Goal: Task Accomplishment & Management: Manage account settings

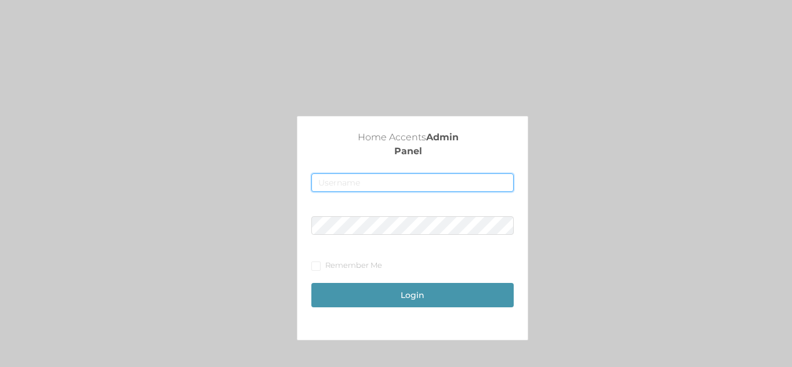
type input "[EMAIL_ADDRESS][DOMAIN_NAME]"
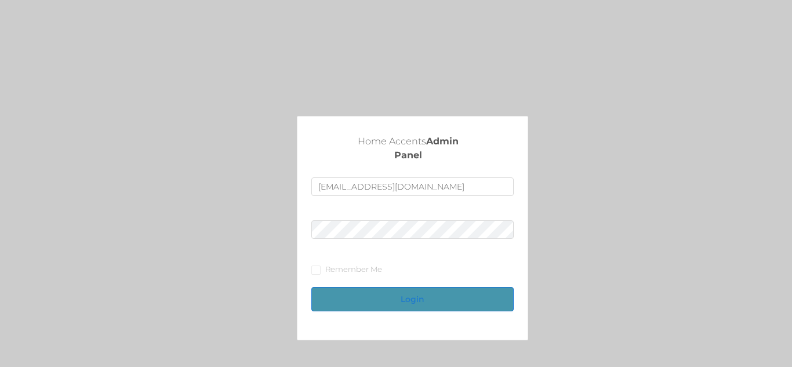
click at [409, 301] on button "Login" at bounding box center [412, 299] width 202 height 24
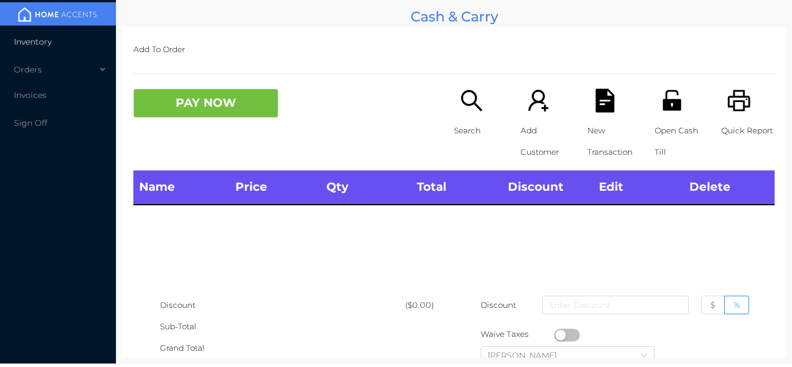
click at [57, 40] on li "Inventory" at bounding box center [58, 41] width 116 height 23
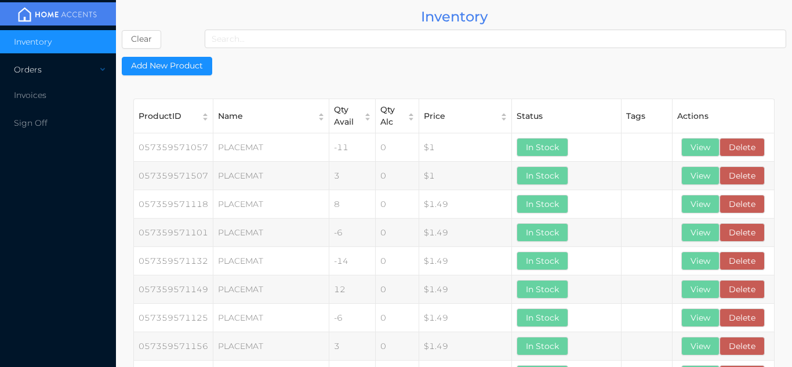
click at [73, 76] on div "Orders" at bounding box center [58, 69] width 116 height 23
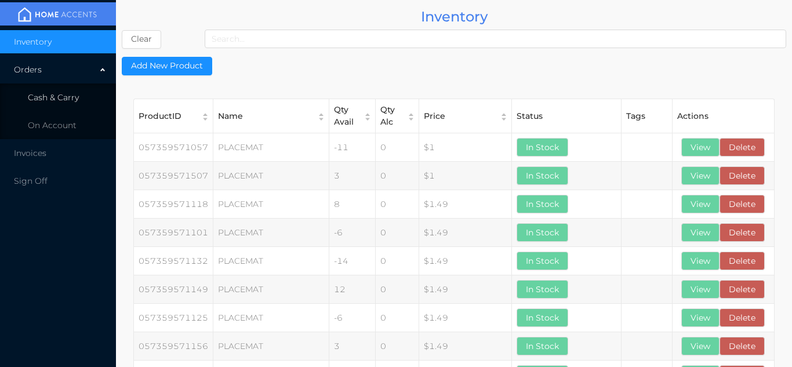
click at [77, 100] on span "Cash & Carry" at bounding box center [53, 97] width 51 height 10
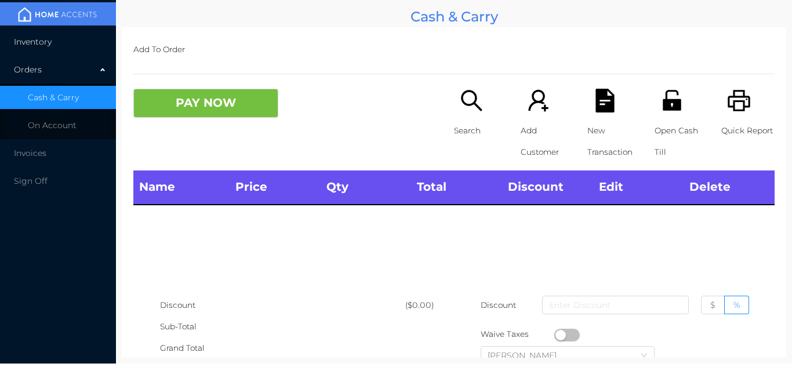
click at [74, 41] on li "Inventory" at bounding box center [58, 41] width 116 height 23
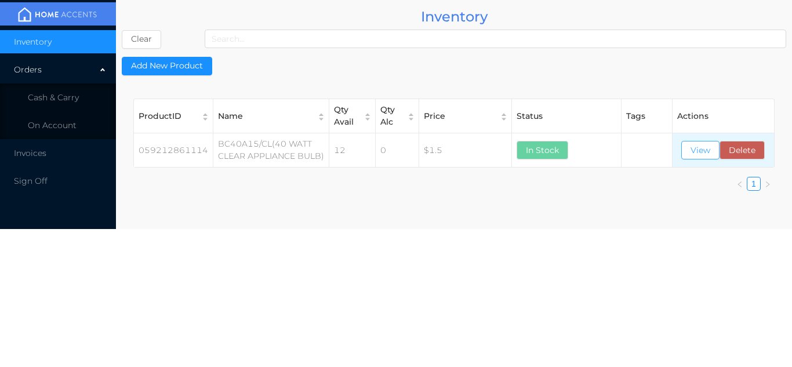
click at [700, 151] on button "View" at bounding box center [700, 150] width 38 height 19
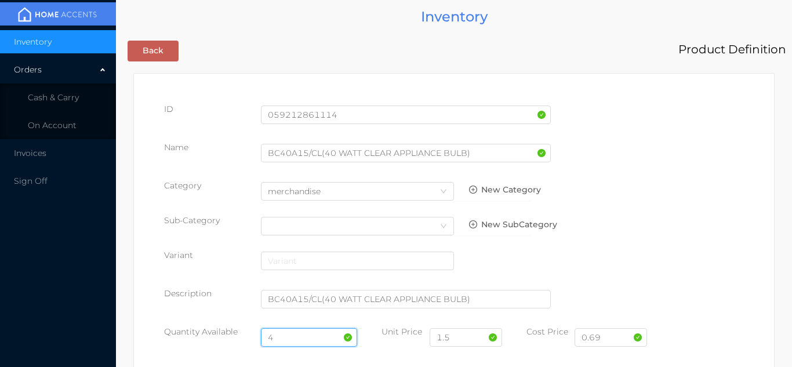
click at [295, 332] on input "4" at bounding box center [309, 337] width 97 height 19
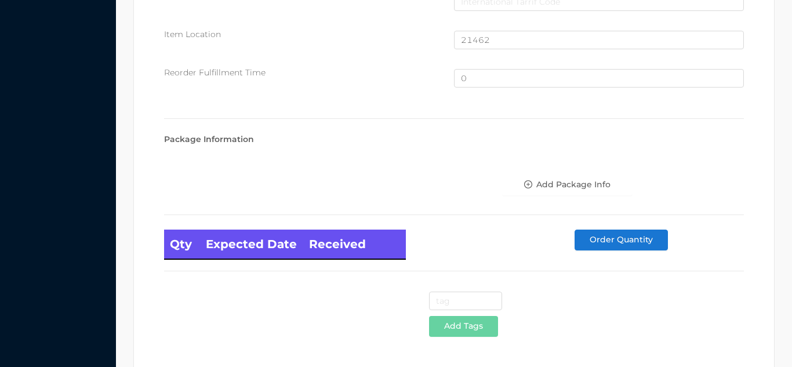
scroll to position [780, 0]
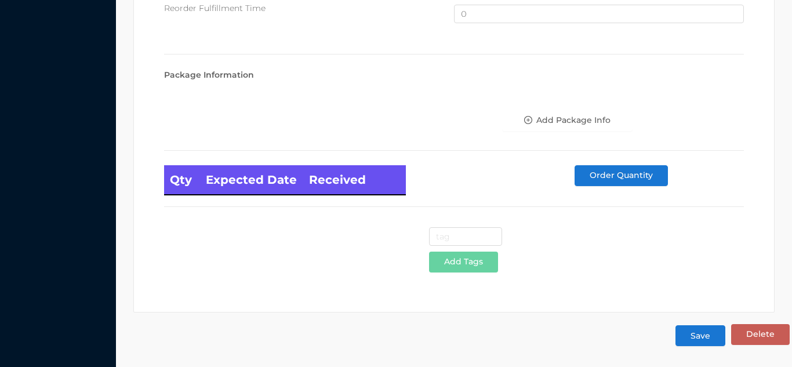
type input "16"
click at [702, 344] on button "Save" at bounding box center [700, 335] width 50 height 21
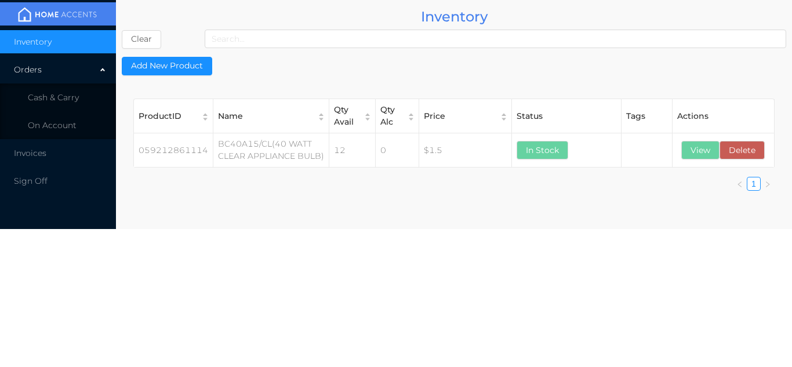
scroll to position [0, 0]
click at [78, 104] on li "Cash & Carry" at bounding box center [58, 97] width 116 height 23
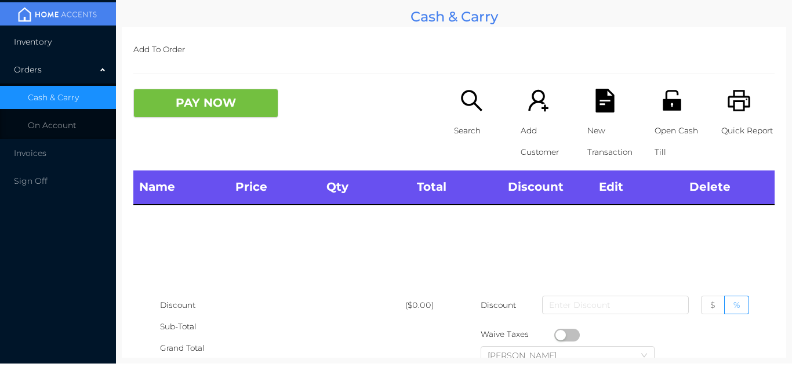
click at [58, 42] on li "Inventory" at bounding box center [58, 41] width 116 height 23
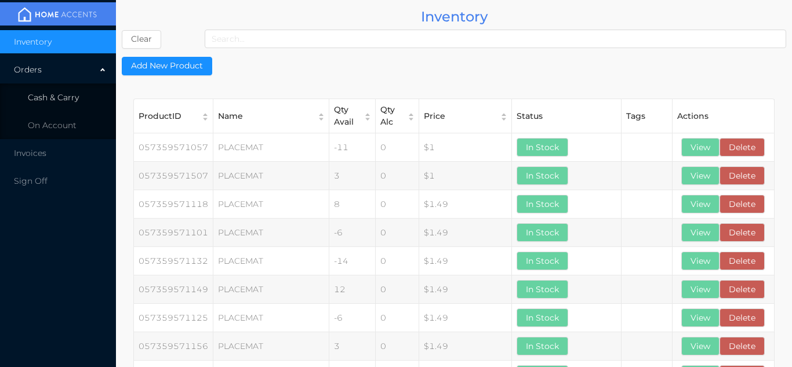
click at [77, 101] on span "Cash & Carry" at bounding box center [53, 97] width 51 height 10
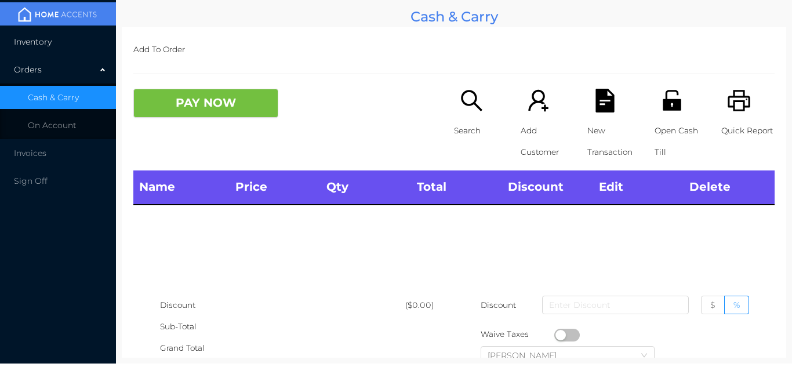
click at [69, 33] on li "Inventory" at bounding box center [58, 41] width 116 height 23
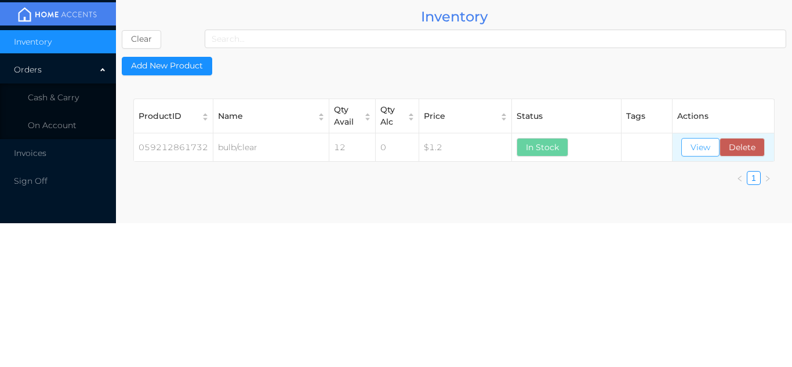
click at [704, 147] on button "View" at bounding box center [700, 147] width 38 height 19
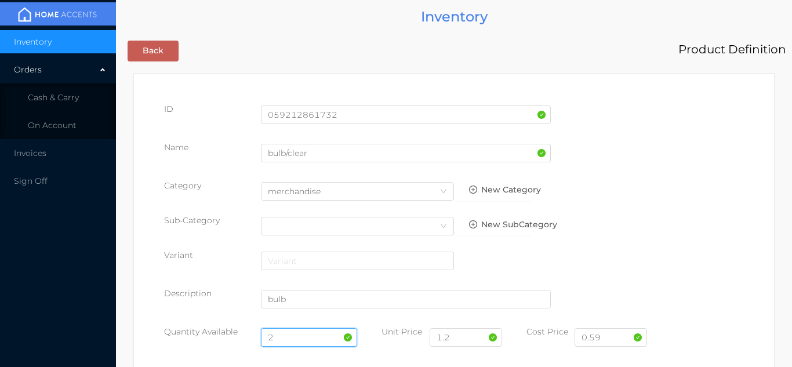
click at [286, 335] on input "2" at bounding box center [309, 337] width 97 height 19
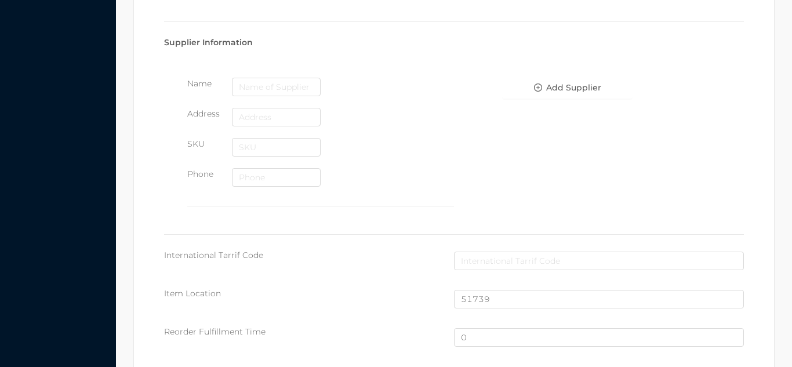
scroll to position [780, 0]
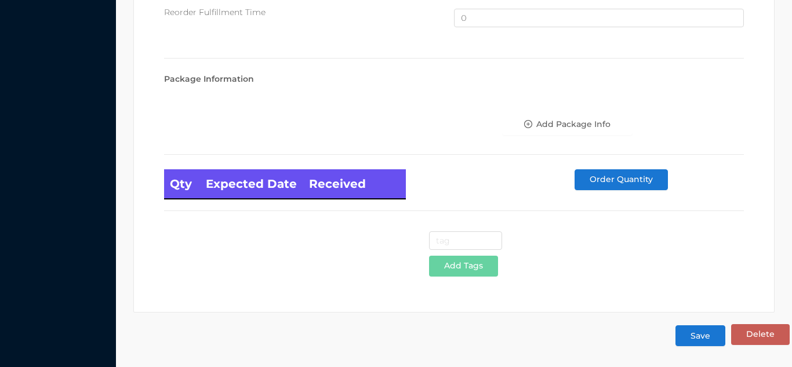
type input "14"
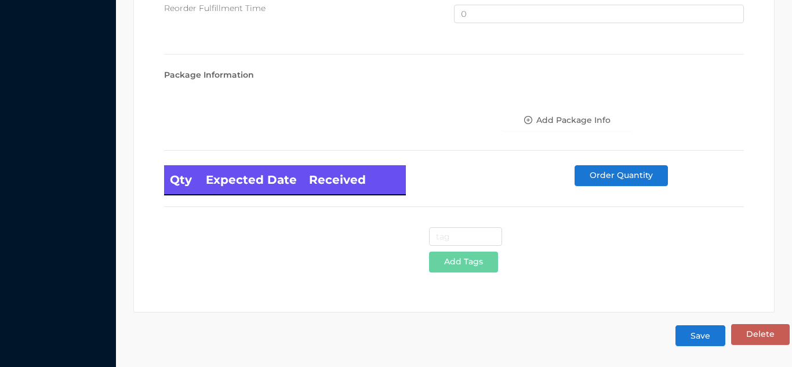
click at [704, 337] on button "Save" at bounding box center [700, 335] width 50 height 21
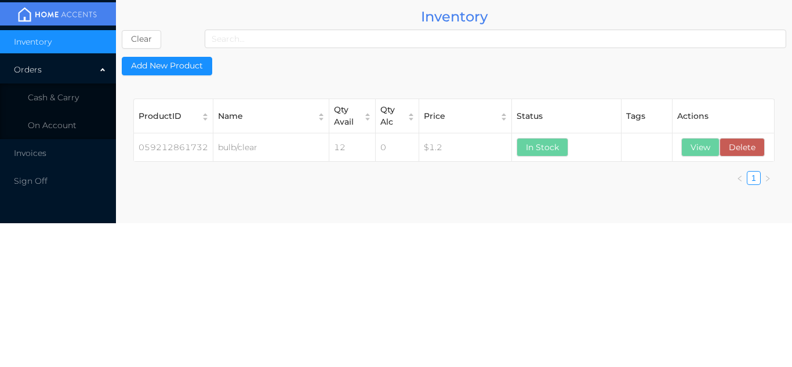
scroll to position [0, 0]
click at [69, 90] on li "Cash & Carry" at bounding box center [58, 97] width 116 height 23
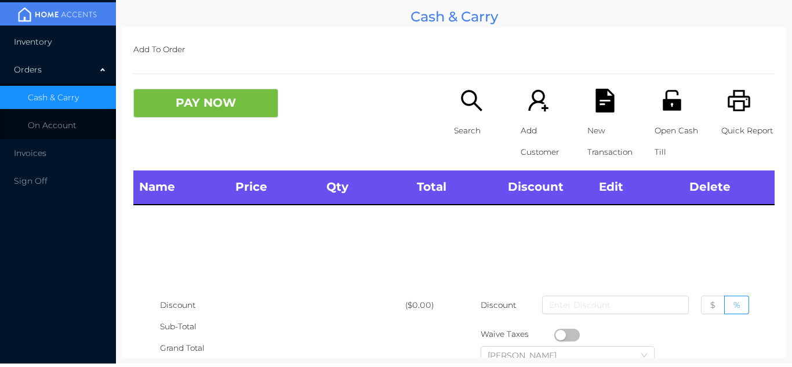
click at [59, 30] on li "Inventory" at bounding box center [58, 41] width 116 height 23
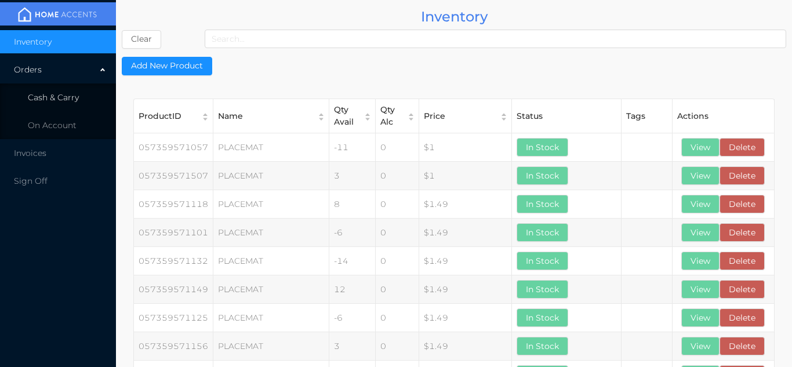
click at [83, 95] on li "Cash & Carry" at bounding box center [58, 97] width 116 height 23
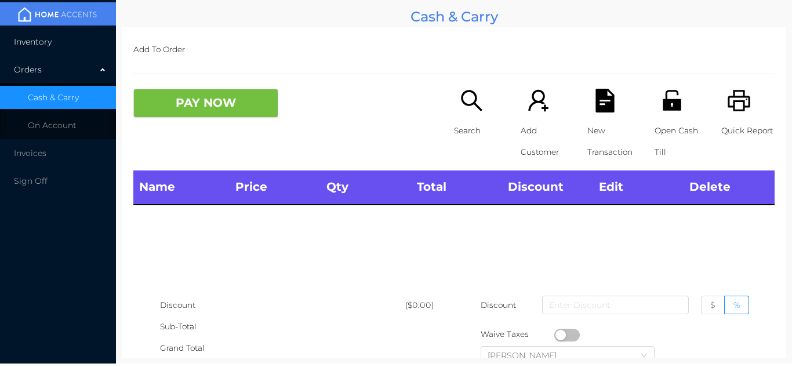
click at [78, 46] on li "Inventory" at bounding box center [58, 41] width 116 height 23
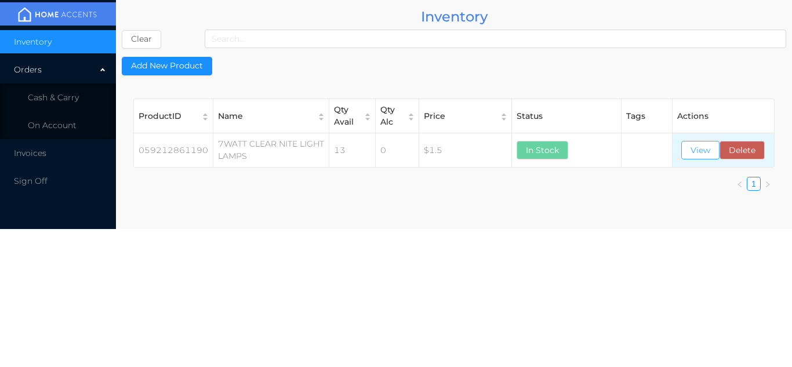
click at [702, 158] on button "View" at bounding box center [700, 150] width 38 height 19
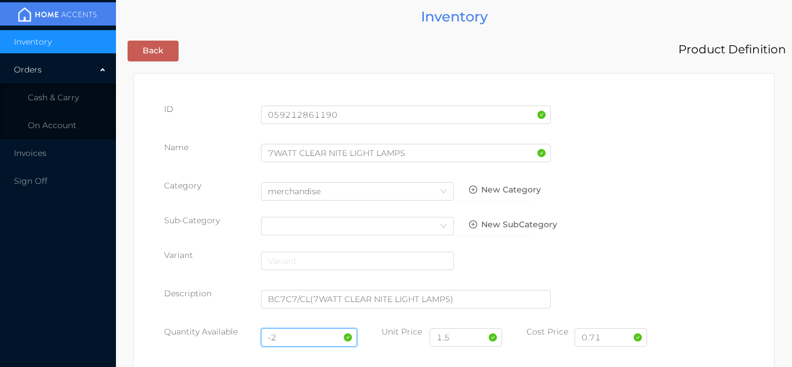
click at [292, 337] on input "-2" at bounding box center [309, 337] width 97 height 19
type input "-"
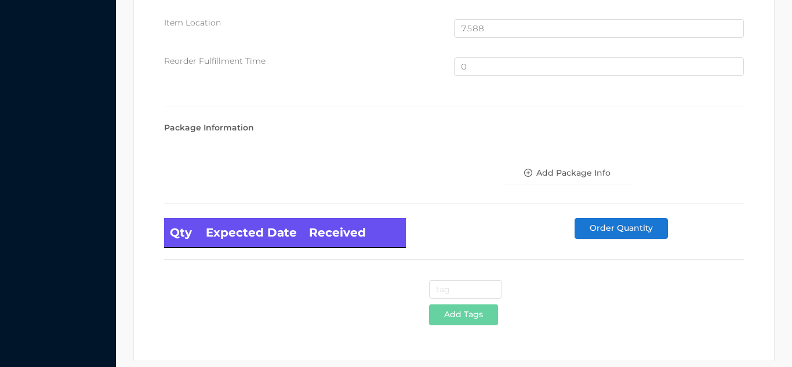
scroll to position [780, 0]
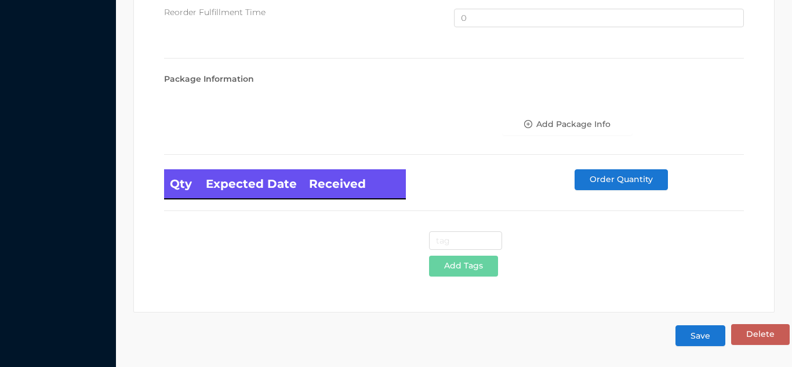
type input "14"
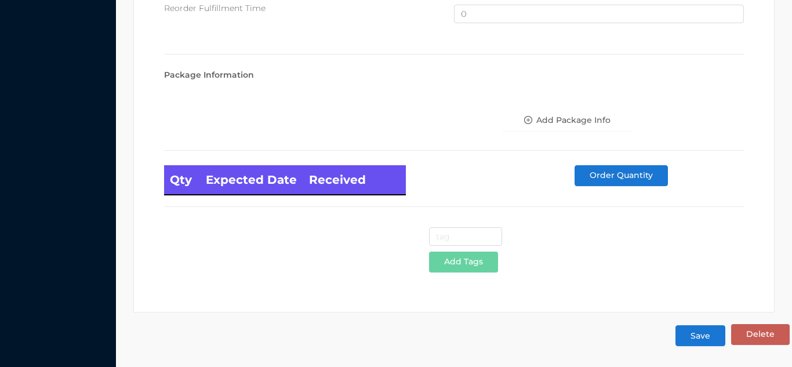
click at [697, 336] on button "Save" at bounding box center [700, 335] width 50 height 21
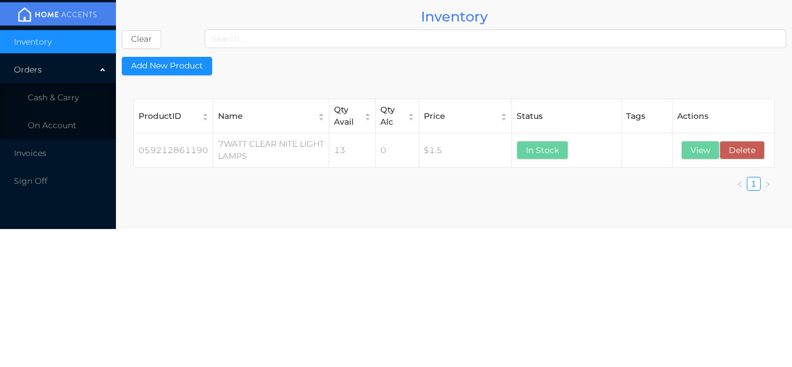
scroll to position [0, 0]
click at [90, 103] on li "Cash & Carry" at bounding box center [58, 97] width 116 height 23
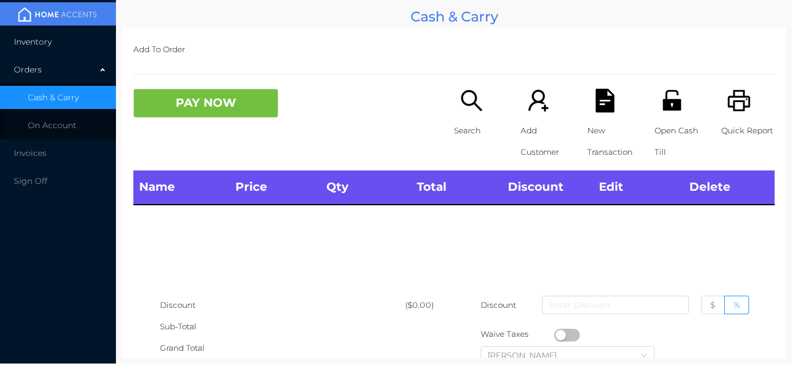
click at [68, 41] on li "Inventory" at bounding box center [58, 41] width 116 height 23
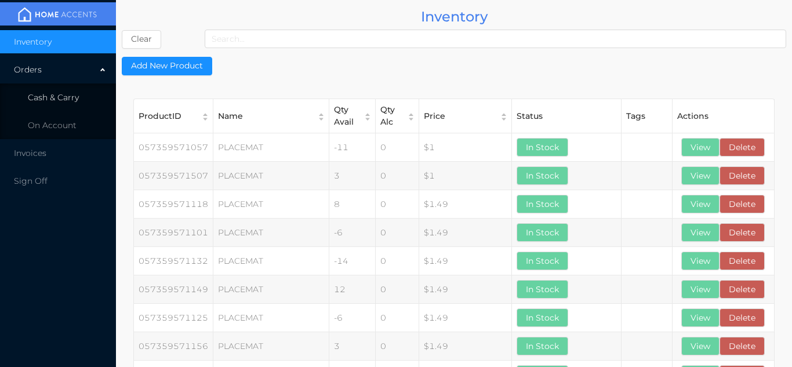
click at [67, 103] on li "Cash & Carry" at bounding box center [58, 97] width 116 height 23
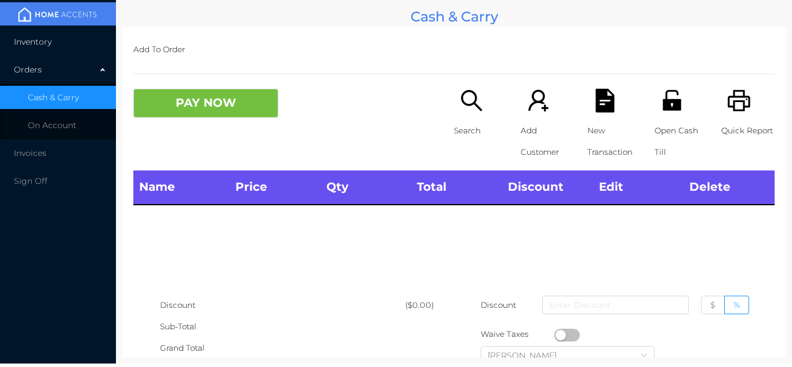
click at [72, 40] on li "Inventory" at bounding box center [58, 41] width 116 height 23
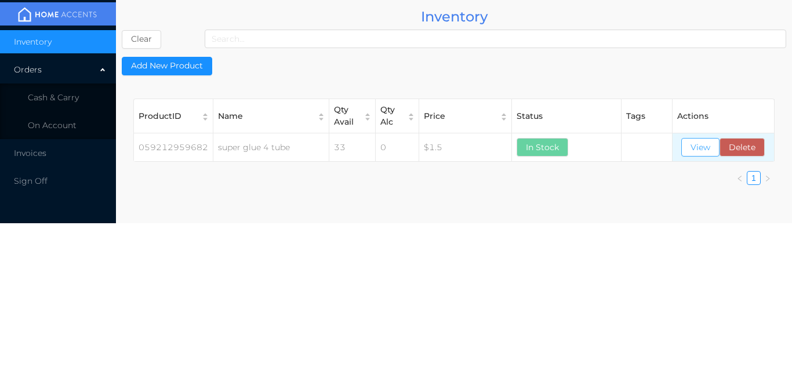
click at [697, 146] on button "View" at bounding box center [700, 147] width 38 height 19
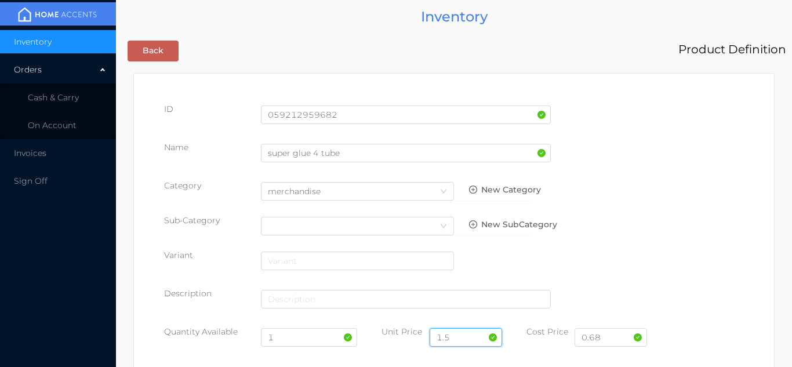
click at [455, 337] on input "1.5" at bounding box center [466, 337] width 72 height 19
type input "1.50"
click at [288, 336] on input "1" at bounding box center [309, 337] width 97 height 19
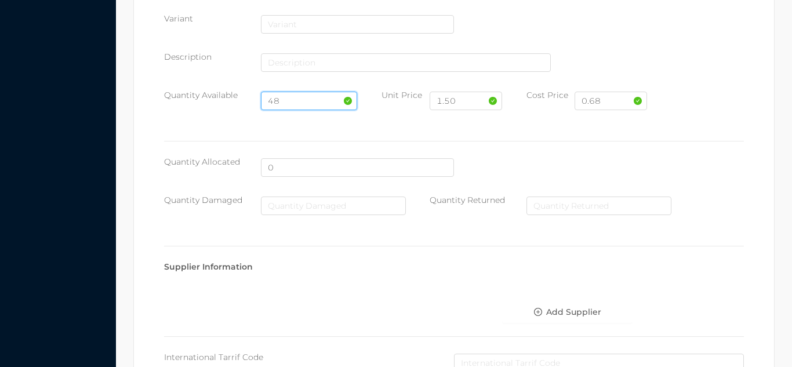
scroll to position [658, 0]
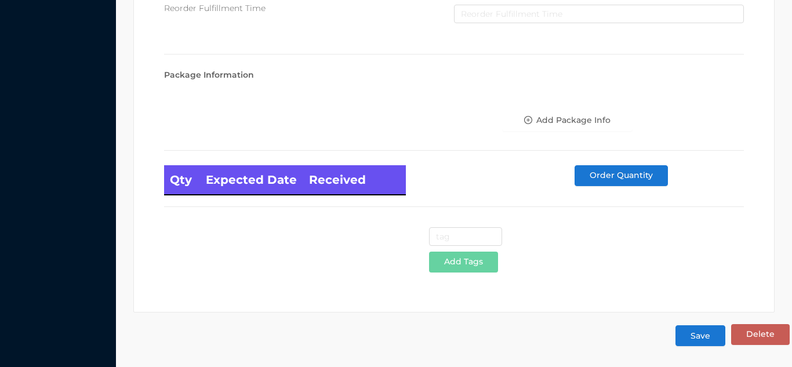
type input "48"
click at [700, 335] on button "Save" at bounding box center [700, 335] width 50 height 21
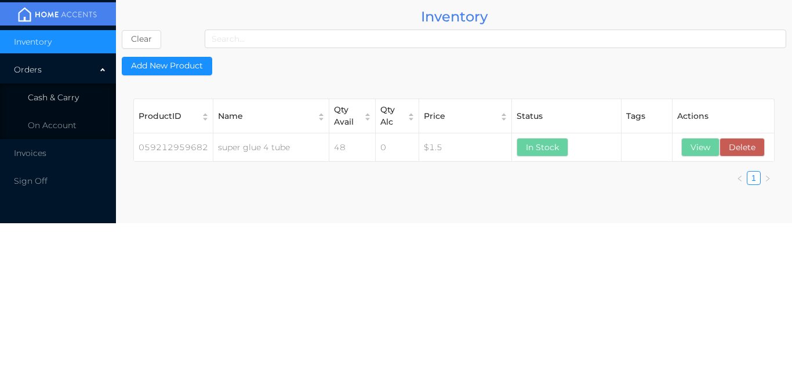
click at [68, 106] on li "Cash & Carry" at bounding box center [58, 97] width 116 height 23
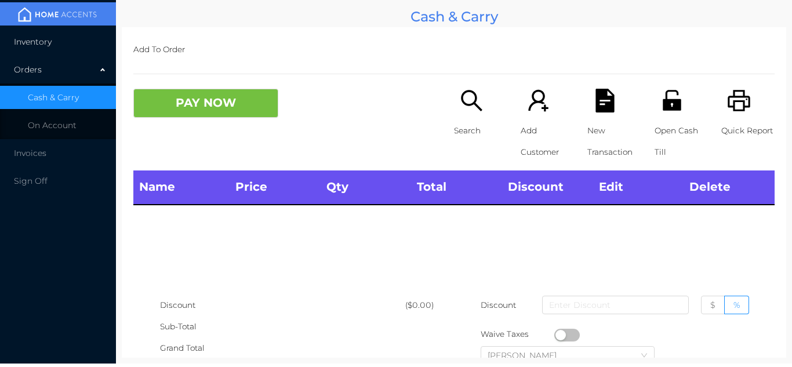
click at [75, 47] on li "Inventory" at bounding box center [58, 41] width 116 height 23
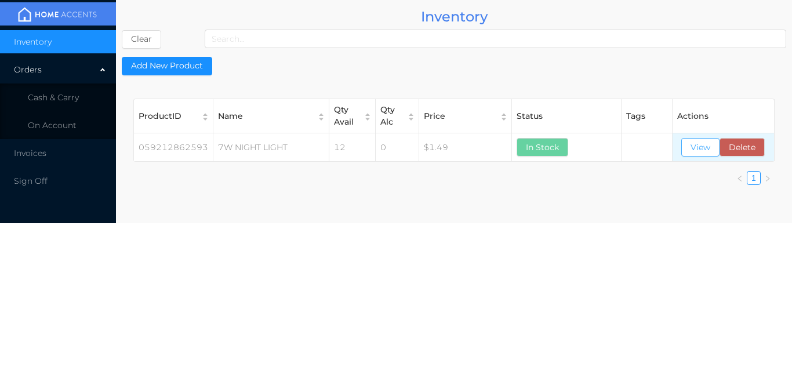
click at [707, 149] on button "View" at bounding box center [700, 147] width 38 height 19
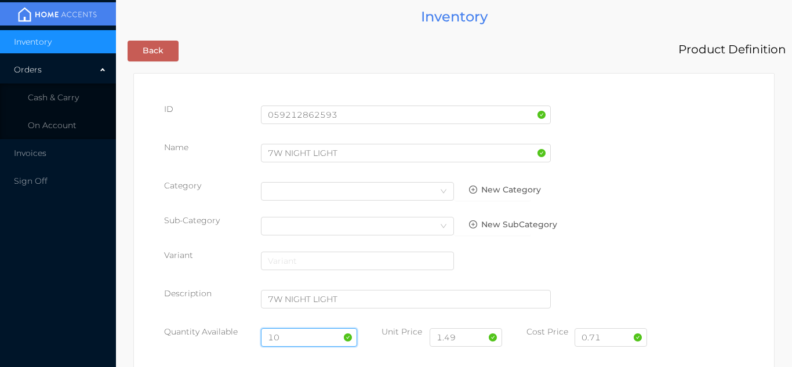
click at [290, 332] on input "10" at bounding box center [309, 337] width 97 height 19
type input "1"
type input "22"
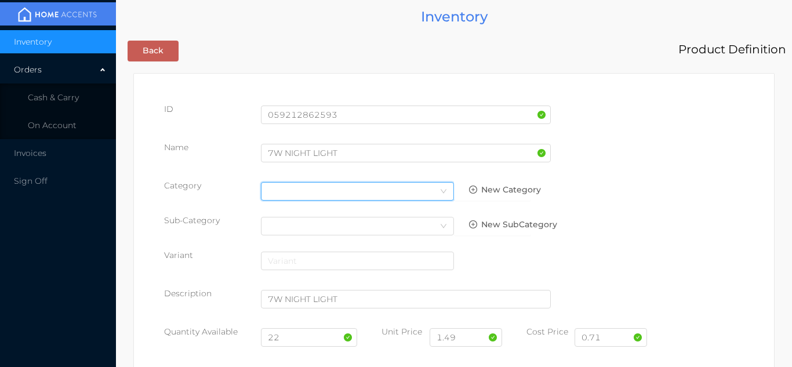
click at [301, 186] on div "Select Category" at bounding box center [357, 191] width 179 height 17
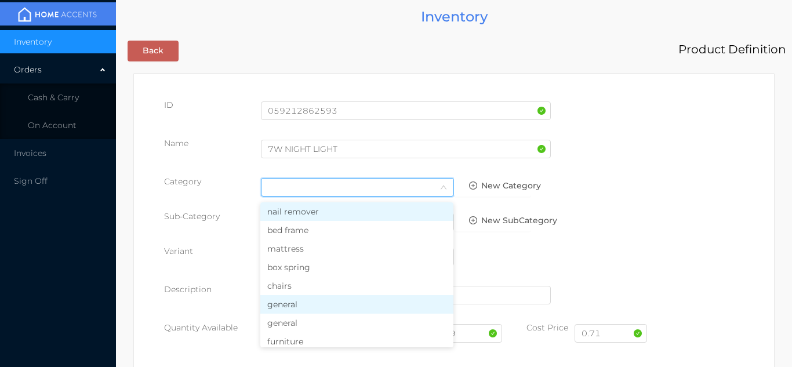
click at [308, 309] on li "general" at bounding box center [356, 304] width 193 height 19
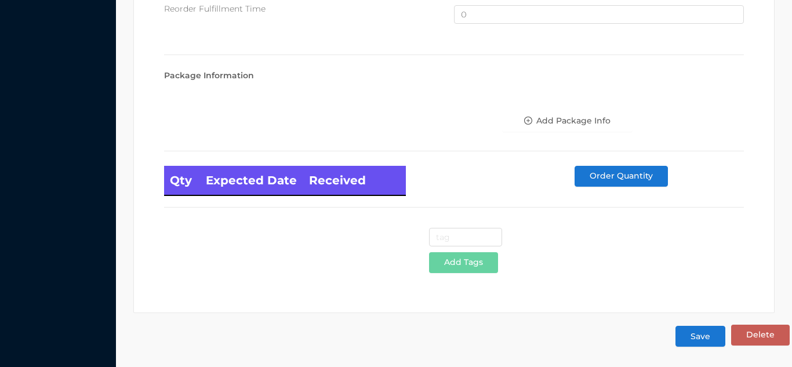
scroll to position [780, 0]
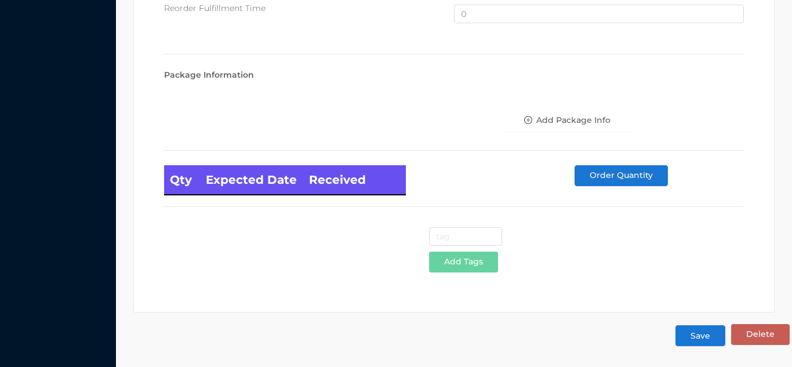
click at [694, 333] on button "Save" at bounding box center [700, 335] width 50 height 21
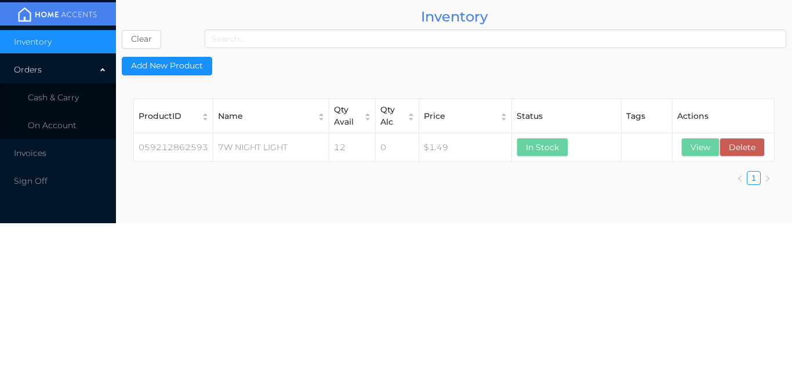
scroll to position [0, 0]
click at [64, 94] on span "Cash & Carry" at bounding box center [53, 97] width 51 height 10
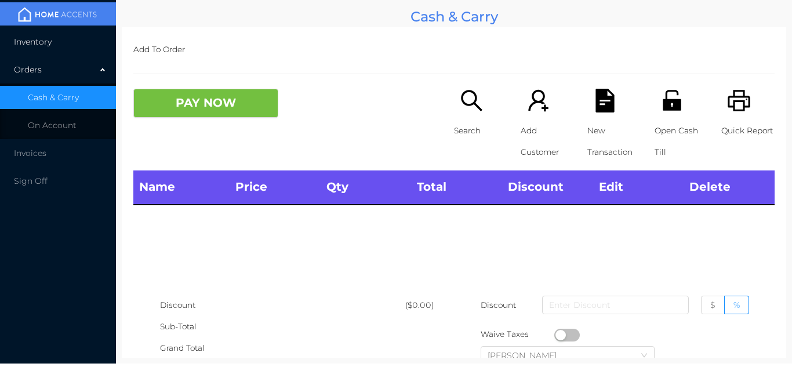
click at [66, 35] on li "Inventory" at bounding box center [58, 41] width 116 height 23
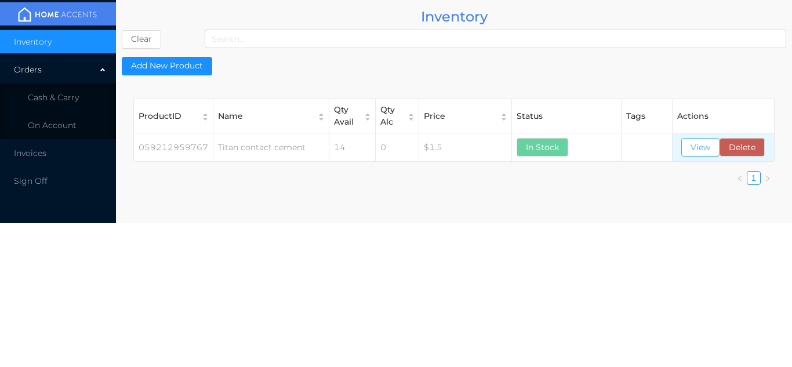
click at [683, 152] on button "View" at bounding box center [700, 147] width 38 height 19
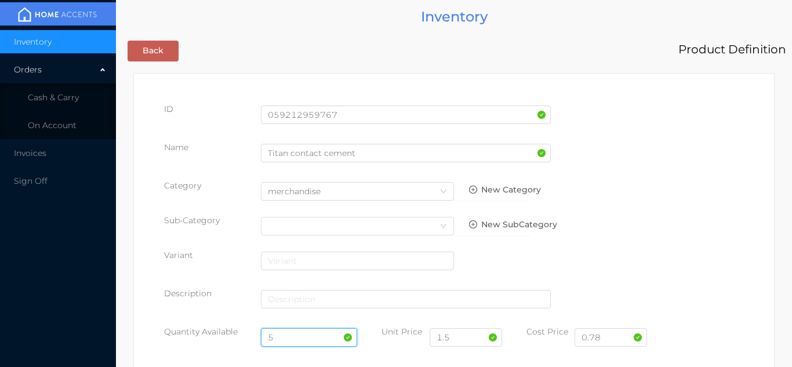
click at [304, 336] on input "5" at bounding box center [309, 337] width 97 height 19
type input "1"
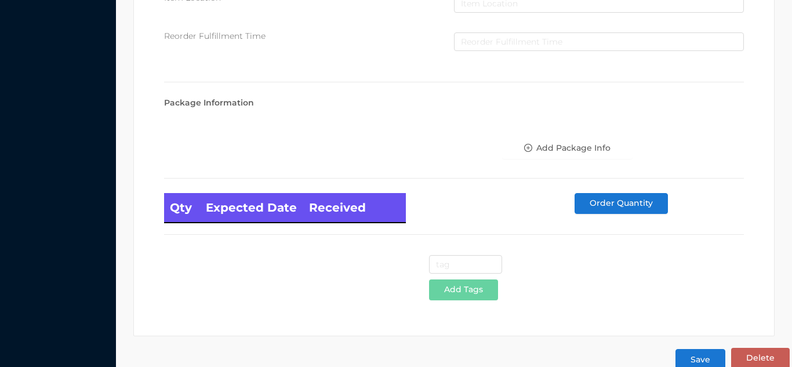
scroll to position [658, 0]
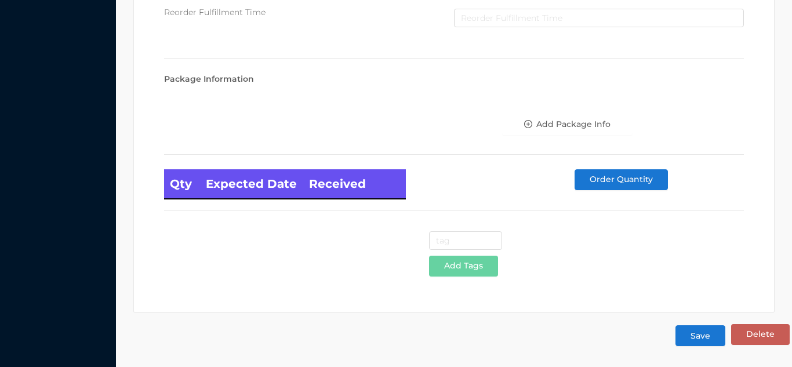
type input "17"
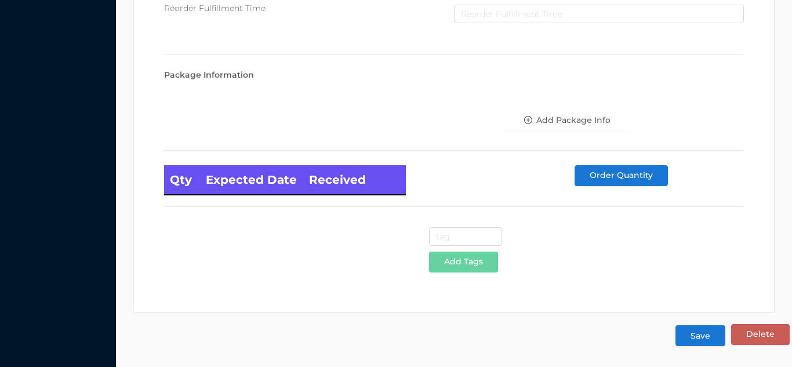
click at [709, 341] on button "Save" at bounding box center [700, 335] width 50 height 21
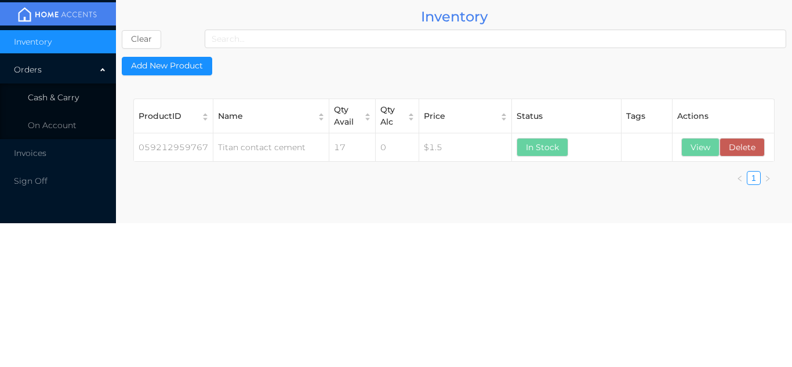
click at [75, 91] on li "Cash & Carry" at bounding box center [58, 97] width 116 height 23
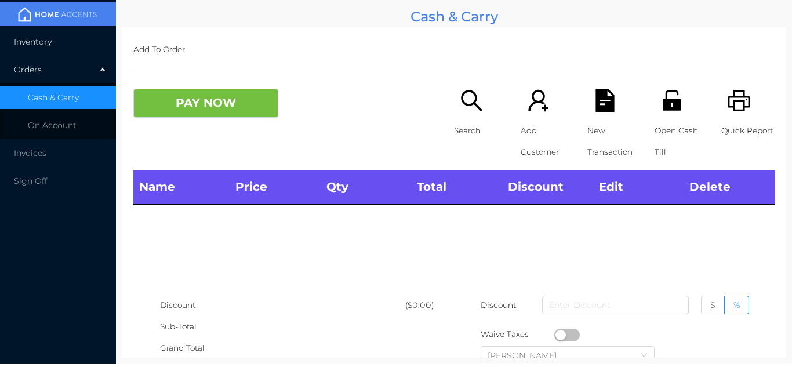
click at [70, 38] on li "Inventory" at bounding box center [58, 41] width 116 height 23
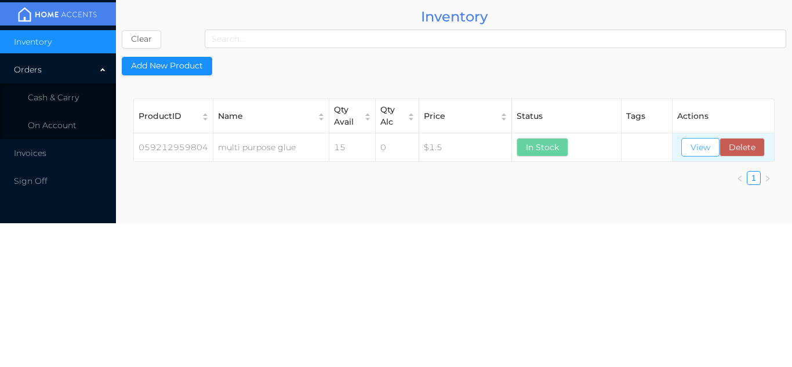
click at [698, 150] on button "View" at bounding box center [700, 147] width 38 height 19
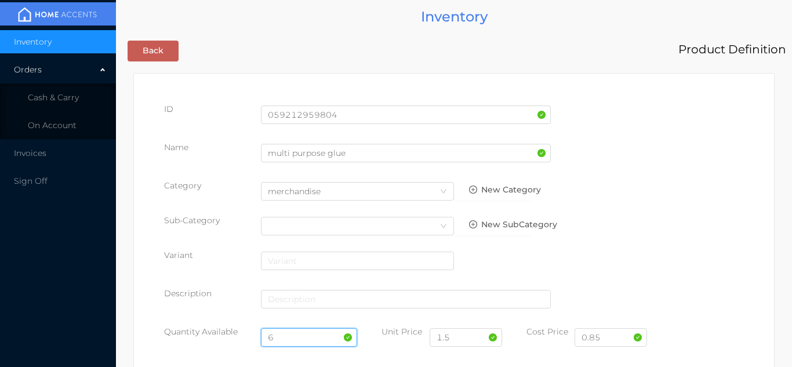
click at [291, 329] on input "6" at bounding box center [309, 337] width 97 height 19
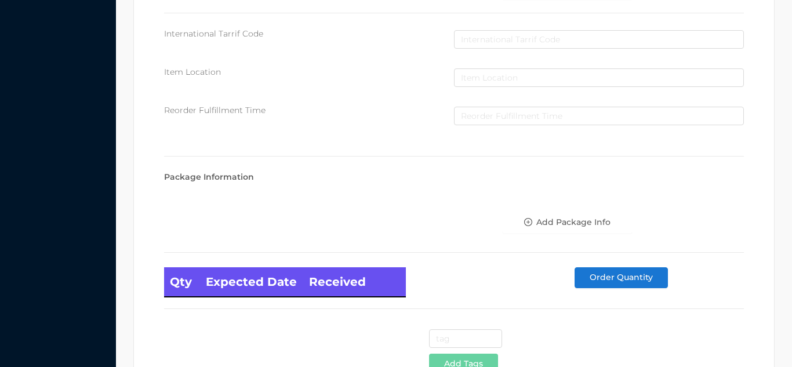
scroll to position [658, 0]
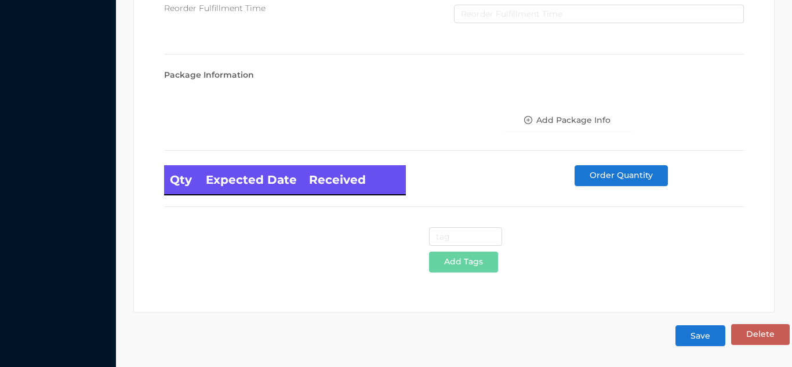
type input "18"
click at [703, 338] on button "Save" at bounding box center [700, 335] width 50 height 21
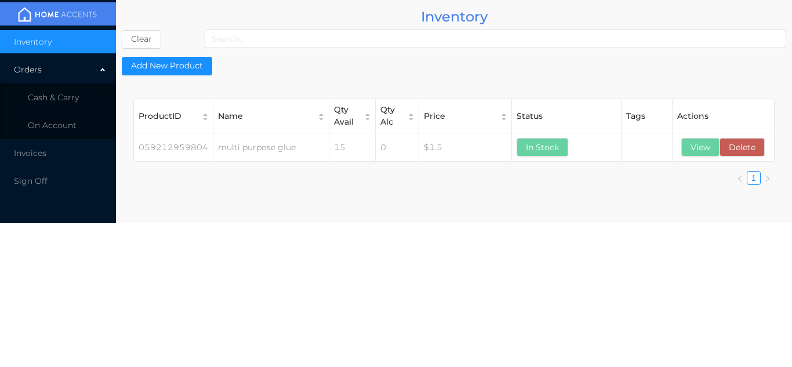
scroll to position [0, 0]
click at [71, 88] on li "Cash & Carry" at bounding box center [58, 97] width 116 height 23
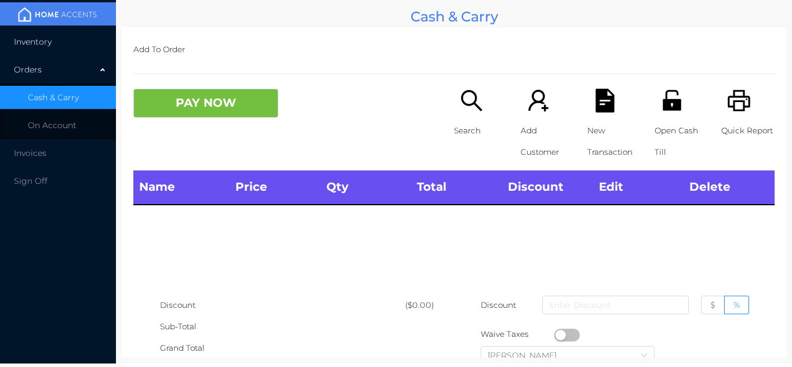
click at [60, 40] on li "Inventory" at bounding box center [58, 41] width 116 height 23
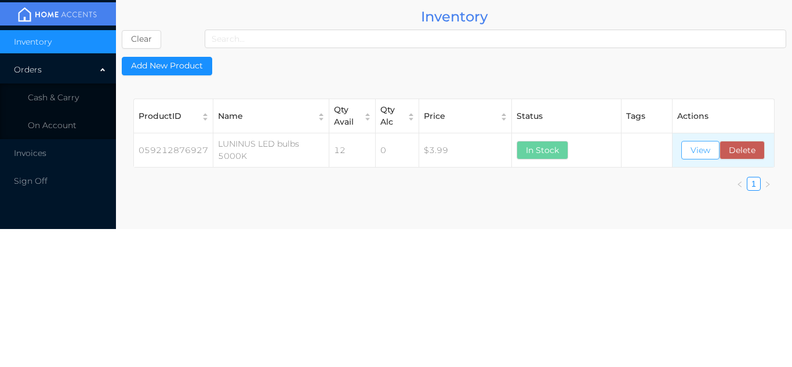
click at [701, 154] on button "View" at bounding box center [700, 150] width 38 height 19
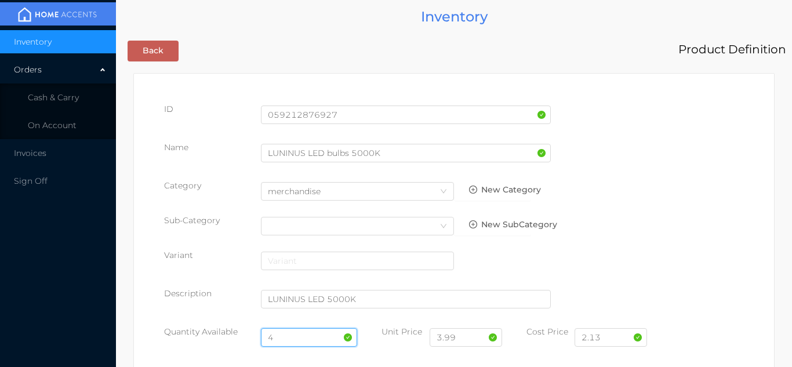
click at [295, 336] on input "4" at bounding box center [309, 337] width 97 height 19
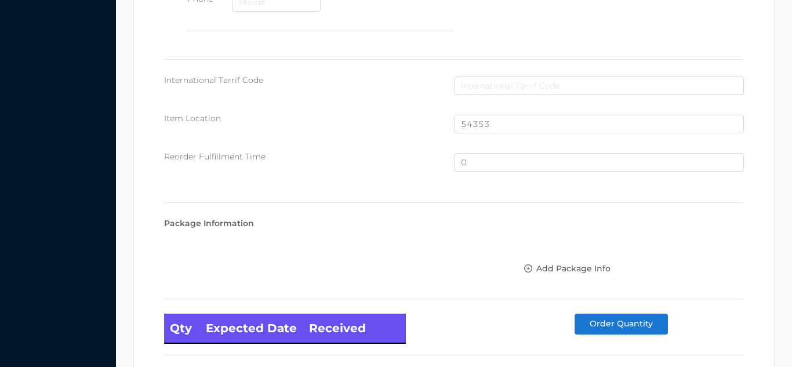
scroll to position [780, 0]
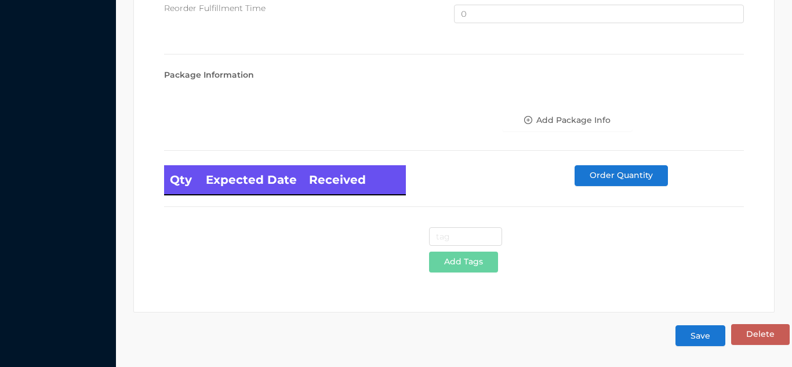
type input "16"
click at [690, 333] on button "Save" at bounding box center [700, 335] width 50 height 21
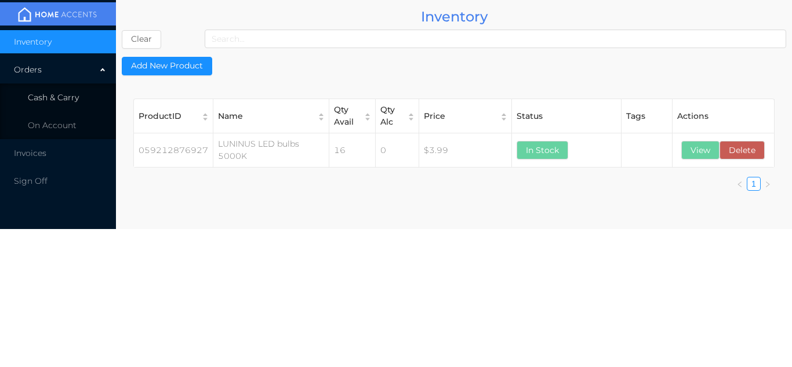
click at [67, 106] on li "Cash & Carry" at bounding box center [58, 97] width 116 height 23
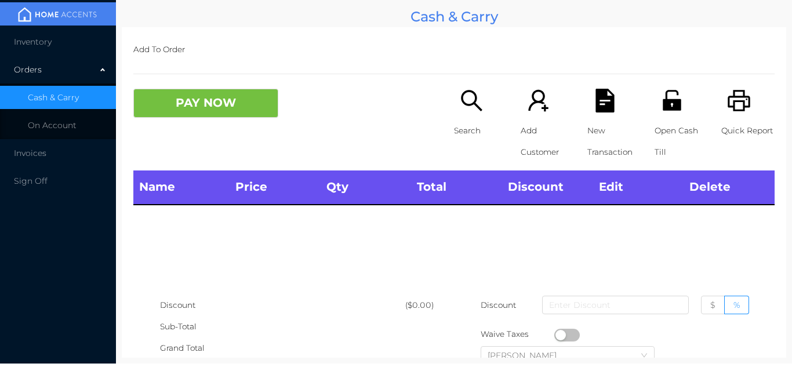
click at [75, 45] on li "Inventory" at bounding box center [58, 41] width 116 height 23
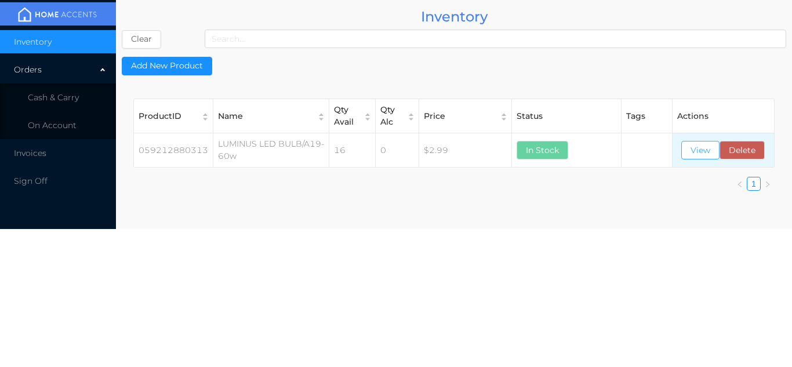
click at [696, 148] on button "View" at bounding box center [700, 150] width 38 height 19
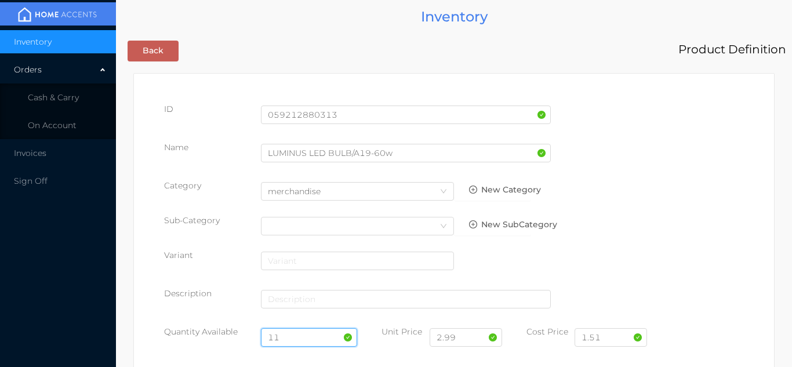
click at [300, 335] on input "11" at bounding box center [309, 337] width 97 height 19
type input "1"
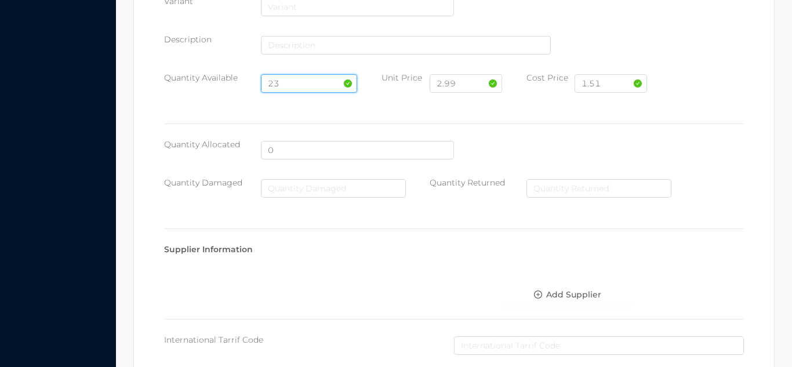
scroll to position [658, 0]
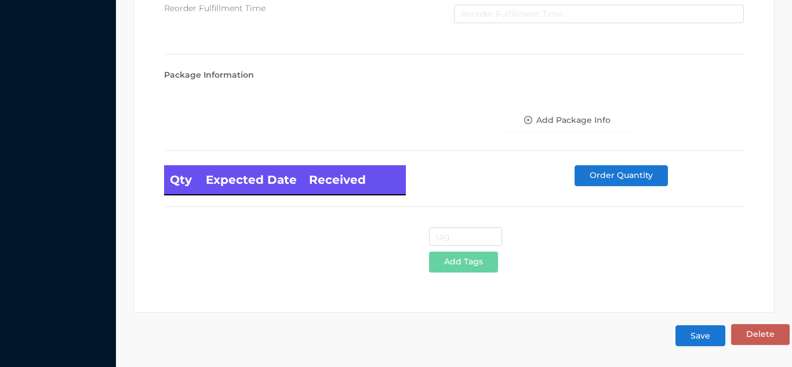
type input "23"
click at [698, 335] on button "Save" at bounding box center [700, 335] width 50 height 21
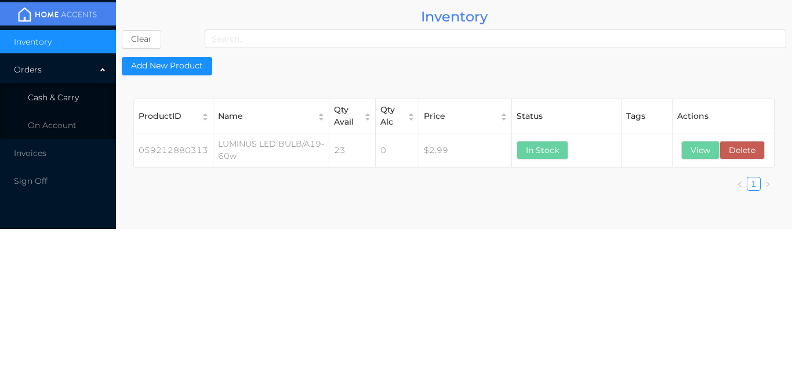
click at [69, 104] on li "Cash & Carry" at bounding box center [58, 97] width 116 height 23
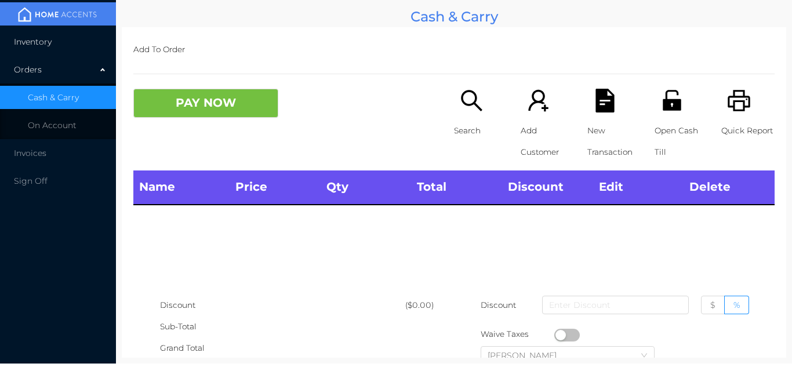
click at [74, 38] on li "Inventory" at bounding box center [58, 41] width 116 height 23
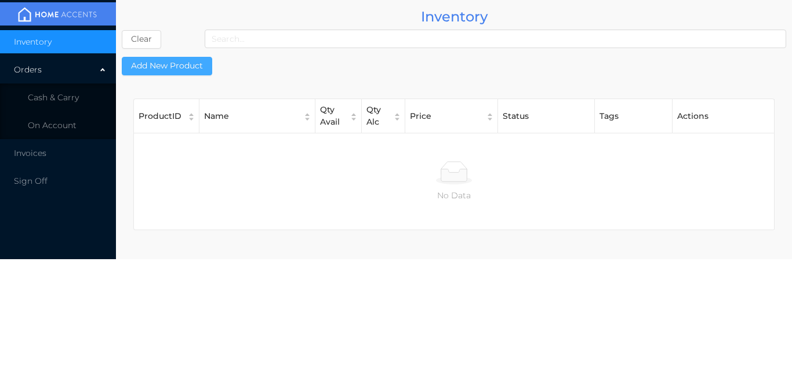
click at [188, 67] on button "Add New Product" at bounding box center [167, 66] width 90 height 19
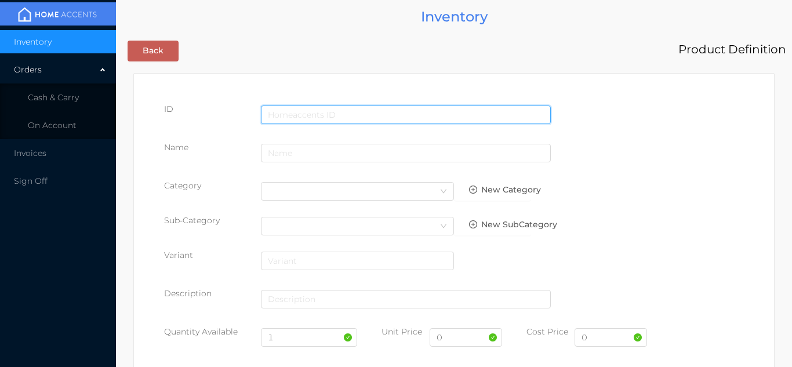
click at [286, 108] on input "text" at bounding box center [406, 115] width 290 height 19
type input "059212322721"
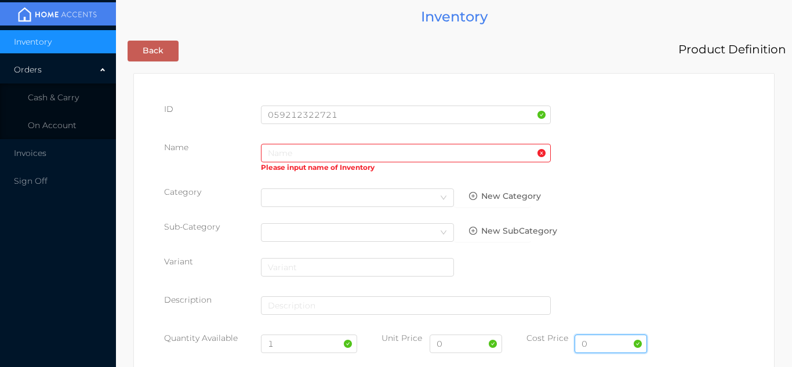
click at [602, 344] on input "0" at bounding box center [611, 344] width 72 height 19
type input "1.67"
click at [455, 346] on input "0" at bounding box center [466, 344] width 72 height 19
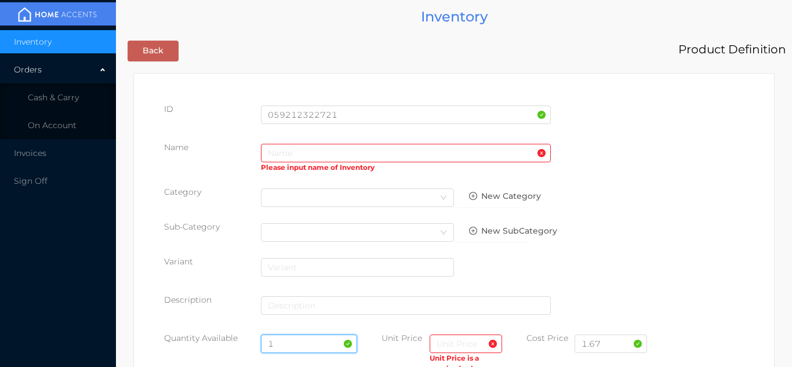
click at [295, 347] on input "1" at bounding box center [309, 344] width 97 height 19
type input "70"
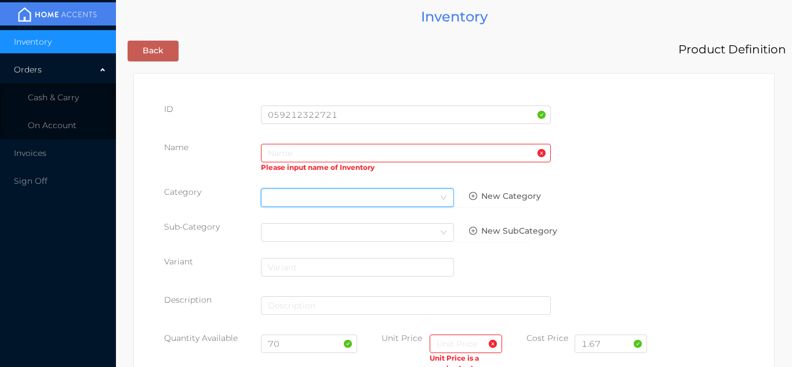
click at [288, 188] on div "Select Category" at bounding box center [357, 197] width 193 height 19
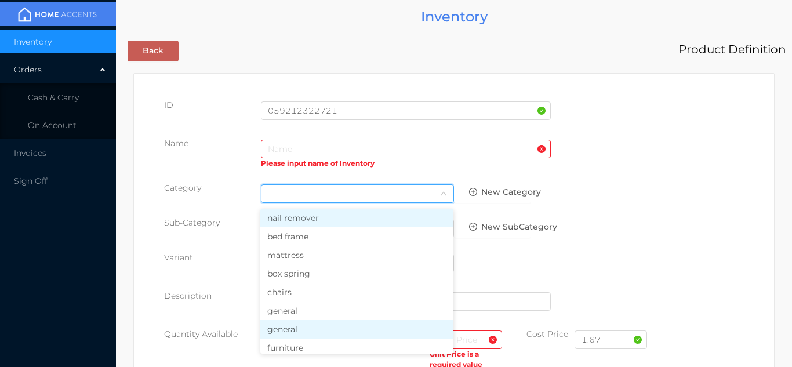
click at [291, 321] on li "general" at bounding box center [356, 329] width 193 height 19
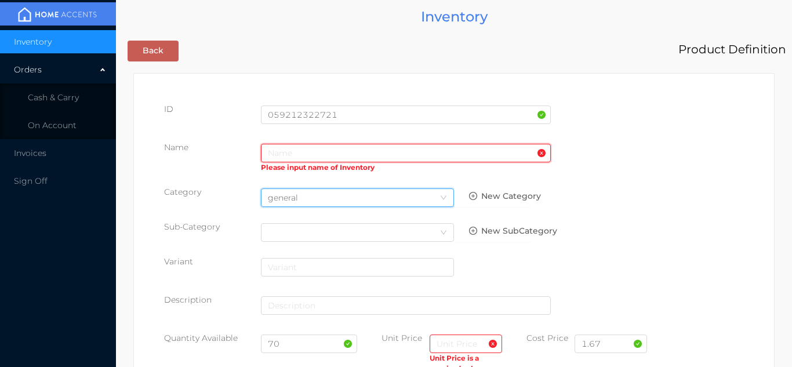
click at [282, 144] on input "text" at bounding box center [406, 153] width 290 height 19
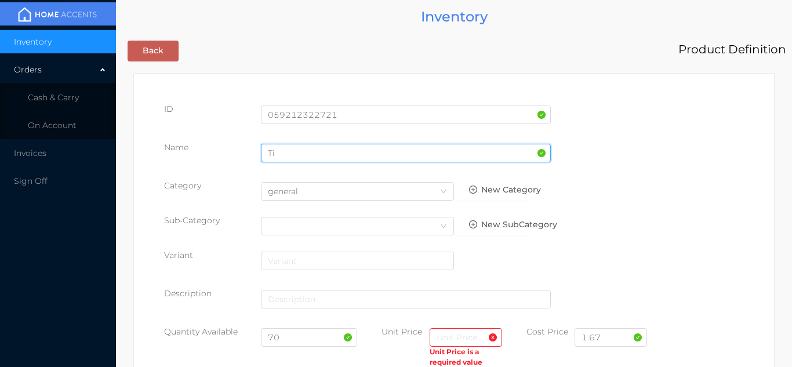
type input "T"
type input "TiTan Parchment Paper/non bleached"
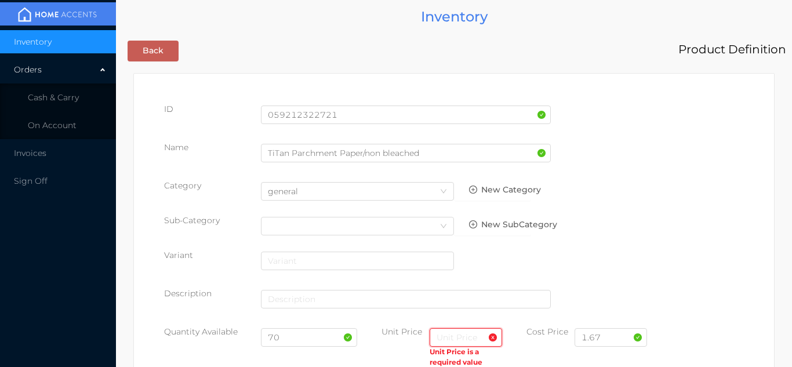
click at [442, 340] on input "text" at bounding box center [466, 337] width 72 height 19
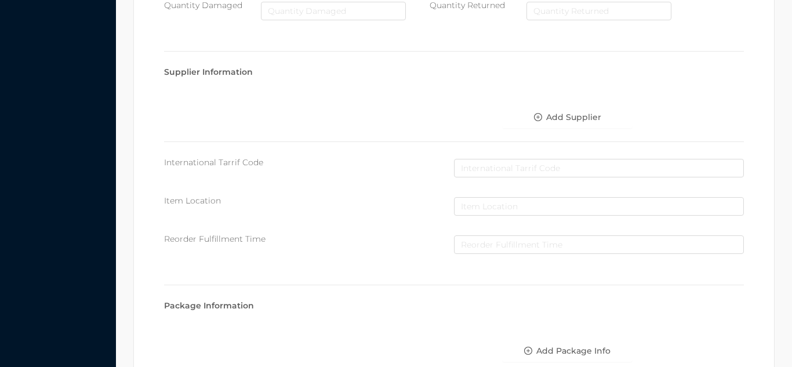
scroll to position [596, 0]
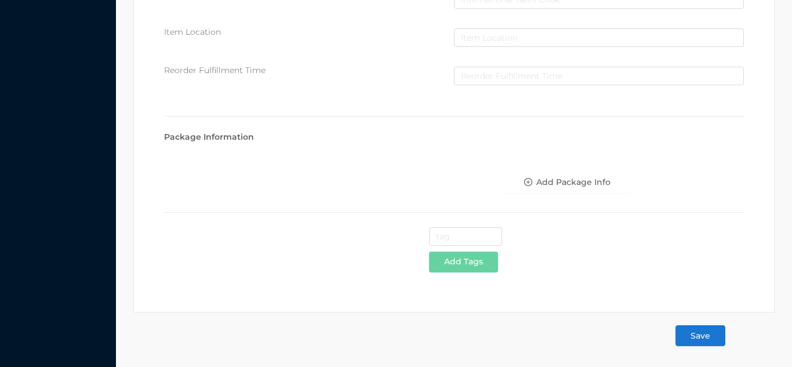
type input "3.50"
click at [701, 340] on button "Save" at bounding box center [700, 335] width 50 height 21
click at [701, 339] on button "Save" at bounding box center [700, 335] width 50 height 21
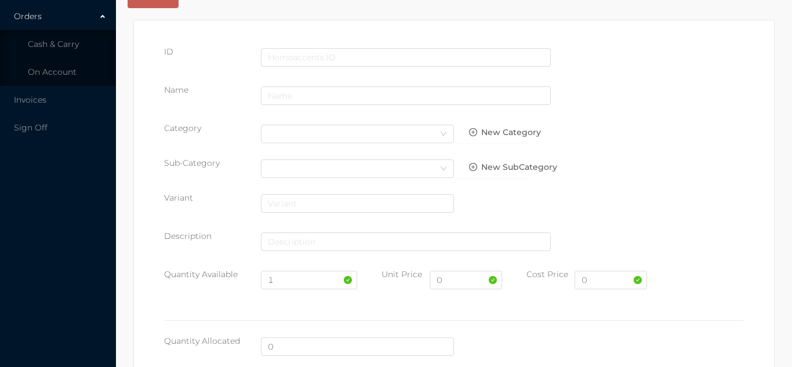
scroll to position [52, 0]
click at [79, 46] on li "Cash & Carry" at bounding box center [58, 45] width 116 height 23
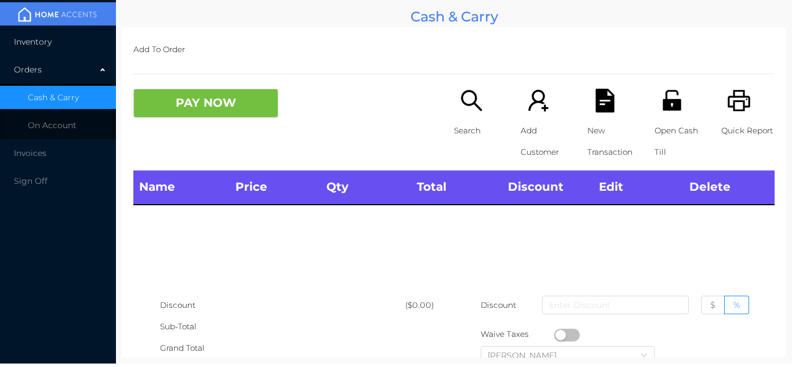
click at [78, 49] on li "Inventory" at bounding box center [58, 41] width 116 height 23
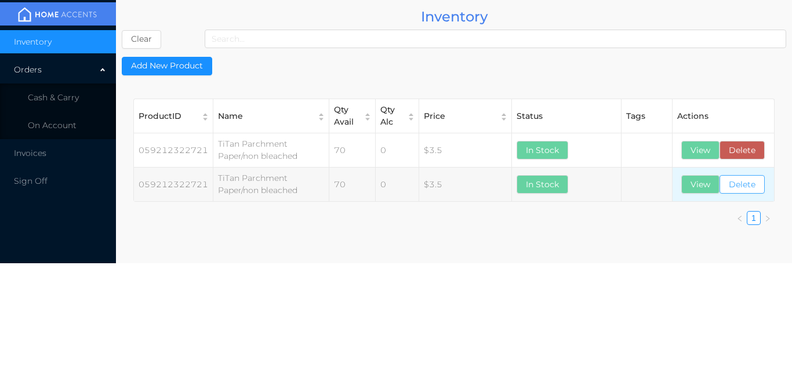
click at [747, 187] on button "Delete" at bounding box center [741, 184] width 45 height 19
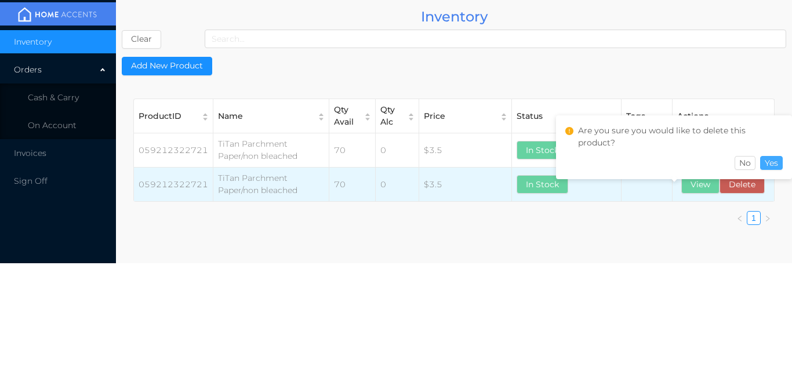
click at [773, 156] on button "Yes" at bounding box center [771, 163] width 23 height 14
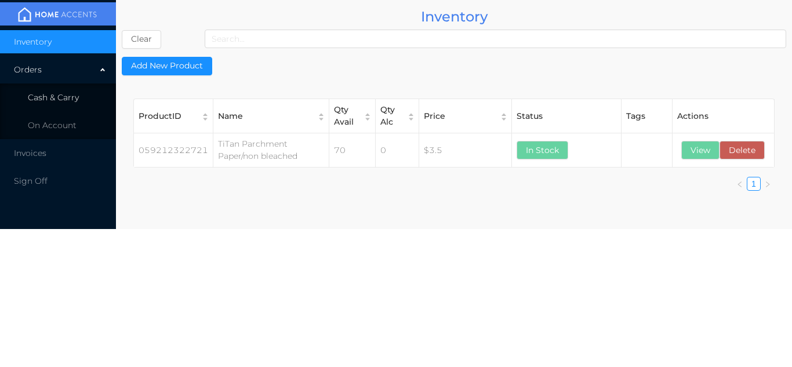
click at [68, 91] on li "Cash & Carry" at bounding box center [58, 97] width 116 height 23
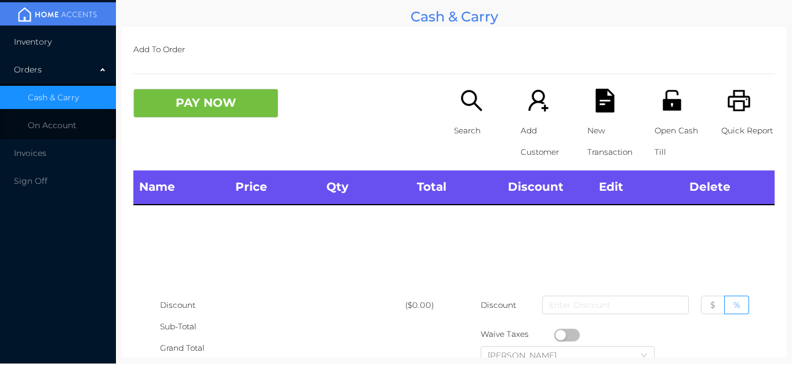
click at [67, 38] on li "Inventory" at bounding box center [58, 41] width 116 height 23
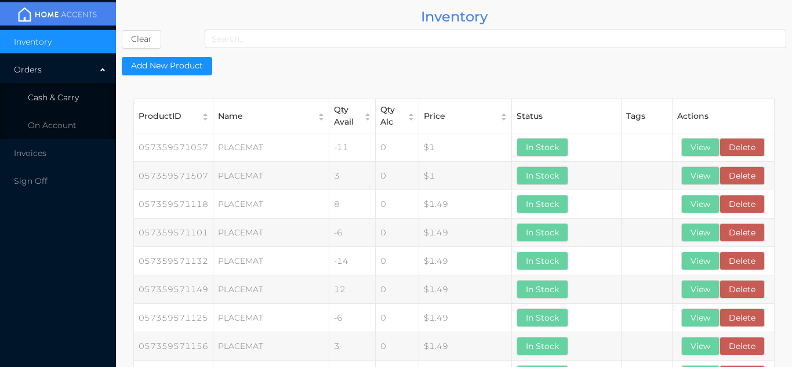
click at [72, 94] on span "Cash & Carry" at bounding box center [53, 97] width 51 height 10
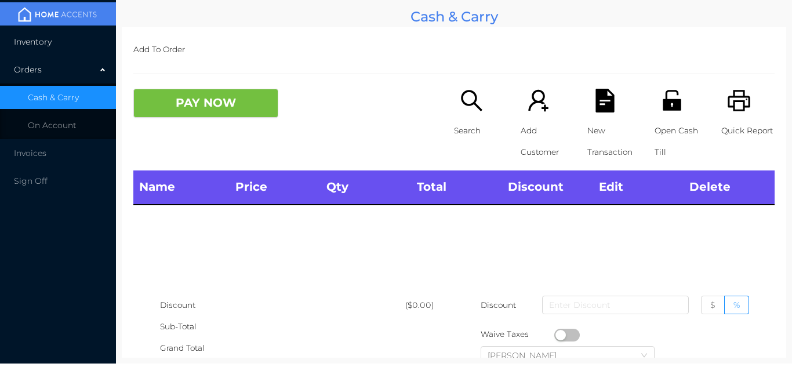
click at [81, 38] on li "Inventory" at bounding box center [58, 41] width 116 height 23
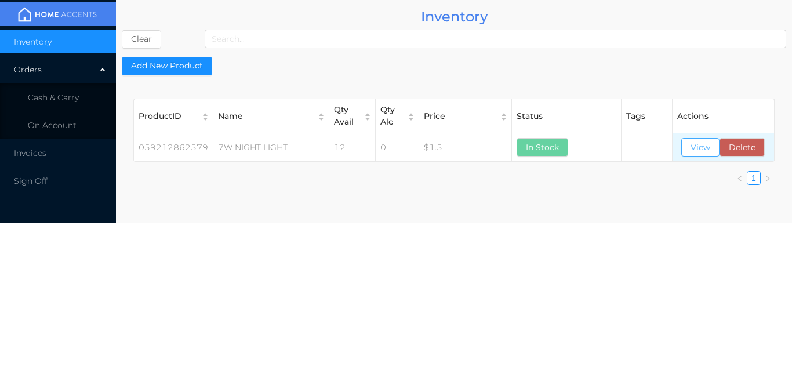
click at [710, 144] on button "View" at bounding box center [700, 147] width 38 height 19
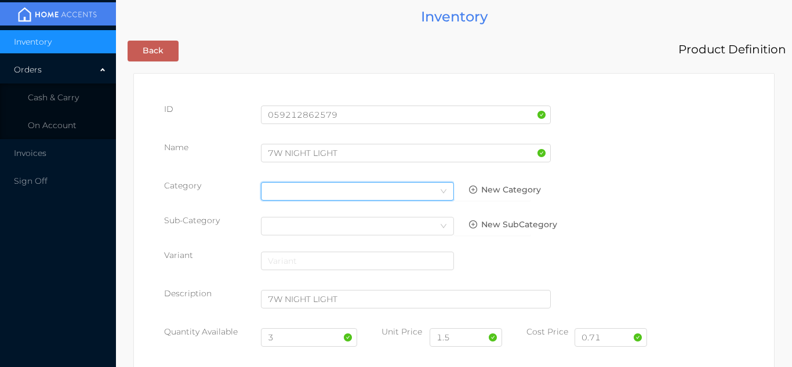
click at [289, 190] on div "Select Category" at bounding box center [357, 191] width 179 height 17
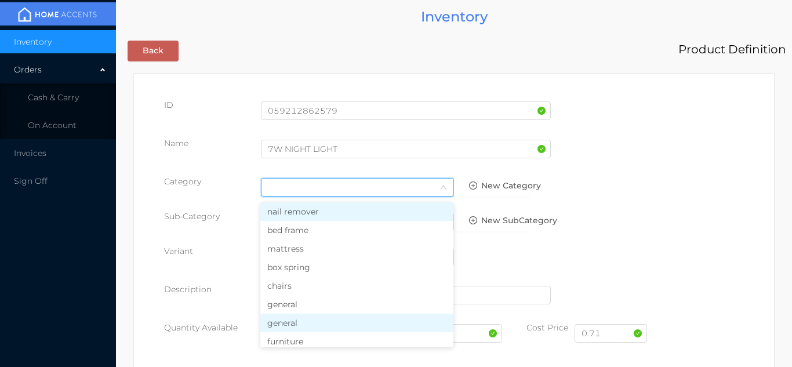
click at [300, 315] on li "general" at bounding box center [356, 323] width 193 height 19
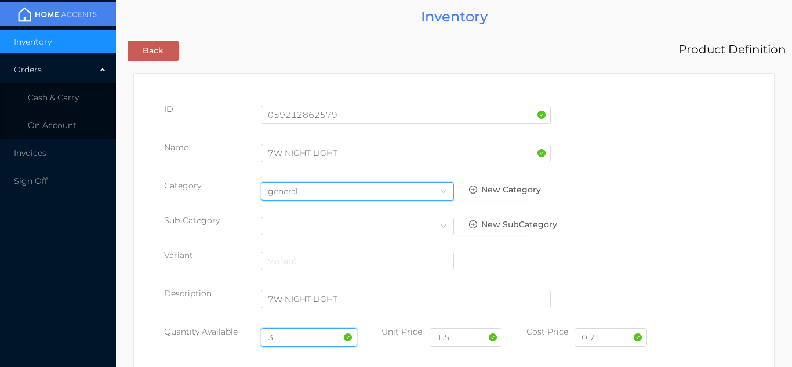
click at [293, 338] on input "3" at bounding box center [309, 337] width 97 height 19
type input "15"
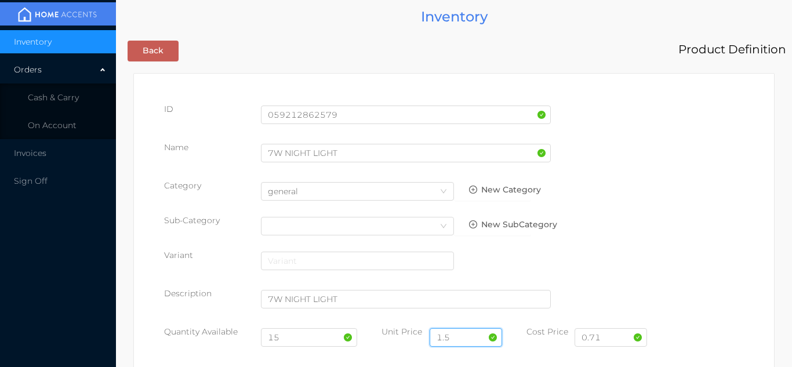
click at [455, 340] on input "1.5" at bounding box center [466, 337] width 72 height 19
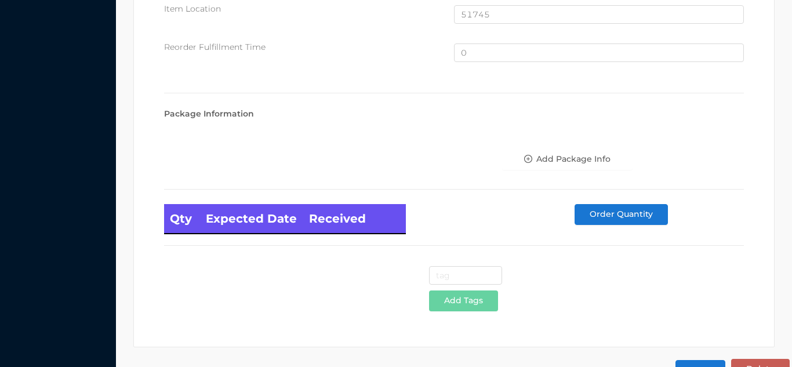
scroll to position [780, 0]
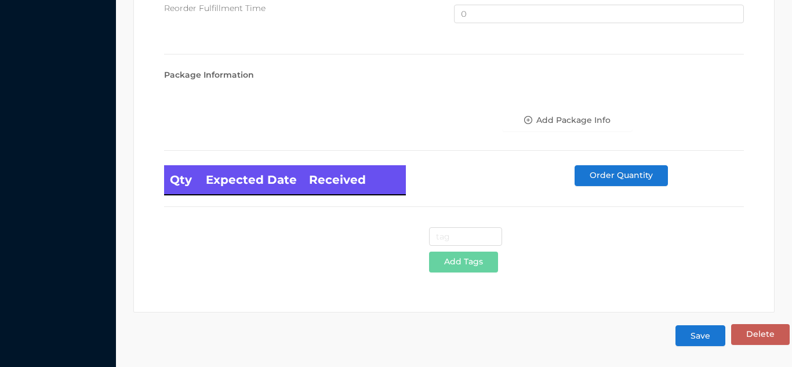
type input "1.50"
click at [692, 343] on button "Save" at bounding box center [700, 335] width 50 height 21
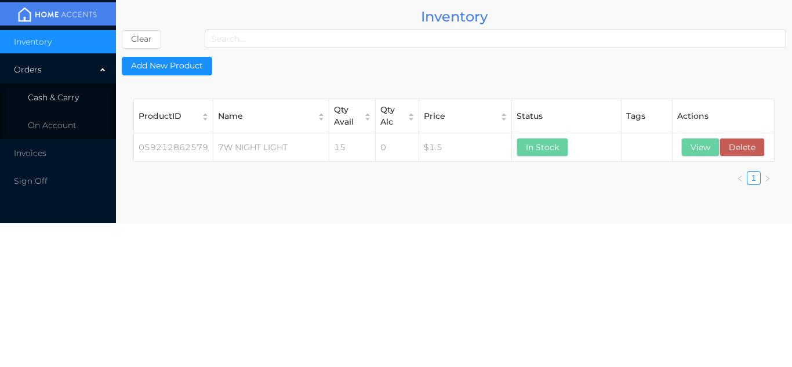
click at [72, 91] on li "Cash & Carry" at bounding box center [58, 97] width 116 height 23
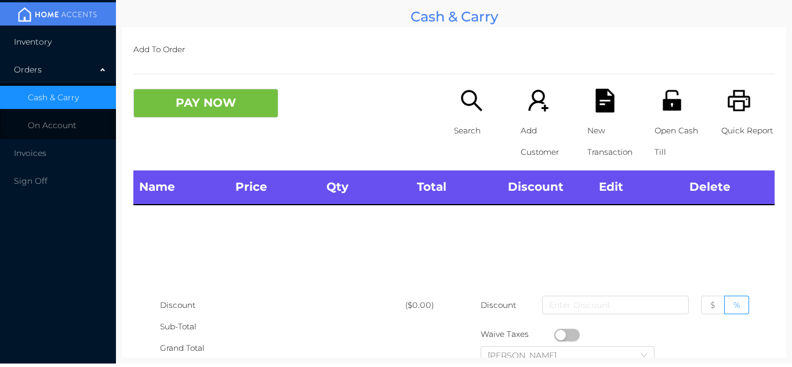
click at [89, 38] on li "Inventory" at bounding box center [58, 41] width 116 height 23
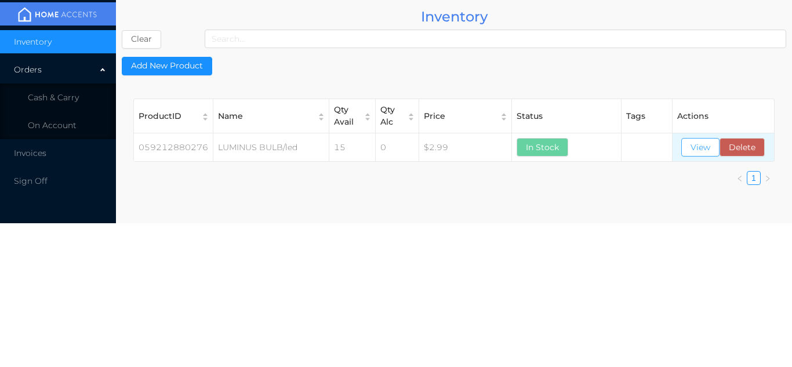
click at [695, 148] on button "View" at bounding box center [700, 147] width 38 height 19
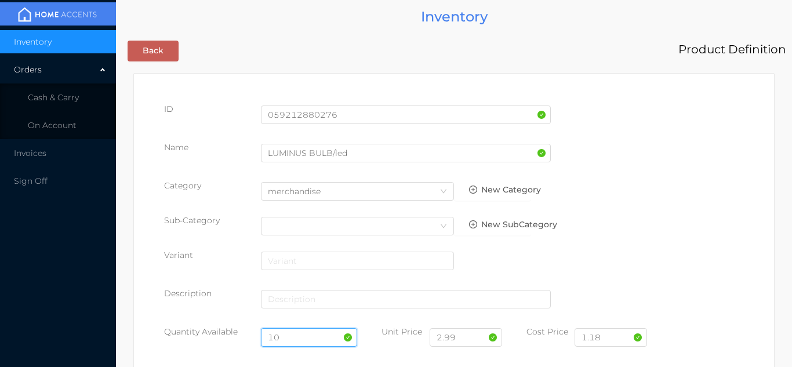
click at [296, 336] on input "10" at bounding box center [309, 337] width 97 height 19
type input "1"
type input "3"
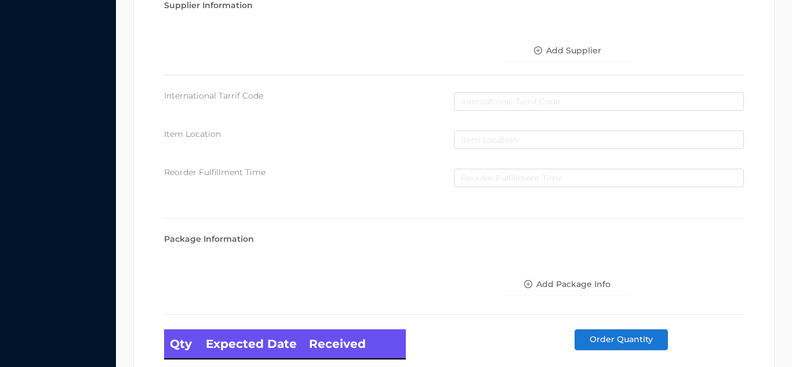
scroll to position [658, 0]
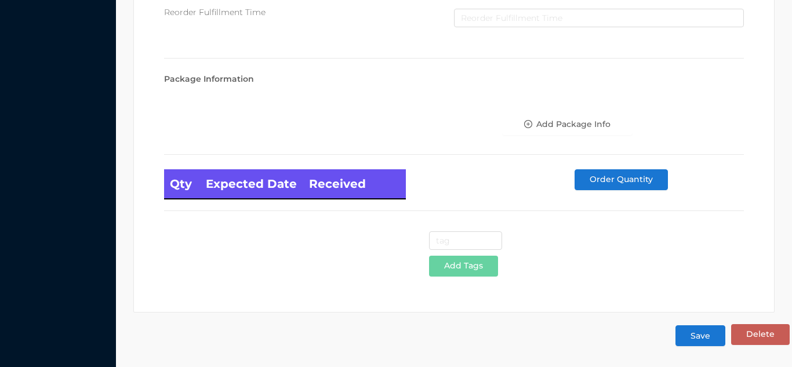
type input "22"
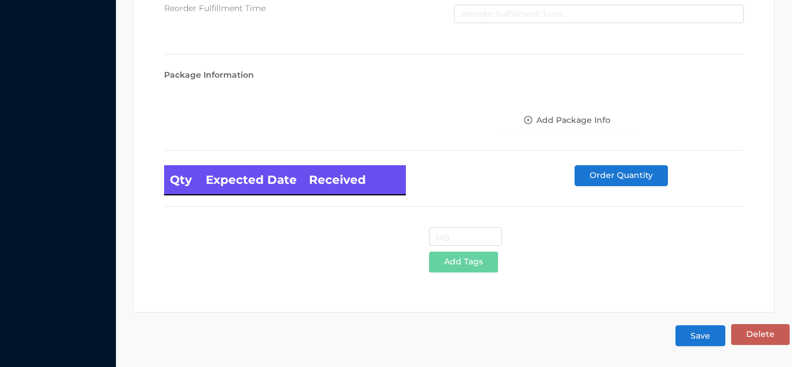
click at [705, 335] on button "Save" at bounding box center [700, 335] width 50 height 21
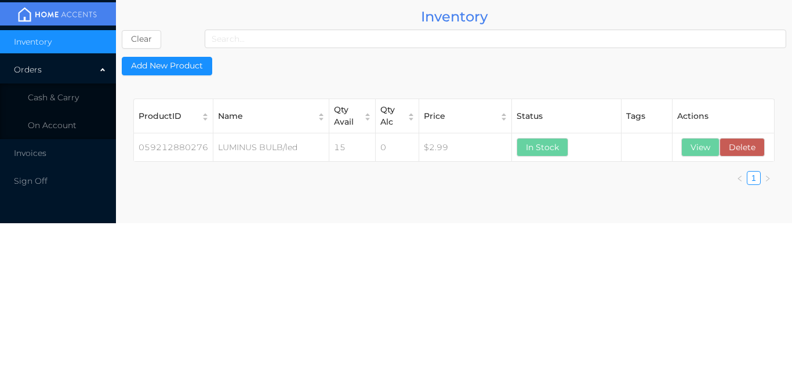
scroll to position [0, 0]
click at [85, 93] on li "Cash & Carry" at bounding box center [58, 97] width 116 height 23
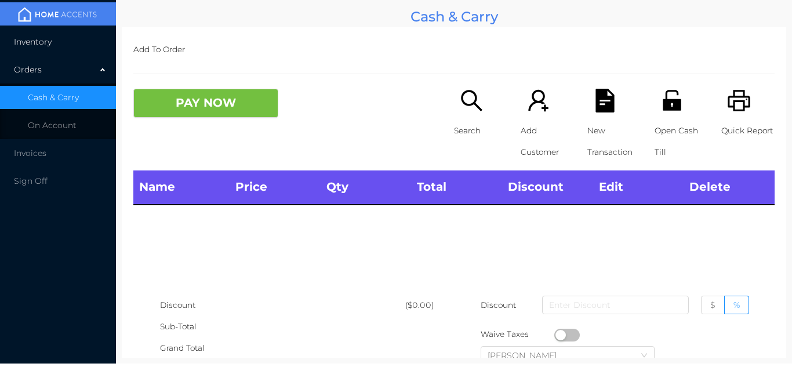
click at [92, 37] on li "Inventory" at bounding box center [58, 41] width 116 height 23
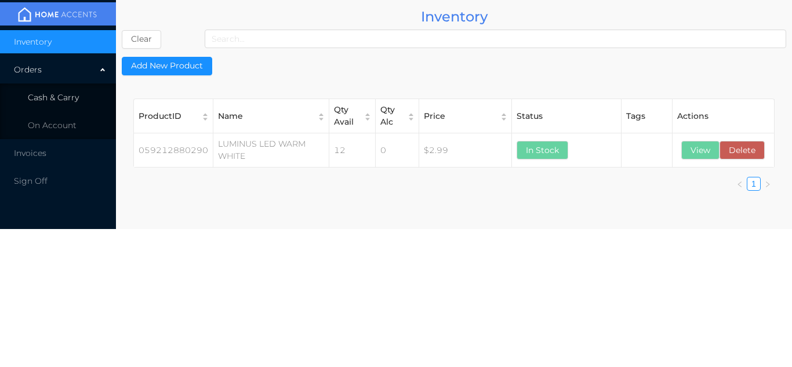
click at [77, 88] on li "Cash & Carry" at bounding box center [58, 97] width 116 height 23
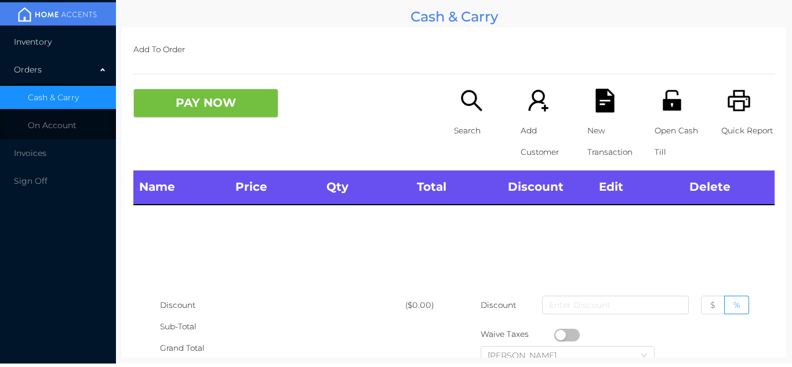
click at [71, 43] on li "Inventory" at bounding box center [58, 41] width 116 height 23
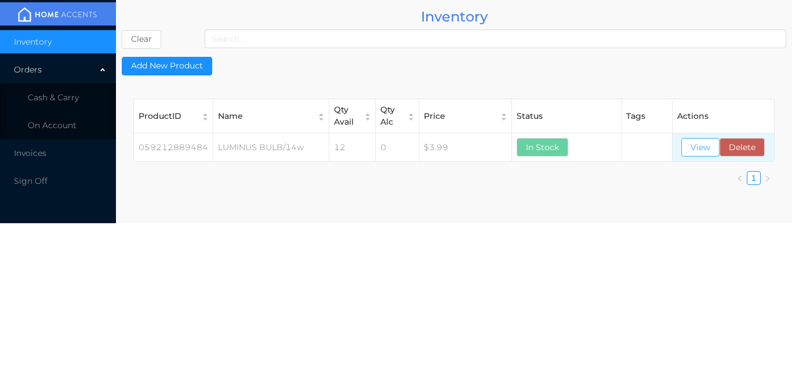
click at [701, 146] on button "View" at bounding box center [700, 147] width 38 height 19
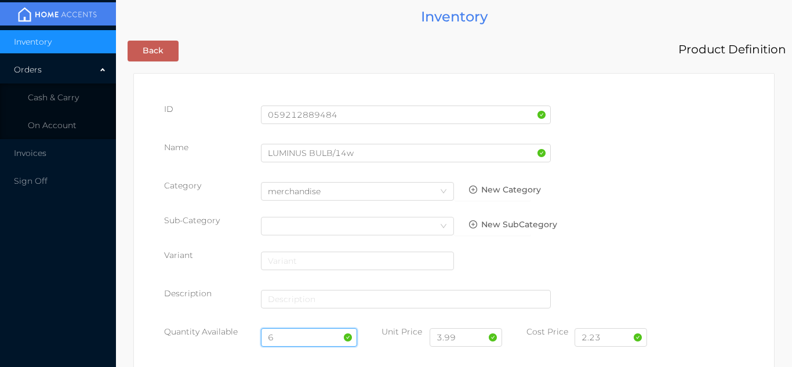
click at [307, 336] on input "6" at bounding box center [309, 337] width 97 height 19
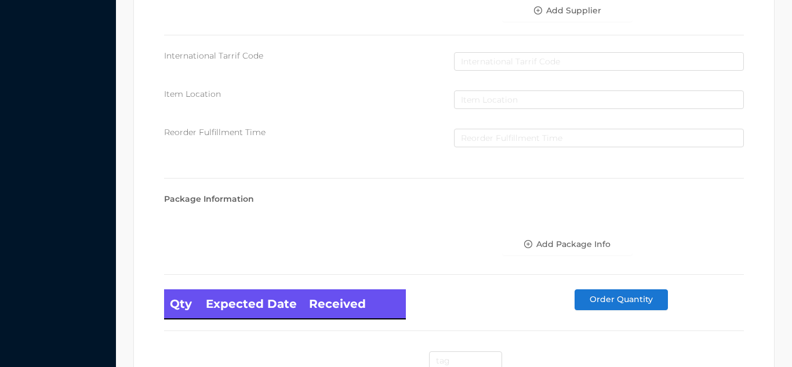
scroll to position [658, 0]
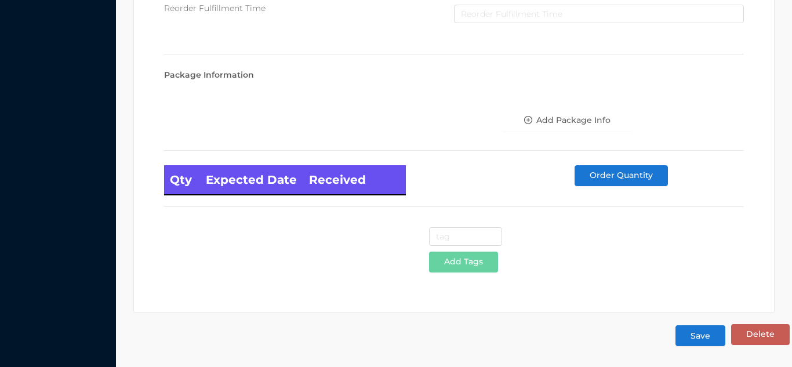
type input "18"
click at [695, 336] on button "Save" at bounding box center [700, 335] width 50 height 21
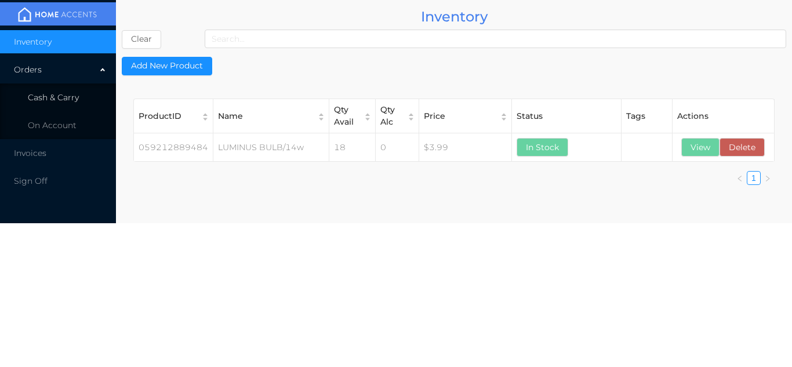
click at [88, 96] on li "Cash & Carry" at bounding box center [58, 97] width 116 height 23
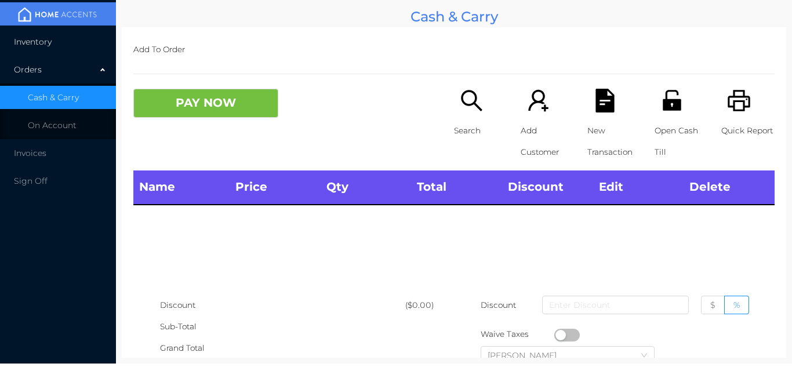
click at [73, 46] on li "Inventory" at bounding box center [58, 41] width 116 height 23
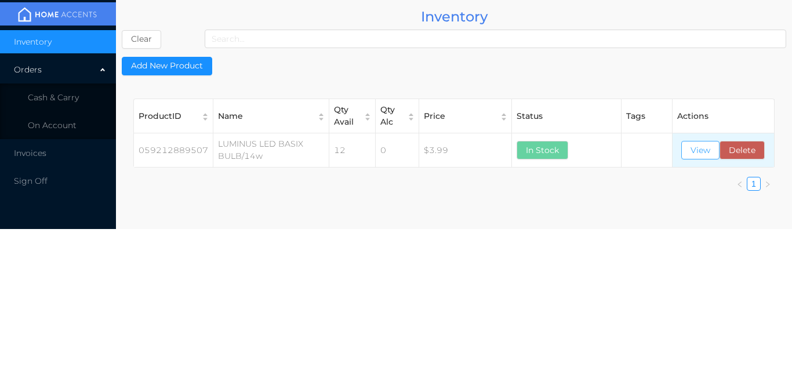
click at [701, 152] on button "View" at bounding box center [700, 150] width 38 height 19
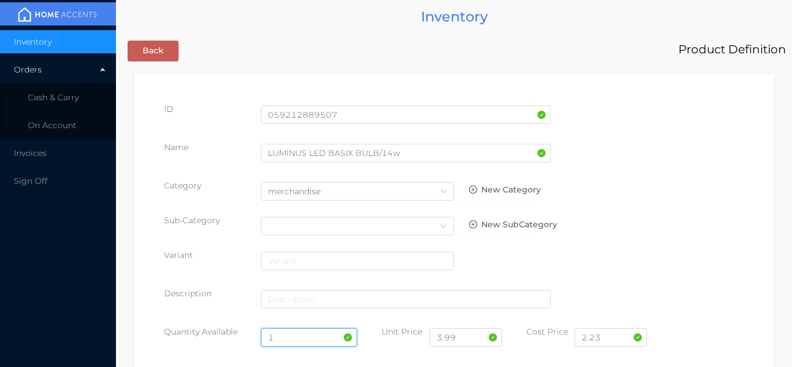
click at [293, 338] on input "1" at bounding box center [309, 337] width 97 height 19
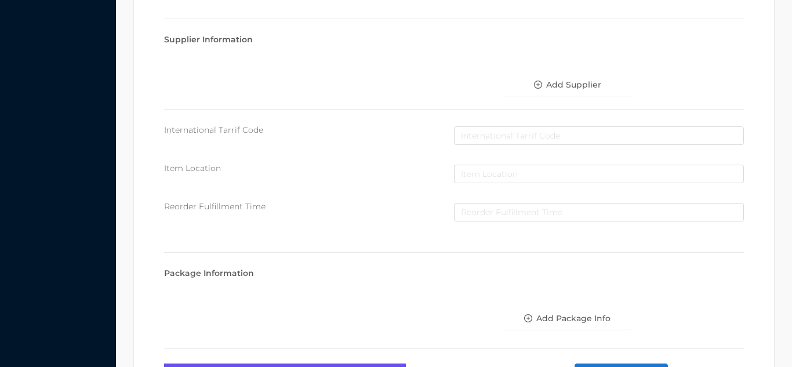
scroll to position [658, 0]
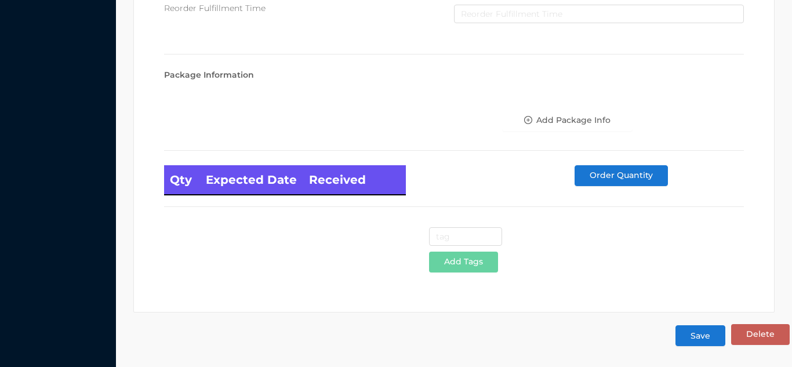
type input "13"
click at [697, 340] on button "Save" at bounding box center [700, 335] width 50 height 21
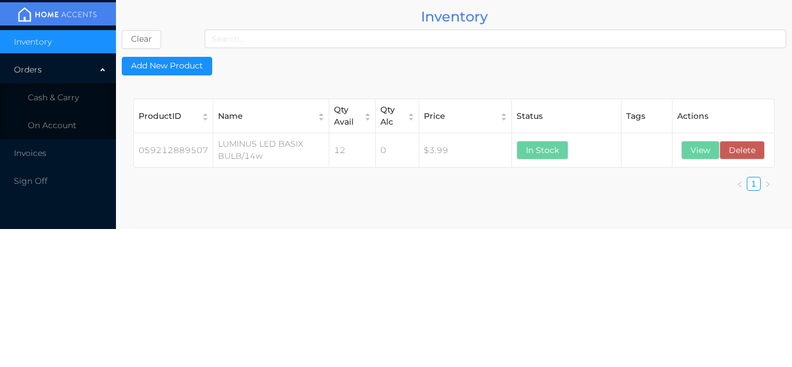
scroll to position [0, 0]
click at [79, 99] on li "Cash & Carry" at bounding box center [58, 97] width 116 height 23
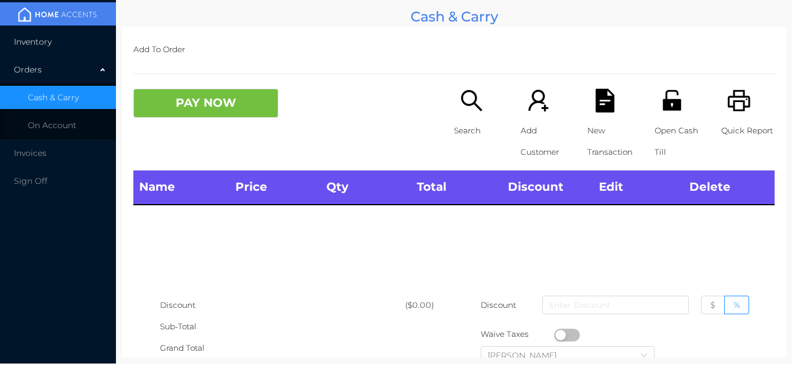
click at [71, 48] on li "Inventory" at bounding box center [58, 41] width 116 height 23
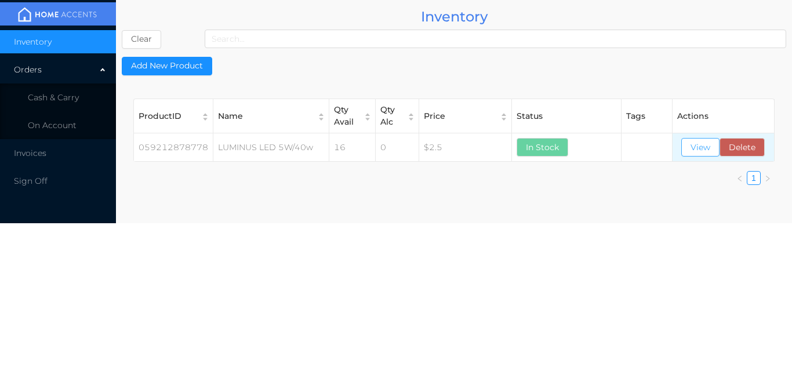
click at [697, 155] on button "View" at bounding box center [700, 147] width 38 height 19
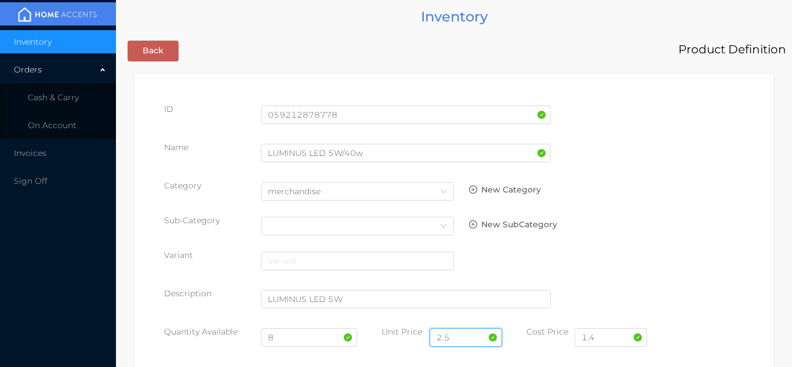
click at [463, 335] on input "2.5" at bounding box center [466, 337] width 72 height 19
type input "2.50"
click at [293, 334] on input "8" at bounding box center [309, 337] width 97 height 19
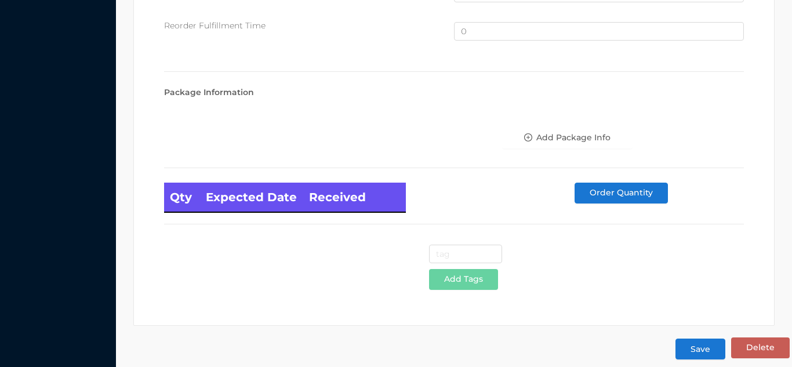
scroll to position [780, 0]
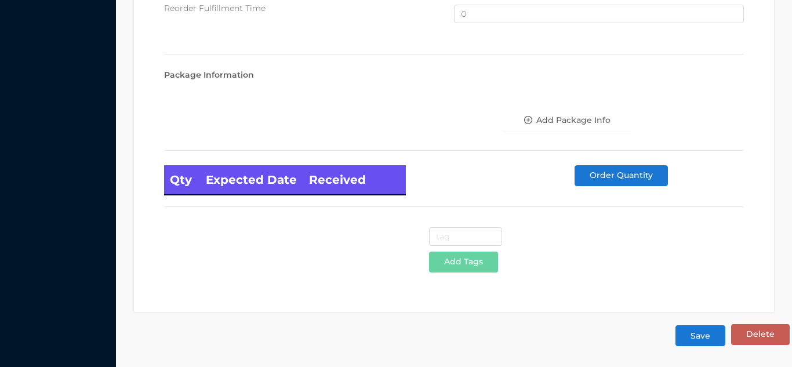
type input "20"
click at [700, 333] on button "Save" at bounding box center [700, 335] width 50 height 21
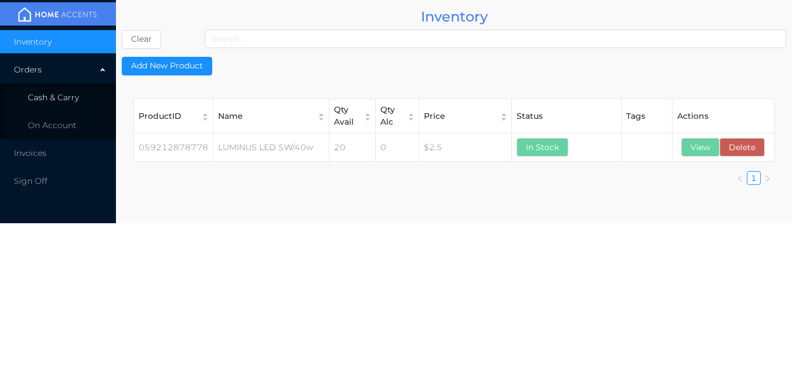
click at [79, 97] on li "Cash & Carry" at bounding box center [58, 97] width 116 height 23
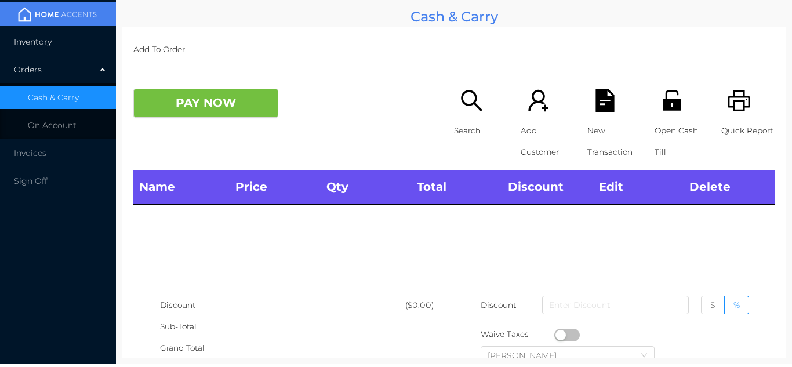
click at [82, 37] on li "Inventory" at bounding box center [58, 41] width 116 height 23
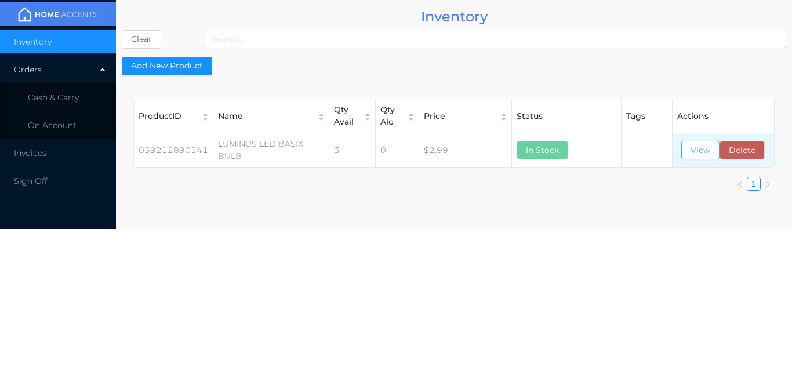
click at [700, 145] on button "View" at bounding box center [700, 150] width 38 height 19
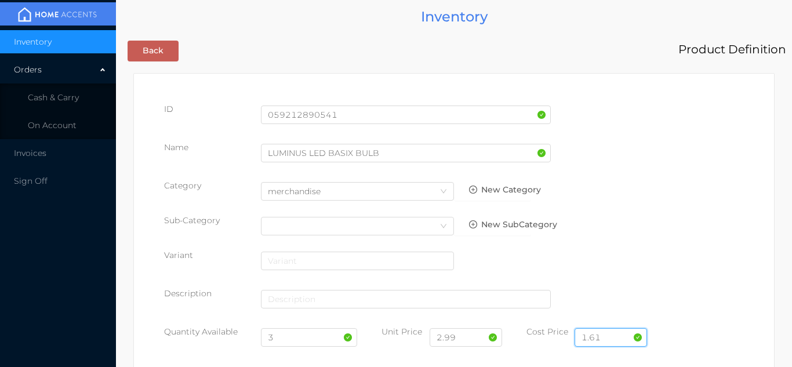
click at [613, 336] on input "1.61" at bounding box center [611, 337] width 72 height 19
type input "1.76"
click at [292, 340] on input "3" at bounding box center [309, 337] width 97 height 19
type input "15"
click at [467, 340] on input "2.99" at bounding box center [466, 337] width 72 height 19
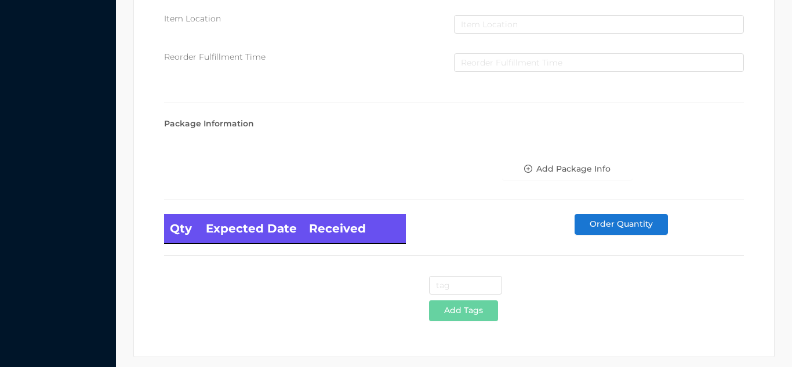
scroll to position [658, 0]
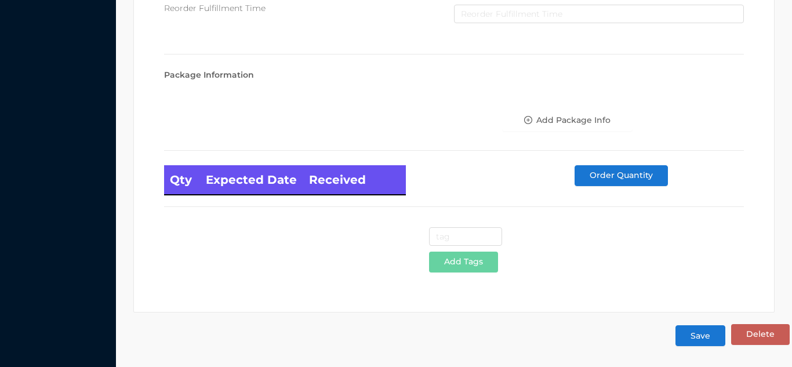
click at [707, 333] on button "Save" at bounding box center [700, 335] width 50 height 21
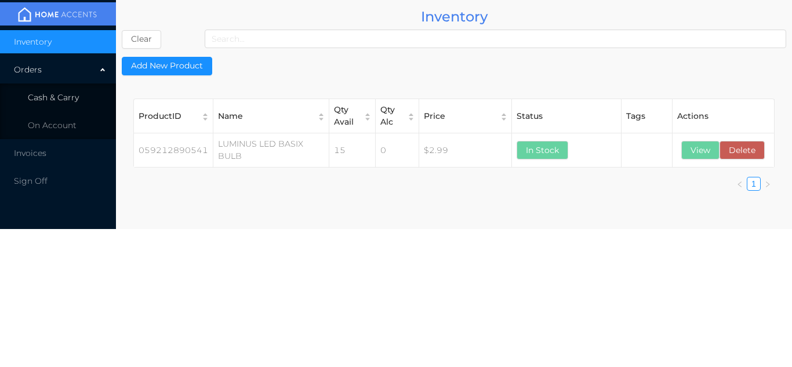
click at [77, 105] on li "Cash & Carry" at bounding box center [58, 97] width 116 height 23
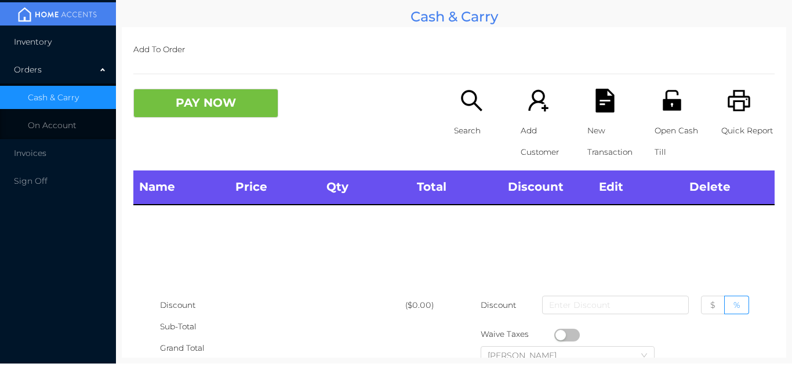
click at [76, 42] on li "Inventory" at bounding box center [58, 41] width 116 height 23
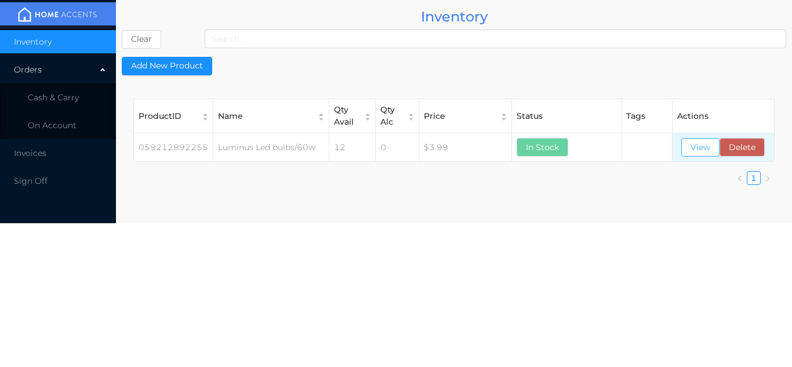
click at [696, 144] on button "View" at bounding box center [700, 147] width 38 height 19
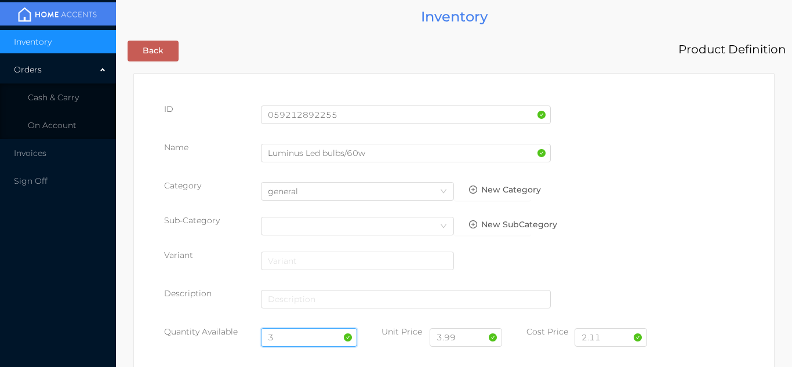
click at [283, 335] on input "3" at bounding box center [309, 337] width 97 height 19
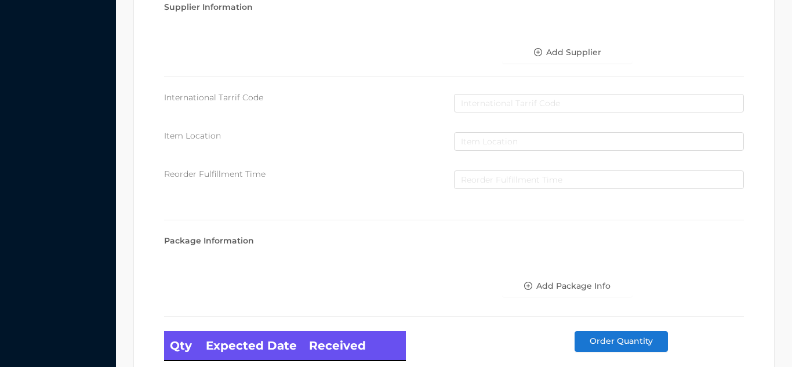
scroll to position [658, 0]
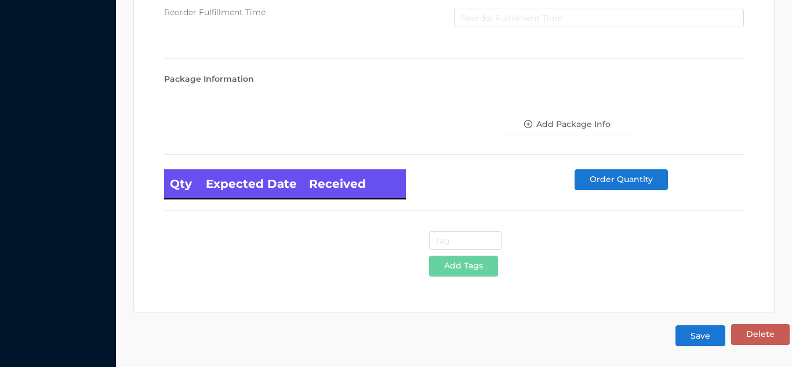
type input "15"
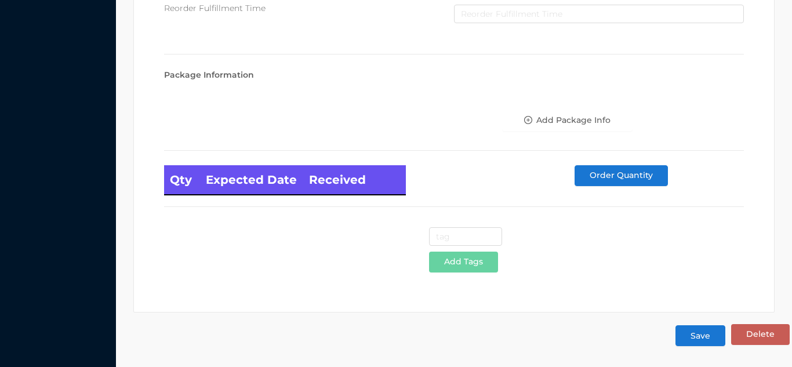
click at [707, 336] on button "Save" at bounding box center [700, 335] width 50 height 21
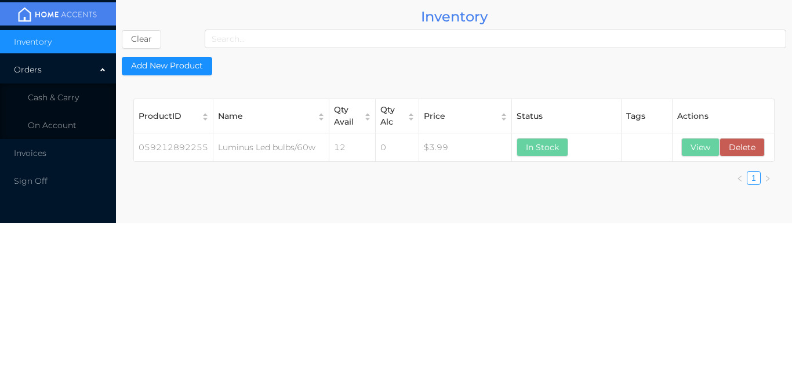
scroll to position [0, 0]
click at [74, 105] on li "Cash & Carry" at bounding box center [58, 97] width 116 height 23
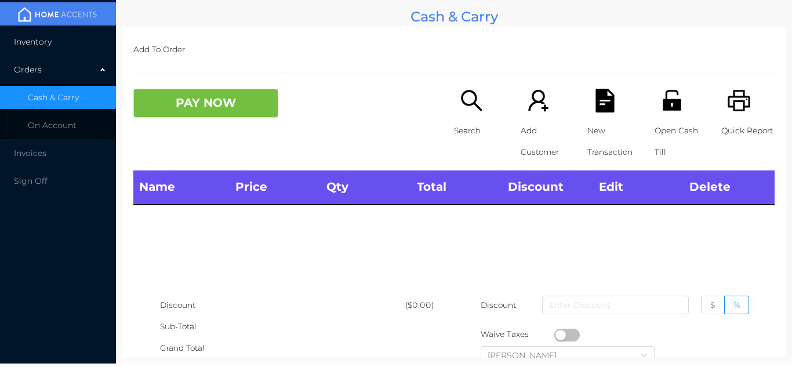
click at [59, 41] on li "Inventory" at bounding box center [58, 41] width 116 height 23
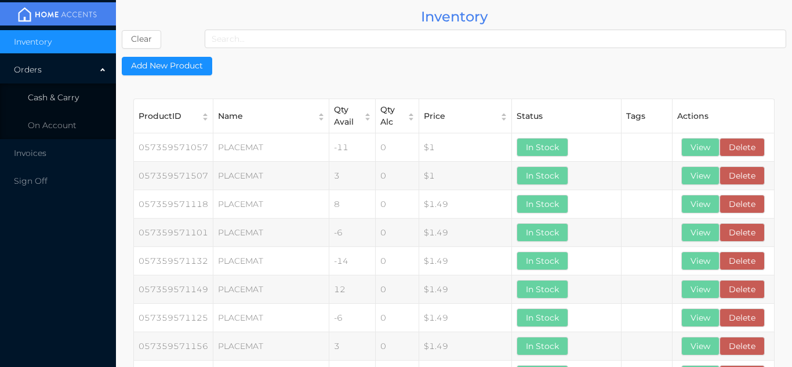
click at [72, 93] on span "Cash & Carry" at bounding box center [53, 97] width 51 height 10
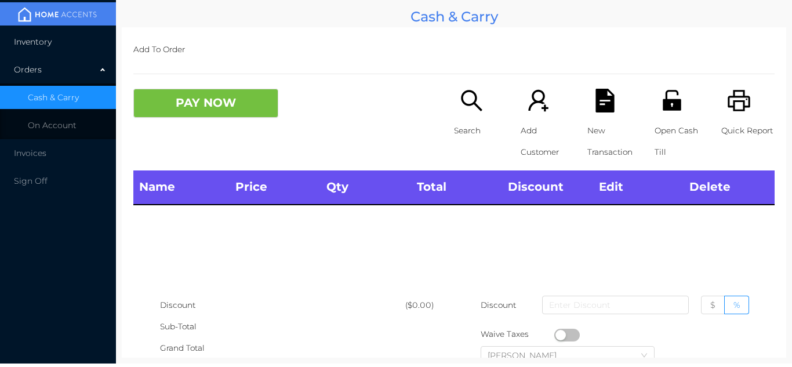
click at [69, 45] on li "Inventory" at bounding box center [58, 41] width 116 height 23
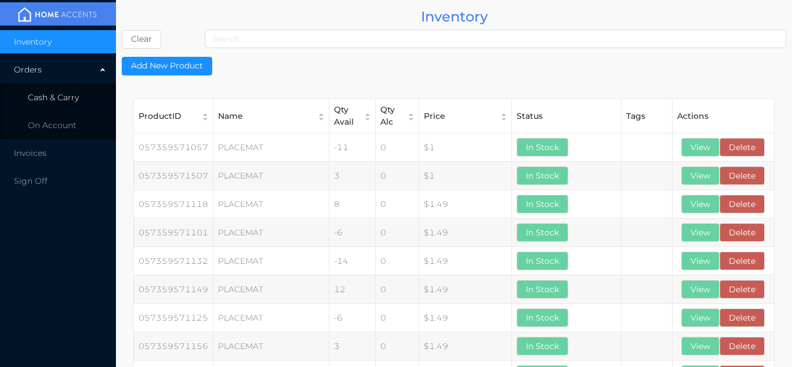
click at [83, 96] on li "Cash & Carry" at bounding box center [58, 97] width 116 height 23
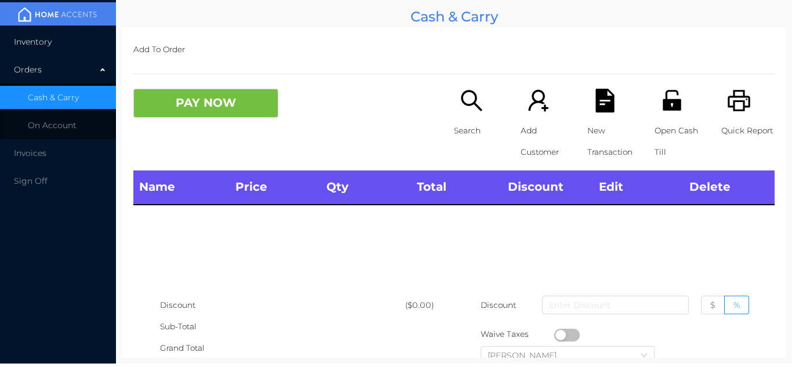
click at [77, 47] on li "Inventory" at bounding box center [58, 41] width 116 height 23
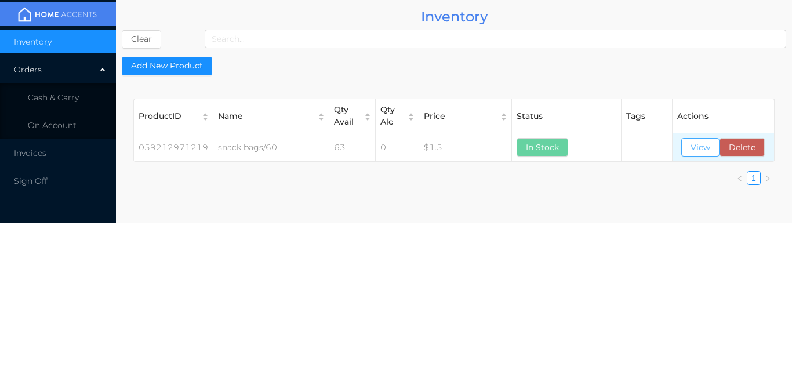
click at [703, 152] on button "View" at bounding box center [700, 147] width 38 height 19
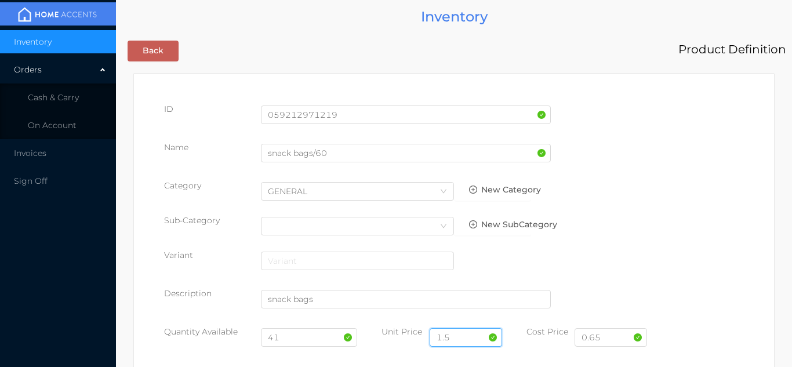
click at [461, 337] on input "1.5" at bounding box center [466, 337] width 72 height 19
type input "1.50"
click at [304, 341] on input "41" at bounding box center [309, 337] width 97 height 19
type input "4"
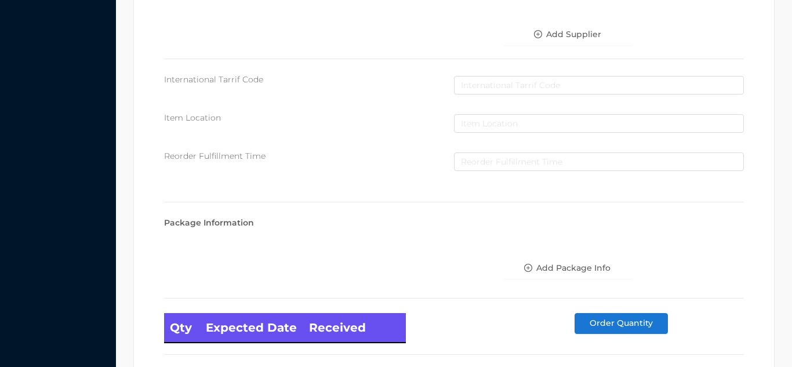
scroll to position [658, 0]
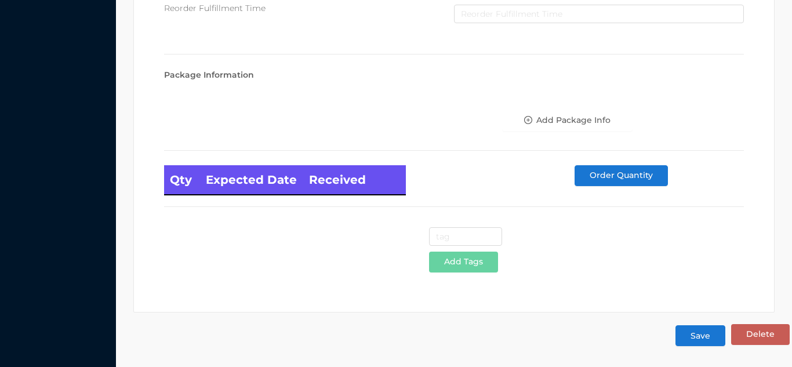
type input "65"
click at [701, 337] on button "Save" at bounding box center [700, 335] width 50 height 21
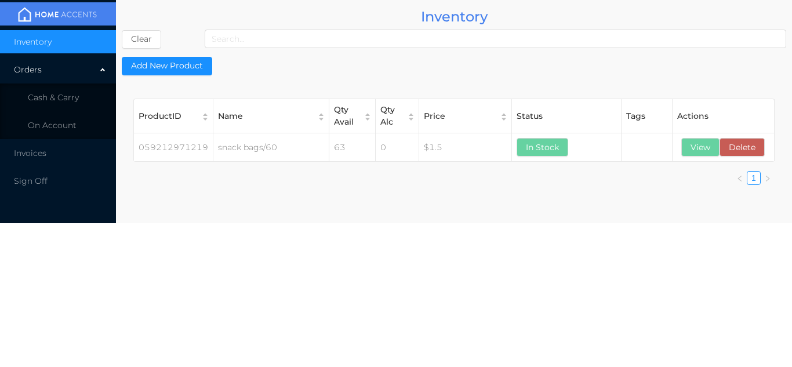
scroll to position [0, 0]
click at [88, 96] on li "Cash & Carry" at bounding box center [58, 97] width 116 height 23
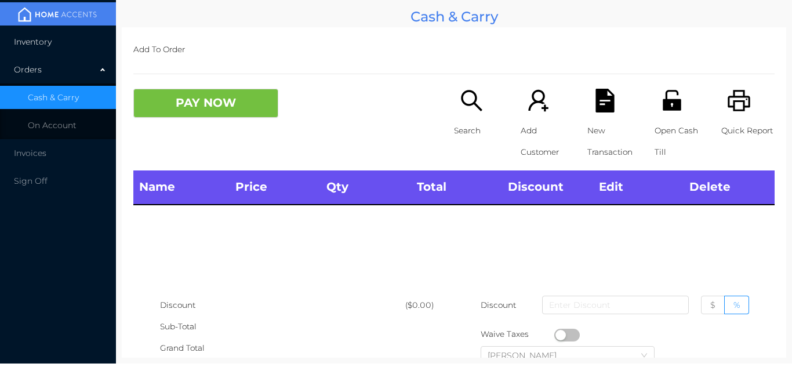
click at [85, 41] on li "Inventory" at bounding box center [58, 41] width 116 height 23
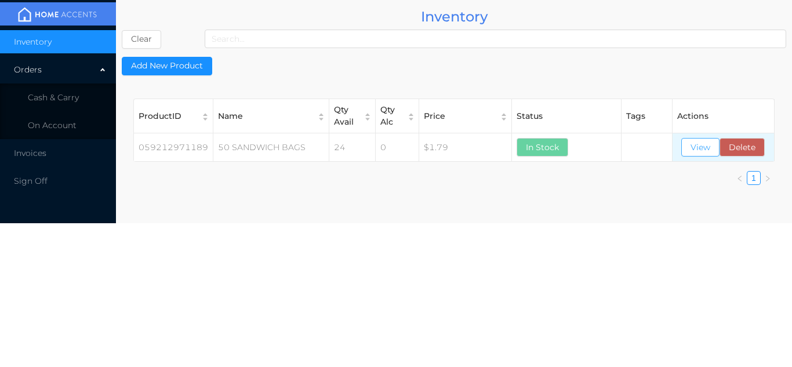
click at [692, 150] on button "View" at bounding box center [700, 147] width 38 height 19
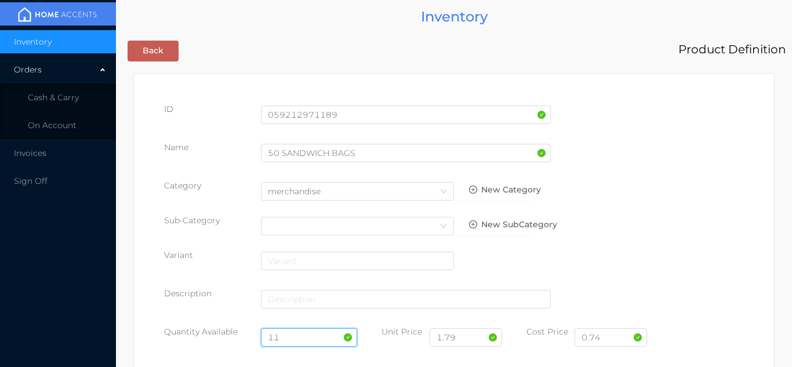
click at [297, 335] on input "11" at bounding box center [309, 337] width 97 height 19
type input "1"
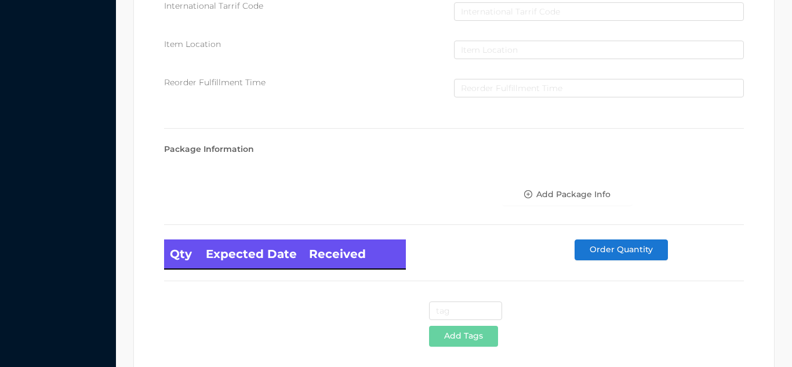
scroll to position [658, 0]
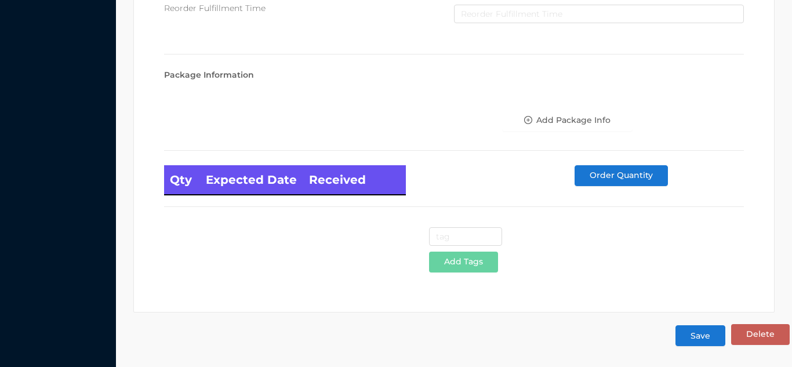
type input "35"
click at [704, 338] on button "Save" at bounding box center [700, 335] width 50 height 21
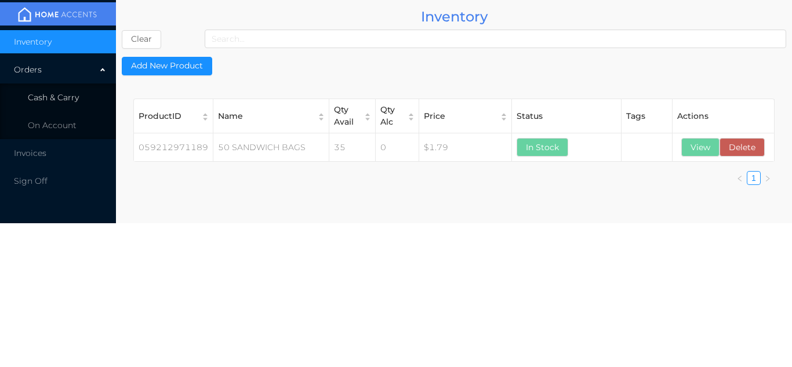
click at [71, 89] on li "Cash & Carry" at bounding box center [58, 97] width 116 height 23
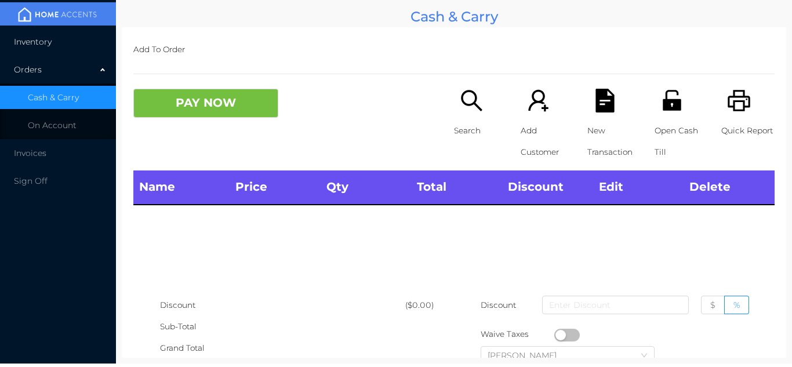
click at [67, 44] on li "Inventory" at bounding box center [58, 41] width 116 height 23
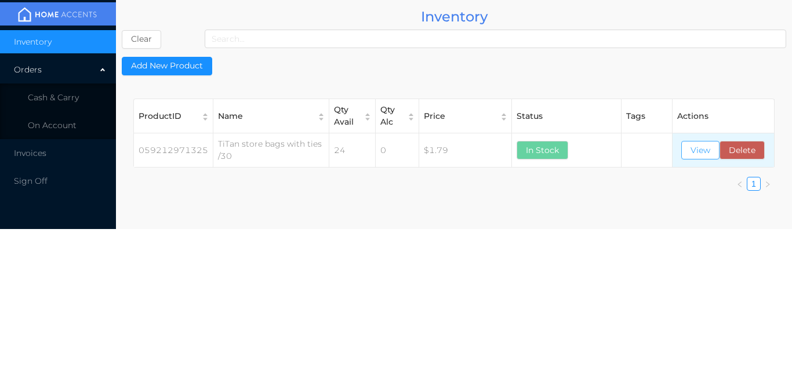
click at [692, 155] on button "View" at bounding box center [700, 150] width 38 height 19
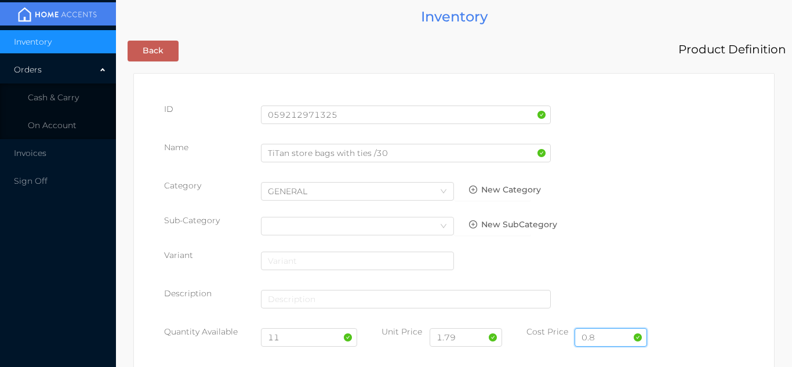
click at [610, 336] on input "0.8" at bounding box center [611, 337] width 72 height 19
type input "0.80"
click at [297, 340] on input "11" at bounding box center [309, 337] width 97 height 19
type input "1"
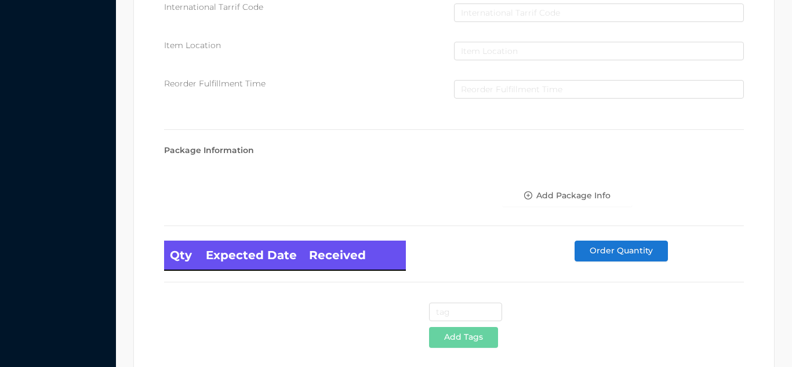
scroll to position [658, 0]
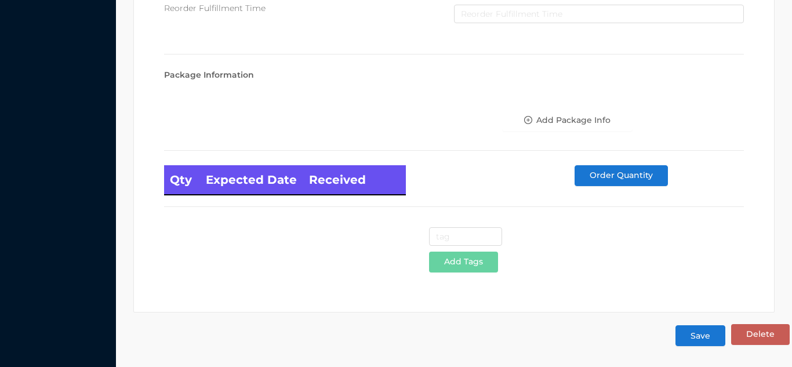
type input "35"
click at [699, 337] on button "Save" at bounding box center [700, 335] width 50 height 21
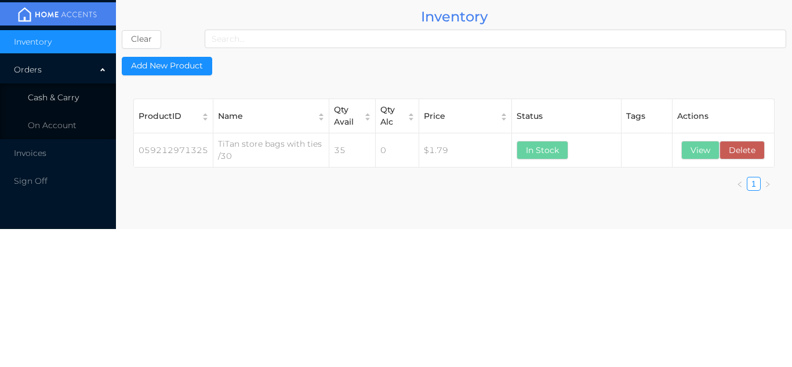
click at [77, 97] on span "Cash & Carry" at bounding box center [53, 97] width 51 height 10
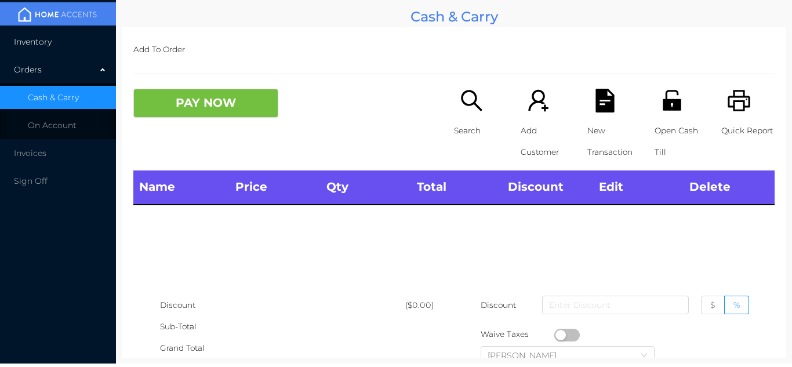
click at [78, 40] on li "Inventory" at bounding box center [58, 41] width 116 height 23
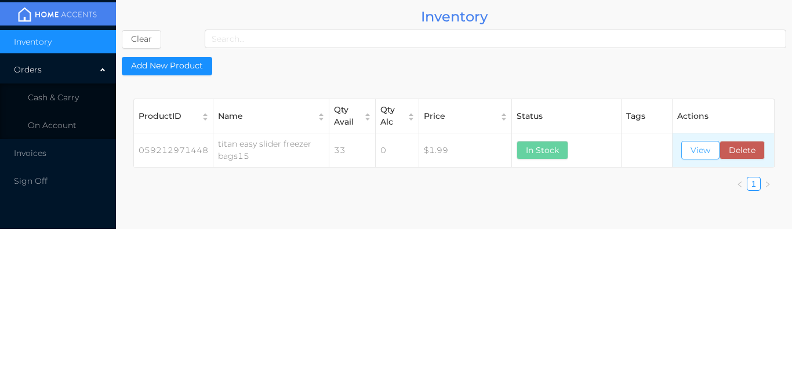
click at [695, 157] on button "View" at bounding box center [700, 150] width 38 height 19
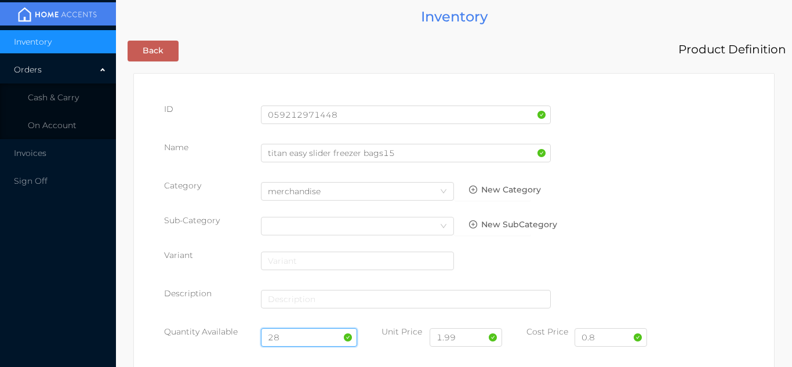
click at [296, 333] on input "28" at bounding box center [309, 337] width 97 height 19
type input "2"
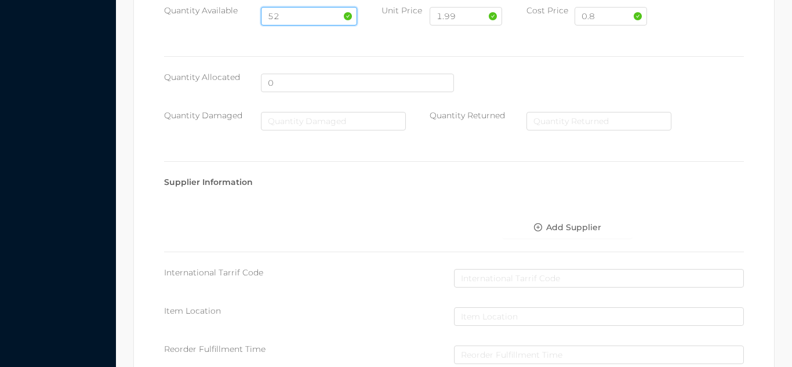
scroll to position [658, 0]
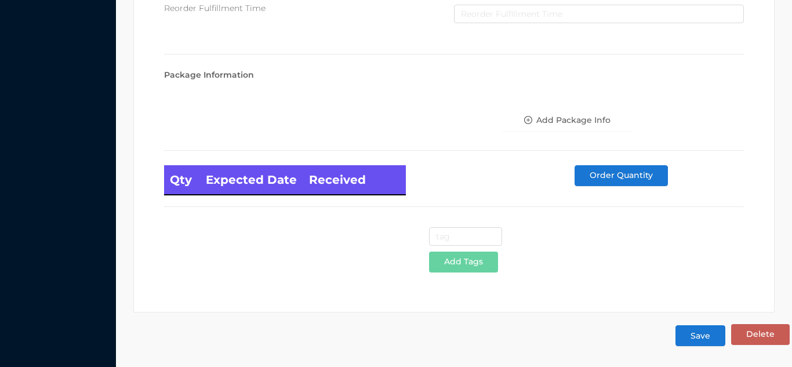
type input "52"
click at [702, 332] on button "Save" at bounding box center [700, 335] width 50 height 21
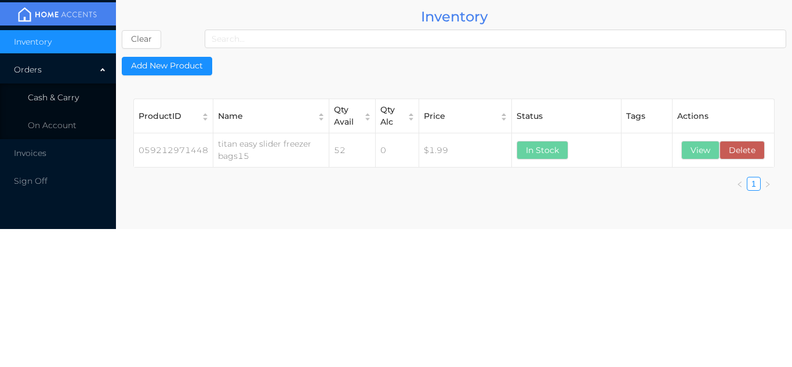
click at [97, 97] on li "Cash & Carry" at bounding box center [58, 97] width 116 height 23
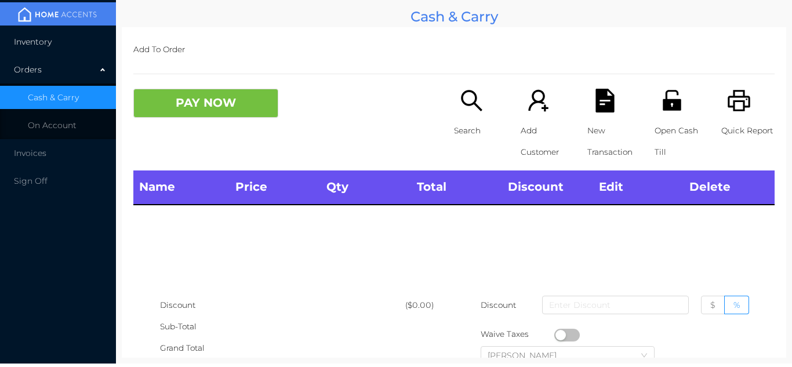
click at [79, 32] on li "Inventory" at bounding box center [58, 41] width 116 height 23
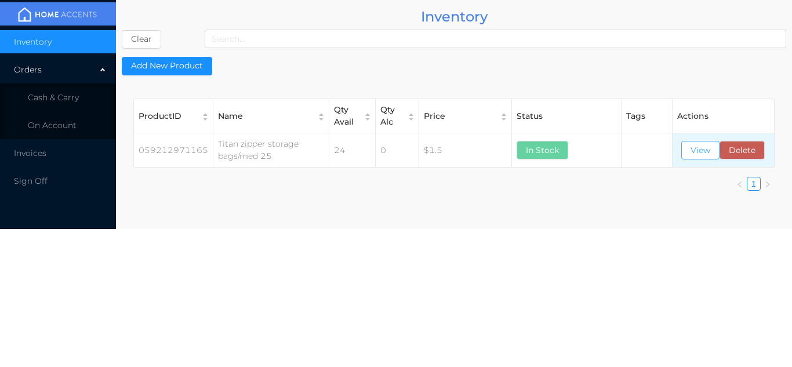
click at [700, 158] on button "View" at bounding box center [700, 150] width 38 height 19
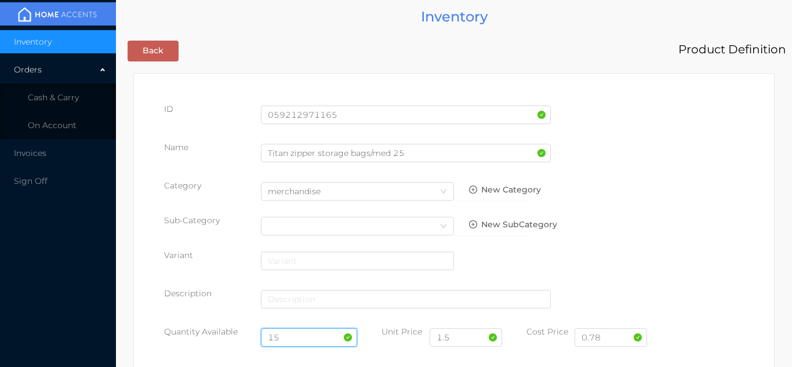
click at [287, 333] on input "15" at bounding box center [309, 337] width 97 height 19
type input "1"
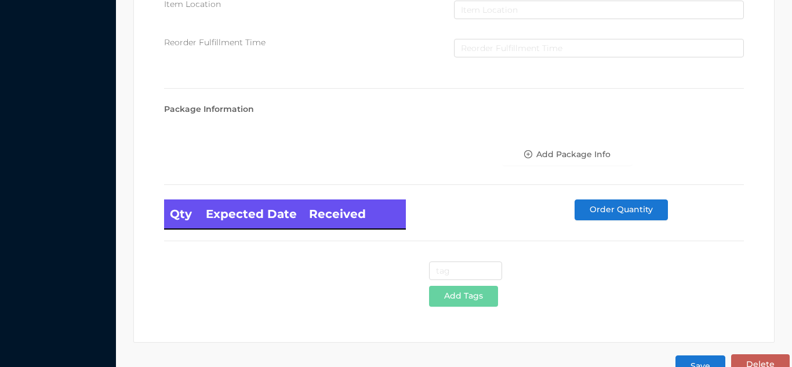
scroll to position [658, 0]
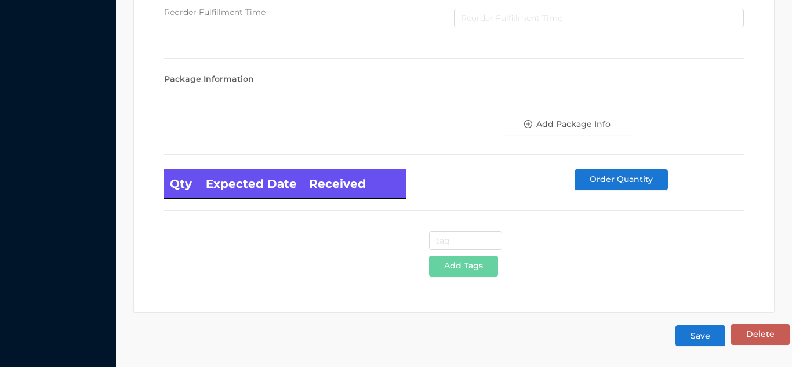
type input "39"
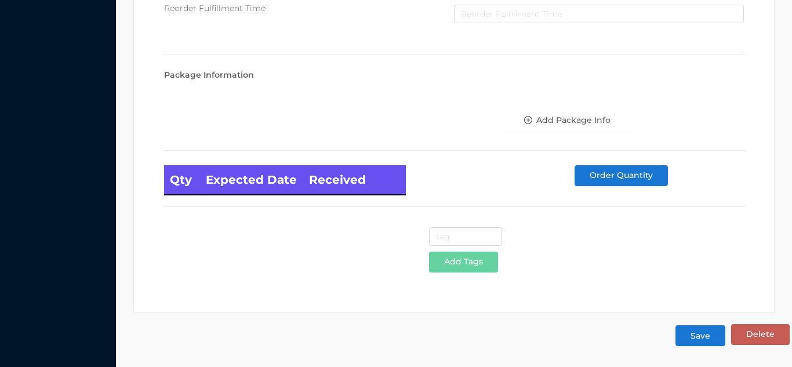
click at [696, 338] on button "Save" at bounding box center [700, 335] width 50 height 21
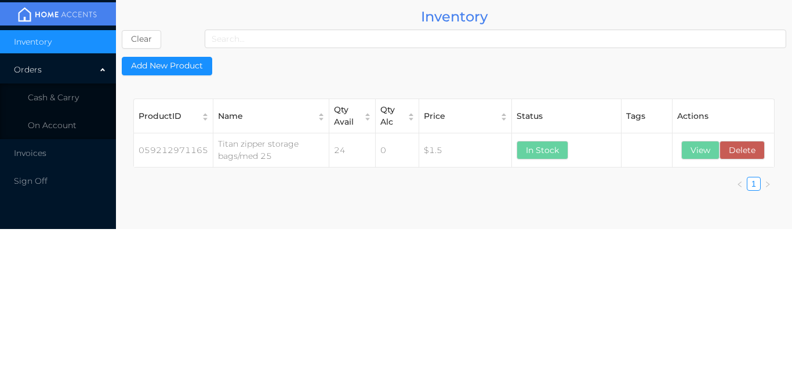
scroll to position [0, 0]
click at [78, 98] on span "Cash & Carry" at bounding box center [53, 97] width 51 height 10
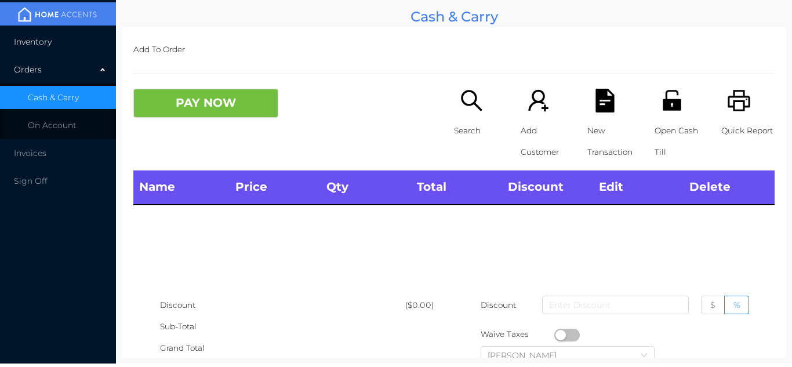
click at [83, 38] on li "Inventory" at bounding box center [58, 41] width 116 height 23
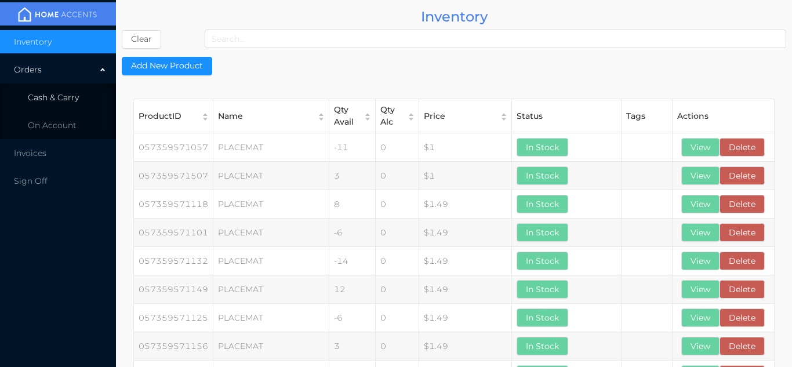
click at [75, 99] on span "Cash & Carry" at bounding box center [53, 97] width 51 height 10
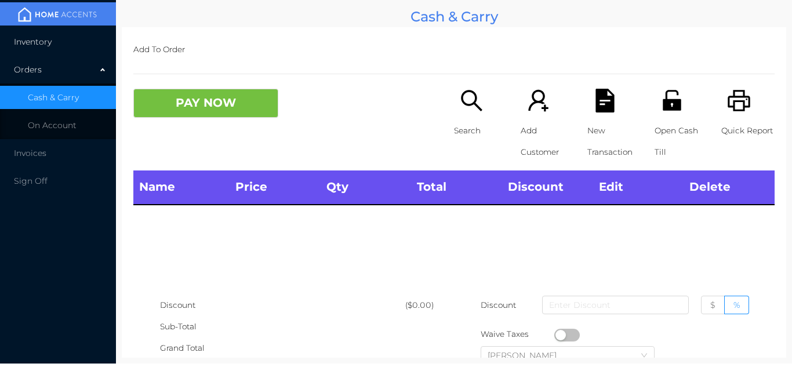
click at [60, 50] on li "Inventory" at bounding box center [58, 41] width 116 height 23
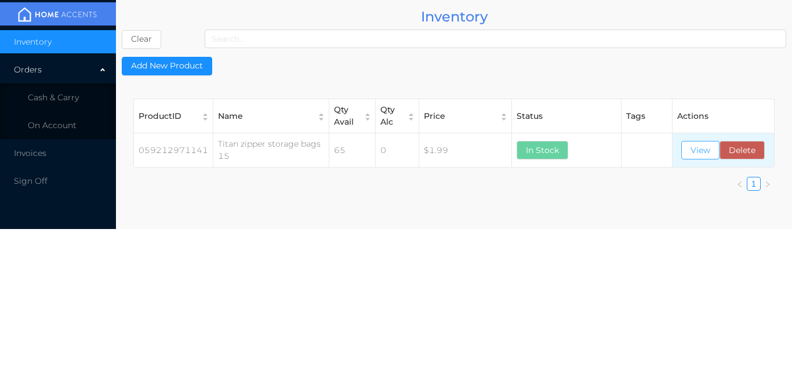
click at [697, 156] on button "View" at bounding box center [700, 150] width 38 height 19
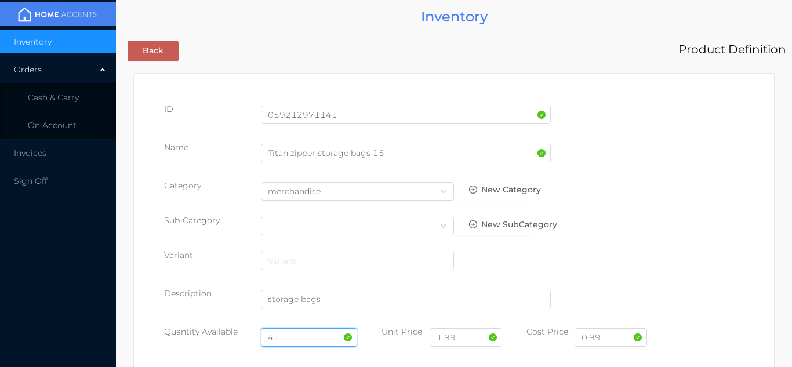
click at [295, 337] on input "41" at bounding box center [309, 337] width 97 height 19
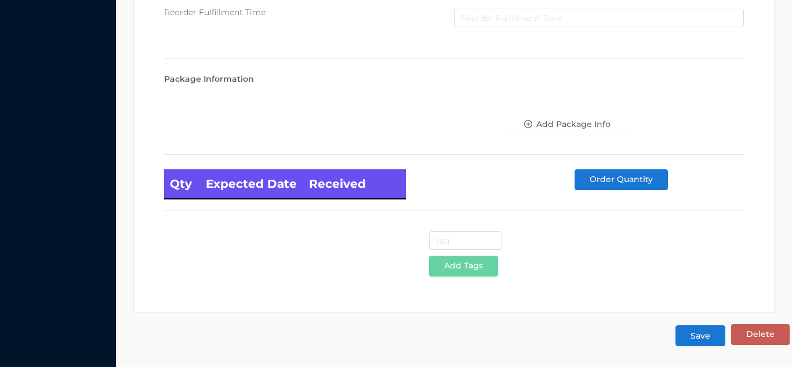
scroll to position [657, 0]
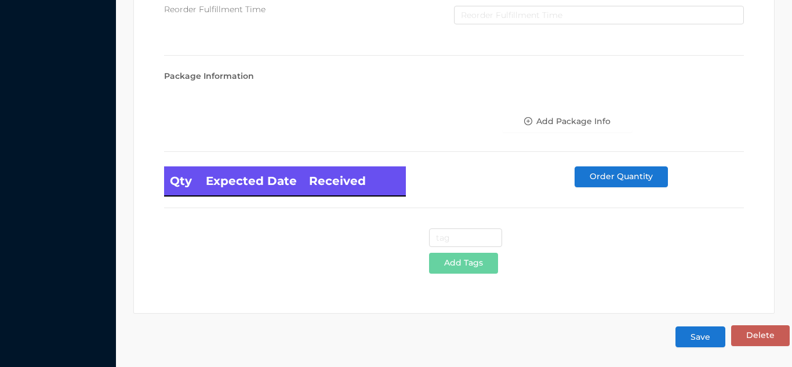
click at [690, 335] on button "Save" at bounding box center [700, 336] width 50 height 21
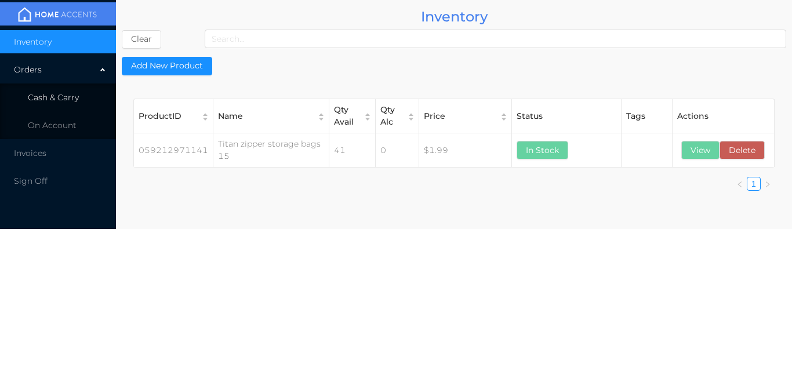
click at [78, 107] on li "Cash & Carry" at bounding box center [58, 97] width 116 height 23
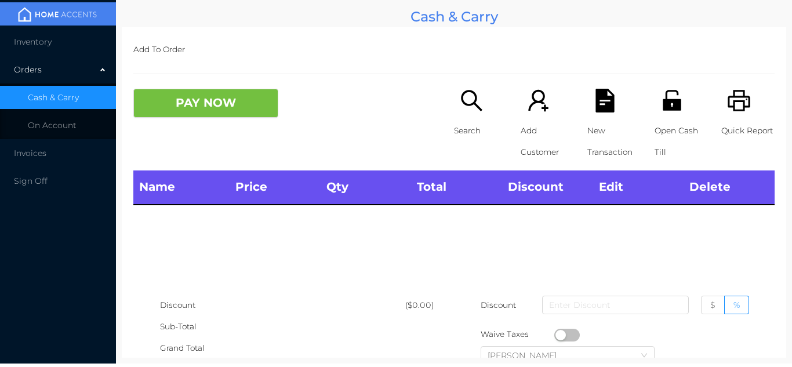
click at [88, 61] on div "Orders" at bounding box center [58, 69] width 116 height 23
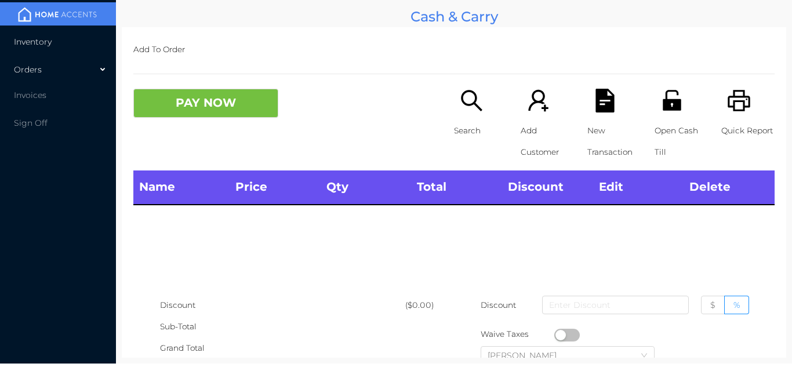
click at [64, 38] on li "Inventory" at bounding box center [58, 41] width 116 height 23
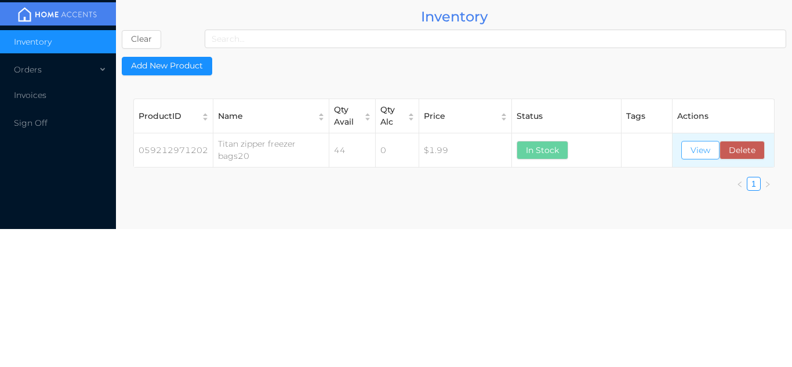
click at [700, 144] on button "View" at bounding box center [700, 150] width 38 height 19
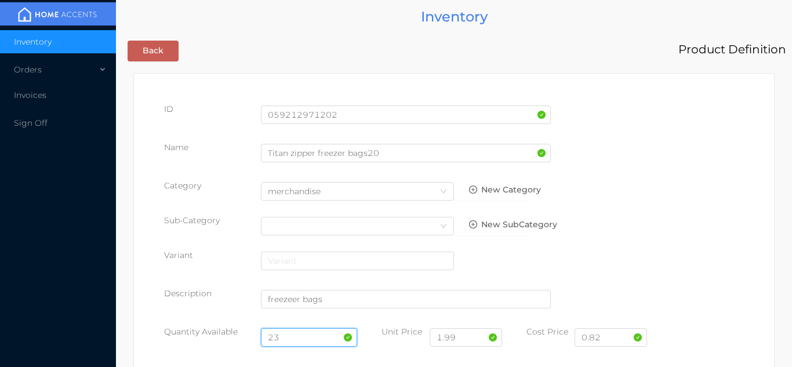
click at [296, 337] on input "23" at bounding box center [309, 337] width 97 height 19
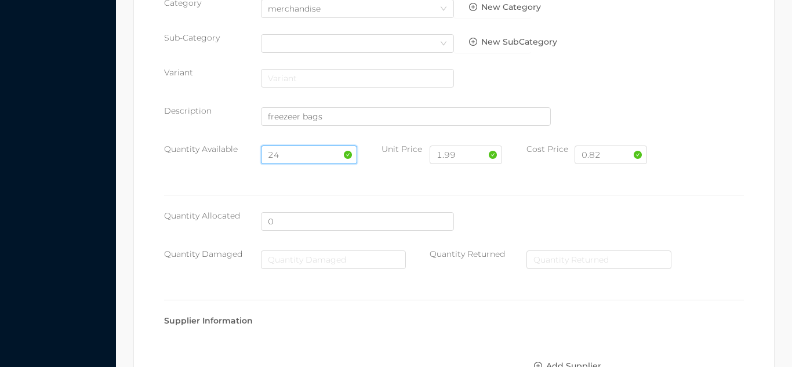
scroll to position [658, 0]
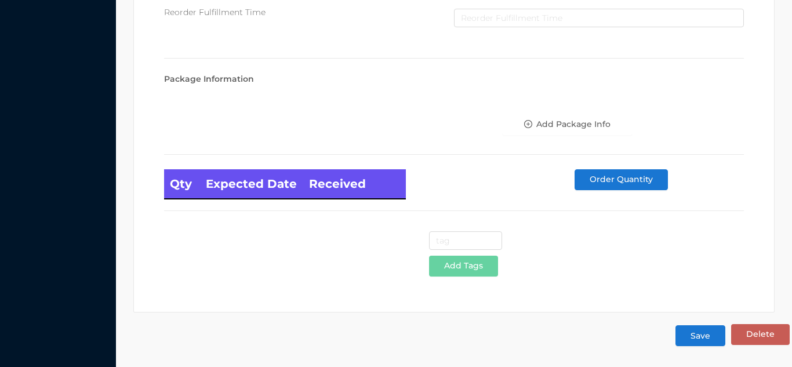
type input "24"
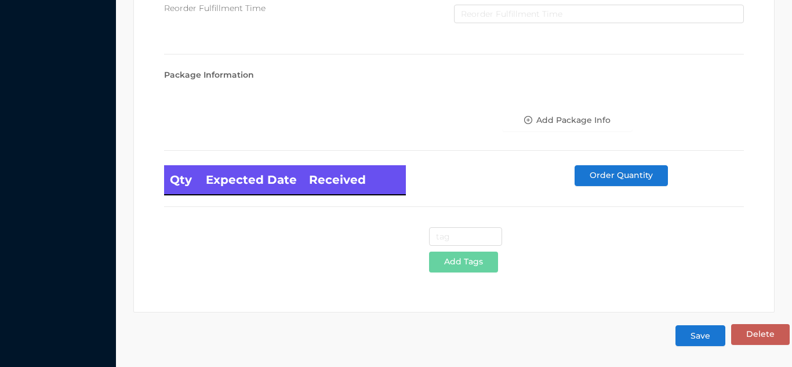
click at [699, 334] on button "Save" at bounding box center [700, 335] width 50 height 21
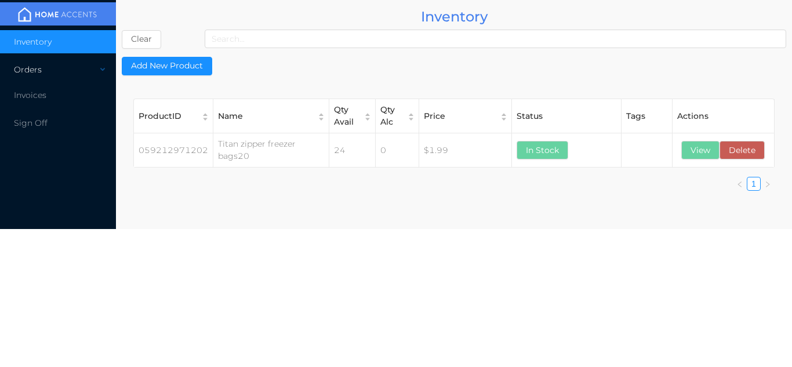
click at [77, 72] on div "Orders" at bounding box center [58, 69] width 116 height 23
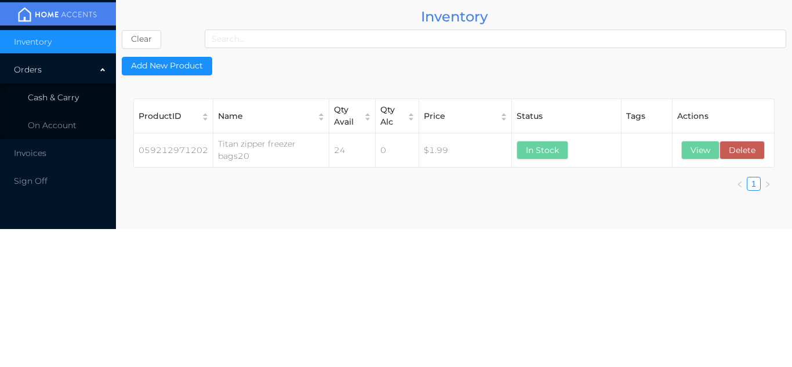
click at [92, 93] on li "Cash & Carry" at bounding box center [58, 97] width 116 height 23
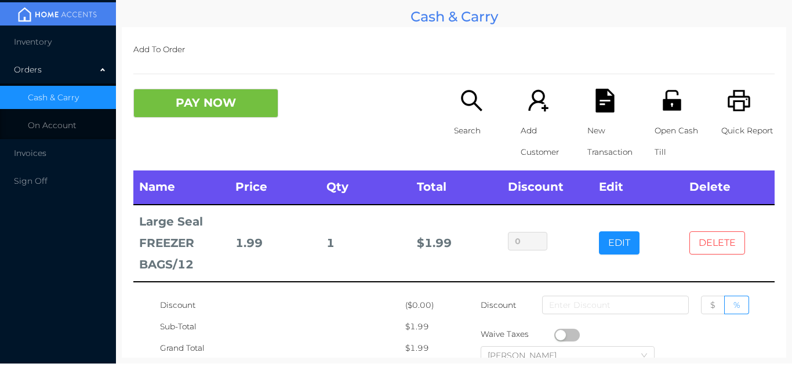
click at [720, 239] on button "DELETE" at bounding box center [717, 242] width 56 height 23
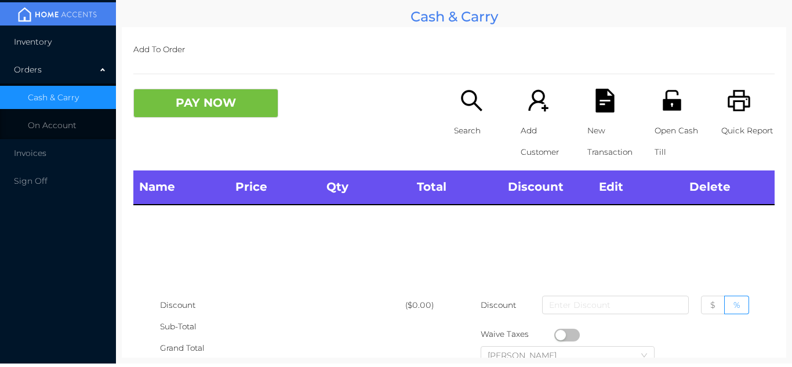
click at [80, 38] on li "Inventory" at bounding box center [58, 41] width 116 height 23
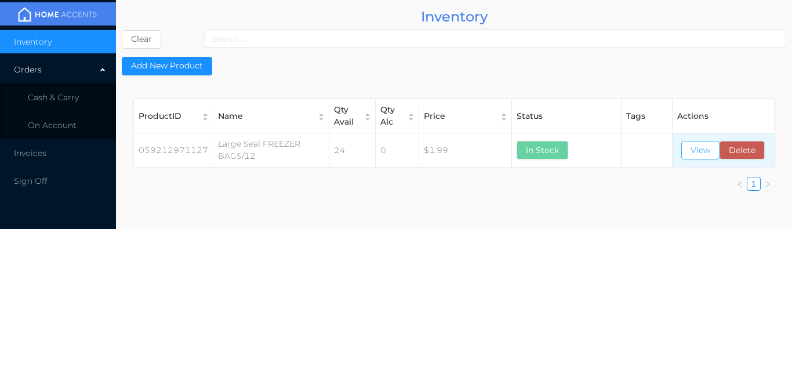
click at [696, 154] on button "View" at bounding box center [700, 150] width 38 height 19
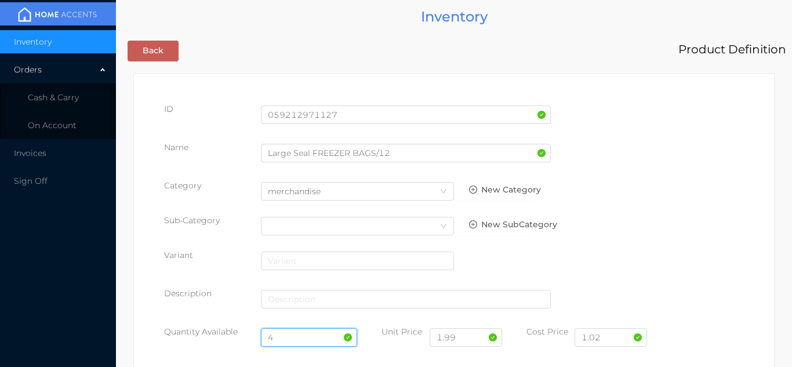
click at [296, 335] on input "4" at bounding box center [309, 337] width 97 height 19
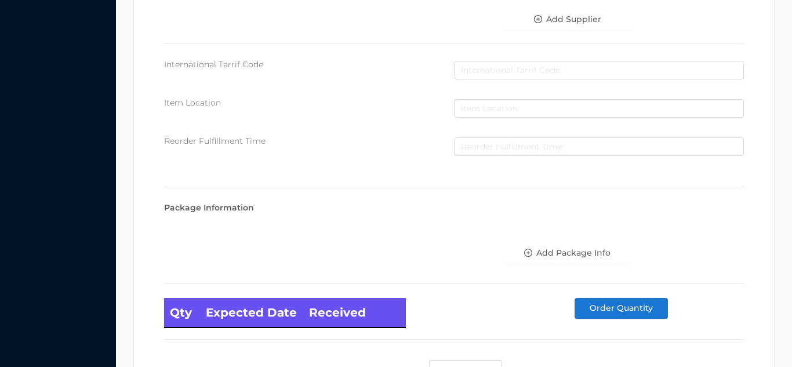
scroll to position [658, 0]
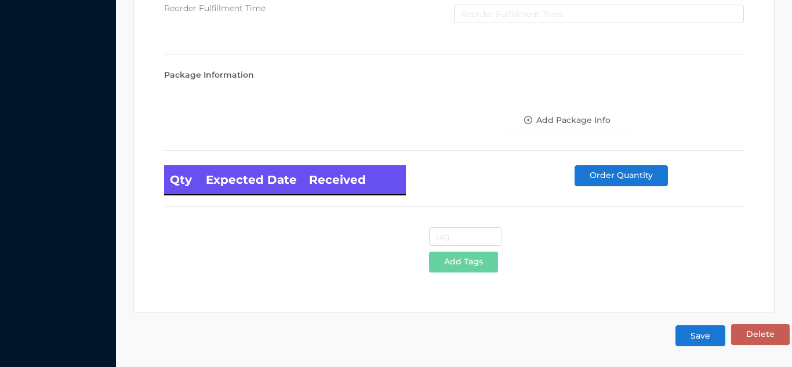
type input "28"
click at [702, 341] on button "Save" at bounding box center [700, 335] width 50 height 21
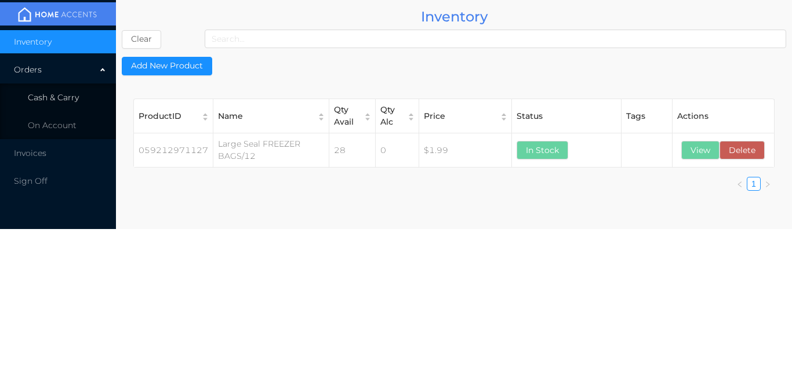
click at [70, 97] on span "Cash & Carry" at bounding box center [53, 97] width 51 height 10
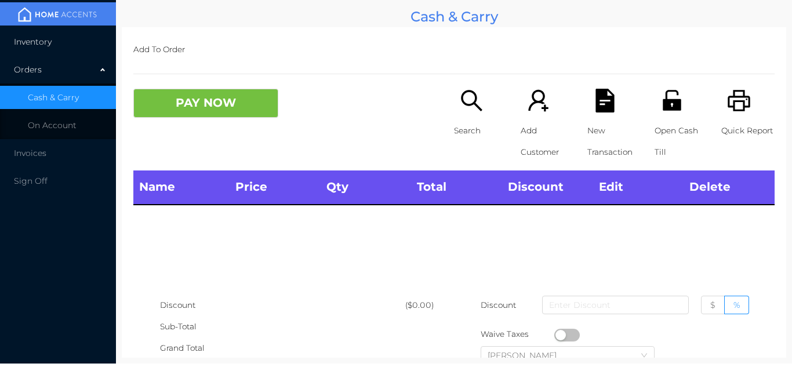
click at [56, 50] on li "Inventory" at bounding box center [58, 41] width 116 height 23
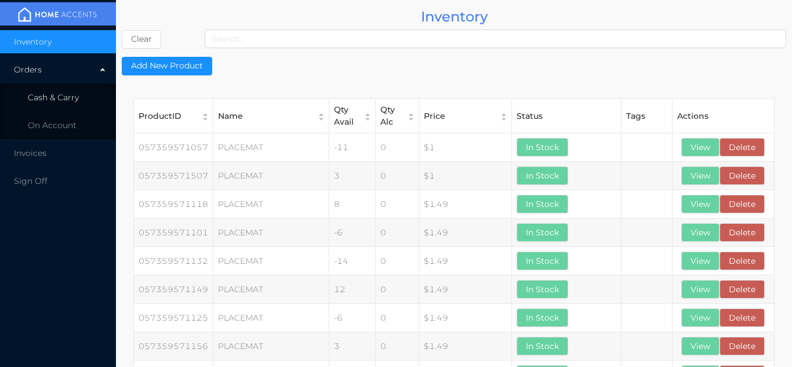
click at [72, 91] on li "Cash & Carry" at bounding box center [58, 97] width 116 height 23
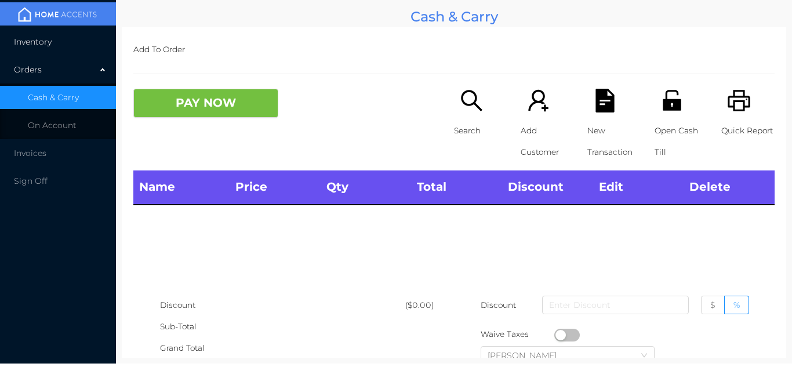
click at [58, 37] on li "Inventory" at bounding box center [58, 41] width 116 height 23
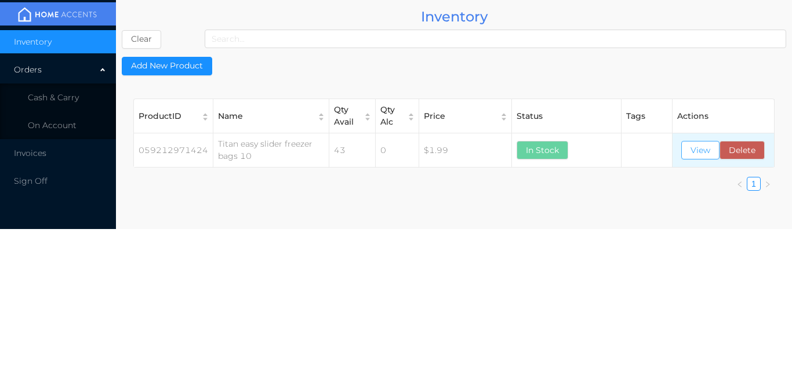
click at [699, 144] on button "View" at bounding box center [700, 150] width 38 height 19
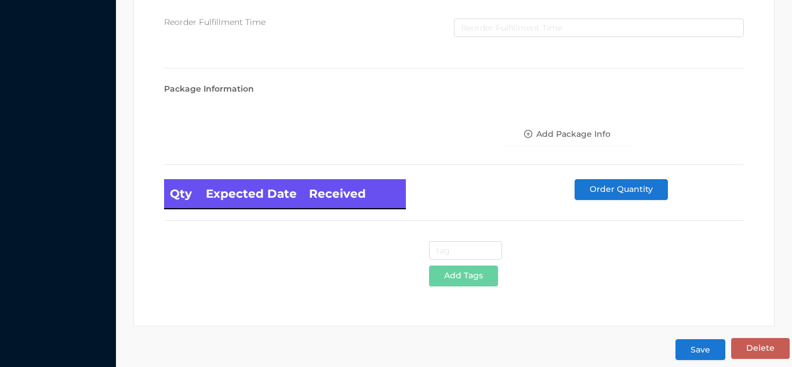
scroll to position [658, 0]
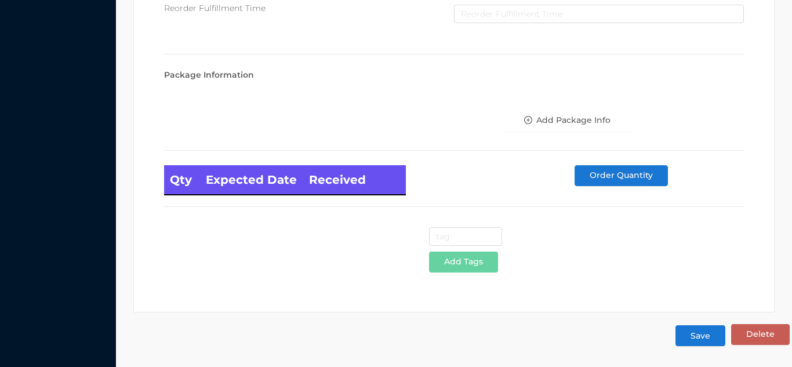
click at [700, 340] on button "Save" at bounding box center [700, 335] width 50 height 21
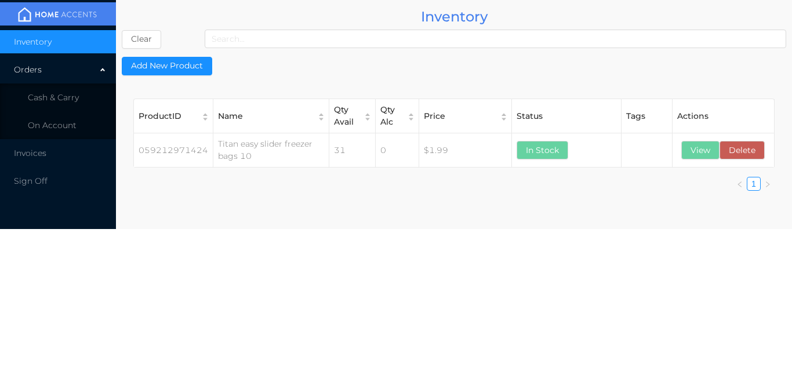
click at [82, 94] on li "Cash & Carry" at bounding box center [58, 97] width 116 height 23
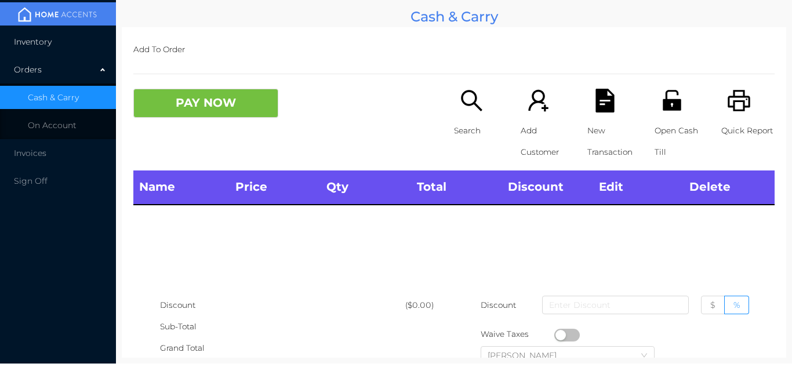
click at [38, 41] on span "Inventory" at bounding box center [33, 42] width 38 height 10
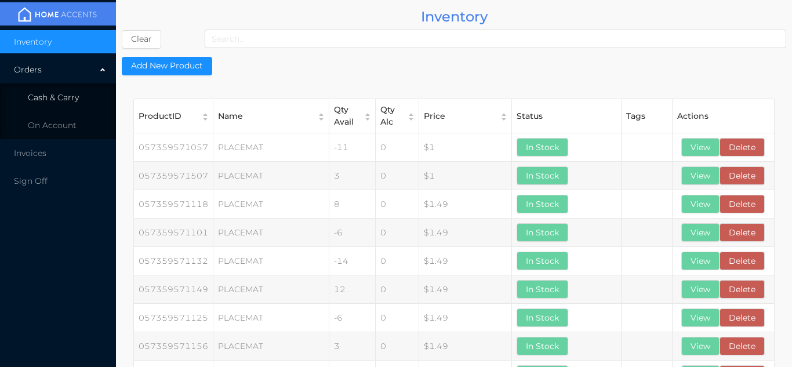
click at [79, 96] on li "Cash & Carry" at bounding box center [58, 97] width 116 height 23
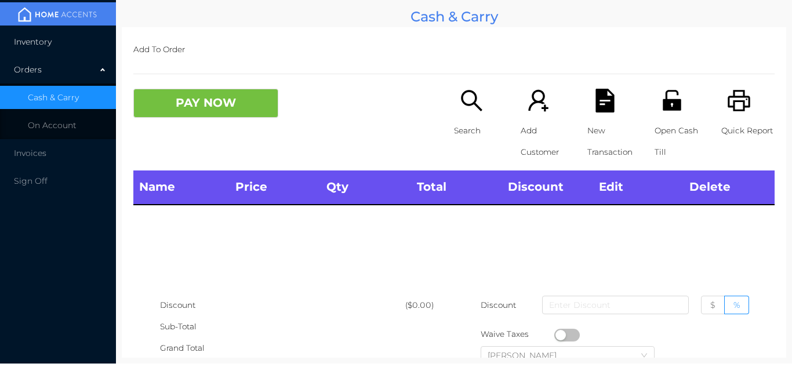
click at [78, 40] on li "Inventory" at bounding box center [58, 41] width 116 height 23
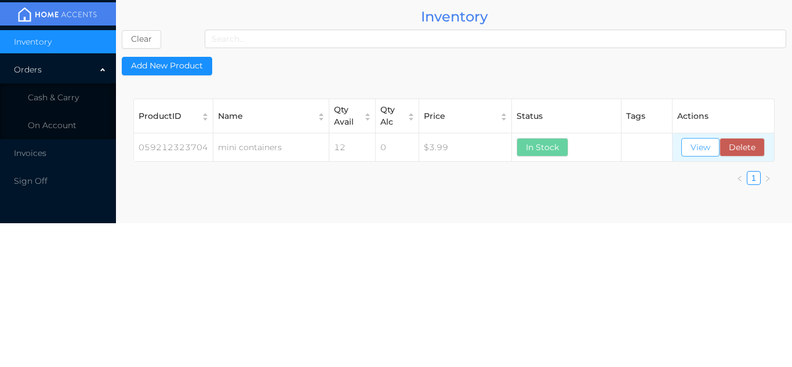
click at [700, 146] on button "View" at bounding box center [700, 147] width 38 height 19
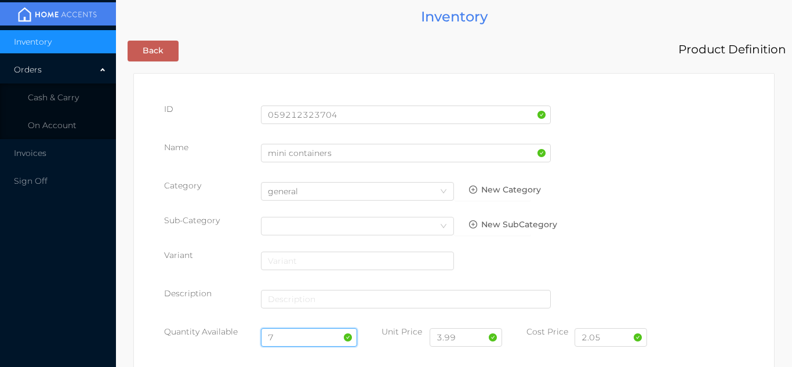
click at [290, 337] on input "7" at bounding box center [309, 337] width 97 height 19
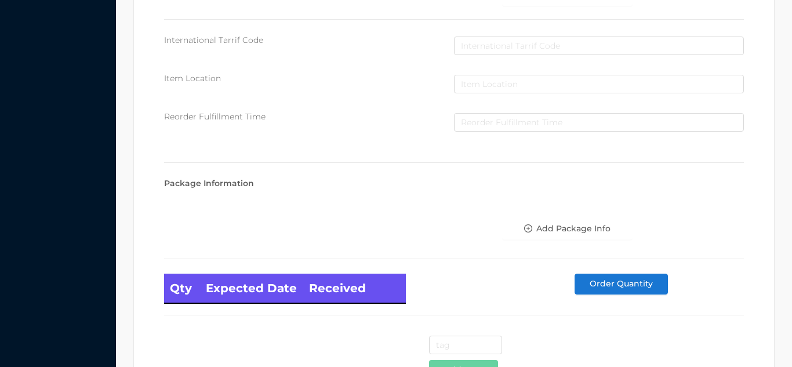
scroll to position [658, 0]
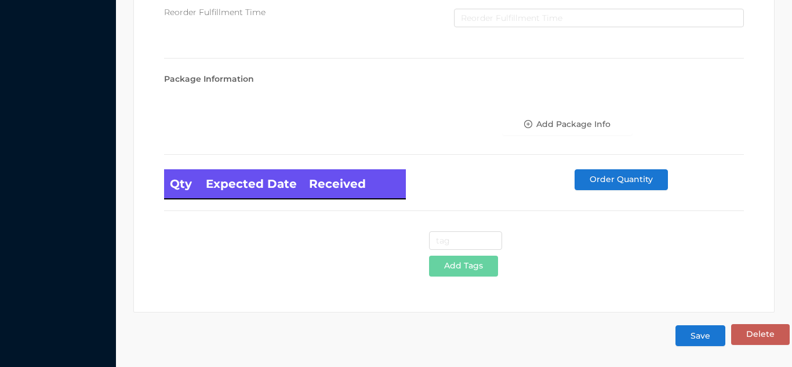
type input "19"
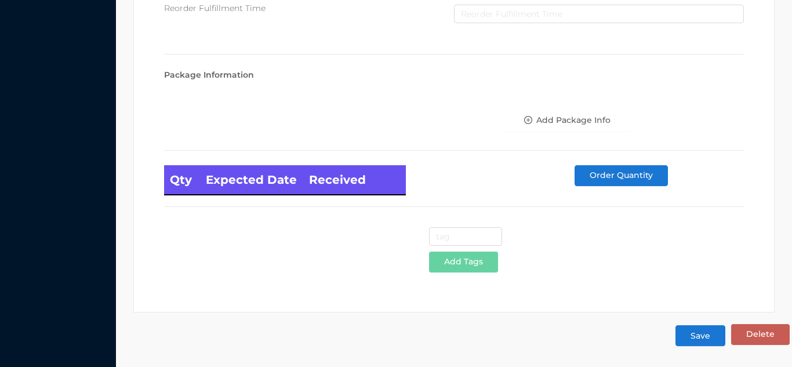
click at [697, 337] on button "Save" at bounding box center [700, 335] width 50 height 21
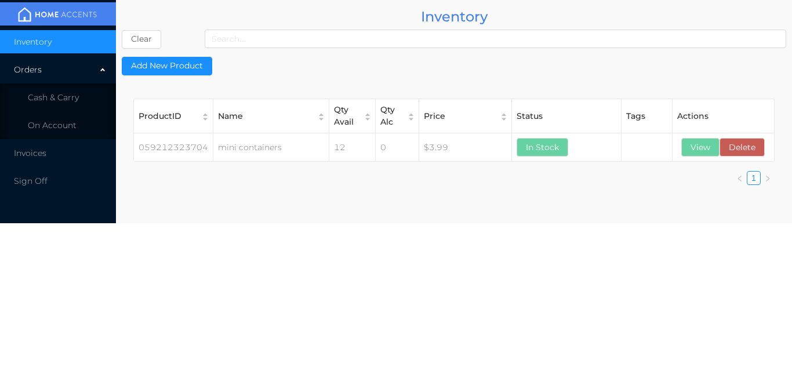
scroll to position [0, 0]
click at [687, 151] on button "View" at bounding box center [700, 147] width 38 height 19
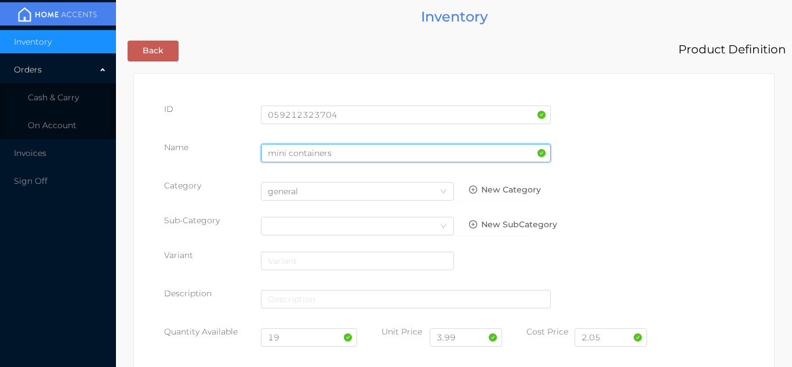
click at [270, 152] on input "mini containers" at bounding box center [406, 153] width 290 height 19
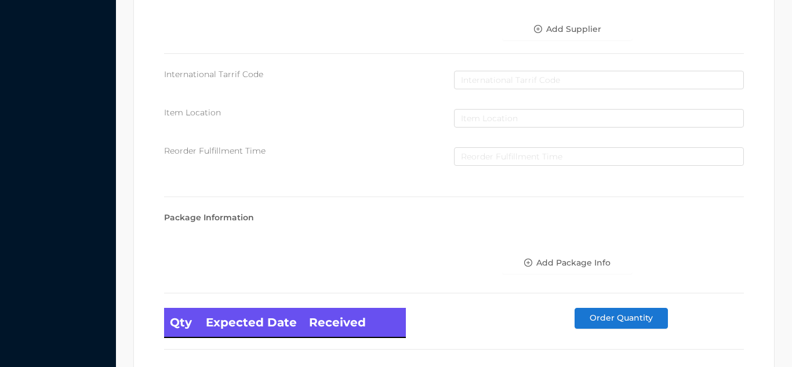
scroll to position [658, 0]
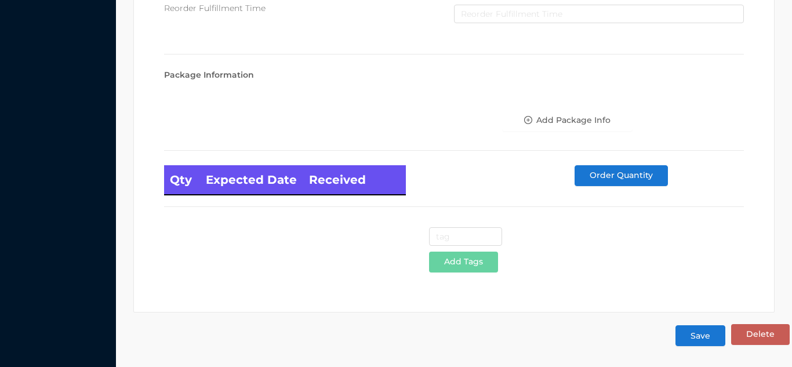
type input "TiTan mini containers"
click at [696, 326] on button "Save" at bounding box center [700, 335] width 50 height 21
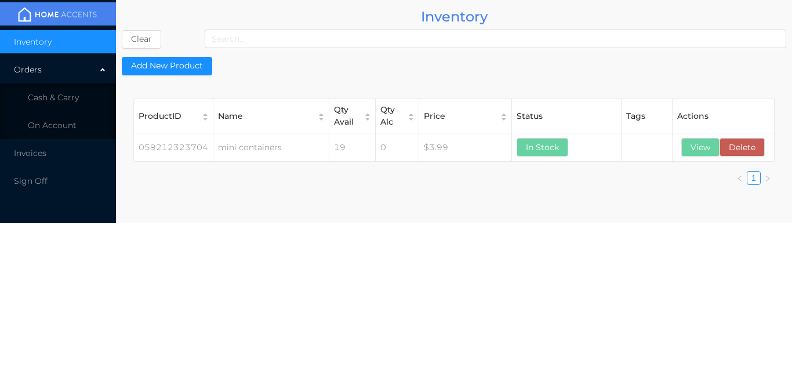
scroll to position [0, 0]
click at [691, 150] on button "View" at bounding box center [700, 147] width 38 height 19
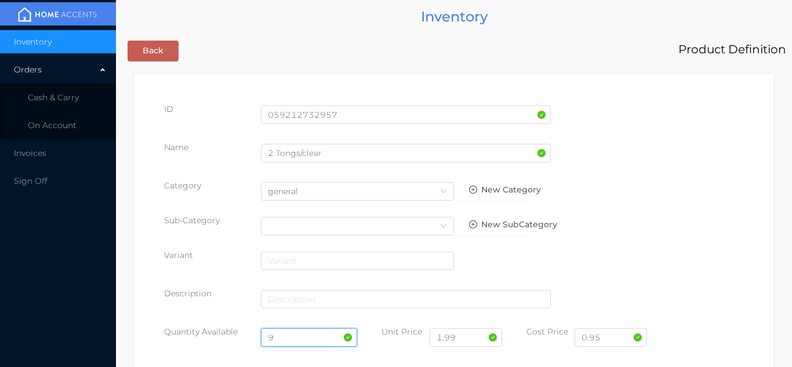
click at [292, 337] on input "9" at bounding box center [309, 337] width 97 height 19
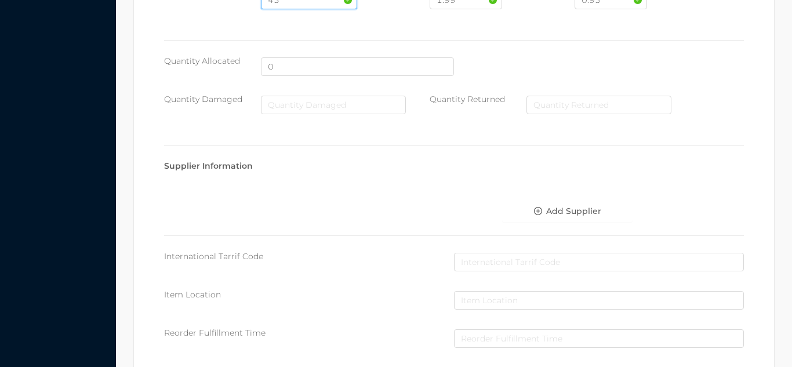
scroll to position [658, 0]
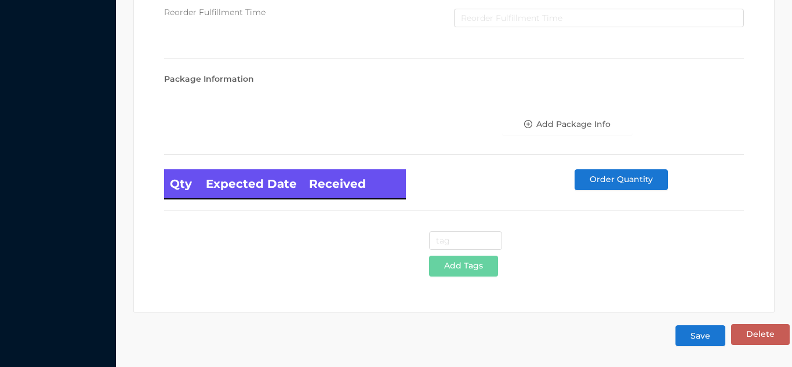
type input "45"
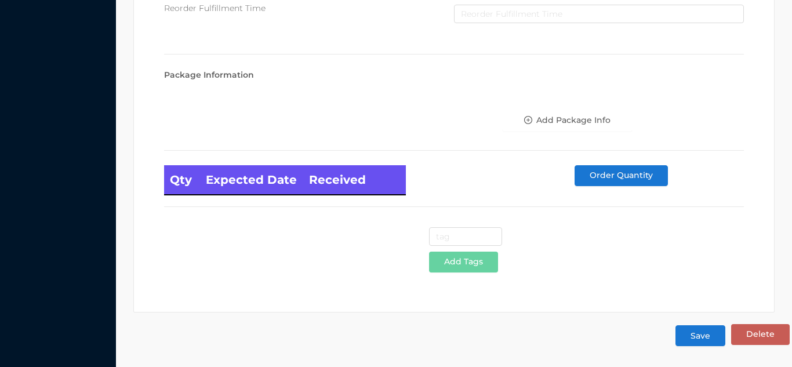
click at [704, 339] on button "Save" at bounding box center [700, 335] width 50 height 21
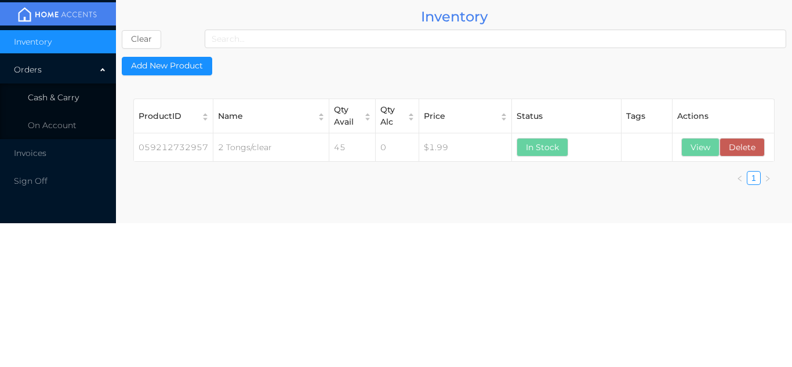
click at [71, 100] on span "Cash & Carry" at bounding box center [53, 97] width 51 height 10
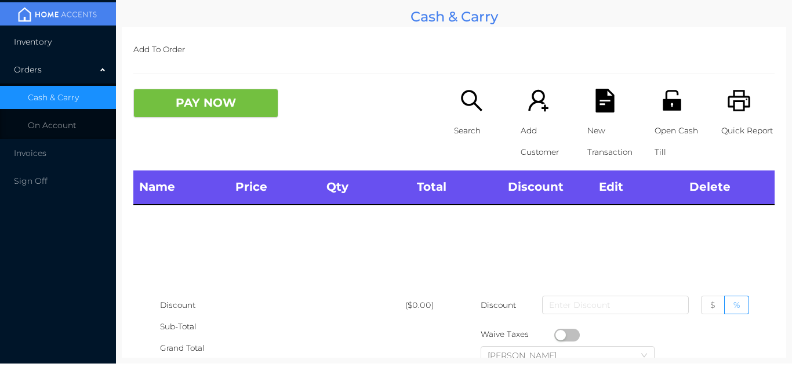
click at [76, 43] on li "Inventory" at bounding box center [58, 41] width 116 height 23
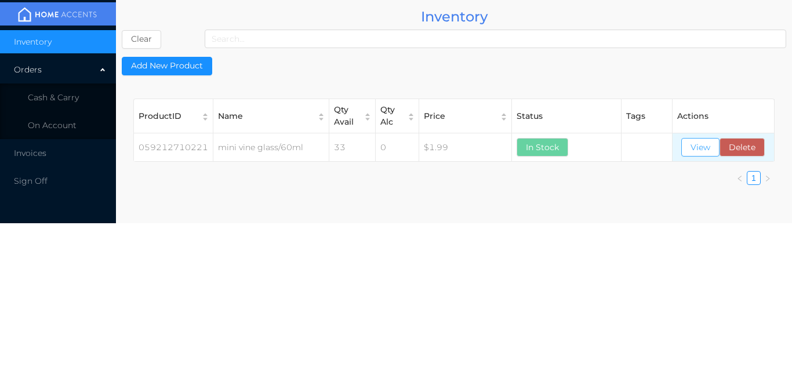
click at [706, 152] on button "View" at bounding box center [700, 147] width 38 height 19
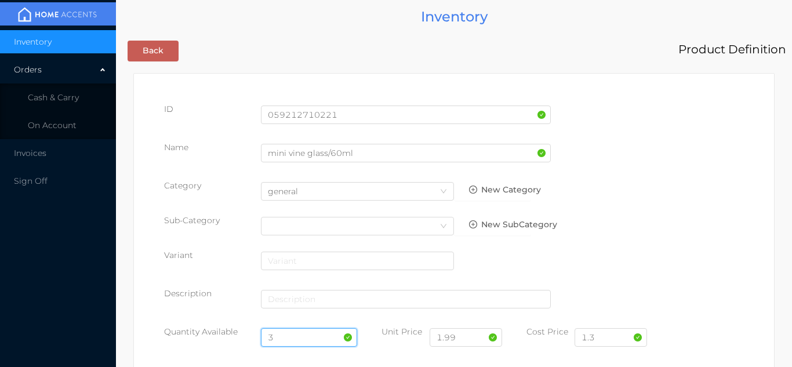
click at [290, 336] on input "3" at bounding box center [309, 337] width 97 height 19
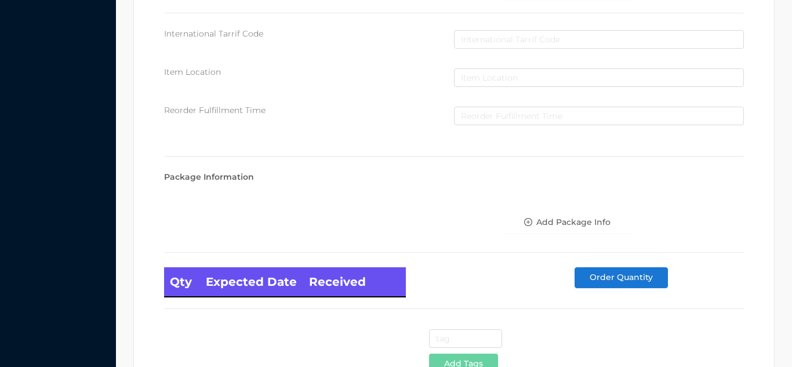
scroll to position [658, 0]
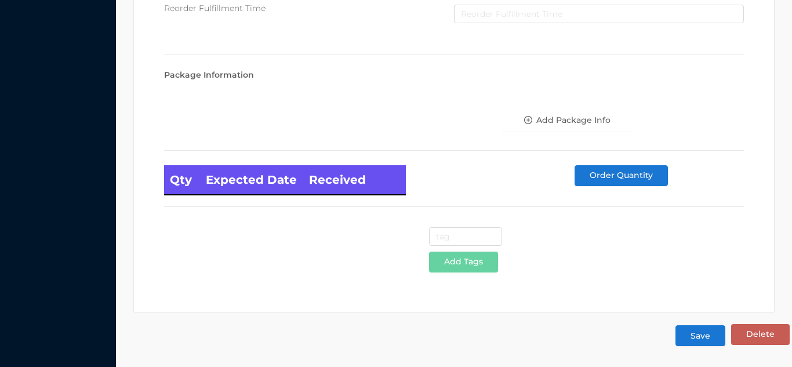
type input "27"
click at [695, 334] on button "Save" at bounding box center [700, 335] width 50 height 21
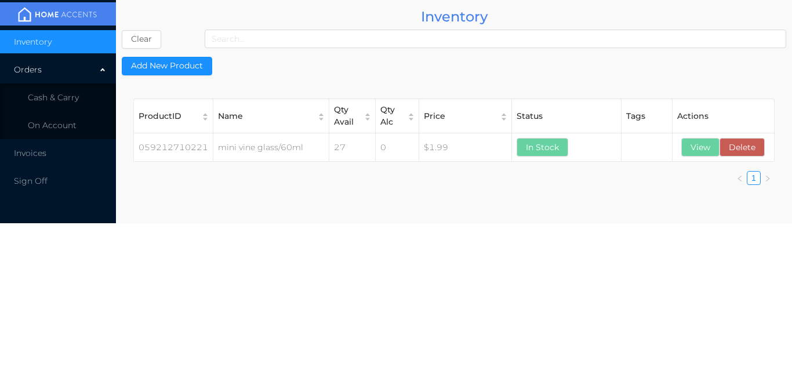
click at [68, 51] on li "Inventory" at bounding box center [58, 41] width 116 height 23
click at [85, 102] on li "Cash & Carry" at bounding box center [58, 97] width 116 height 23
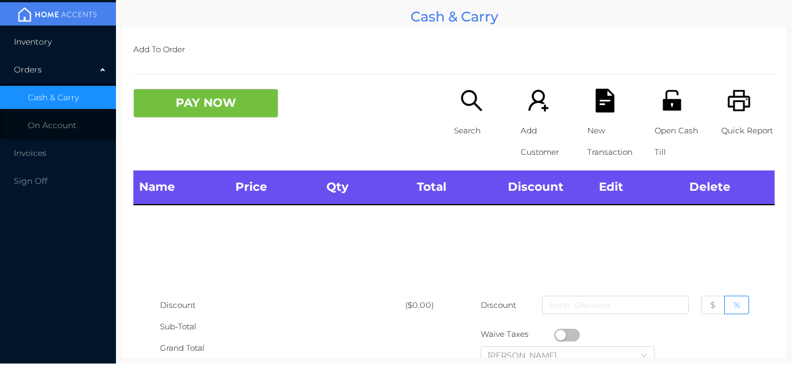
click at [75, 37] on li "Inventory" at bounding box center [58, 41] width 116 height 23
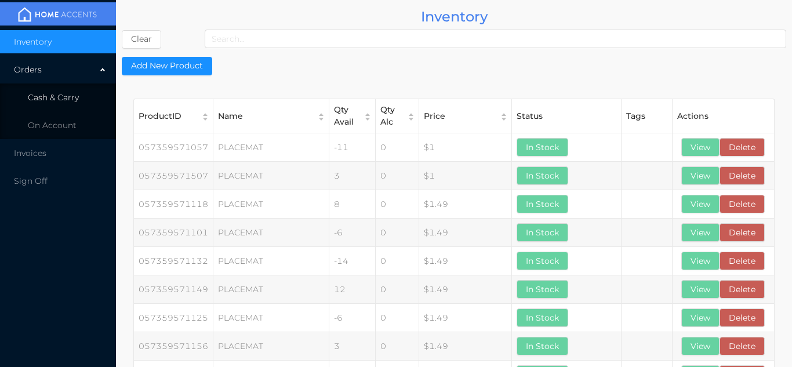
click at [65, 106] on li "Cash & Carry" at bounding box center [58, 97] width 116 height 23
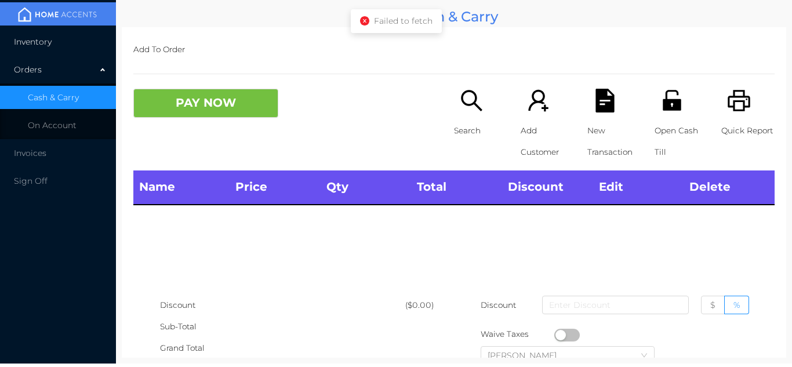
click at [69, 47] on li "Inventory" at bounding box center [58, 41] width 116 height 23
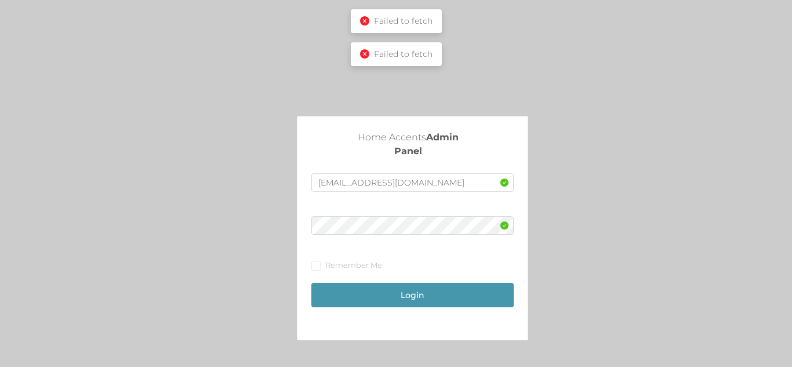
click at [355, 23] on div "Failed to fetch" at bounding box center [396, 21] width 91 height 24
click at [366, 30] on div "Failed to fetch" at bounding box center [396, 21] width 91 height 24
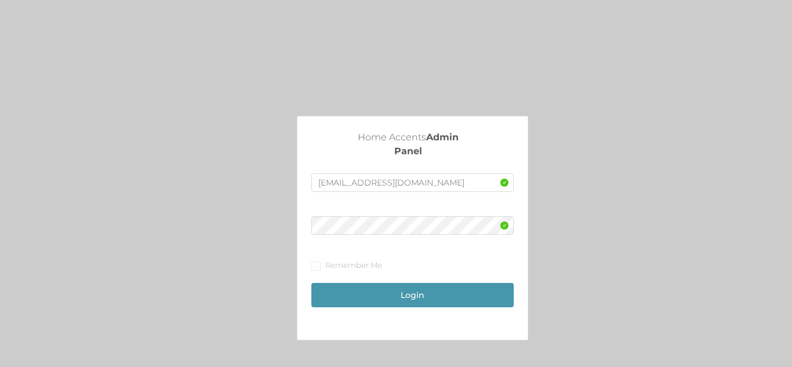
click at [368, 23] on div "Failed to fetch" at bounding box center [396, 16] width 72 height 12
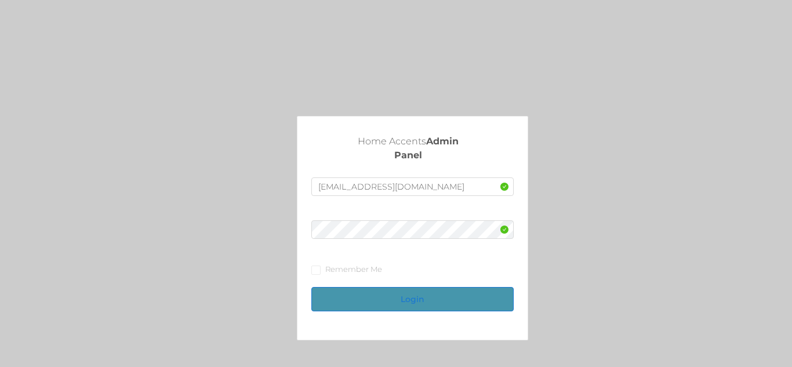
click at [412, 306] on button "Login" at bounding box center [412, 299] width 202 height 24
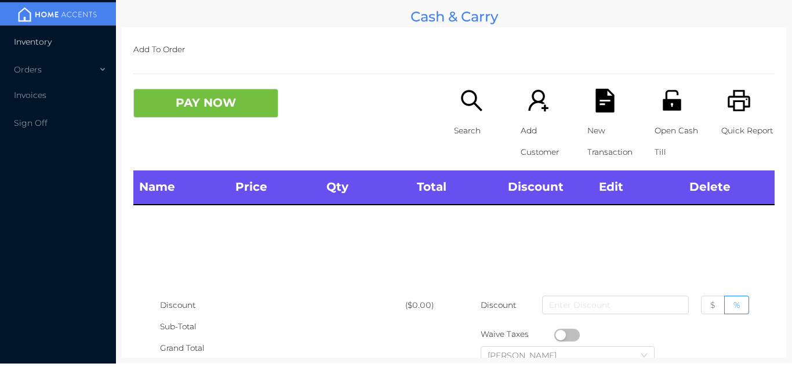
click at [87, 44] on li "Inventory" at bounding box center [58, 41] width 116 height 23
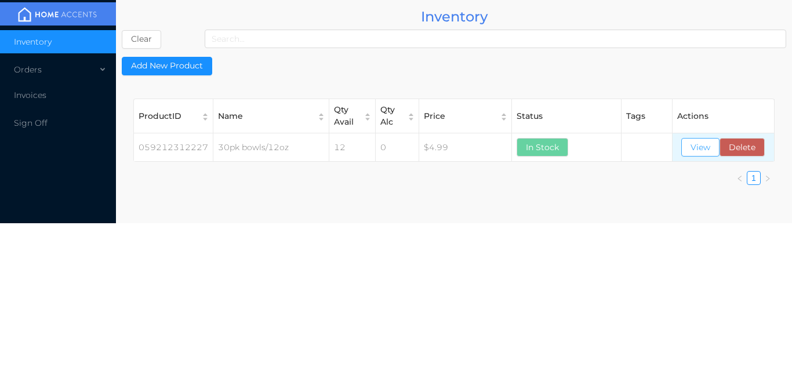
click at [702, 151] on button "View" at bounding box center [700, 147] width 38 height 19
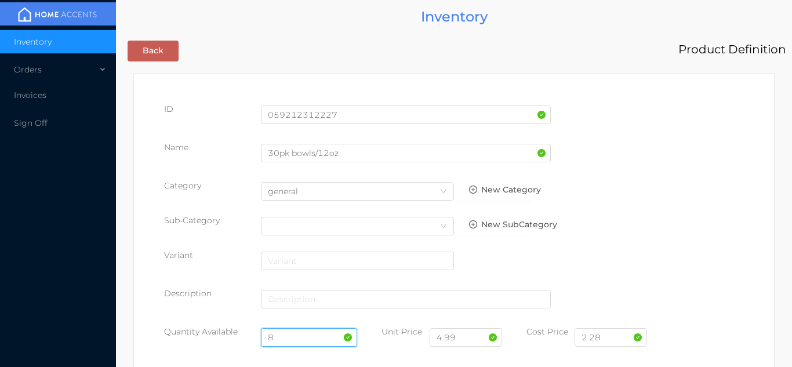
click at [295, 334] on input "8" at bounding box center [309, 337] width 97 height 19
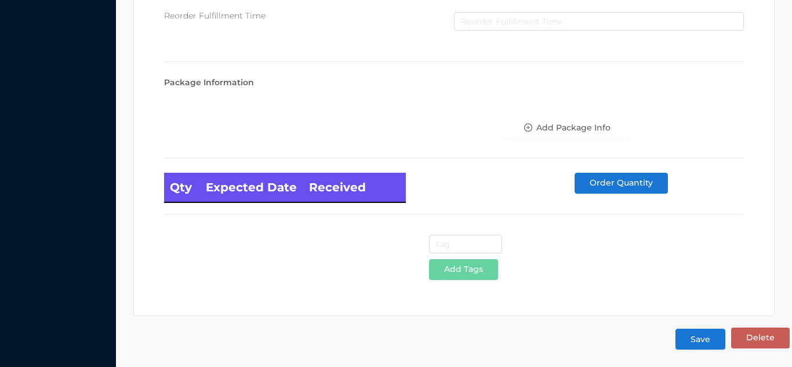
scroll to position [658, 0]
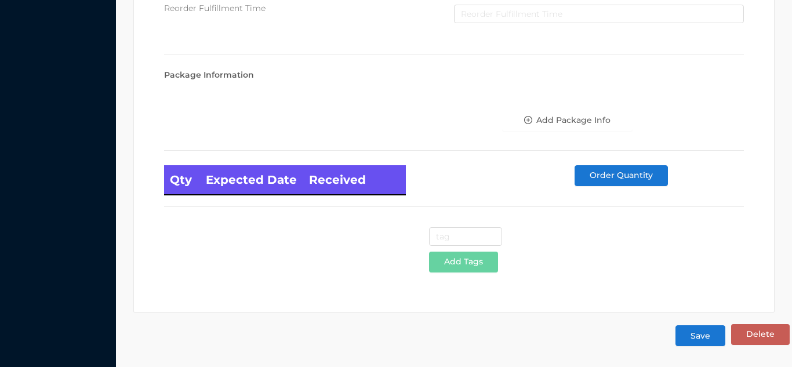
type input "20"
click at [700, 336] on button "Save" at bounding box center [700, 335] width 50 height 21
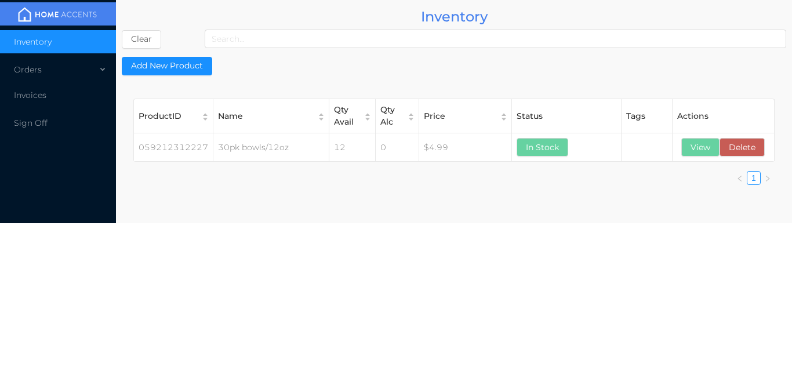
scroll to position [0, 0]
click at [89, 74] on div "Orders" at bounding box center [58, 69] width 116 height 23
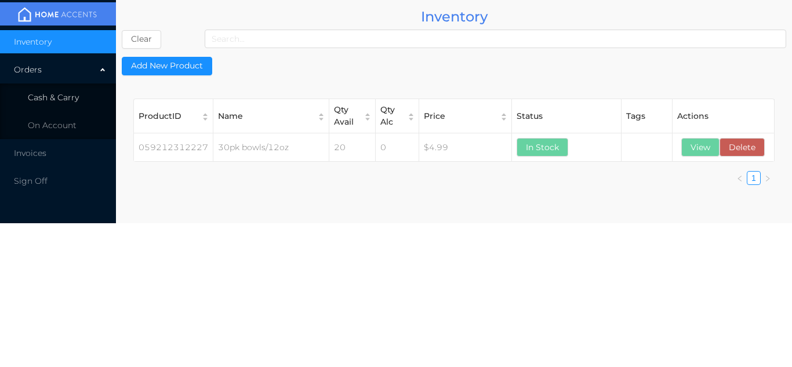
click at [82, 94] on li "Cash & Carry" at bounding box center [58, 97] width 116 height 23
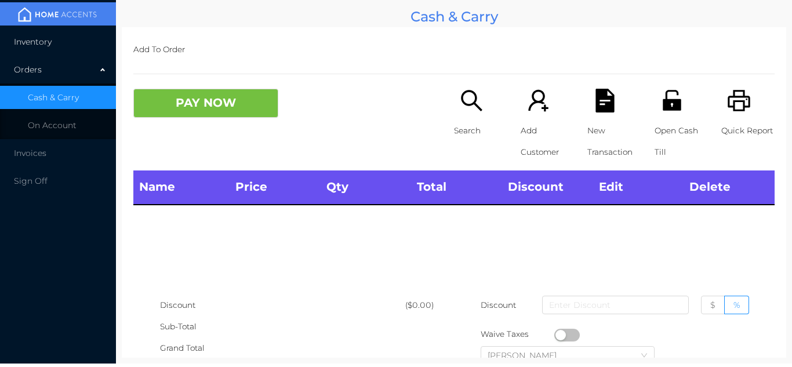
click at [79, 34] on li "Inventory" at bounding box center [58, 41] width 116 height 23
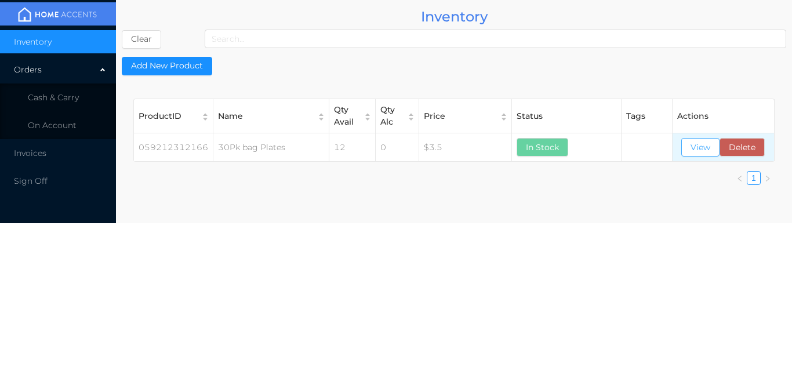
click at [704, 152] on button "View" at bounding box center [700, 147] width 38 height 19
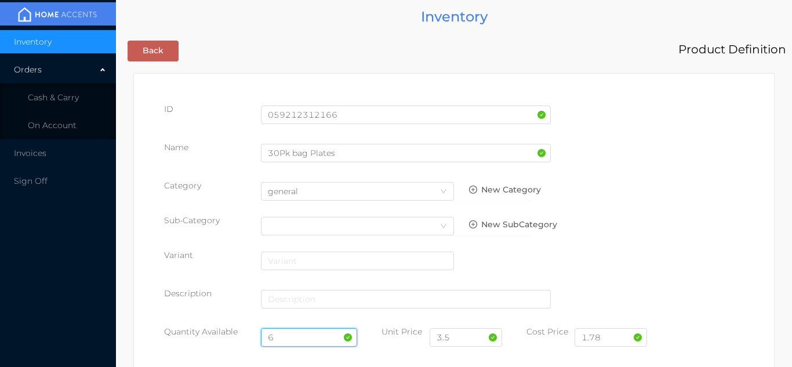
click at [293, 332] on input "6" at bounding box center [309, 337] width 97 height 19
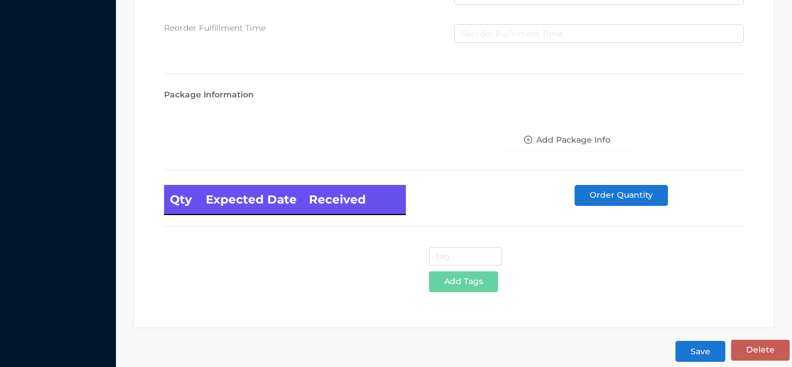
scroll to position [658, 0]
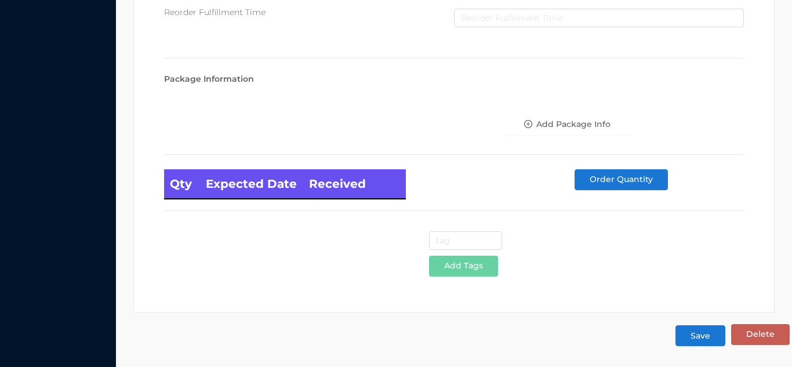
type input "20"
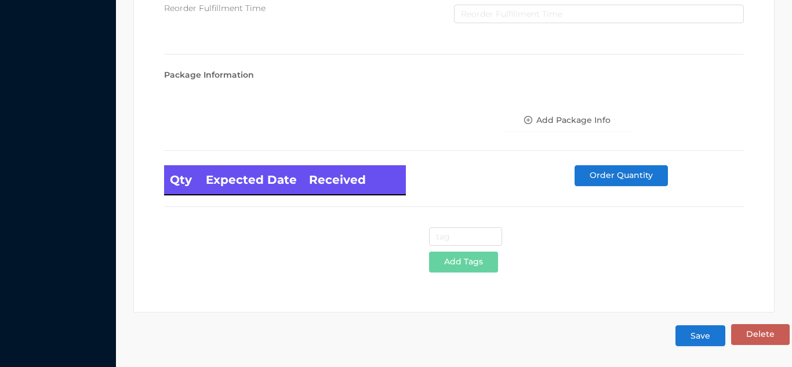
click at [696, 341] on button "Save" at bounding box center [700, 335] width 50 height 21
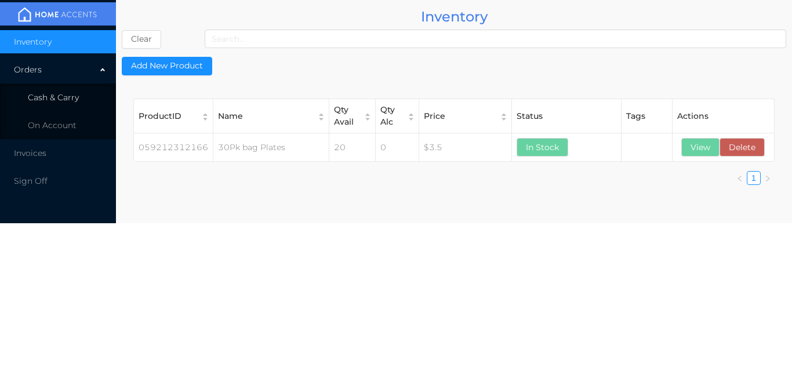
click at [64, 93] on span "Cash & Carry" at bounding box center [53, 97] width 51 height 10
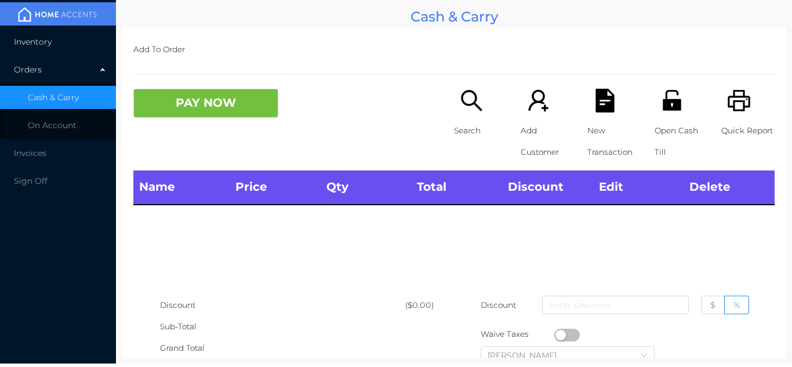
click at [64, 40] on li "Inventory" at bounding box center [58, 41] width 116 height 23
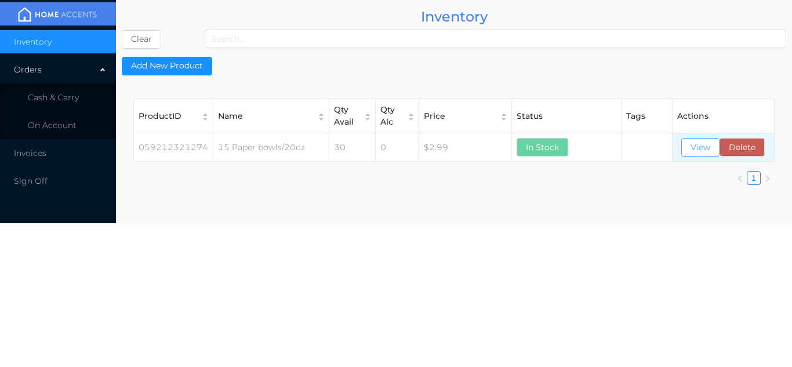
click at [695, 148] on button "View" at bounding box center [700, 147] width 38 height 19
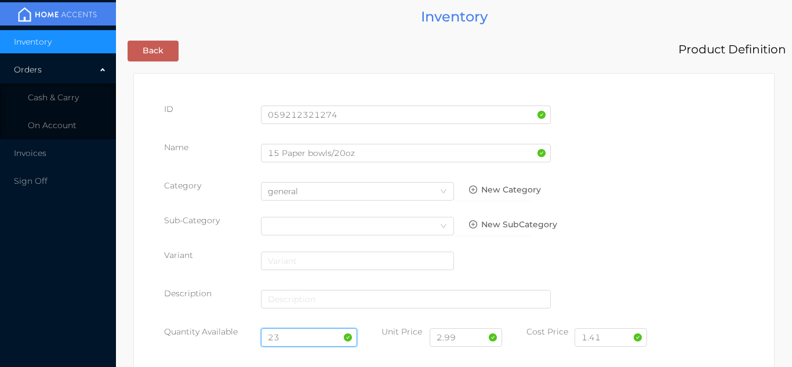
click at [296, 333] on input "23" at bounding box center [309, 337] width 97 height 19
type input "2"
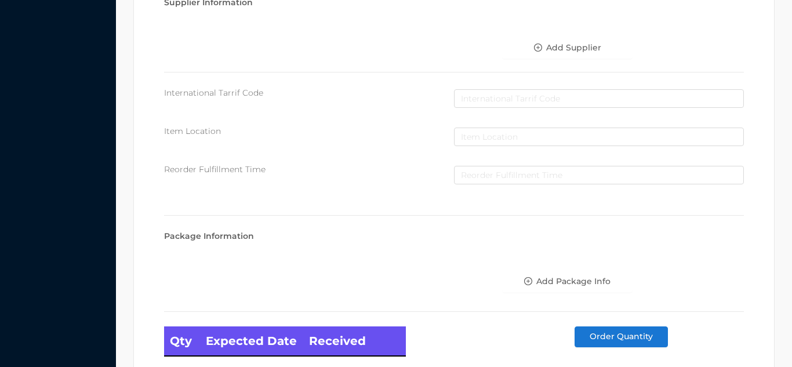
scroll to position [658, 0]
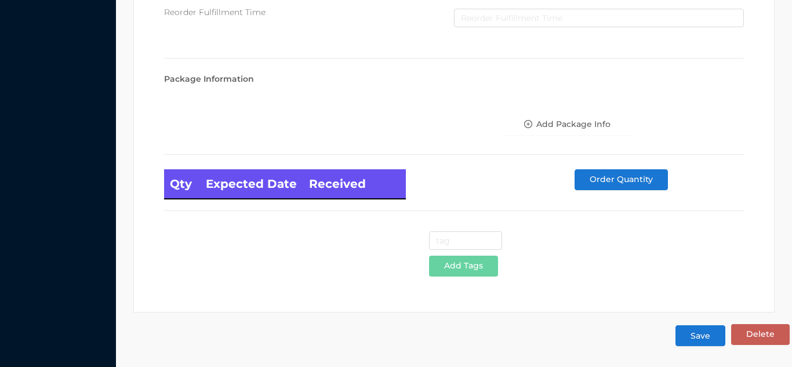
type input "53"
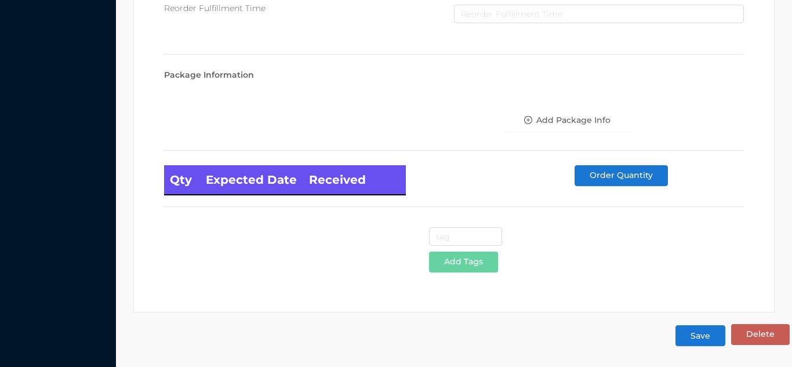
click at [700, 340] on button "Save" at bounding box center [700, 335] width 50 height 21
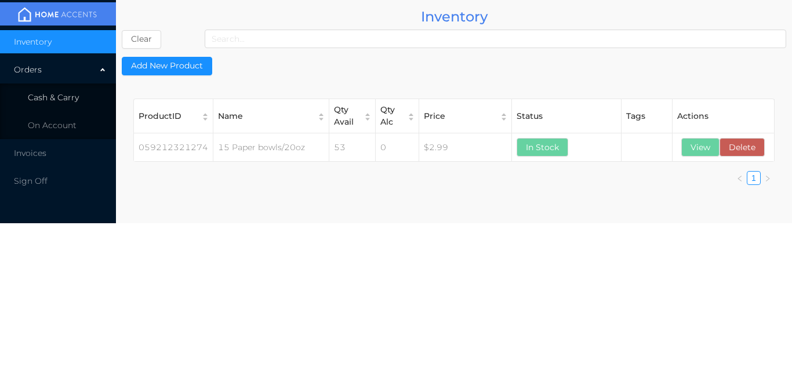
click at [64, 90] on li "Cash & Carry" at bounding box center [58, 97] width 116 height 23
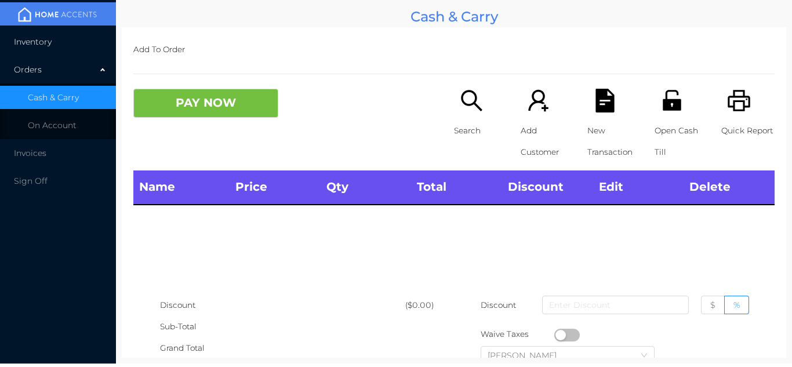
click at [64, 46] on li "Inventory" at bounding box center [58, 41] width 116 height 23
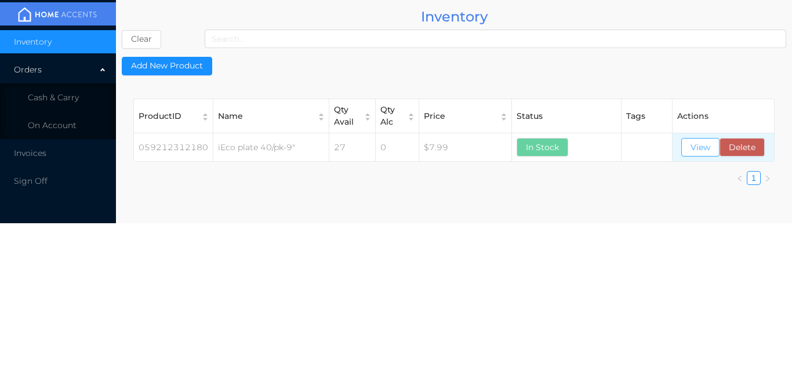
click at [697, 147] on button "View" at bounding box center [700, 147] width 38 height 19
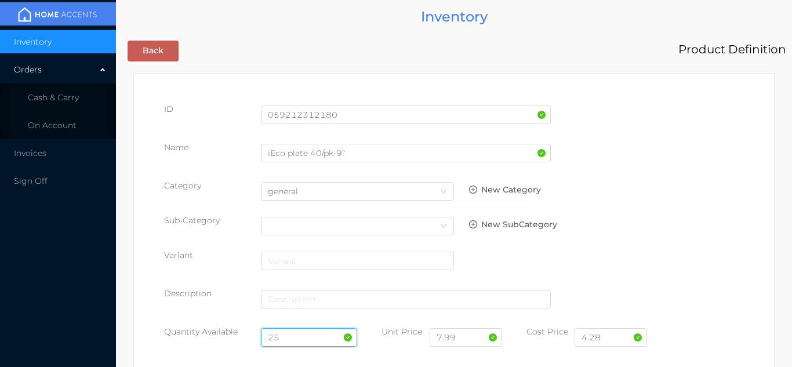
click at [301, 337] on input "25" at bounding box center [309, 337] width 97 height 19
type input "2"
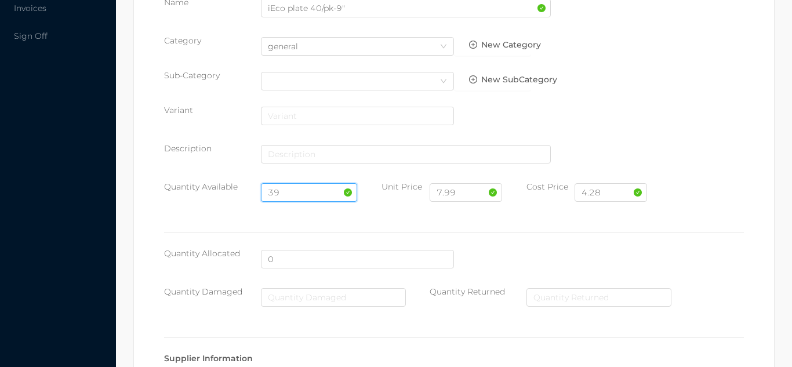
scroll to position [658, 0]
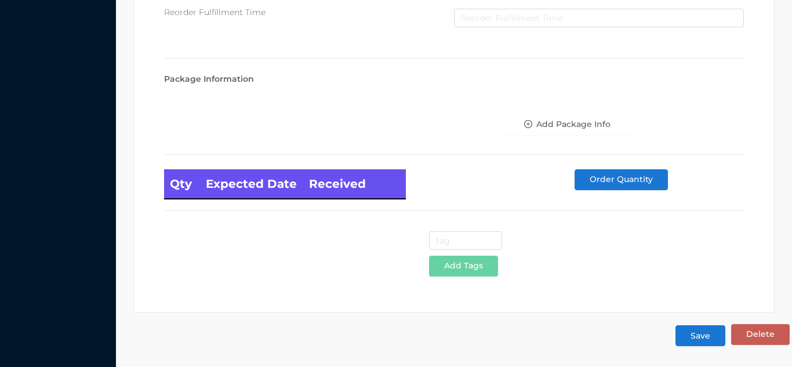
type input "39"
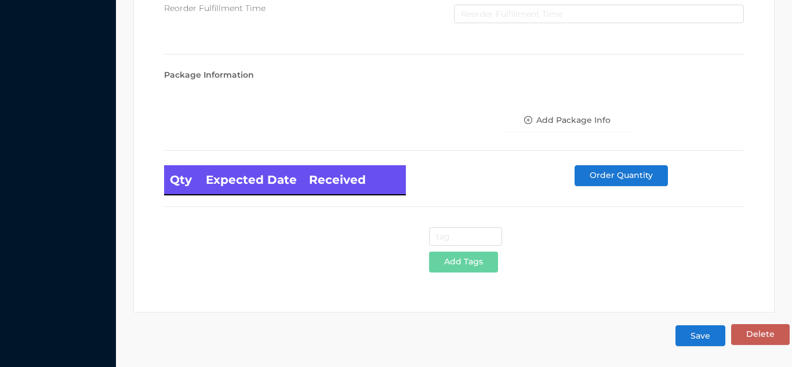
click at [700, 339] on button "Save" at bounding box center [700, 335] width 50 height 21
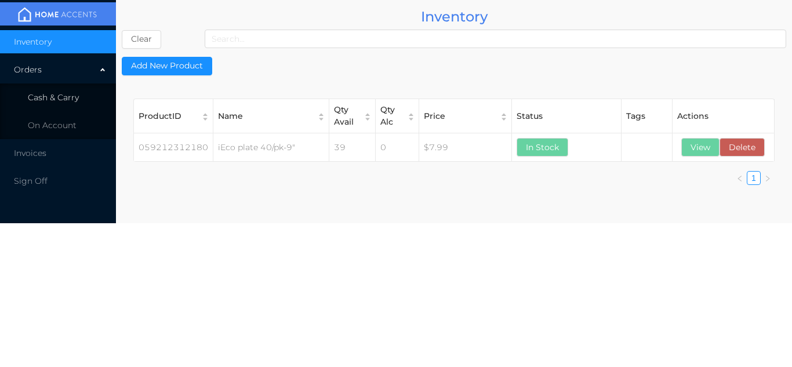
click at [50, 100] on span "Cash & Carry" at bounding box center [53, 97] width 51 height 10
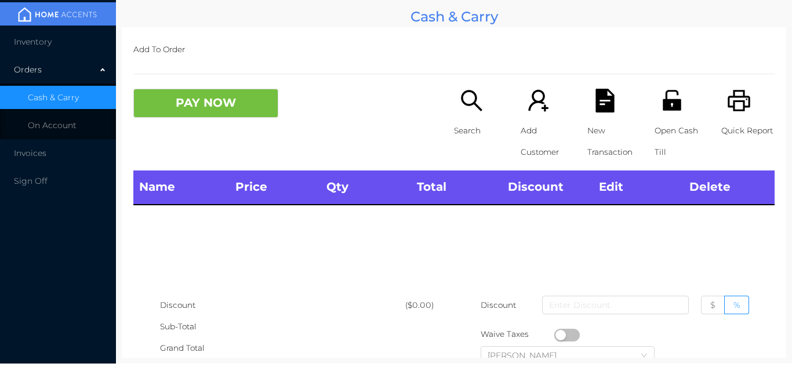
click at [46, 67] on div "Orders" at bounding box center [58, 69] width 116 height 23
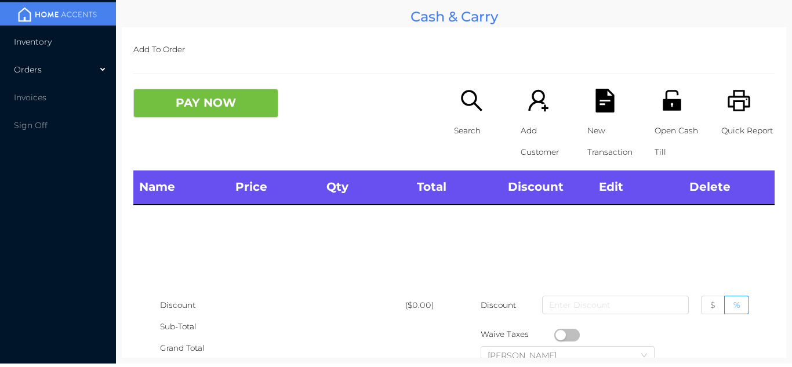
click at [44, 46] on span "Inventory" at bounding box center [33, 42] width 38 height 10
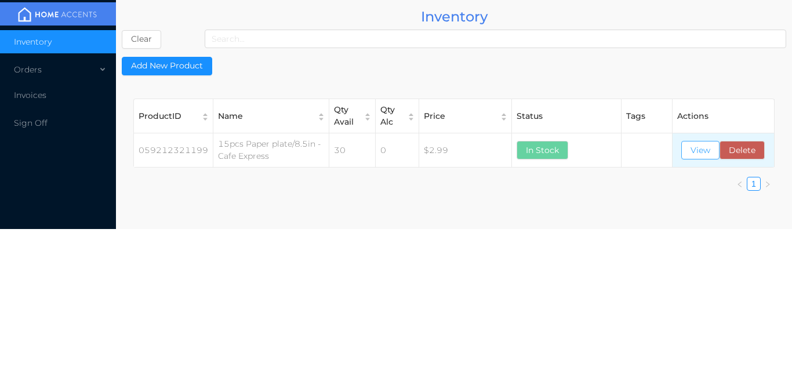
click at [693, 147] on button "View" at bounding box center [700, 150] width 38 height 19
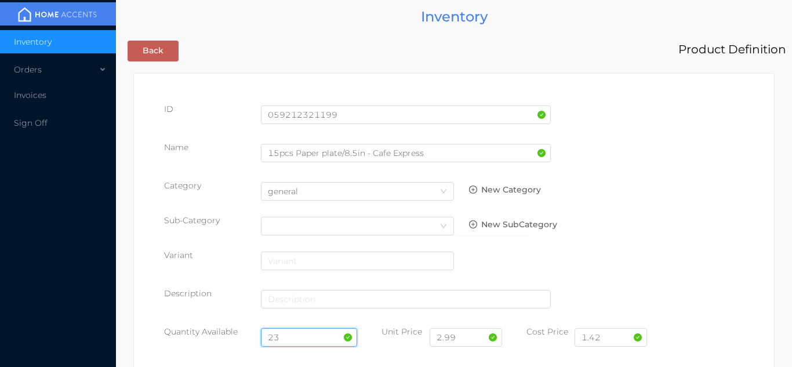
click at [295, 335] on input "23" at bounding box center [309, 337] width 97 height 19
type input "2"
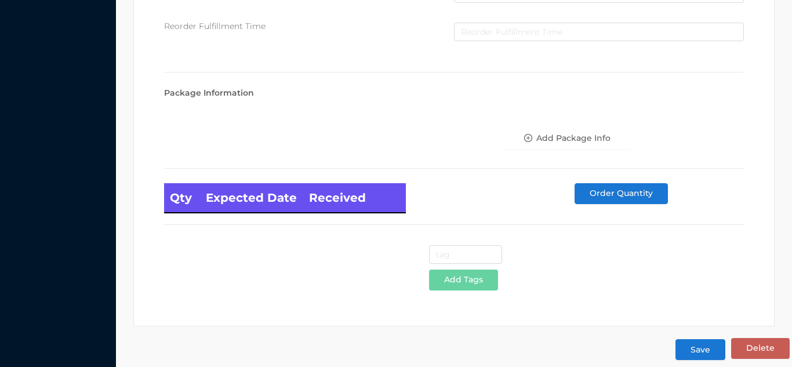
scroll to position [658, 0]
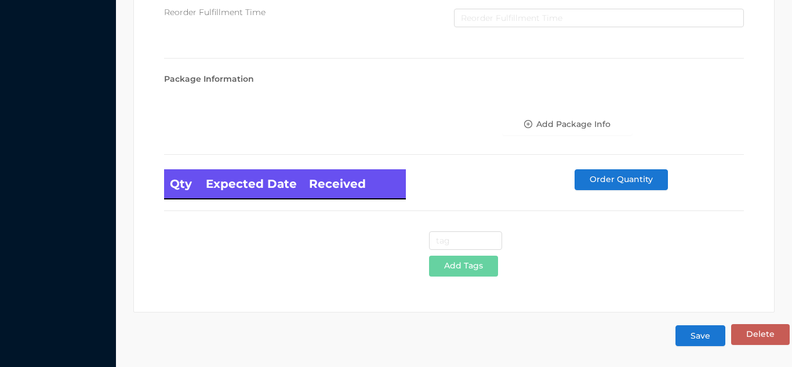
type input "53"
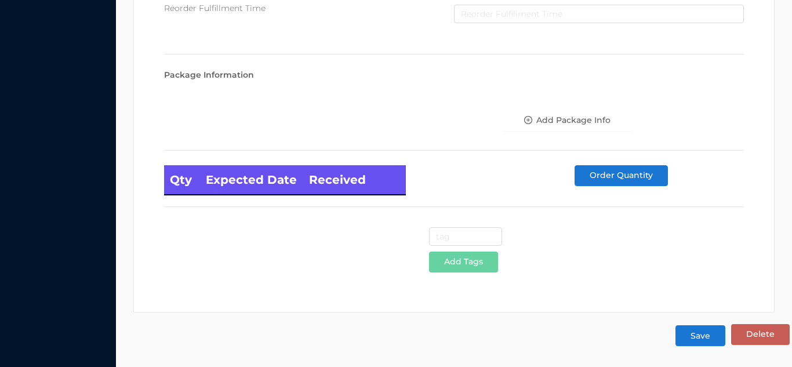
click at [690, 335] on button "Save" at bounding box center [700, 335] width 50 height 21
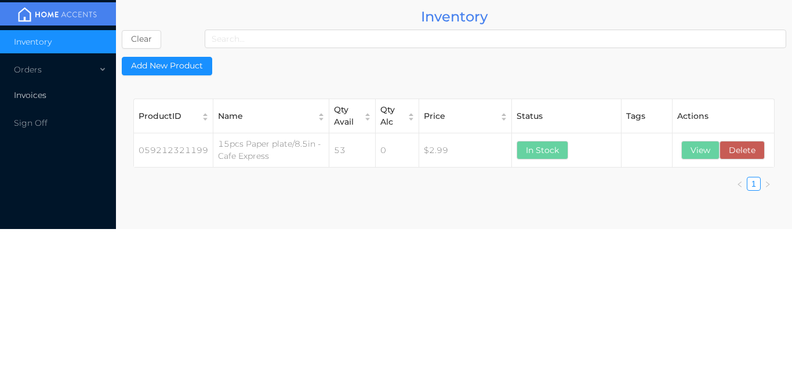
click at [60, 86] on li "Invoices" at bounding box center [58, 94] width 116 height 23
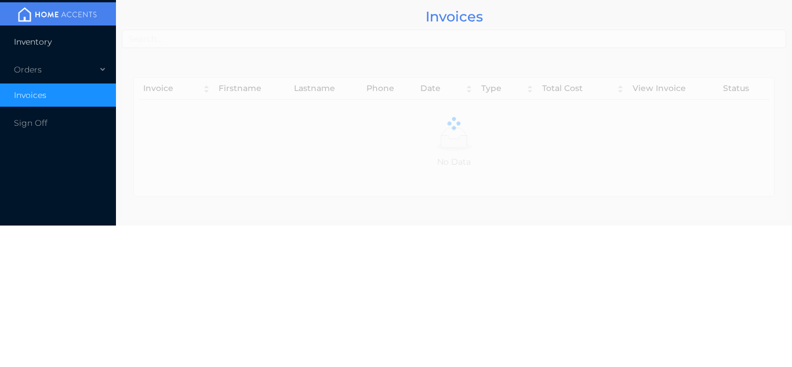
click at [78, 45] on li "Inventory" at bounding box center [58, 41] width 116 height 23
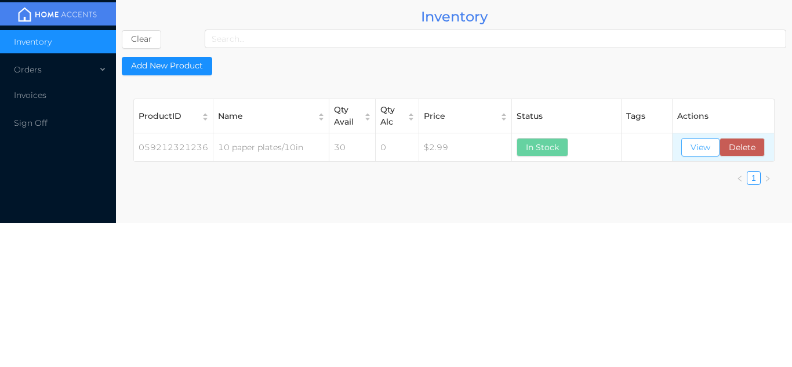
click at [704, 155] on button "View" at bounding box center [700, 147] width 38 height 19
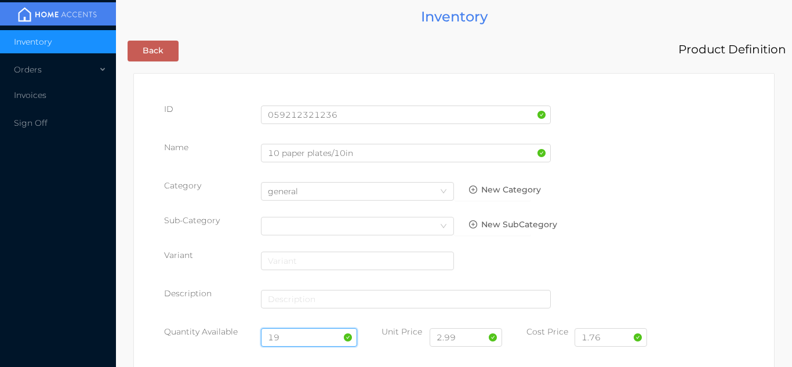
click at [301, 337] on input "19" at bounding box center [309, 337] width 97 height 19
type input "1"
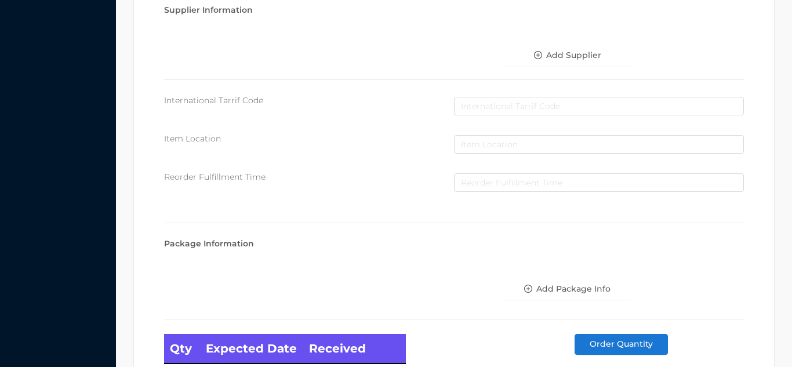
scroll to position [658, 0]
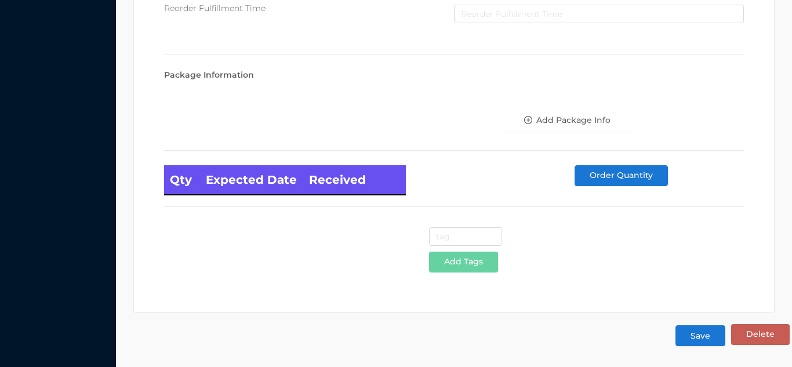
type input "49"
click at [704, 337] on button "Save" at bounding box center [700, 335] width 50 height 21
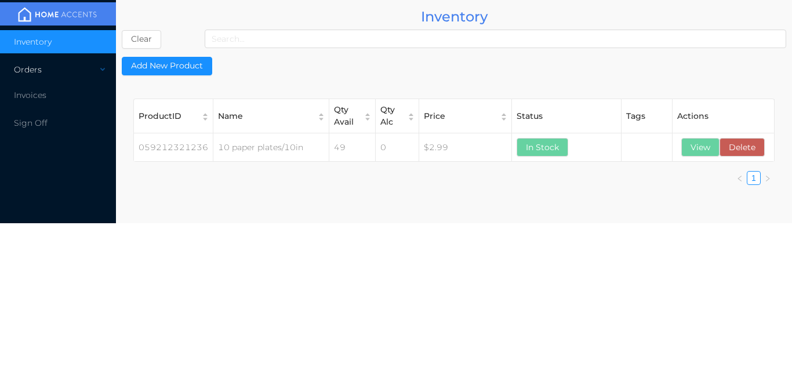
click at [101, 70] on icon at bounding box center [104, 70] width 6 height 0
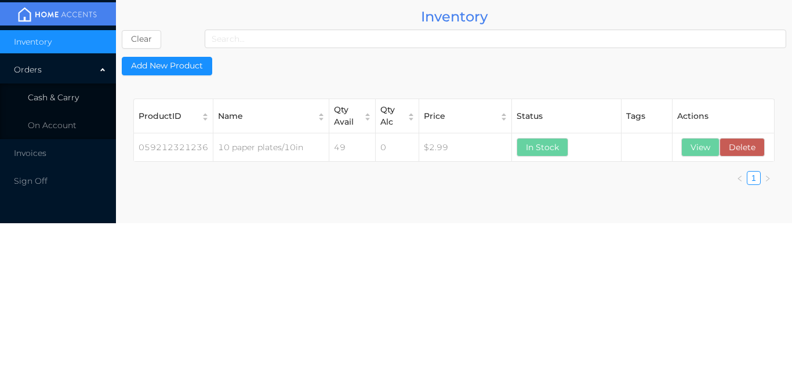
click at [77, 94] on span "Cash & Carry" at bounding box center [53, 97] width 51 height 10
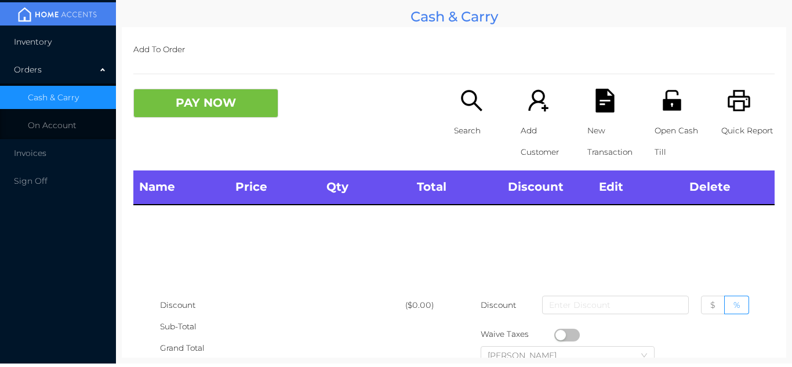
click at [80, 32] on li "Inventory" at bounding box center [58, 41] width 116 height 23
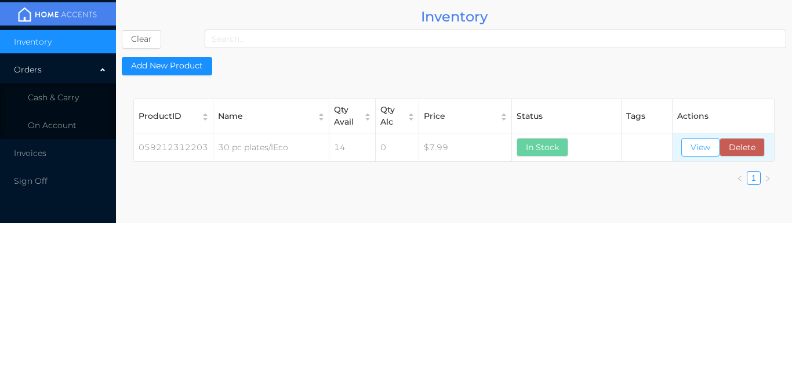
click at [697, 144] on button "View" at bounding box center [700, 147] width 38 height 19
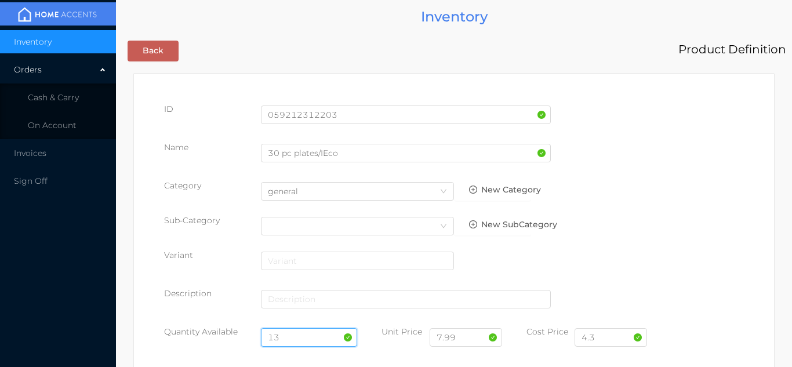
click at [296, 336] on input "13" at bounding box center [309, 337] width 97 height 19
type input "1"
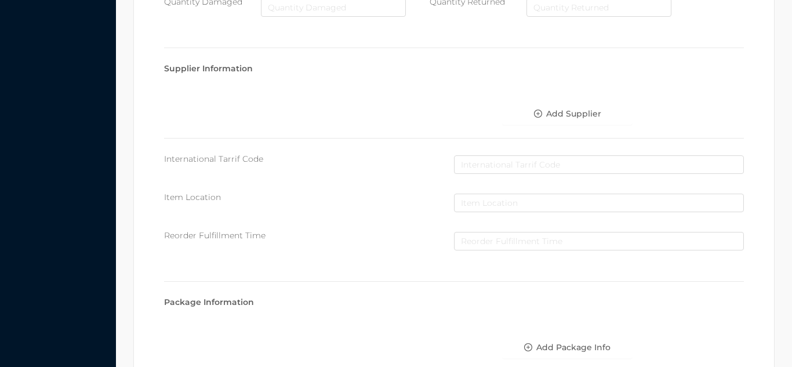
scroll to position [658, 0]
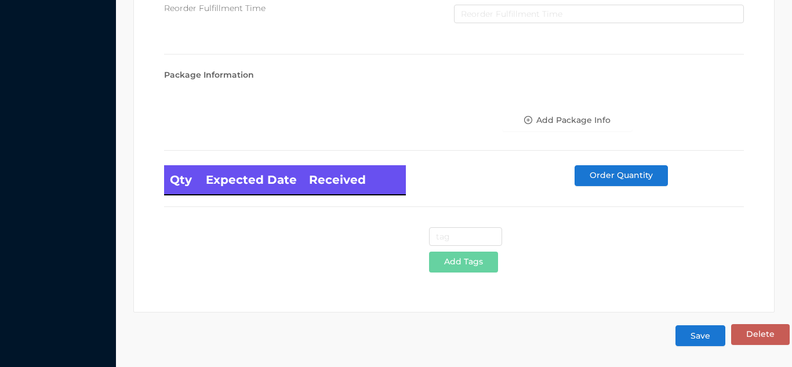
type input "41"
click at [700, 336] on button "Save" at bounding box center [700, 335] width 50 height 21
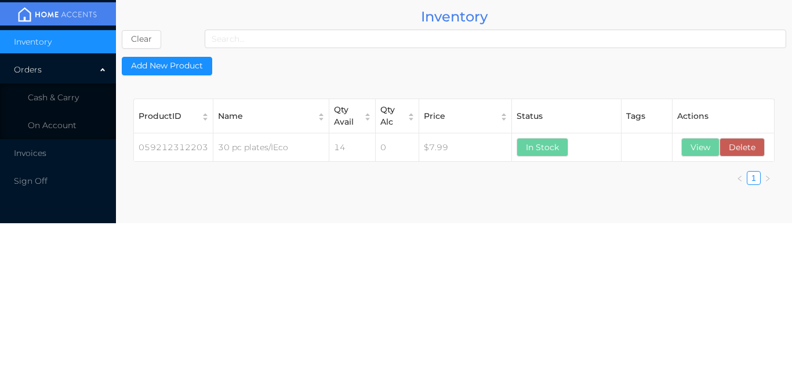
scroll to position [0, 0]
click at [80, 96] on li "Cash & Carry" at bounding box center [58, 97] width 116 height 23
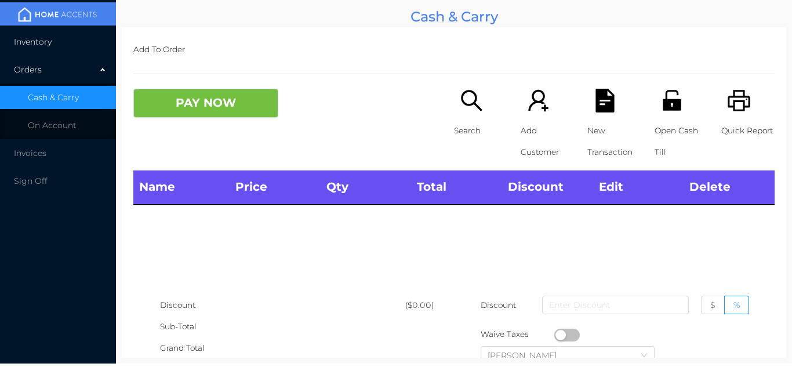
click at [66, 38] on li "Inventory" at bounding box center [58, 41] width 116 height 23
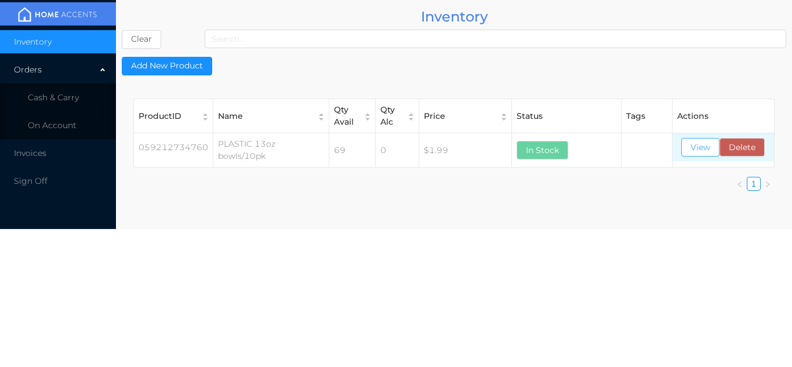
click at [700, 151] on button "View" at bounding box center [700, 147] width 38 height 19
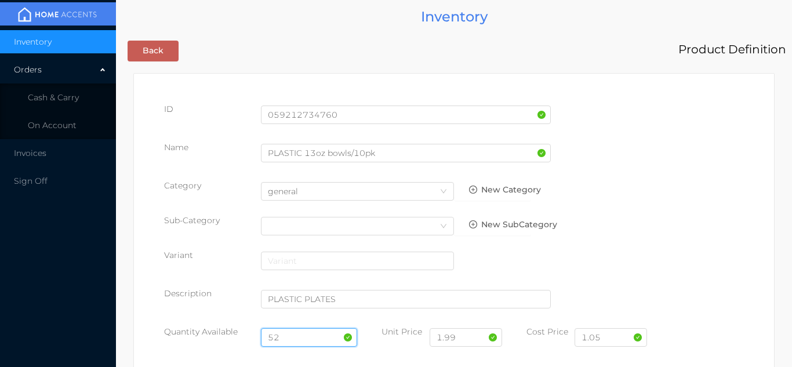
click at [313, 335] on input "52" at bounding box center [309, 337] width 97 height 19
type input "5"
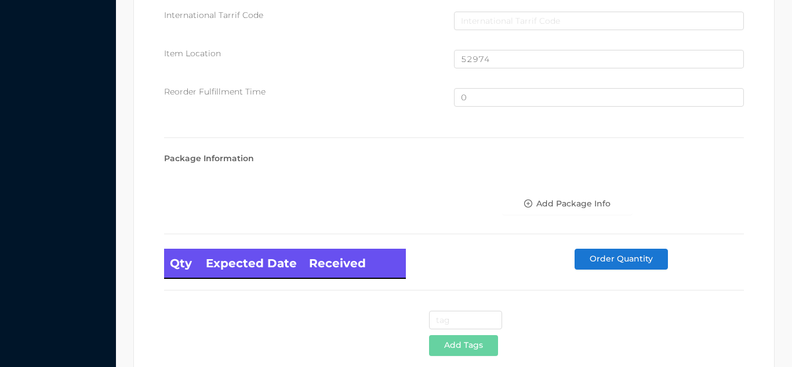
scroll to position [780, 0]
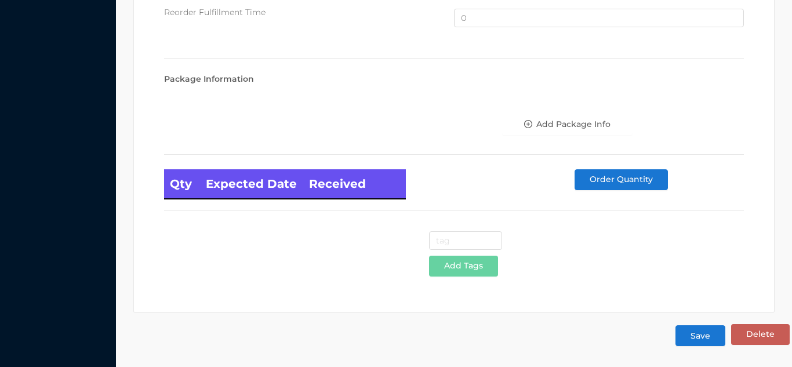
type input "88"
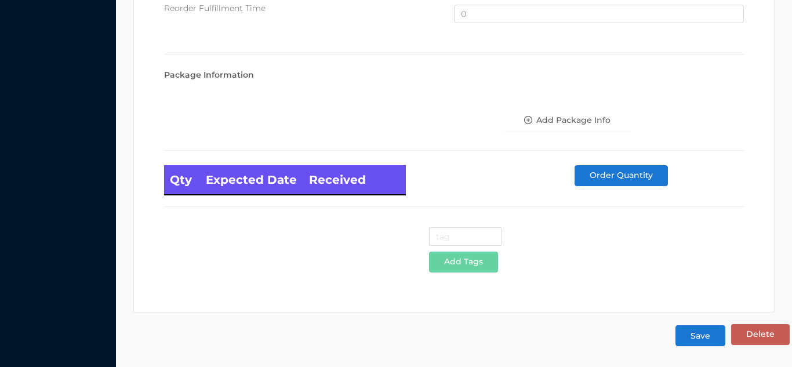
click at [706, 335] on button "Save" at bounding box center [700, 335] width 50 height 21
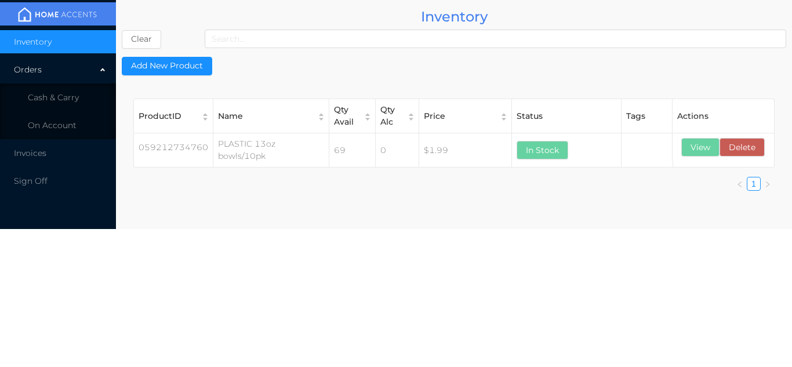
scroll to position [0, 0]
click at [66, 93] on span "Cash & Carry" at bounding box center [53, 97] width 51 height 10
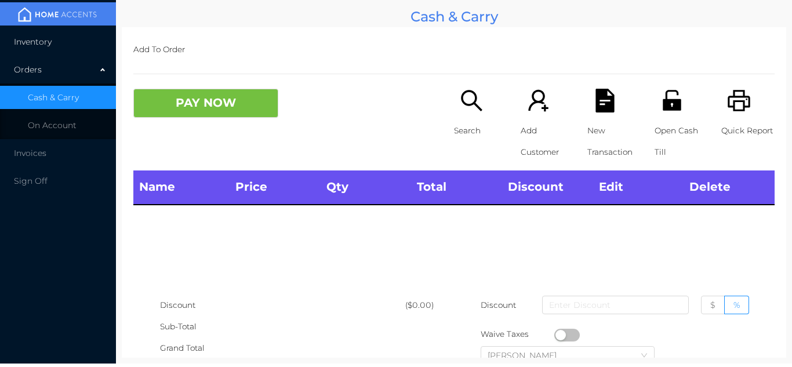
click at [61, 42] on li "Inventory" at bounding box center [58, 41] width 116 height 23
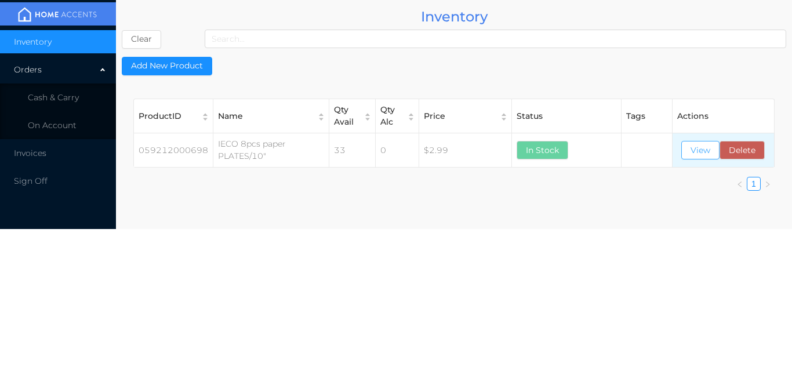
click at [700, 154] on button "View" at bounding box center [700, 150] width 38 height 19
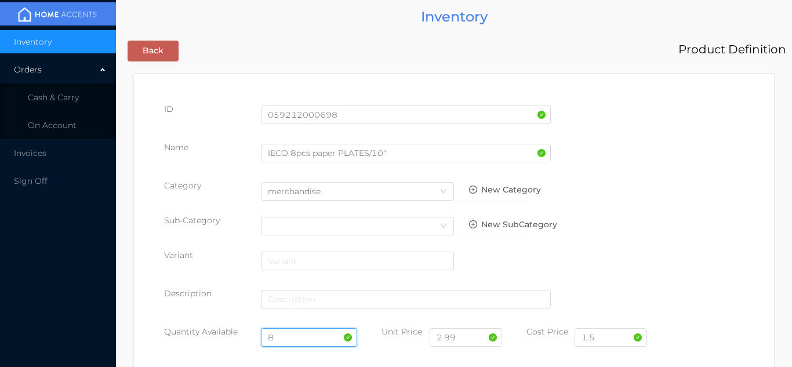
click at [289, 336] on input "8" at bounding box center [309, 337] width 97 height 19
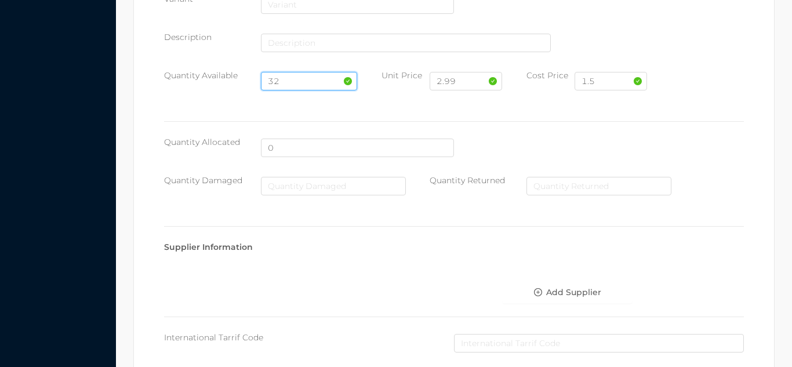
scroll to position [658, 0]
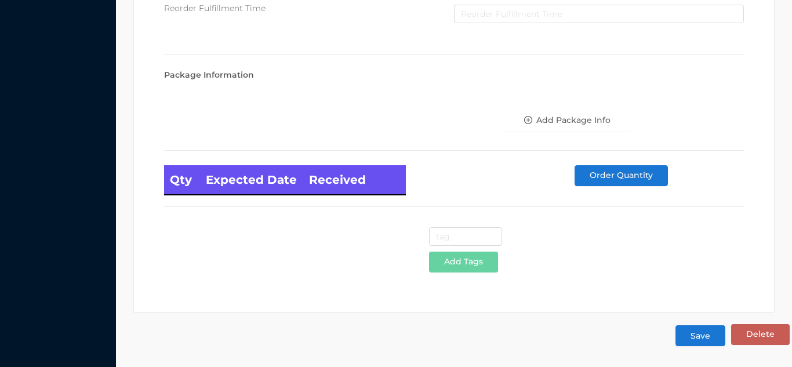
type input "32"
click at [700, 336] on button "Save" at bounding box center [700, 335] width 50 height 21
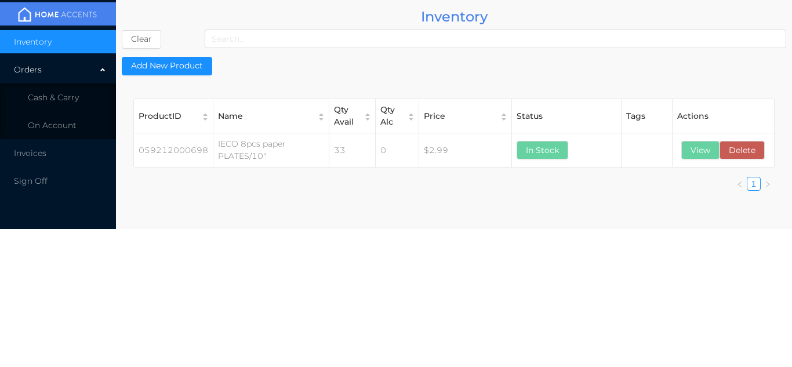
scroll to position [0, 0]
click at [68, 92] on li "Cash & Carry" at bounding box center [58, 97] width 116 height 23
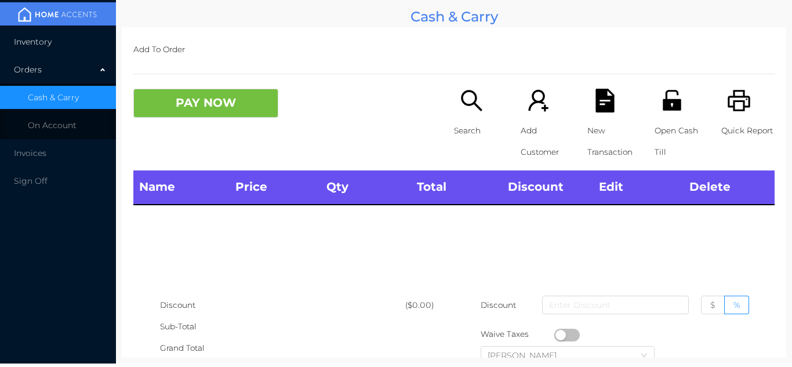
click at [64, 36] on li "Inventory" at bounding box center [58, 41] width 116 height 23
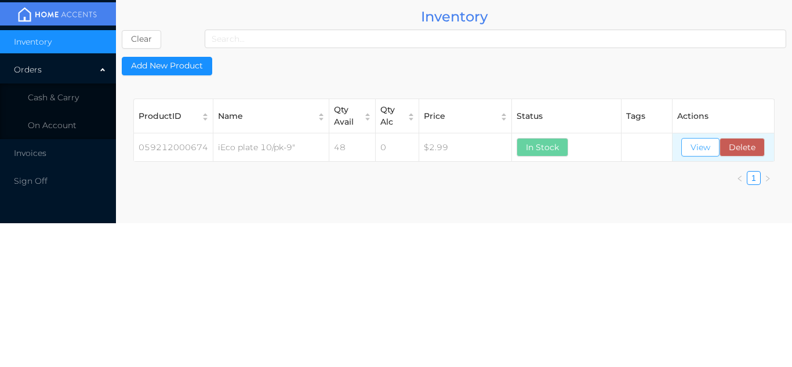
click at [700, 155] on button "View" at bounding box center [700, 147] width 38 height 19
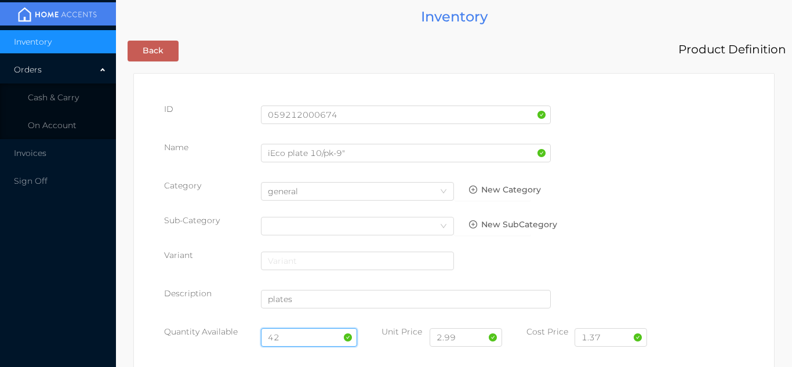
click at [301, 336] on input "42" at bounding box center [309, 337] width 97 height 19
type input "4"
type input "66"
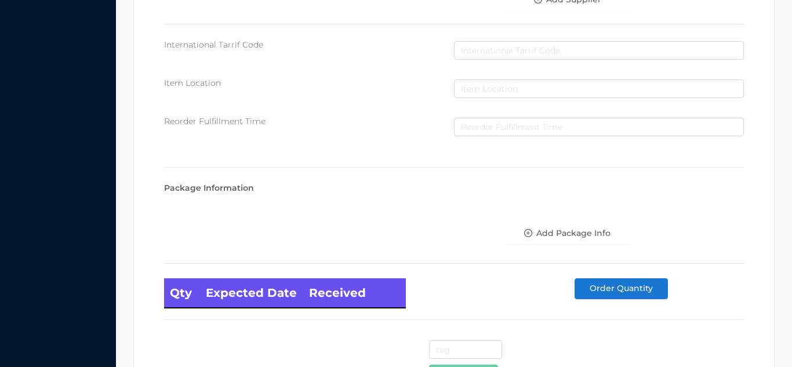
scroll to position [658, 0]
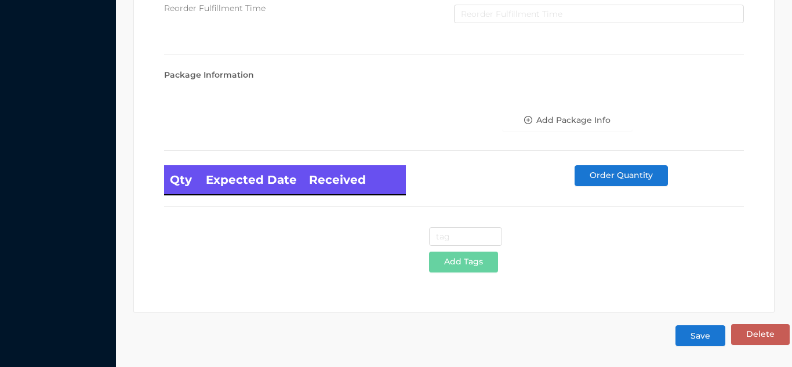
click at [696, 339] on button "Save" at bounding box center [700, 335] width 50 height 21
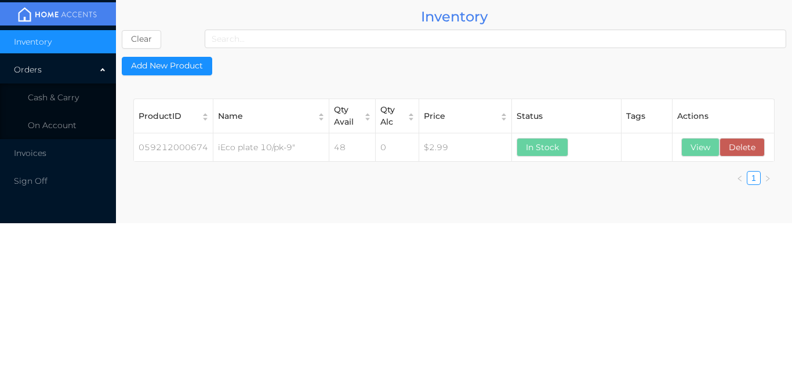
scroll to position [0, 0]
click at [83, 94] on li "Cash & Carry" at bounding box center [58, 97] width 116 height 23
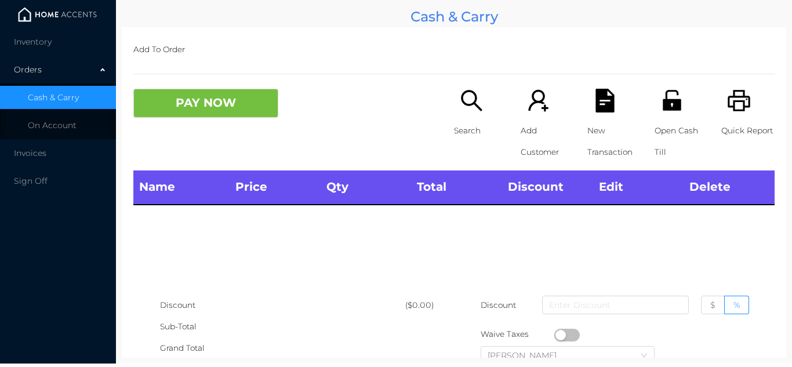
click at [74, 23] on img at bounding box center [57, 14] width 87 height 17
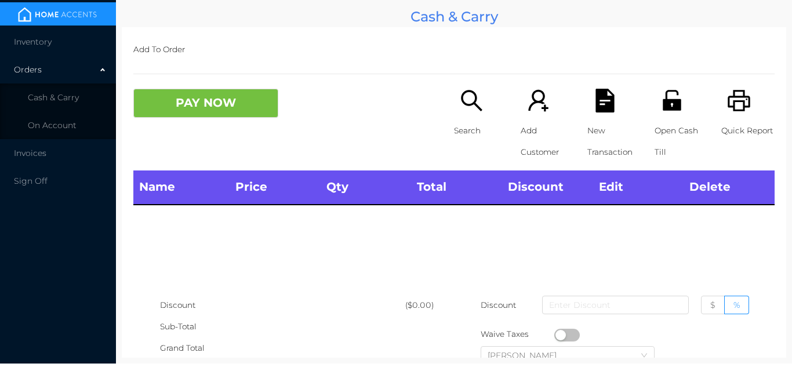
click at [85, 101] on li "Cash & Carry" at bounding box center [58, 97] width 116 height 23
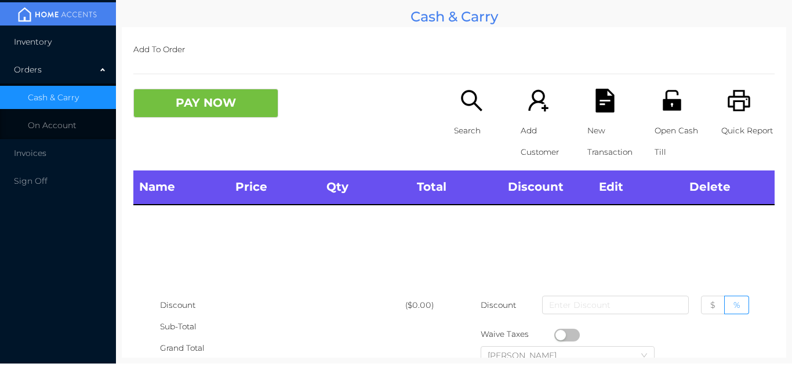
click at [61, 32] on li "Inventory" at bounding box center [58, 41] width 116 height 23
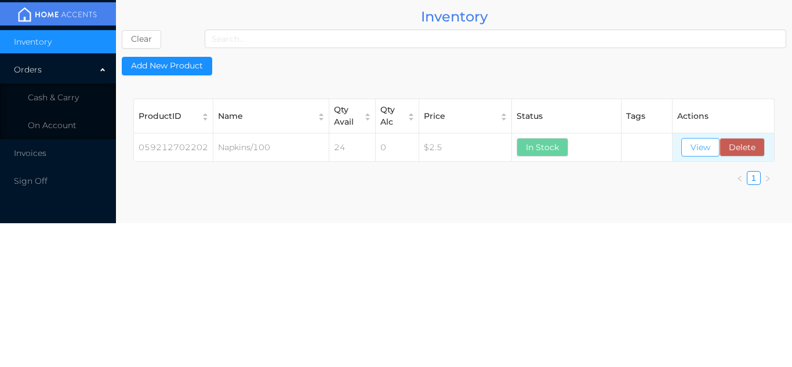
click at [703, 141] on button "View" at bounding box center [700, 147] width 38 height 19
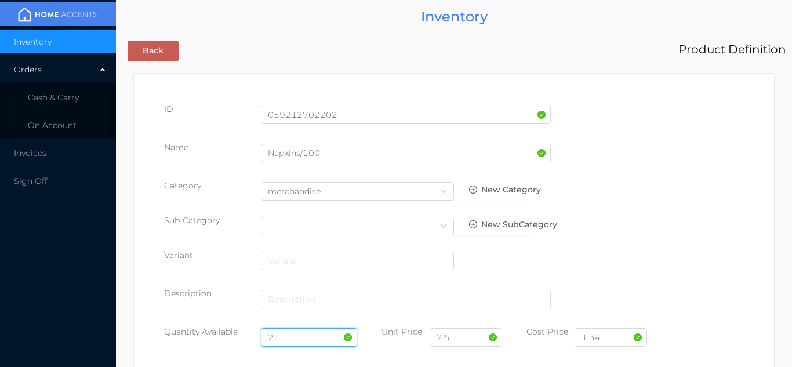
click at [315, 335] on input "21" at bounding box center [309, 337] width 97 height 19
type input "2"
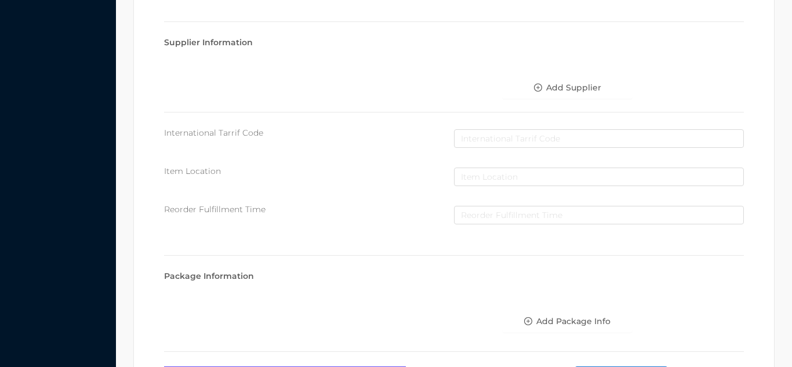
scroll to position [658, 0]
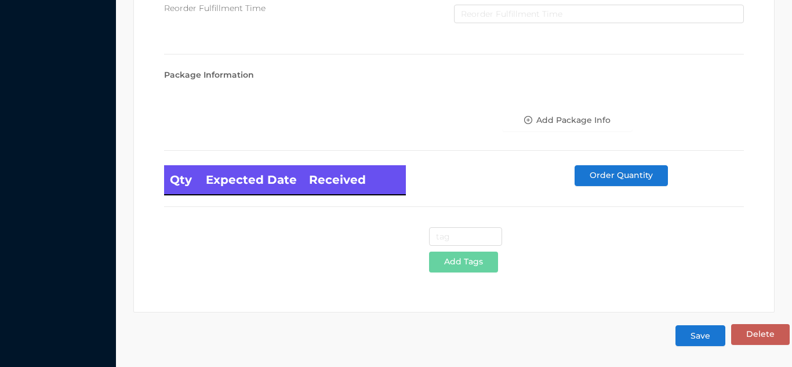
type input "45"
click at [699, 335] on button "Save" at bounding box center [700, 335] width 50 height 21
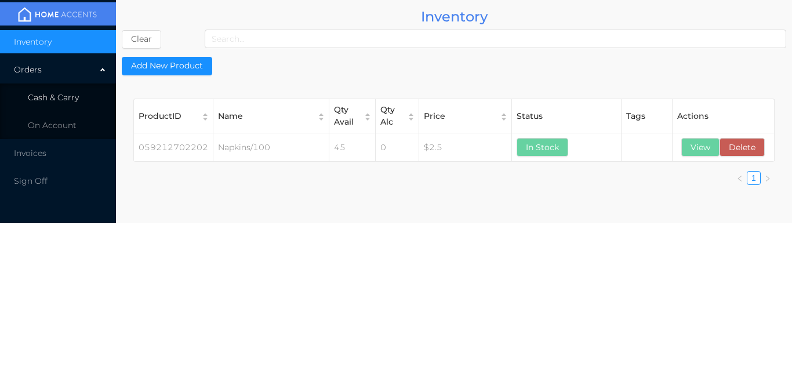
click at [74, 94] on span "Cash & Carry" at bounding box center [53, 97] width 51 height 10
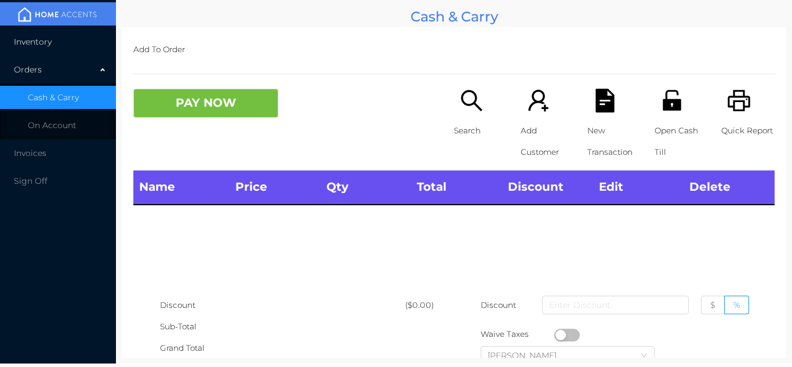
click at [68, 42] on li "Inventory" at bounding box center [58, 41] width 116 height 23
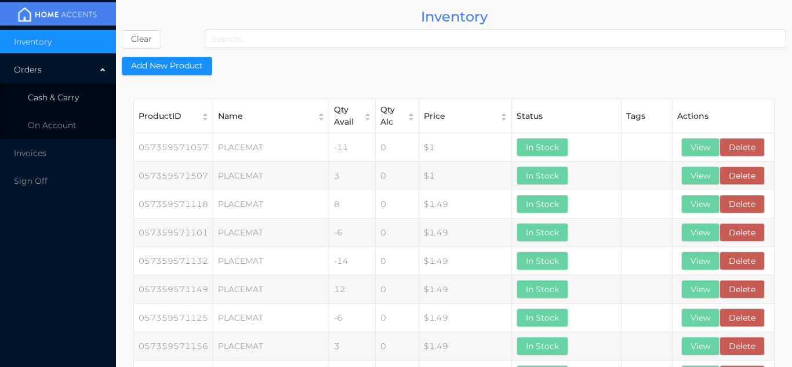
click at [89, 100] on li "Cash & Carry" at bounding box center [58, 97] width 116 height 23
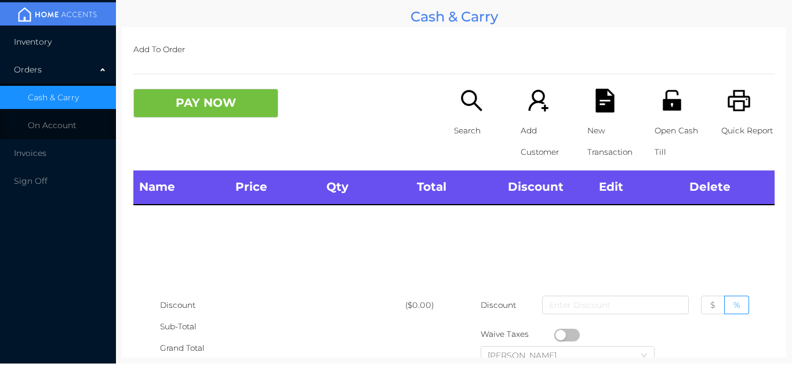
click at [74, 49] on li "Inventory" at bounding box center [58, 41] width 116 height 23
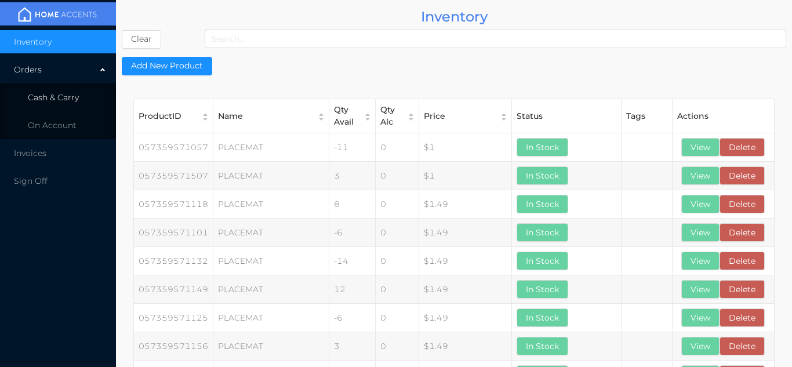
click at [83, 94] on li "Cash & Carry" at bounding box center [58, 97] width 116 height 23
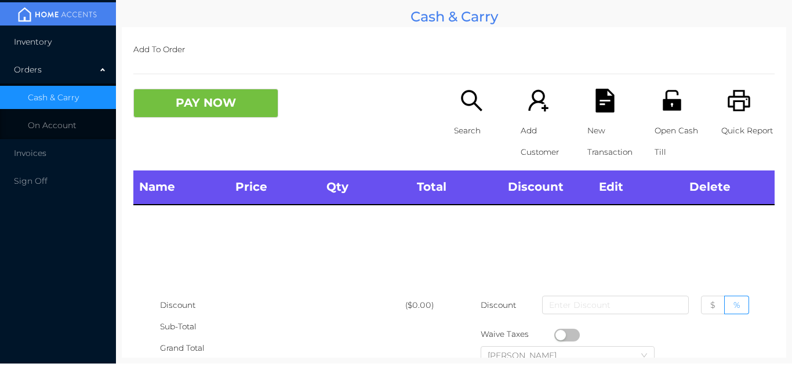
click at [81, 41] on li "Inventory" at bounding box center [58, 41] width 116 height 23
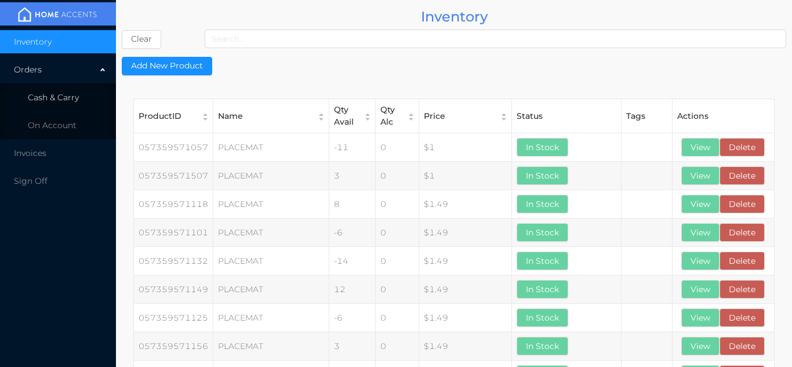
click at [70, 97] on span "Cash & Carry" at bounding box center [53, 97] width 51 height 10
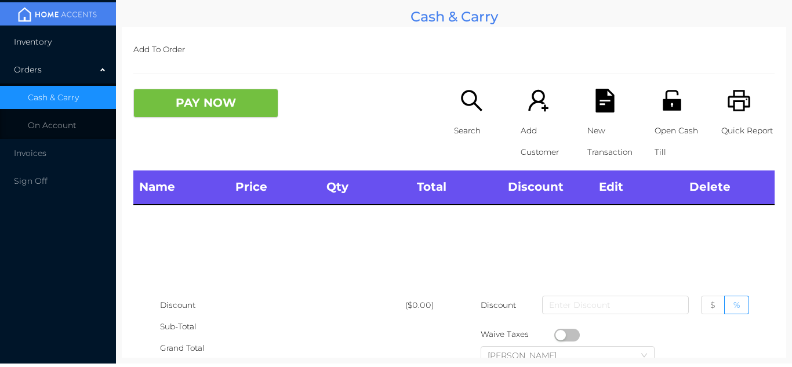
click at [69, 40] on li "Inventory" at bounding box center [58, 41] width 116 height 23
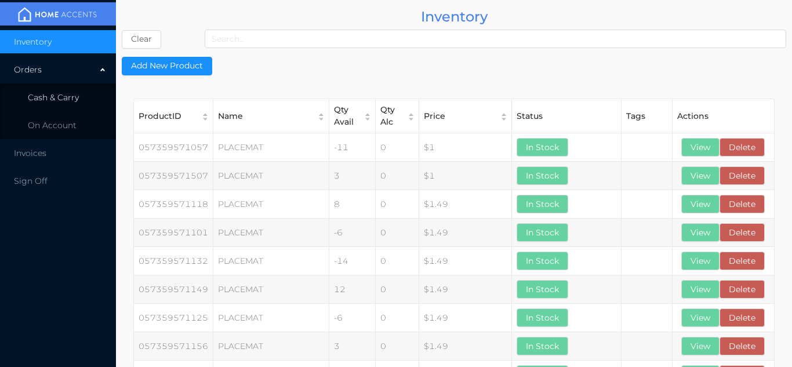
click at [86, 97] on li "Cash & Carry" at bounding box center [58, 97] width 116 height 23
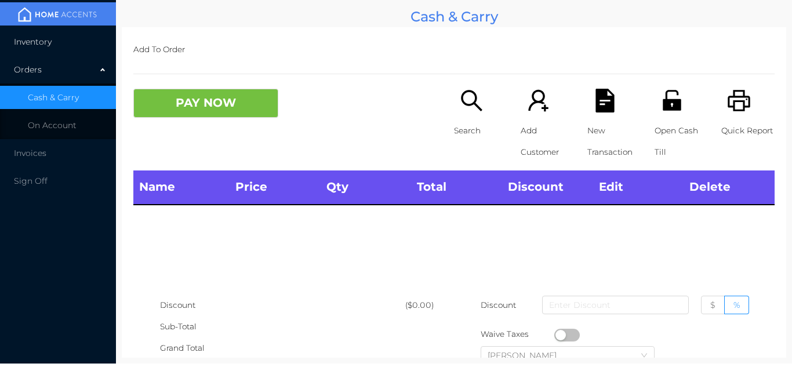
click at [72, 43] on li "Inventory" at bounding box center [58, 41] width 116 height 23
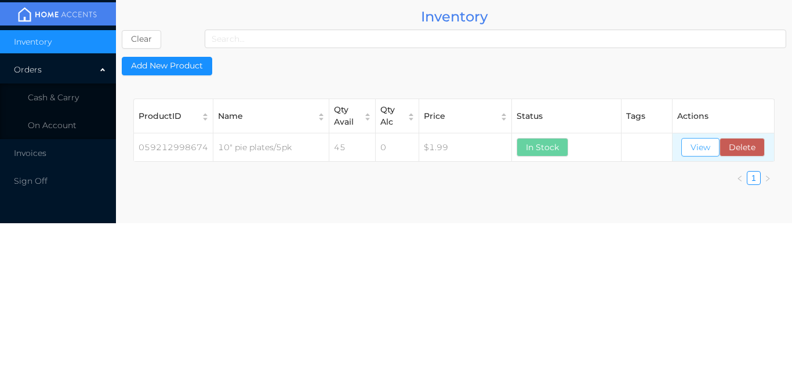
click at [689, 142] on button "View" at bounding box center [700, 147] width 38 height 19
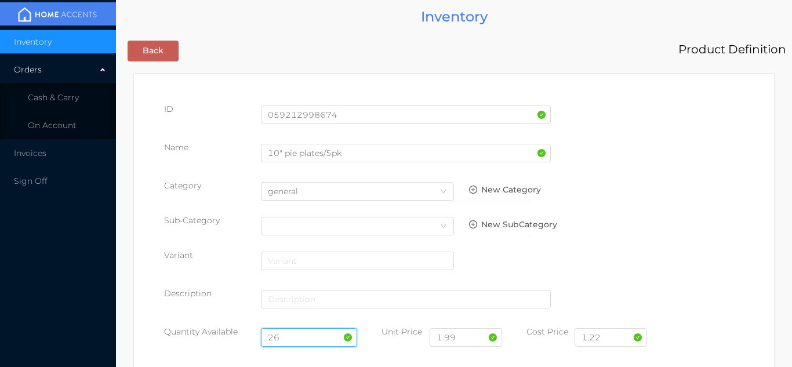
click at [294, 337] on input "26" at bounding box center [309, 337] width 97 height 19
type input "2"
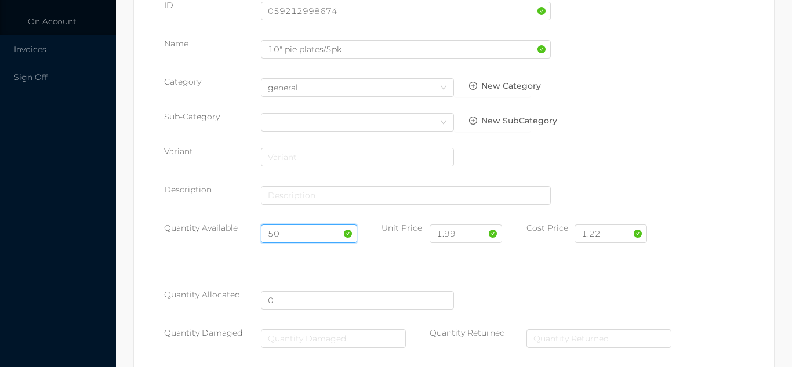
scroll to position [658, 0]
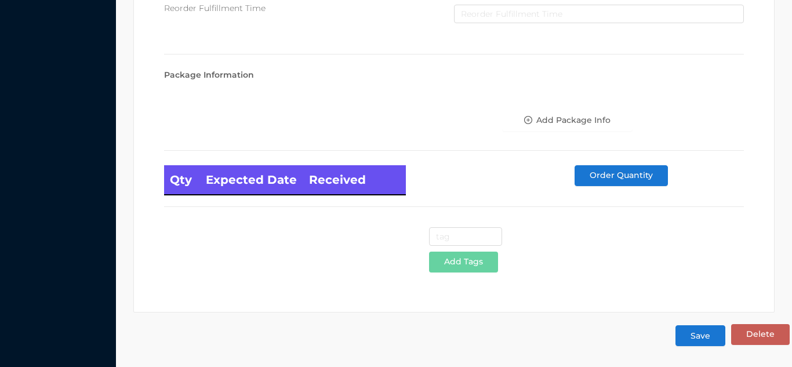
type input "50"
click at [700, 337] on button "Save" at bounding box center [700, 335] width 50 height 21
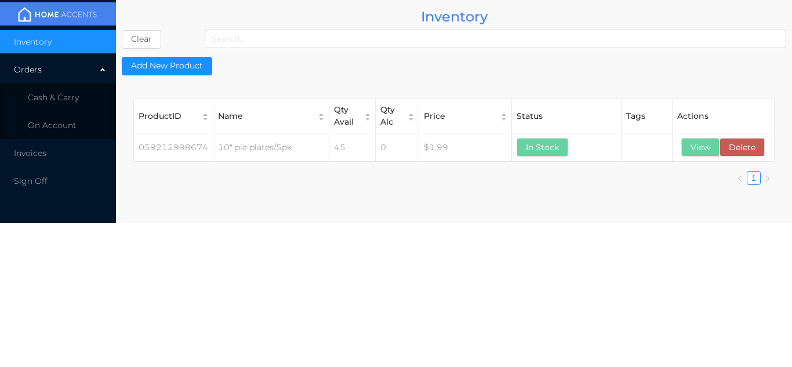
scroll to position [0, 0]
click at [81, 89] on li "Cash & Carry" at bounding box center [58, 97] width 116 height 23
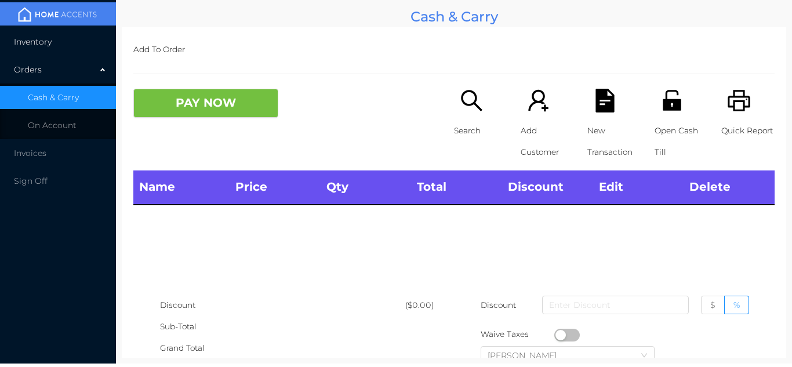
click at [72, 45] on li "Inventory" at bounding box center [58, 41] width 116 height 23
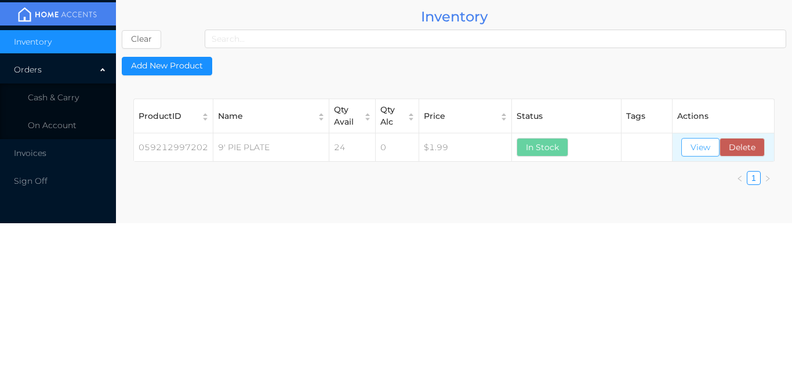
click at [693, 155] on button "View" at bounding box center [700, 147] width 38 height 19
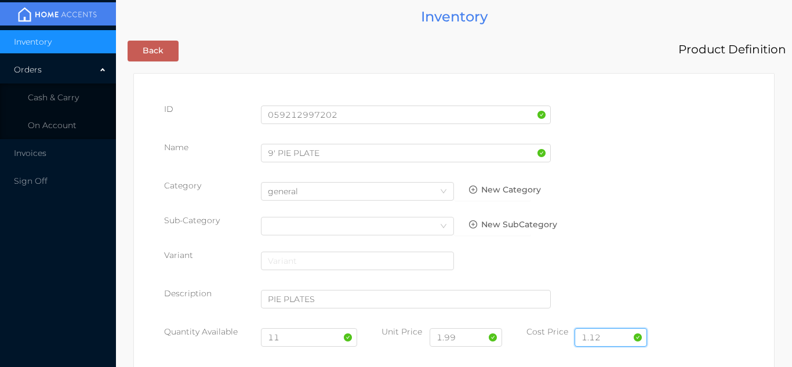
click at [620, 336] on input "1.12" at bounding box center [611, 337] width 72 height 19
type input "1.02"
click at [300, 342] on input "11" at bounding box center [309, 337] width 97 height 19
type input "1"
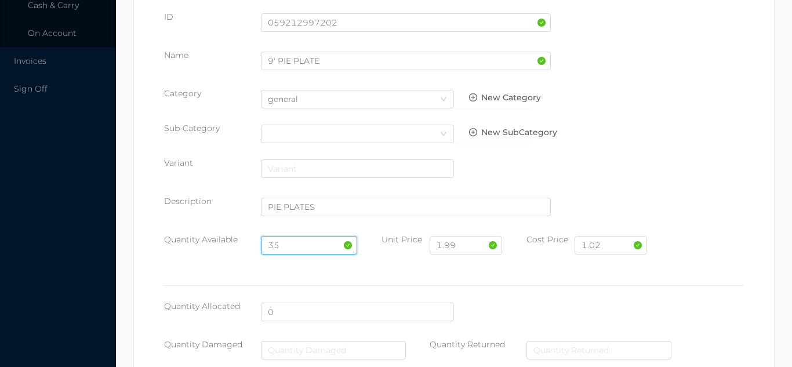
scroll to position [658, 0]
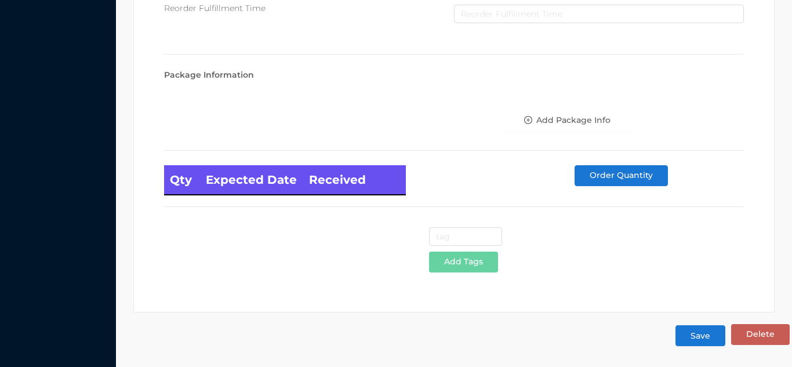
type input "35"
click at [693, 338] on button "Save" at bounding box center [700, 335] width 50 height 21
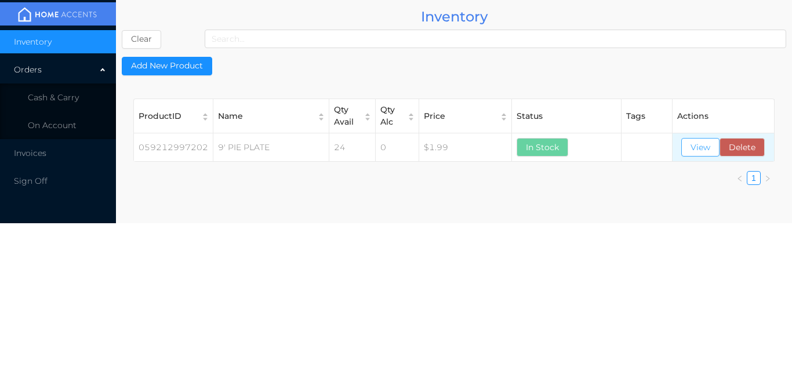
click at [689, 145] on button "View" at bounding box center [700, 147] width 38 height 19
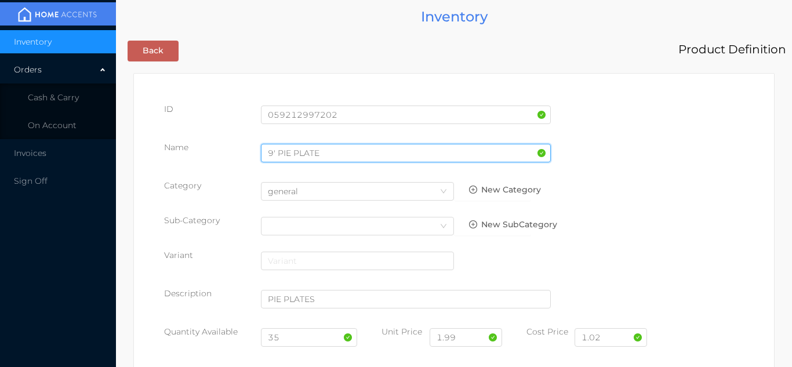
click at [331, 152] on input "9' PIE PLATE" at bounding box center [406, 153] width 290 height 19
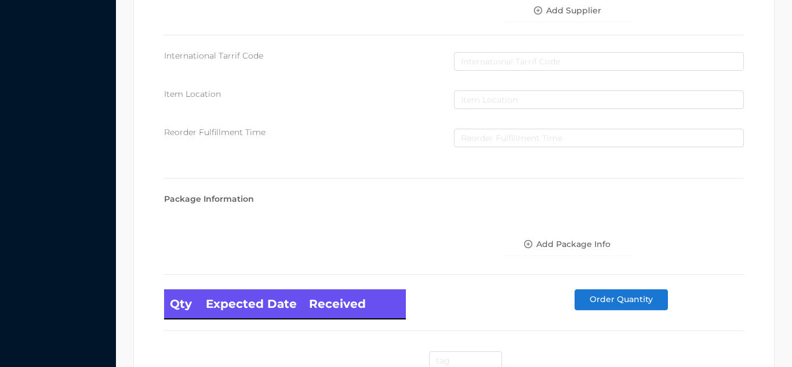
scroll to position [658, 0]
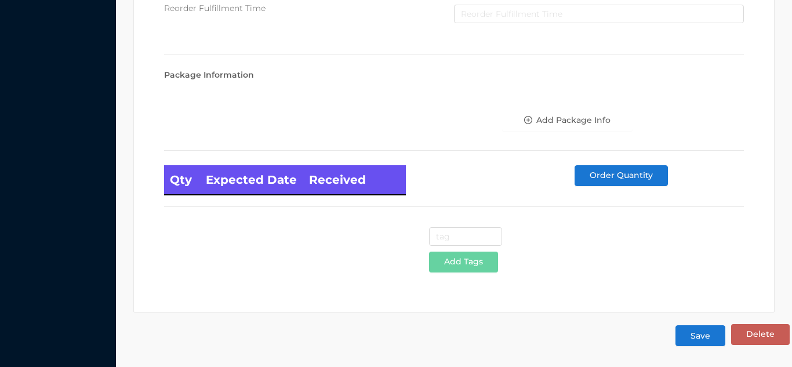
type input "9' PIE PLATE/5pk"
click at [701, 339] on button "Save" at bounding box center [700, 335] width 50 height 21
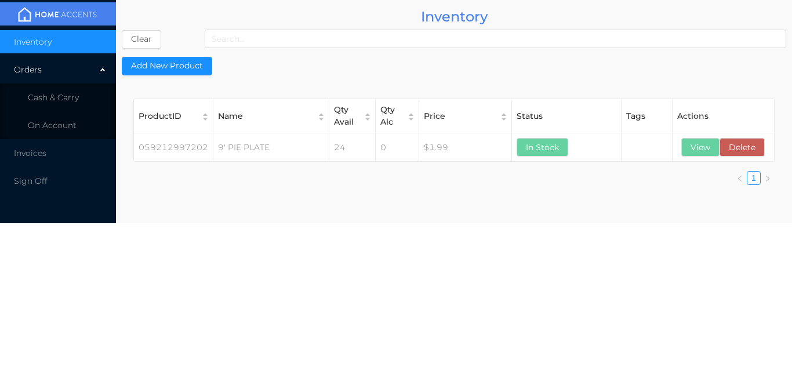
scroll to position [0, 0]
click at [90, 116] on li "On Account" at bounding box center [58, 125] width 116 height 23
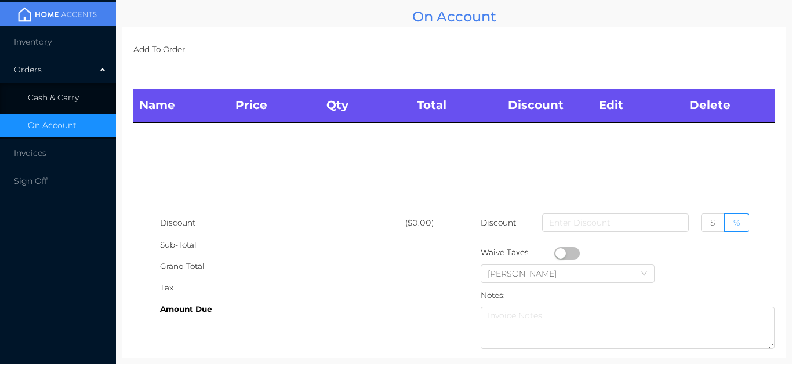
click at [83, 90] on li "Cash & Carry" at bounding box center [58, 97] width 116 height 23
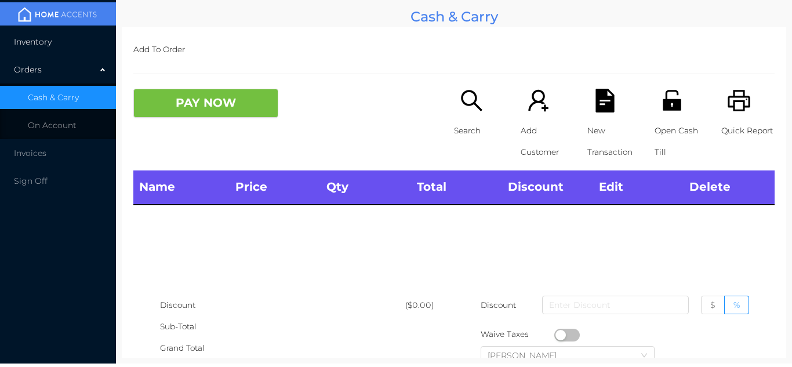
click at [77, 34] on li "Inventory" at bounding box center [58, 41] width 116 height 23
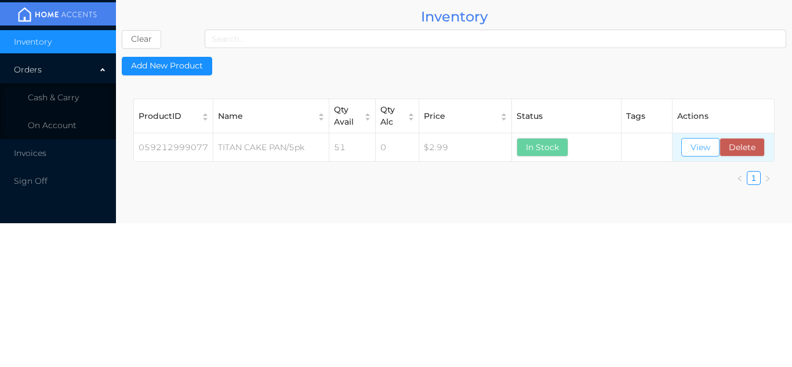
click at [703, 148] on button "View" at bounding box center [700, 147] width 38 height 19
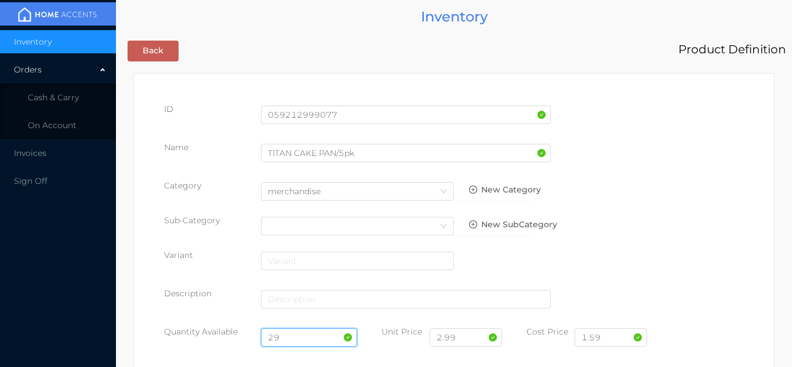
click at [297, 336] on input "29" at bounding box center [309, 337] width 97 height 19
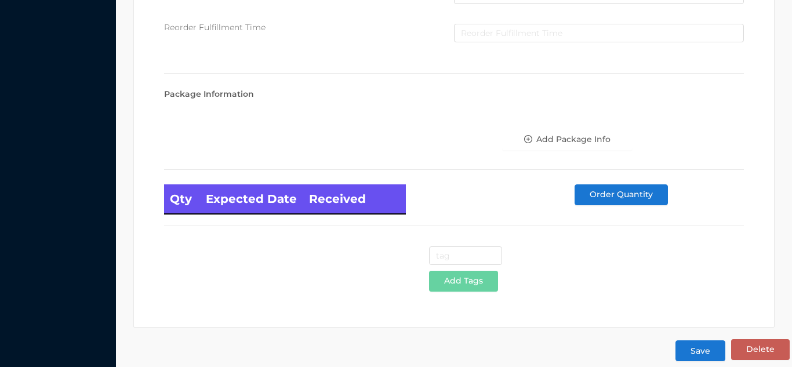
scroll to position [658, 0]
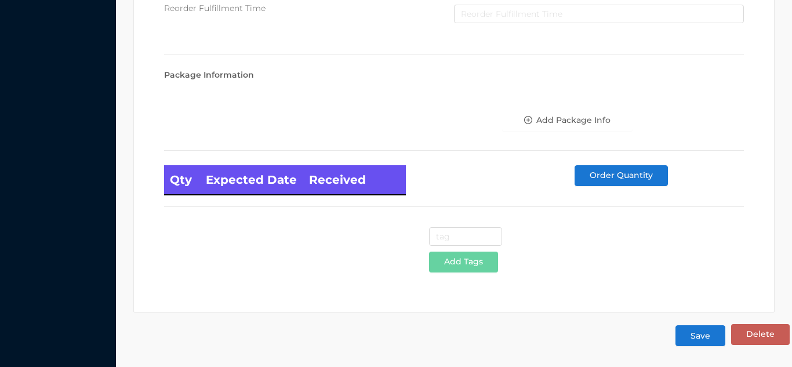
click at [693, 339] on button "Save" at bounding box center [700, 335] width 50 height 21
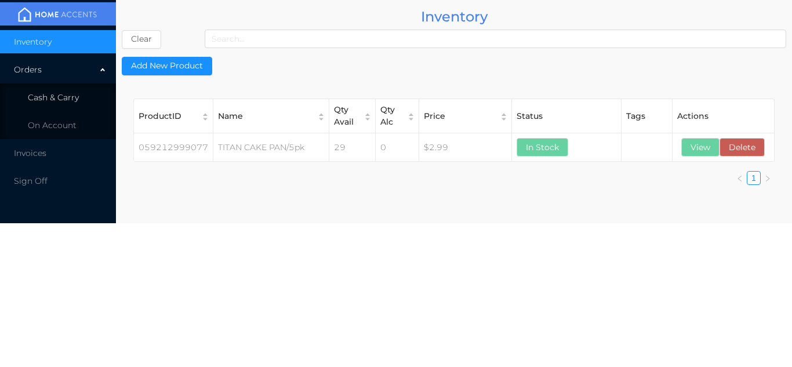
click at [78, 96] on span "Cash & Carry" at bounding box center [53, 97] width 51 height 10
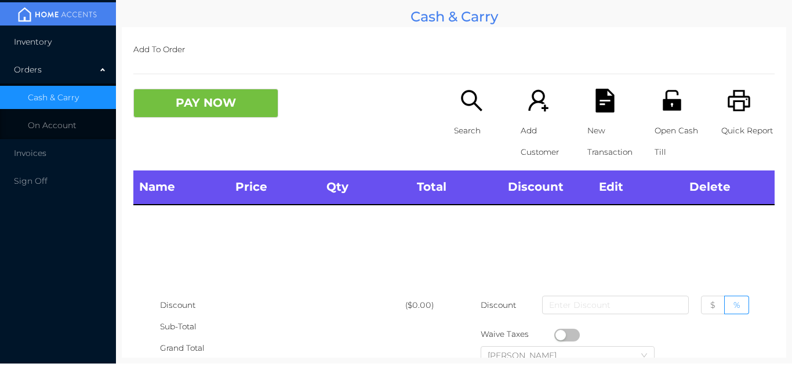
click at [70, 38] on li "Inventory" at bounding box center [58, 41] width 116 height 23
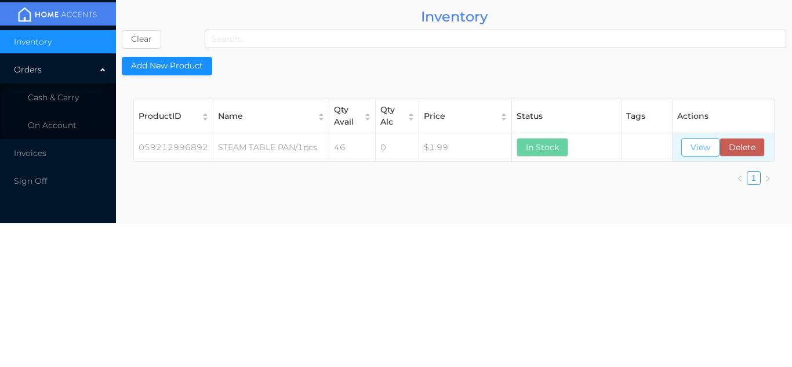
click at [701, 145] on button "View" at bounding box center [700, 147] width 38 height 19
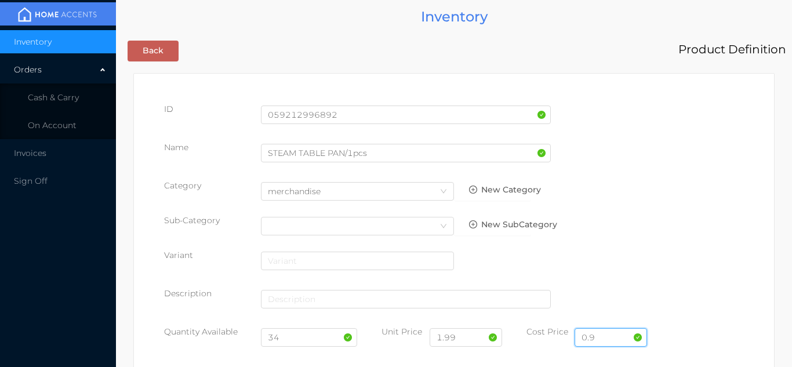
click at [613, 333] on input "0.9" at bounding box center [611, 337] width 72 height 19
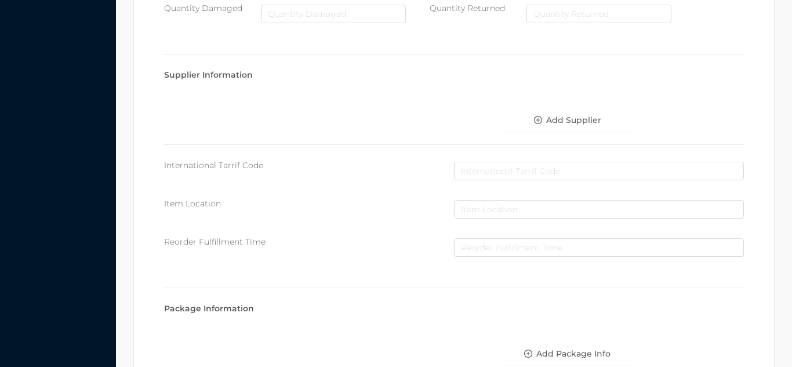
scroll to position [658, 0]
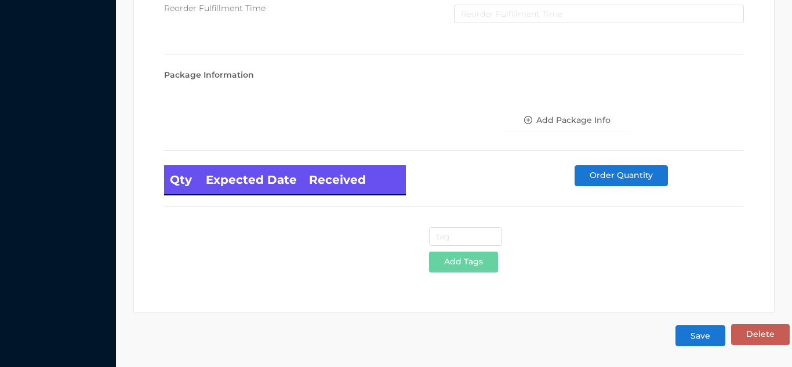
type input "0.90"
click at [699, 341] on button "Save" at bounding box center [700, 335] width 50 height 21
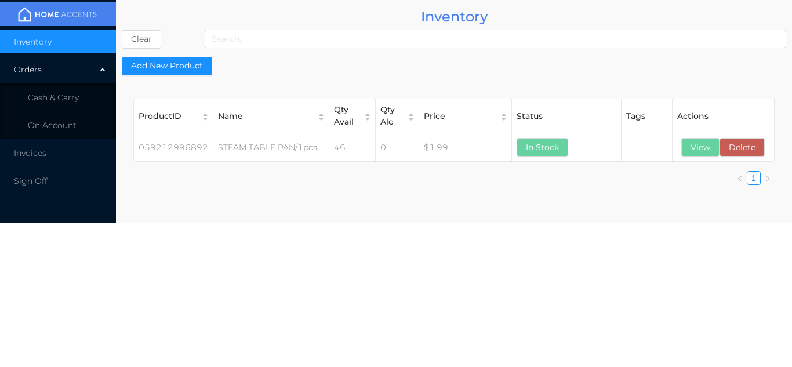
scroll to position [0, 0]
click at [65, 93] on span "Cash & Carry" at bounding box center [53, 97] width 51 height 10
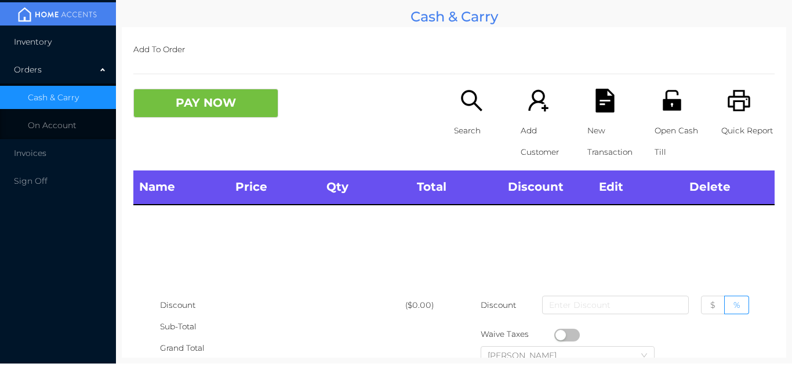
click at [62, 35] on li "Inventory" at bounding box center [58, 41] width 116 height 23
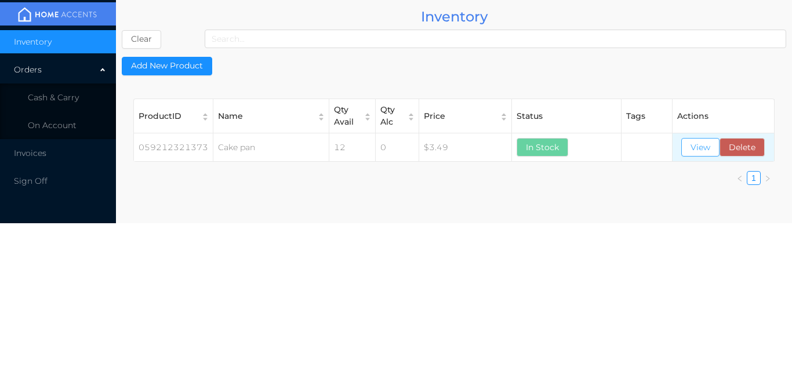
click at [690, 152] on button "View" at bounding box center [700, 147] width 38 height 19
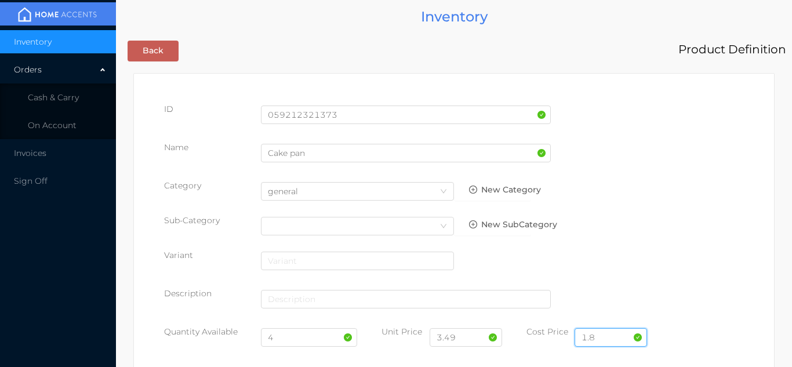
click at [603, 336] on input "1.8" at bounding box center [611, 337] width 72 height 19
type input "1.86"
click at [288, 341] on input "4" at bounding box center [309, 337] width 97 height 19
type input "16"
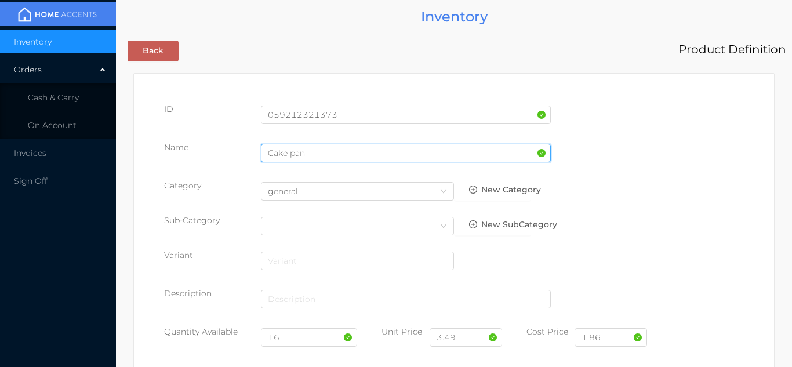
click at [310, 156] on input "Cake pan" at bounding box center [406, 153] width 290 height 19
click at [320, 153] on input "Cake pan/3pk" at bounding box center [406, 153] width 290 height 19
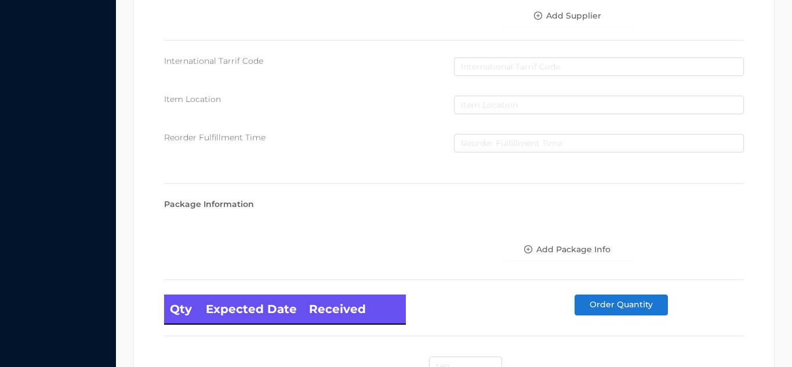
scroll to position [658, 0]
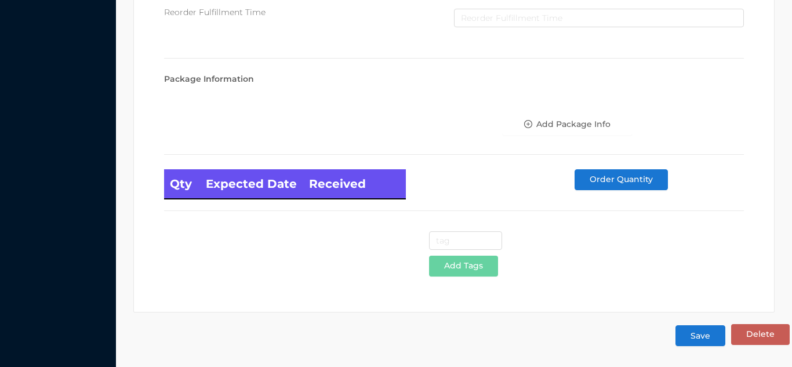
type input "Cake pan/3Pk"
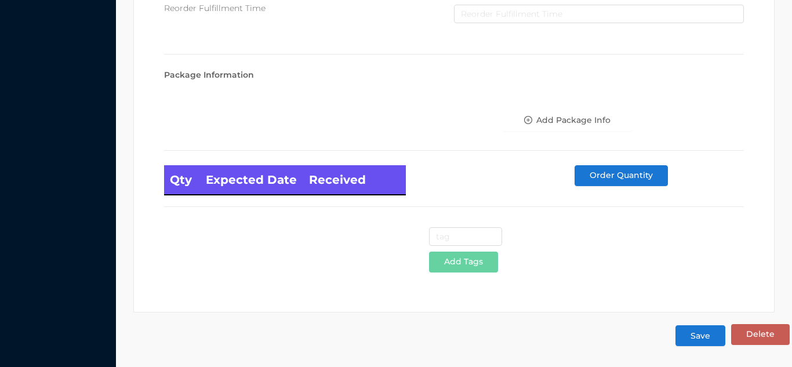
click at [703, 333] on button "Save" at bounding box center [700, 335] width 50 height 21
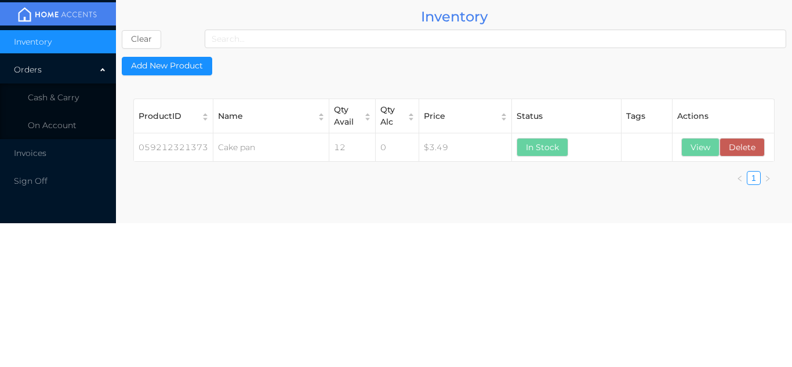
scroll to position [0, 0]
click at [699, 150] on button "View" at bounding box center [700, 147] width 38 height 19
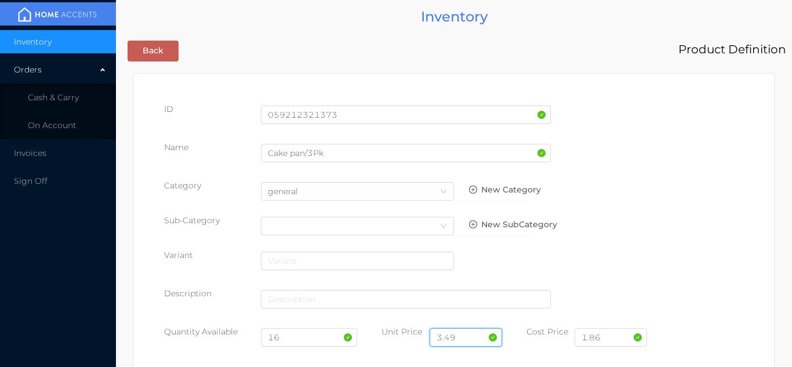
click at [474, 336] on input "3.49" at bounding box center [466, 337] width 72 height 19
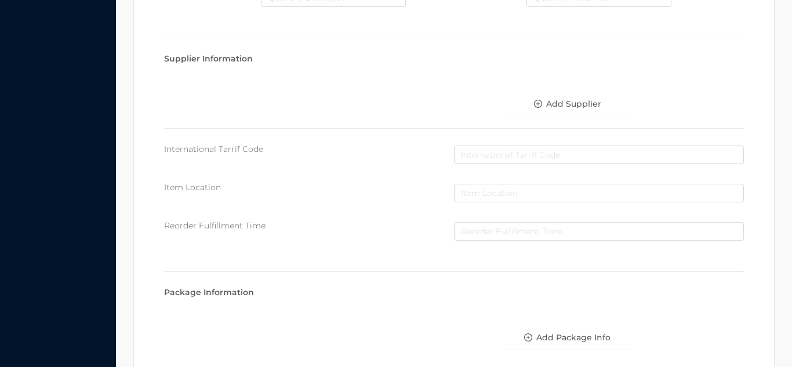
scroll to position [658, 0]
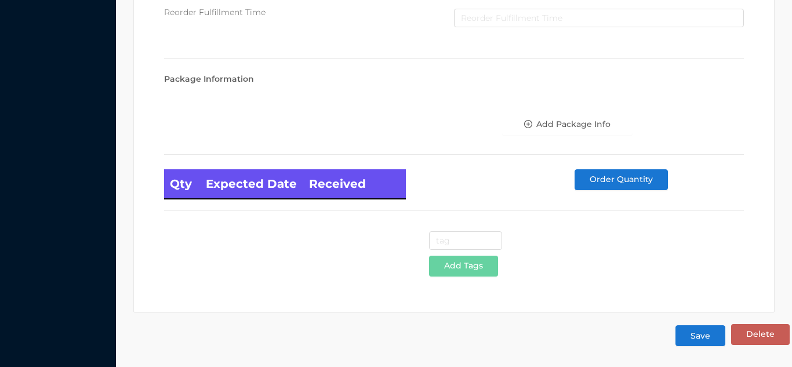
type input "3.50"
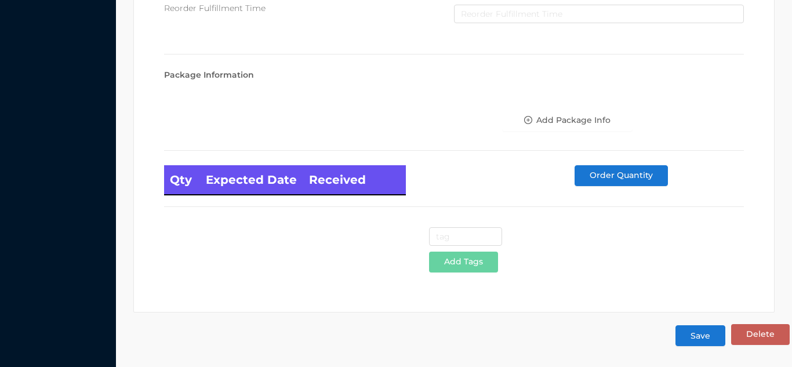
click at [693, 336] on button "Save" at bounding box center [700, 335] width 50 height 21
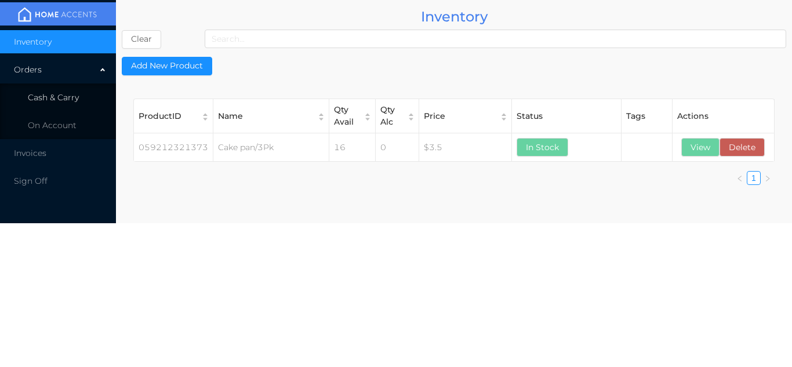
click at [74, 104] on li "Cash & Carry" at bounding box center [58, 97] width 116 height 23
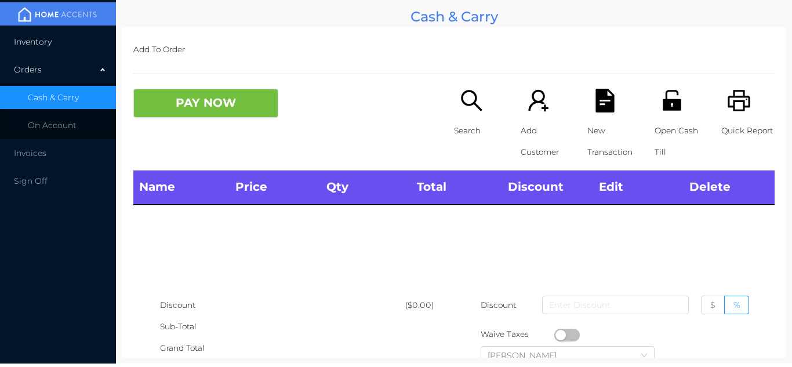
click at [70, 49] on li "Inventory" at bounding box center [58, 41] width 116 height 23
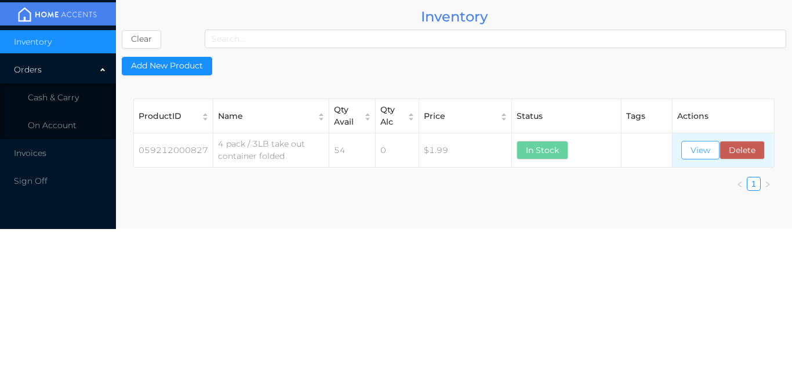
click at [700, 159] on button "View" at bounding box center [700, 150] width 38 height 19
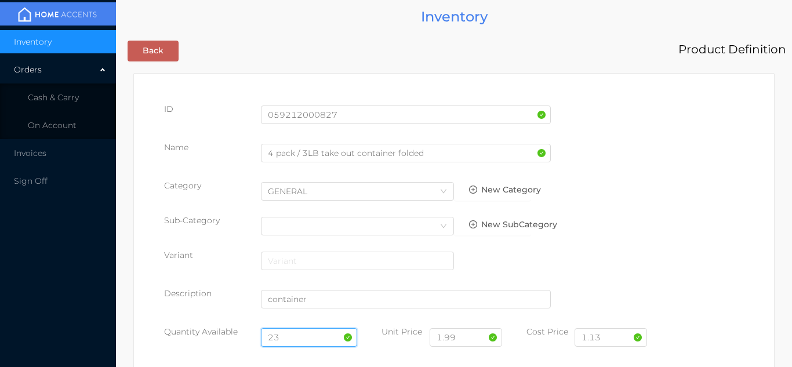
click at [295, 337] on input "23" at bounding box center [309, 337] width 97 height 19
type input "2"
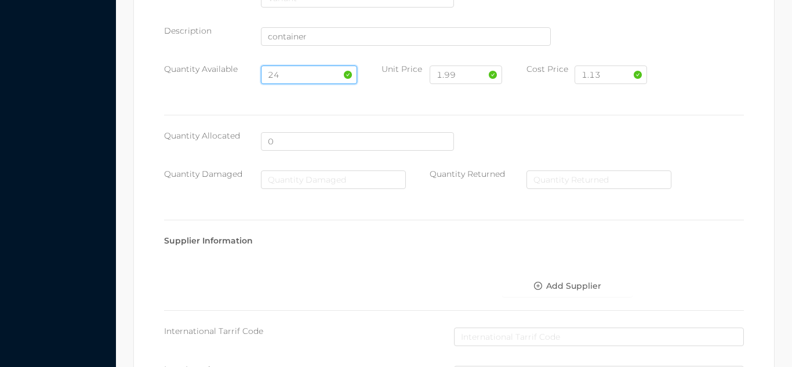
scroll to position [658, 0]
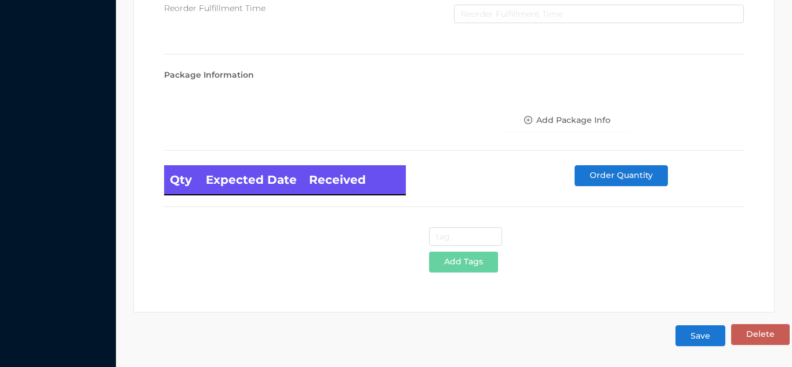
type input "24"
click at [708, 339] on button "Save" at bounding box center [700, 335] width 50 height 21
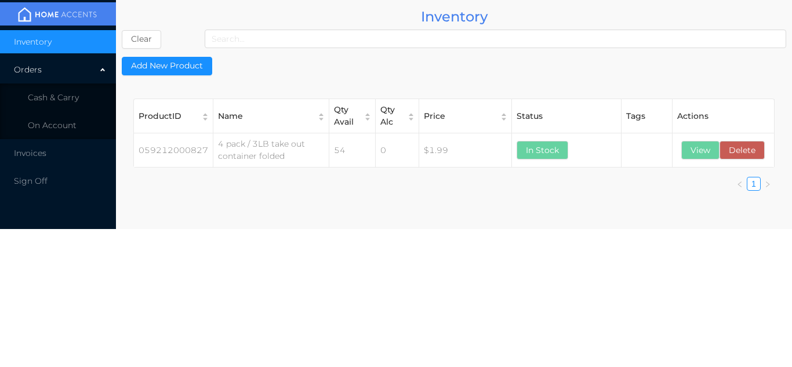
scroll to position [0, 0]
click at [82, 101] on li "Cash & Carry" at bounding box center [58, 97] width 116 height 23
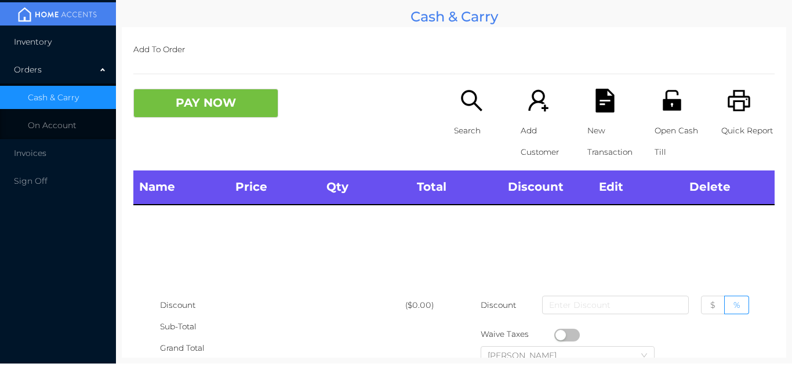
click at [65, 35] on li "Inventory" at bounding box center [58, 41] width 116 height 23
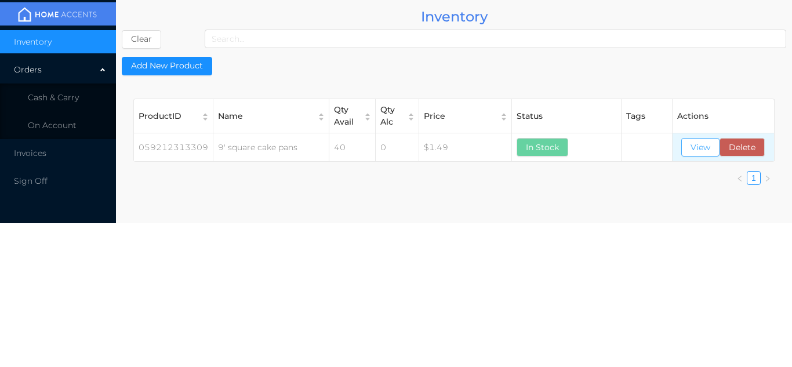
click at [686, 138] on button "View" at bounding box center [700, 147] width 38 height 19
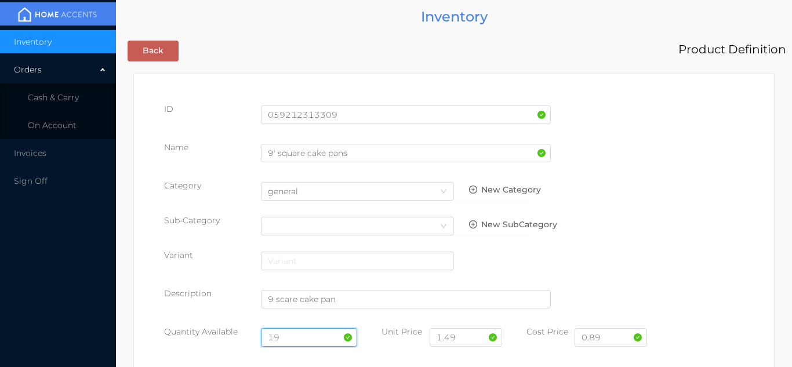
click at [302, 336] on input "19" at bounding box center [309, 337] width 97 height 19
type input "1"
type input "43"
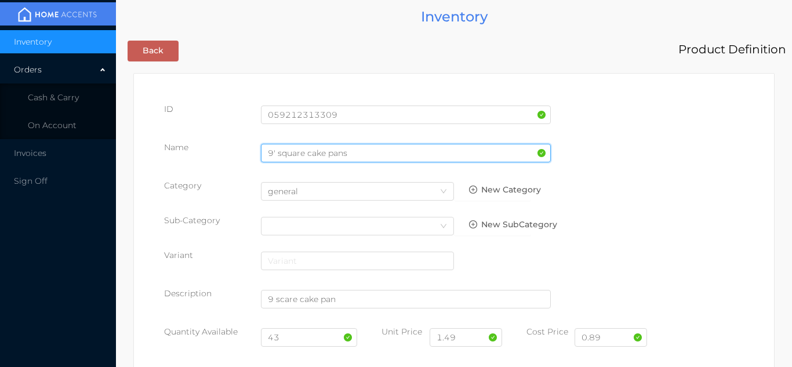
click at [350, 157] on input "9' square cake pans" at bounding box center [406, 153] width 290 height 19
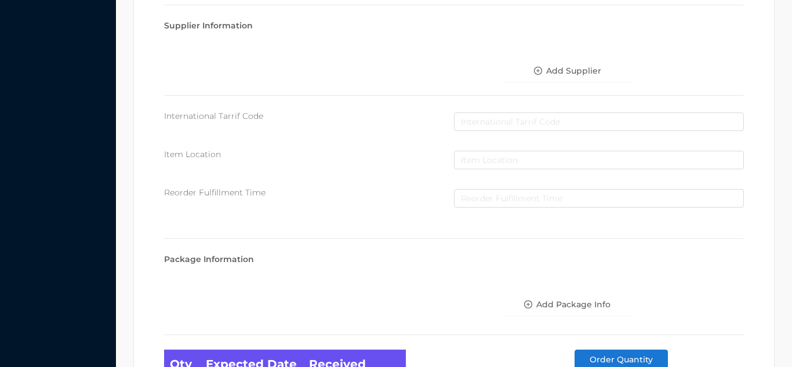
scroll to position [658, 0]
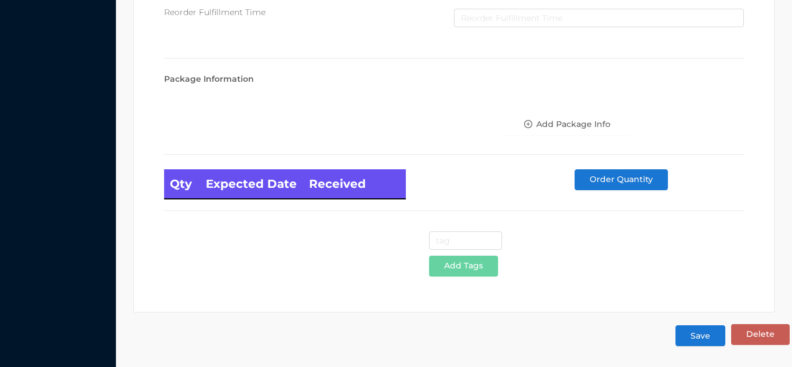
type input "9' square cake pans/3pk"
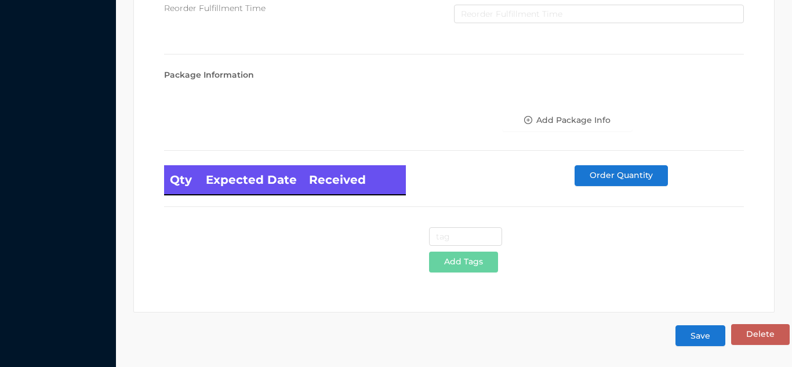
click at [700, 346] on button "Save" at bounding box center [700, 335] width 50 height 21
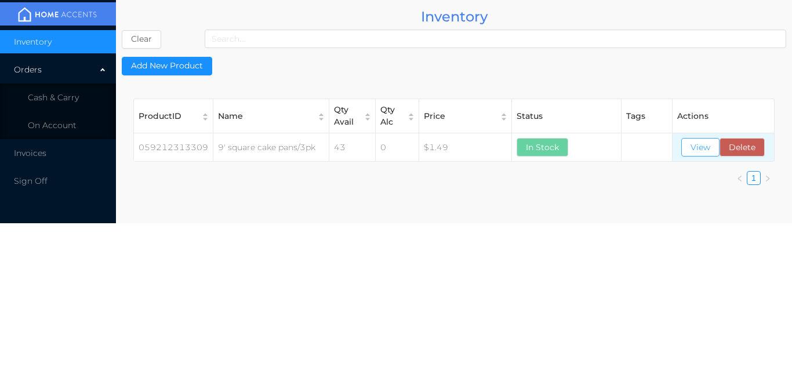
click at [706, 147] on button "View" at bounding box center [700, 147] width 38 height 19
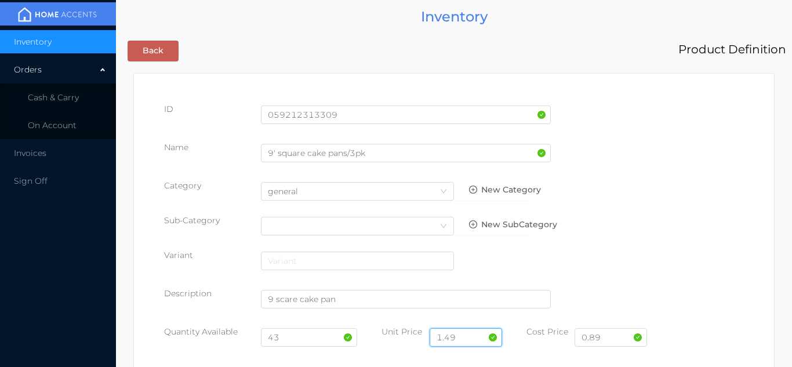
click at [466, 342] on input "1.49" at bounding box center [466, 337] width 72 height 19
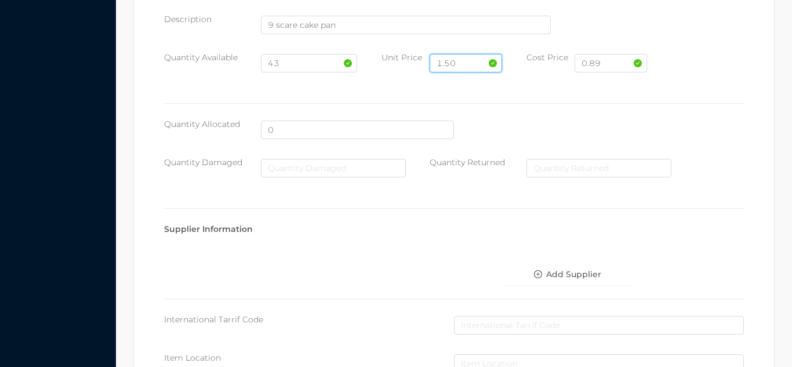
scroll to position [658, 0]
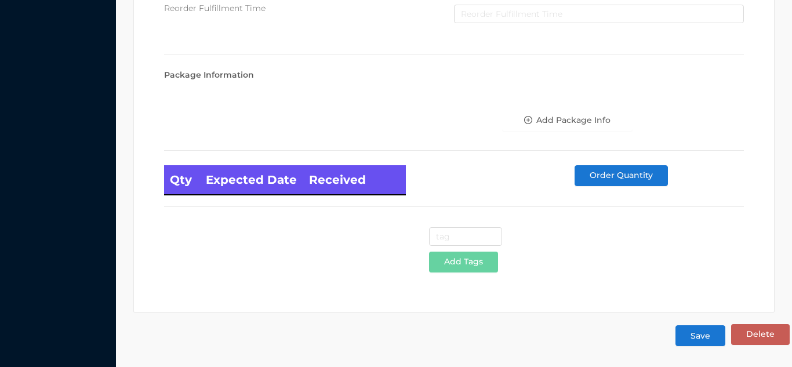
type input "1.50"
click at [703, 337] on button "Save" at bounding box center [700, 335] width 50 height 21
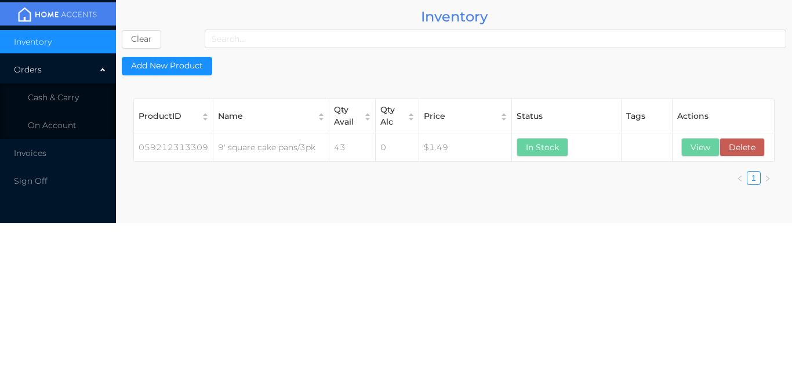
scroll to position [0, 0]
click at [86, 93] on li "Cash & Carry" at bounding box center [58, 97] width 116 height 23
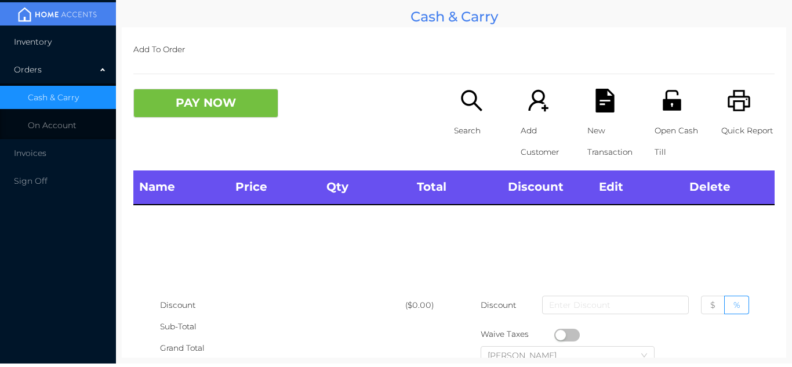
click at [78, 38] on li "Inventory" at bounding box center [58, 41] width 116 height 23
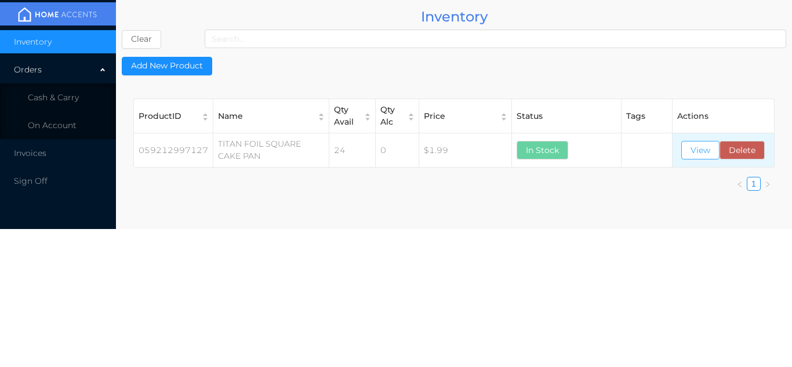
click at [698, 148] on button "View" at bounding box center [700, 150] width 38 height 19
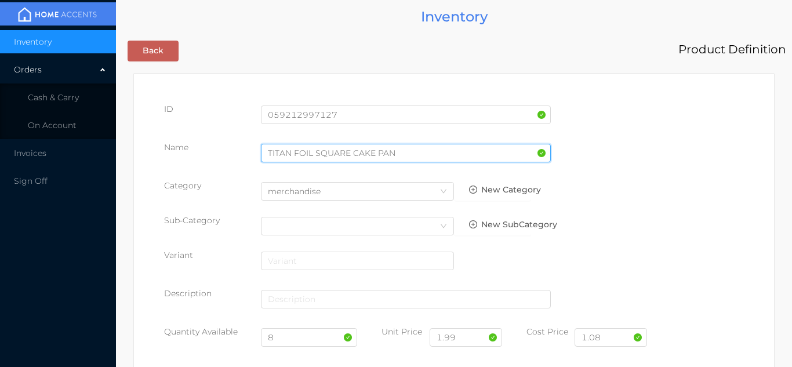
click at [402, 151] on input "TITAN FOIL SQUARE CAKE PAN" at bounding box center [406, 153] width 290 height 19
type input "TITAN FOIL SQUARE CAKE PAN /4pk"
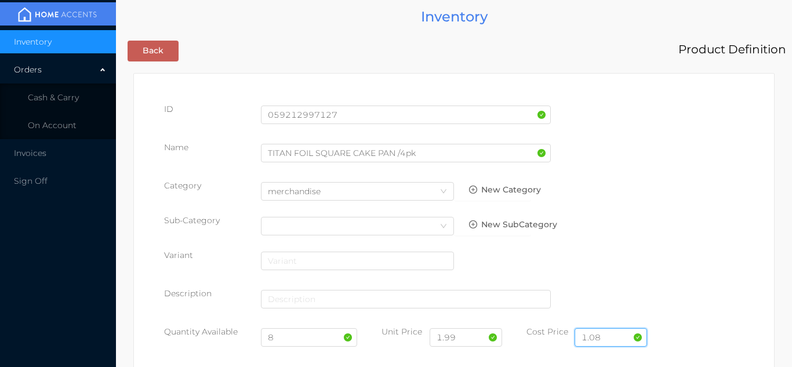
click at [613, 339] on input "1.08" at bounding box center [611, 337] width 72 height 19
type input "1"
type input "0.89"
click at [472, 336] on input "1.99" at bounding box center [466, 337] width 72 height 19
click at [295, 344] on input "8" at bounding box center [309, 337] width 97 height 19
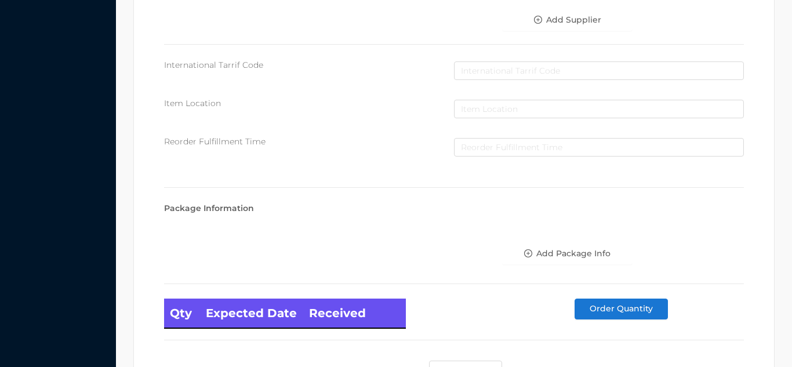
scroll to position [658, 0]
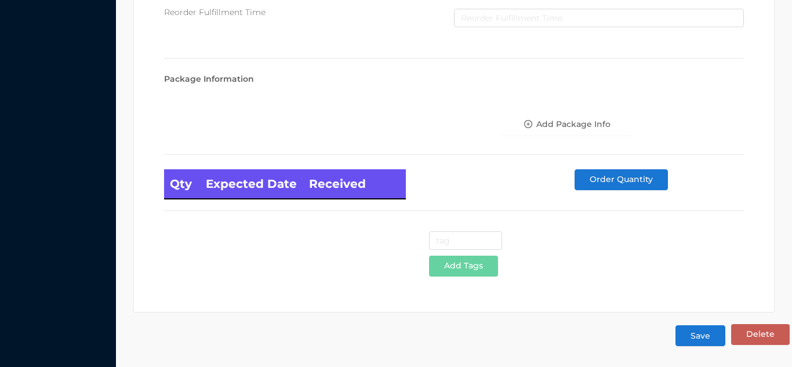
type input "32"
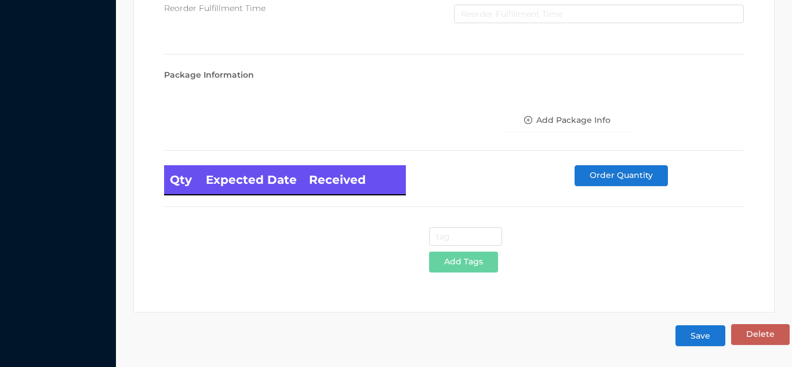
click at [700, 337] on button "Save" at bounding box center [700, 335] width 50 height 21
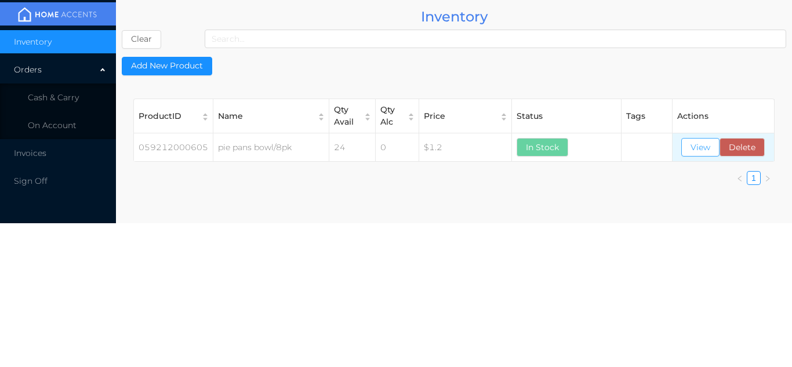
click at [693, 151] on button "View" at bounding box center [700, 147] width 38 height 19
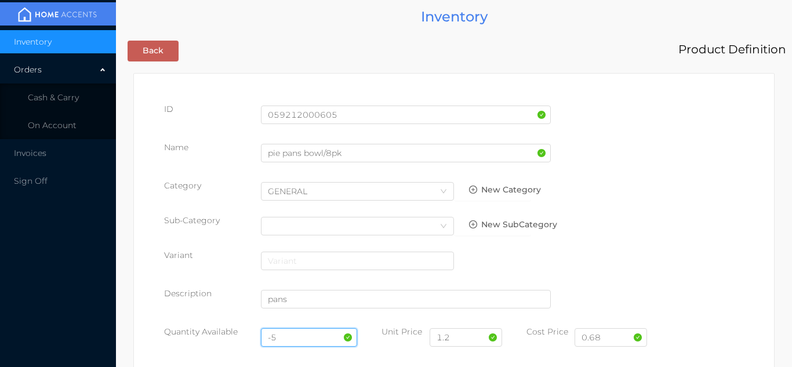
click at [292, 338] on input "-5" at bounding box center [309, 337] width 97 height 19
type input "-"
type input "2"
type input "24"
click at [461, 340] on input "1.2" at bounding box center [466, 337] width 72 height 19
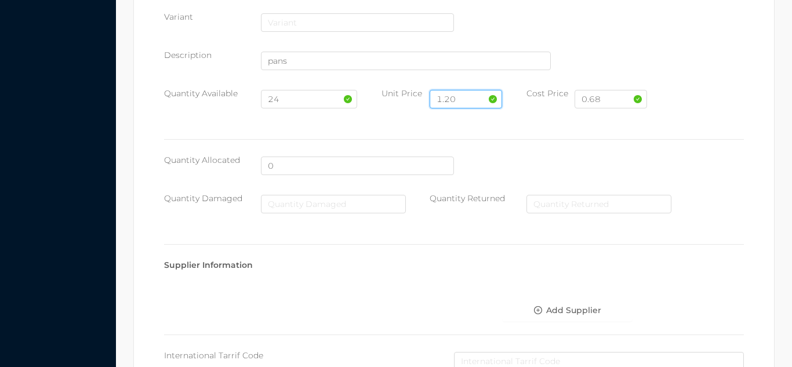
scroll to position [658, 0]
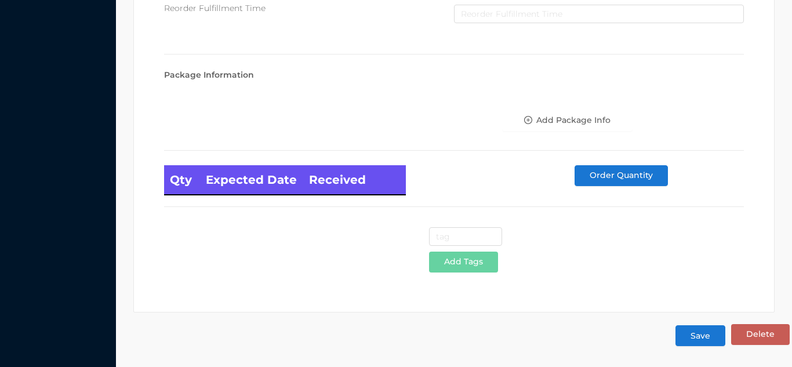
type input "1.20"
click at [705, 337] on button "Save" at bounding box center [700, 335] width 50 height 21
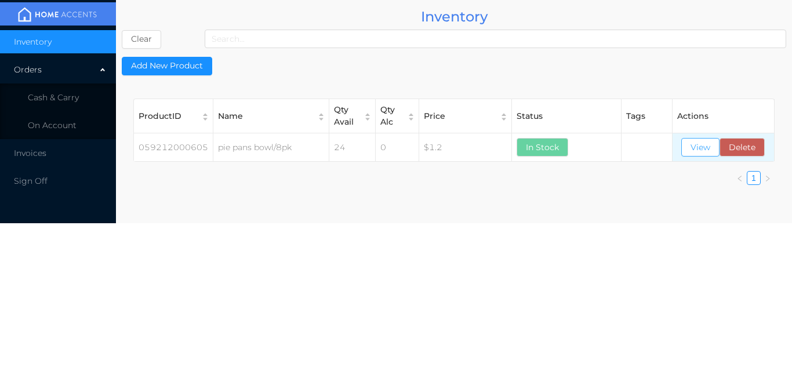
click at [700, 150] on button "View" at bounding box center [700, 147] width 38 height 19
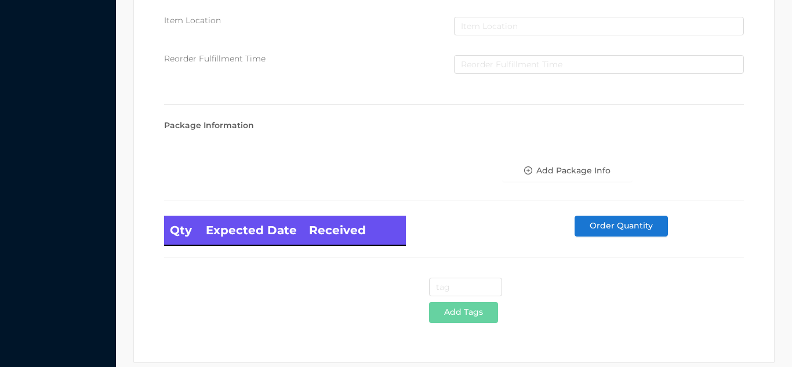
scroll to position [658, 0]
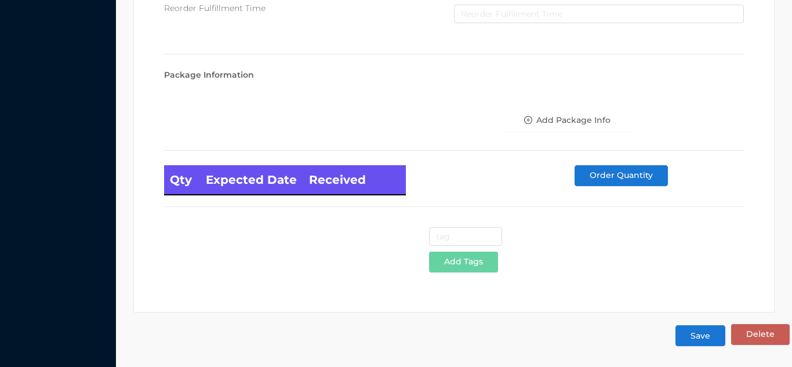
click at [699, 338] on button "Save" at bounding box center [700, 335] width 50 height 21
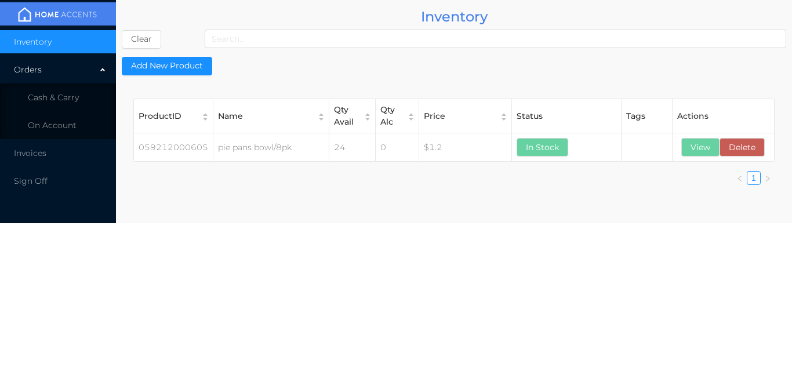
scroll to position [0, 0]
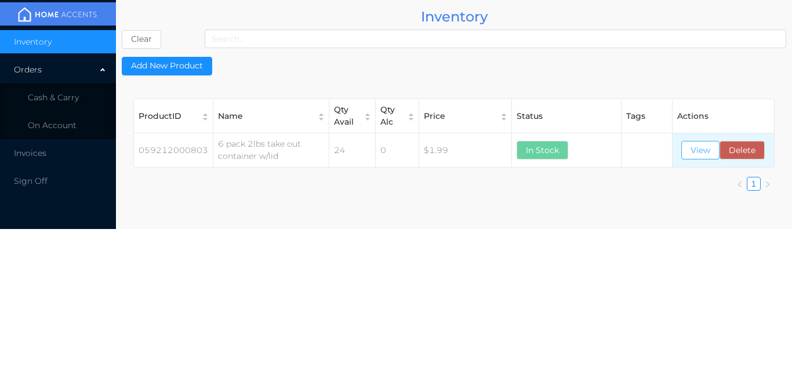
click at [699, 154] on button "View" at bounding box center [700, 150] width 38 height 19
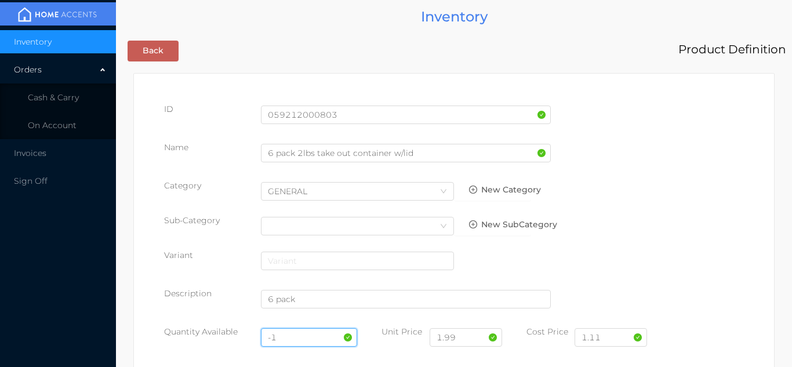
click at [296, 336] on input "-1" at bounding box center [309, 337] width 97 height 19
type input "-"
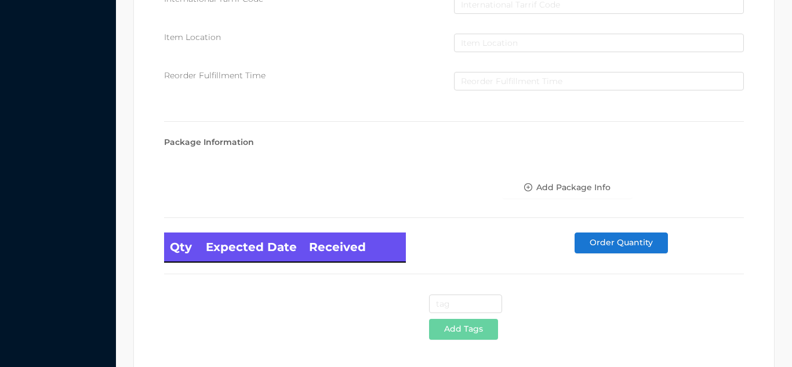
scroll to position [658, 0]
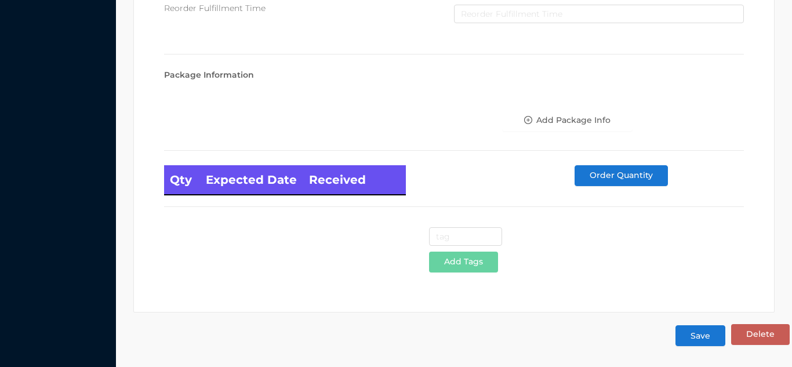
type input "25"
click at [706, 338] on button "Save" at bounding box center [700, 335] width 50 height 21
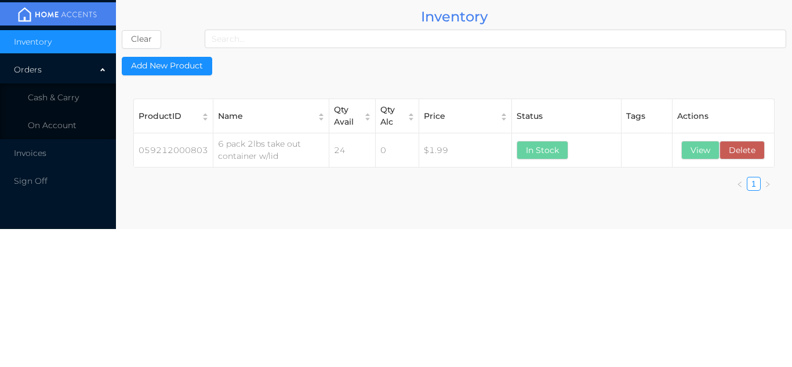
scroll to position [0, 0]
click at [71, 92] on li "Cash & Carry" at bounding box center [58, 97] width 116 height 23
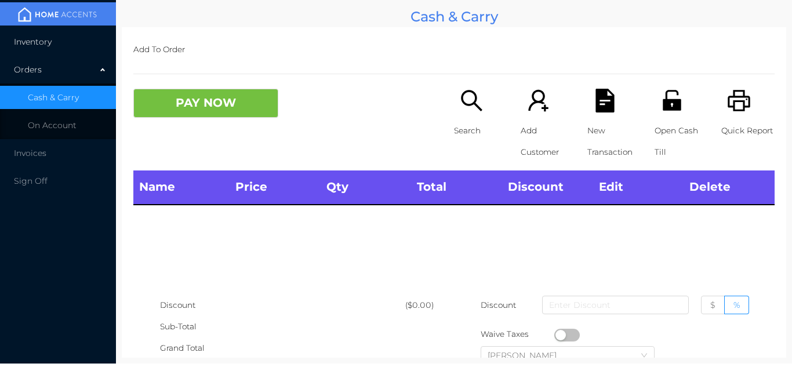
click at [69, 39] on li "Inventory" at bounding box center [58, 41] width 116 height 23
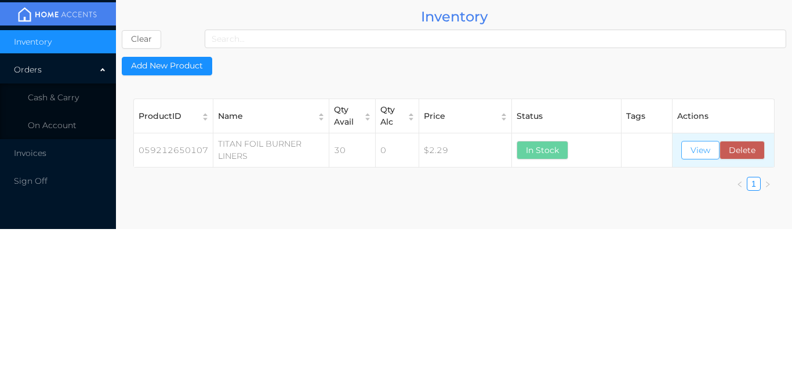
click at [692, 152] on button "View" at bounding box center [700, 150] width 38 height 19
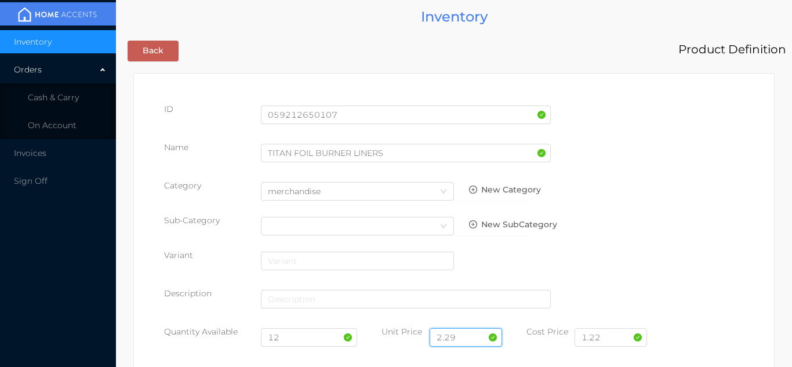
click at [467, 336] on input "2.29" at bounding box center [466, 337] width 72 height 19
type input "2.50"
click at [295, 340] on input "12" at bounding box center [309, 337] width 97 height 19
type input "1"
type input "36"
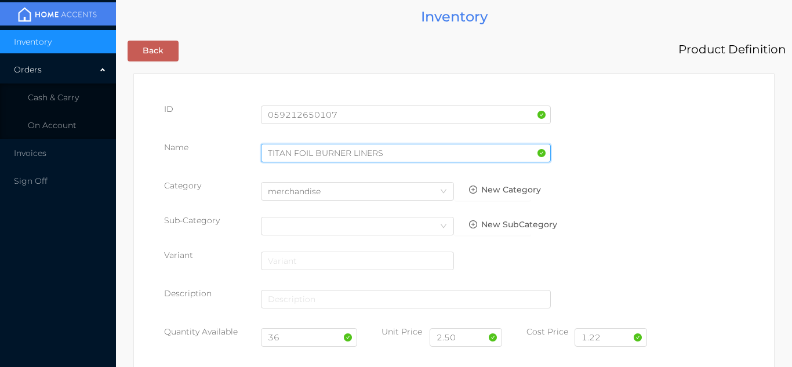
click at [388, 156] on input "TITAN FOIL BURNER LINERS" at bounding box center [406, 153] width 290 height 19
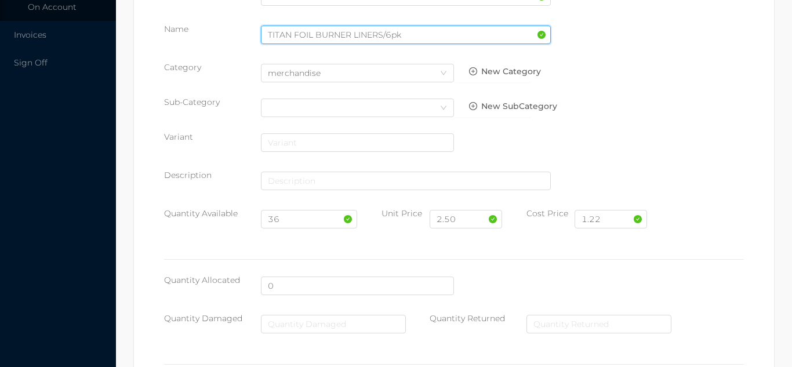
scroll to position [658, 0]
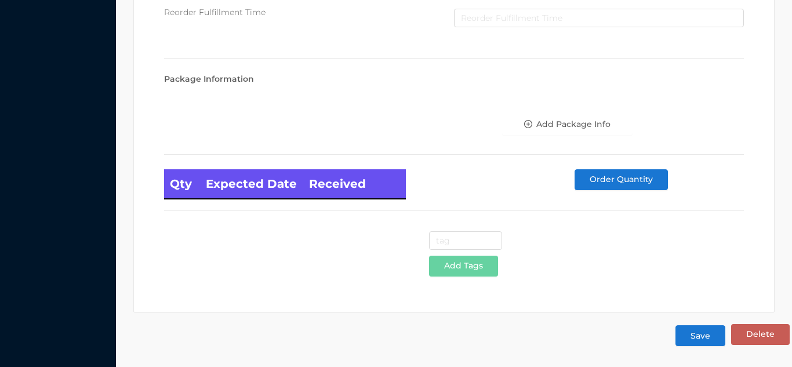
type input "TITAN FOIL BURNER LINERS/6pk"
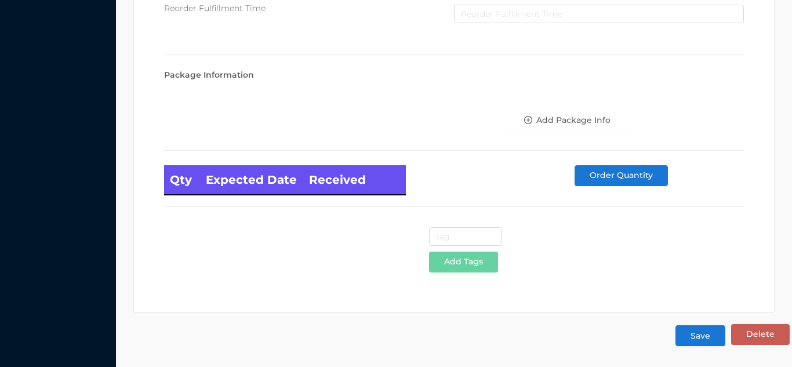
click at [700, 337] on button "Save" at bounding box center [700, 335] width 50 height 21
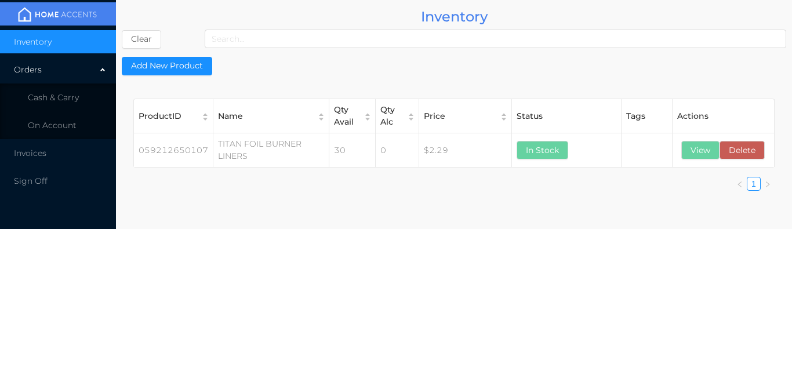
scroll to position [0, 0]
click at [64, 100] on span "Cash & Carry" at bounding box center [53, 97] width 51 height 10
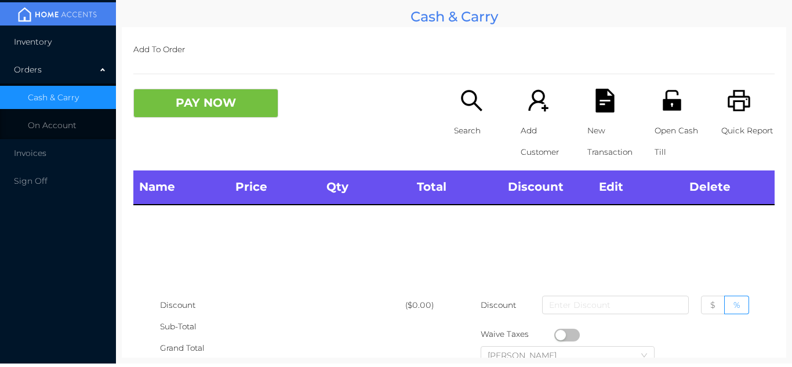
click at [86, 41] on li "Inventory" at bounding box center [58, 41] width 116 height 23
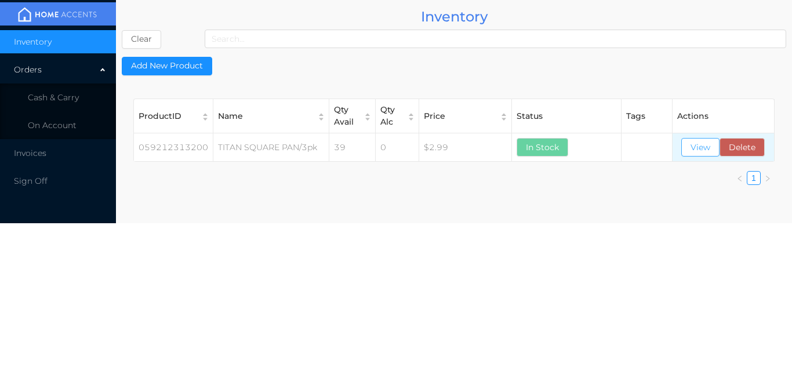
click at [700, 140] on button "View" at bounding box center [700, 147] width 38 height 19
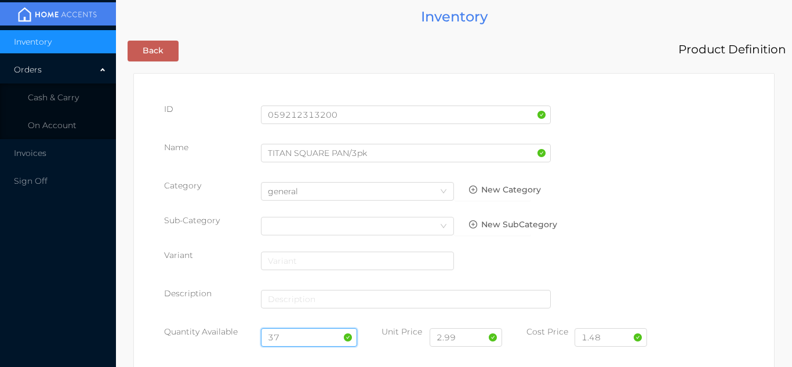
click at [299, 333] on input "37" at bounding box center [309, 337] width 97 height 19
type input "3"
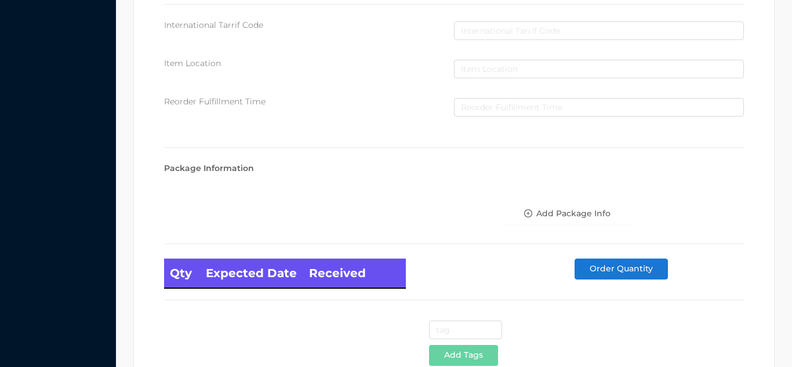
scroll to position [658, 0]
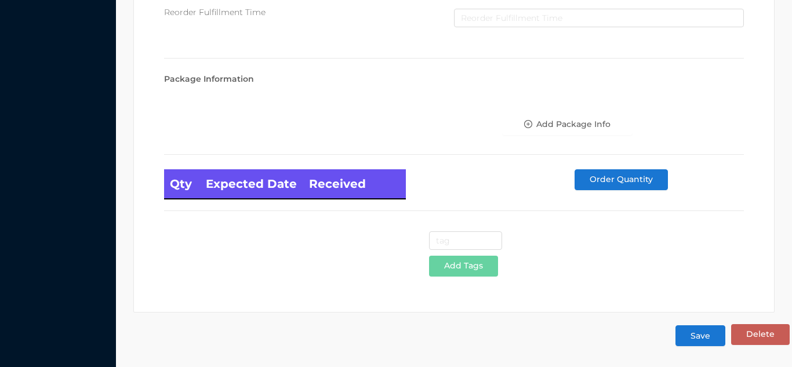
type input "61"
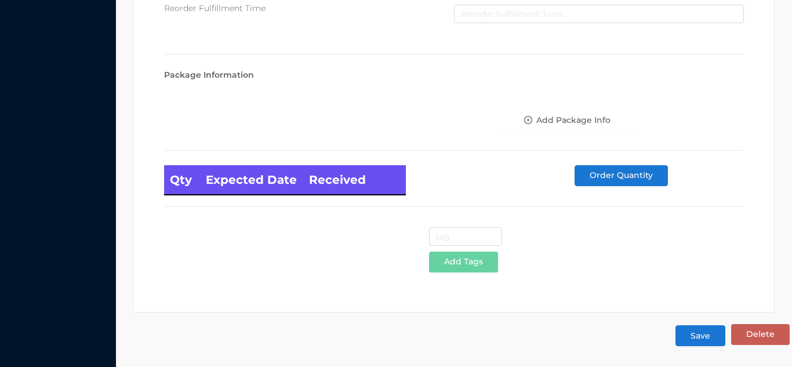
click at [703, 335] on button "Save" at bounding box center [700, 335] width 50 height 21
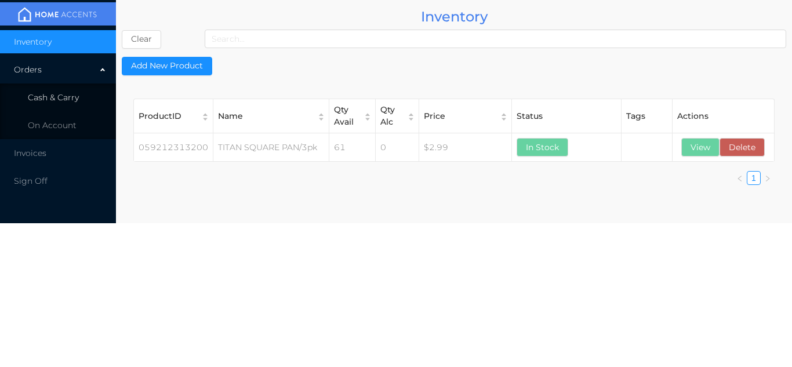
click at [77, 91] on li "Cash & Carry" at bounding box center [58, 97] width 116 height 23
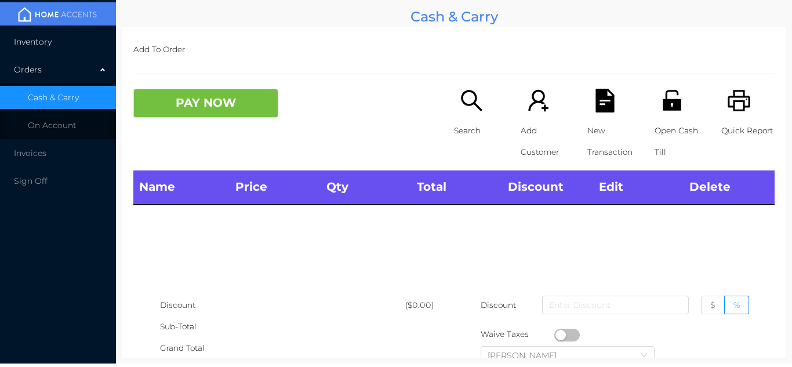
click at [68, 31] on li "Inventory" at bounding box center [58, 41] width 116 height 23
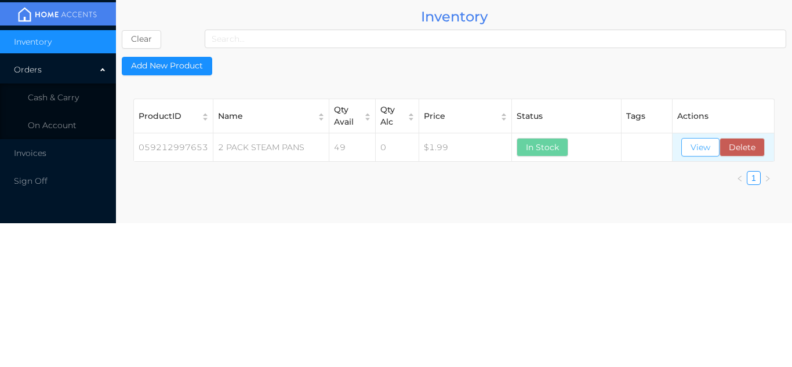
click at [703, 150] on button "View" at bounding box center [700, 147] width 38 height 19
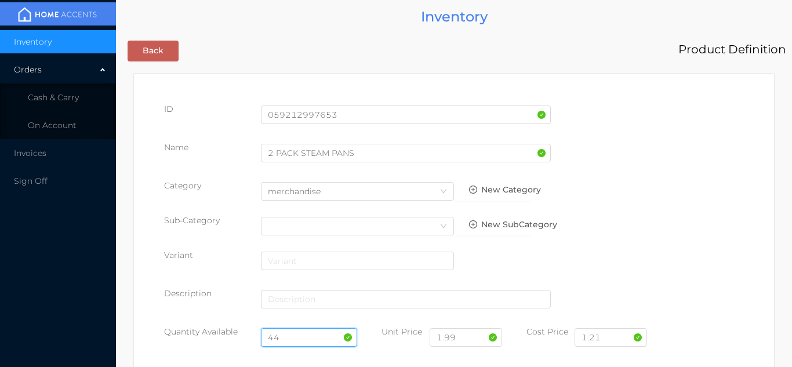
click at [295, 336] on input "44" at bounding box center [309, 337] width 97 height 19
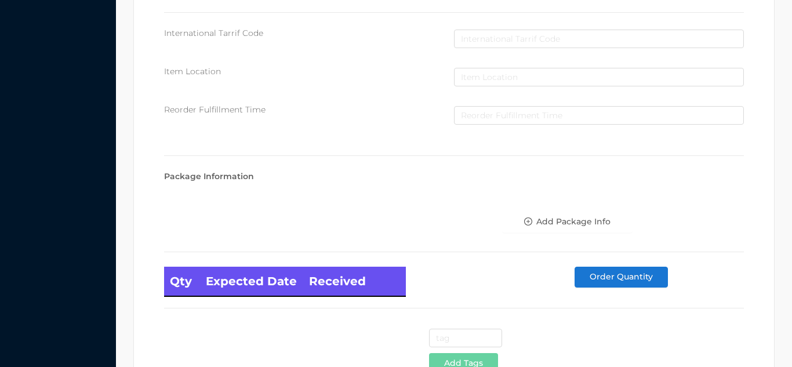
scroll to position [658, 0]
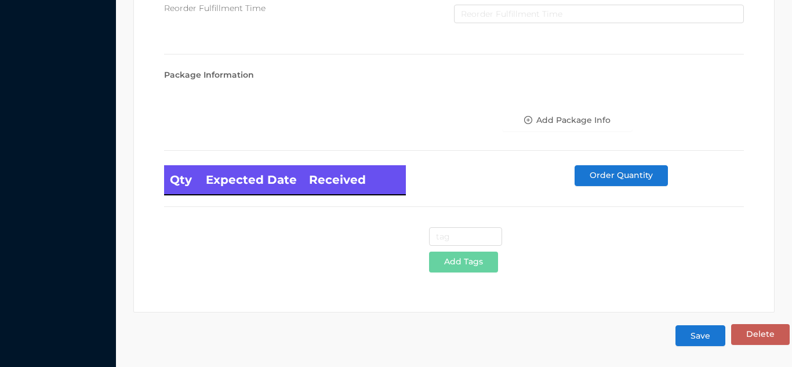
click at [702, 340] on button "Save" at bounding box center [700, 335] width 50 height 21
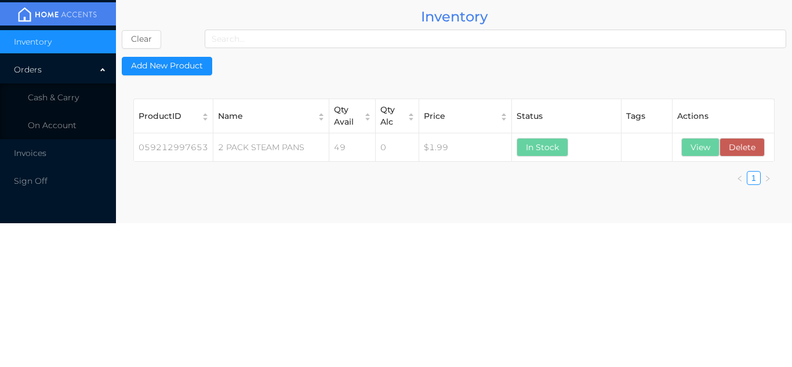
scroll to position [0, 0]
click at [83, 100] on li "Cash & Carry" at bounding box center [58, 97] width 116 height 23
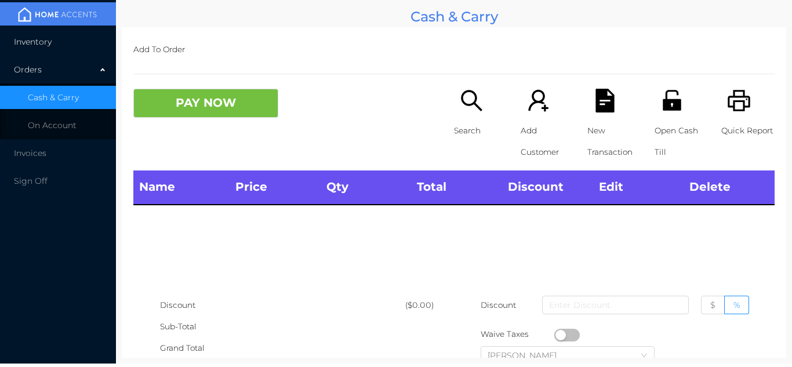
click at [77, 49] on li "Inventory" at bounding box center [58, 41] width 116 height 23
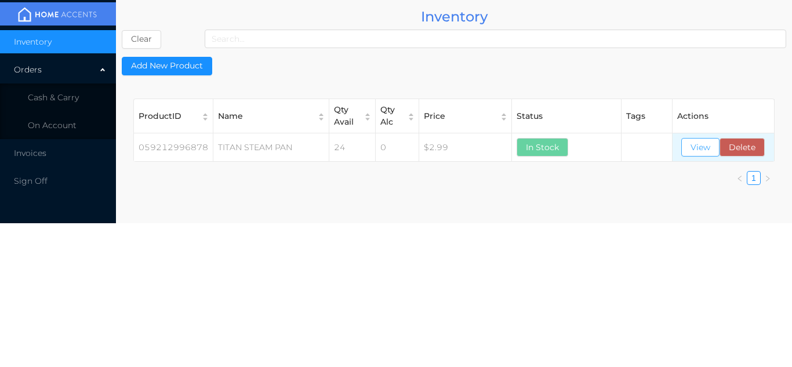
click at [699, 150] on button "View" at bounding box center [700, 147] width 38 height 19
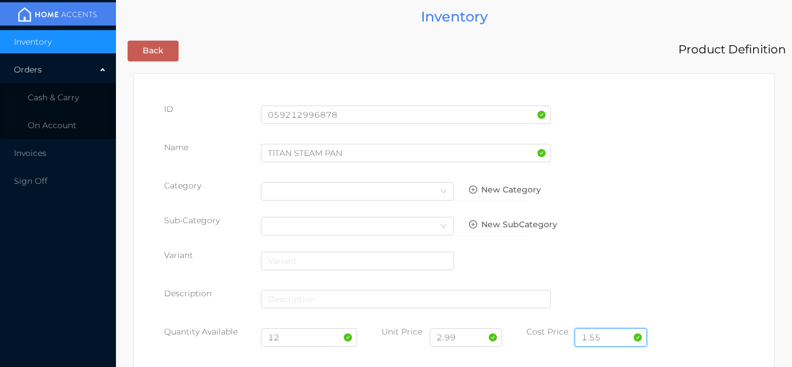
click at [609, 338] on input "1.55" at bounding box center [611, 337] width 72 height 19
type input "1.43"
click at [298, 340] on input "12" at bounding box center [309, 337] width 97 height 19
type input "1"
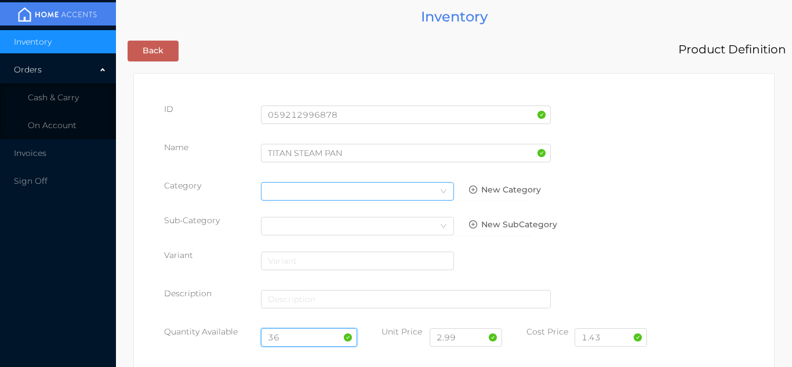
type input "36"
click at [286, 189] on div "Select Category" at bounding box center [357, 191] width 179 height 17
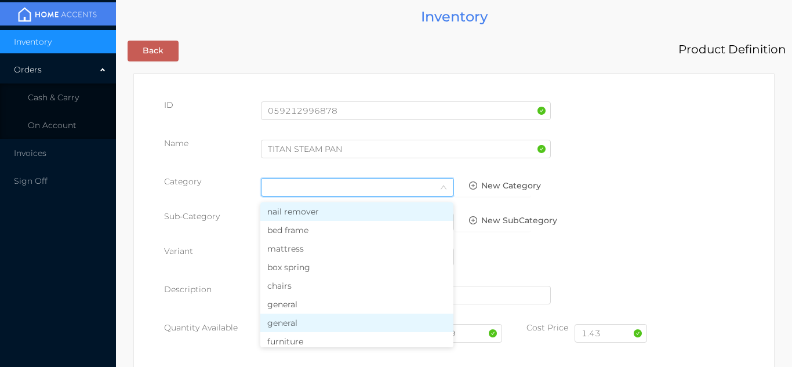
click at [296, 314] on li "general" at bounding box center [356, 323] width 193 height 19
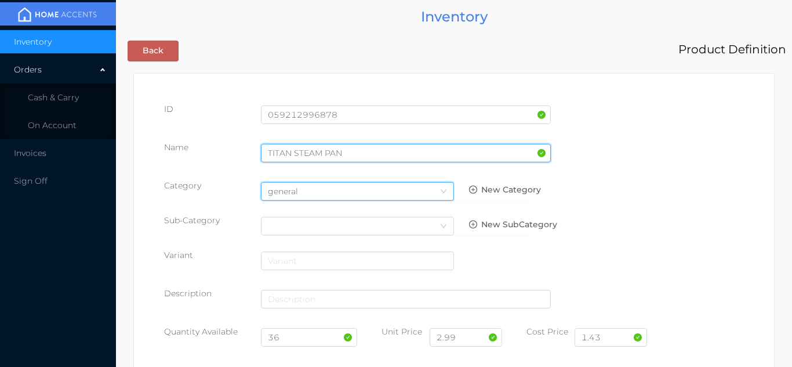
click at [348, 154] on input "TITAN STEAM PAN" at bounding box center [406, 153] width 290 height 19
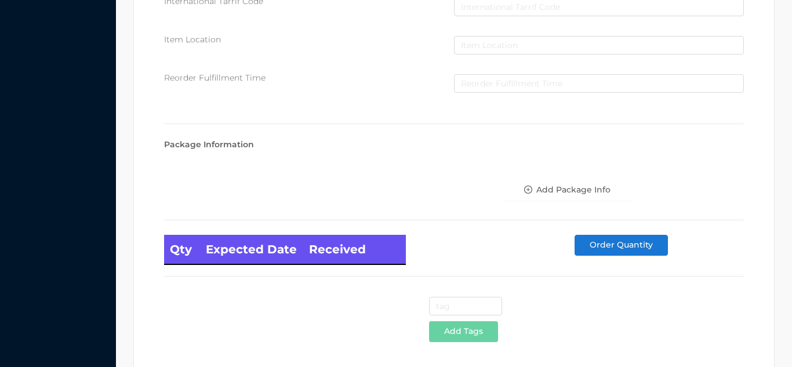
scroll to position [658, 0]
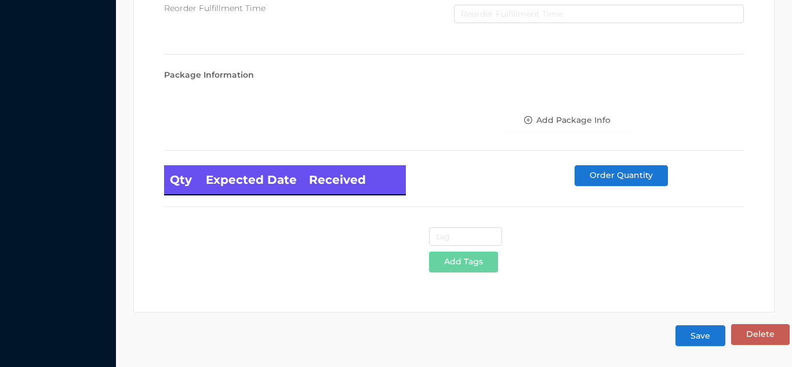
type input "TITAN STEAM PAN/3pk"
click at [692, 337] on button "Save" at bounding box center [700, 335] width 50 height 21
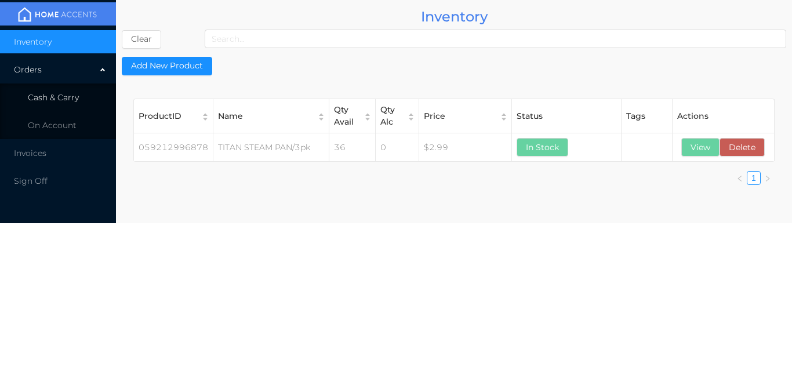
click at [83, 94] on li "Cash & Carry" at bounding box center [58, 97] width 116 height 23
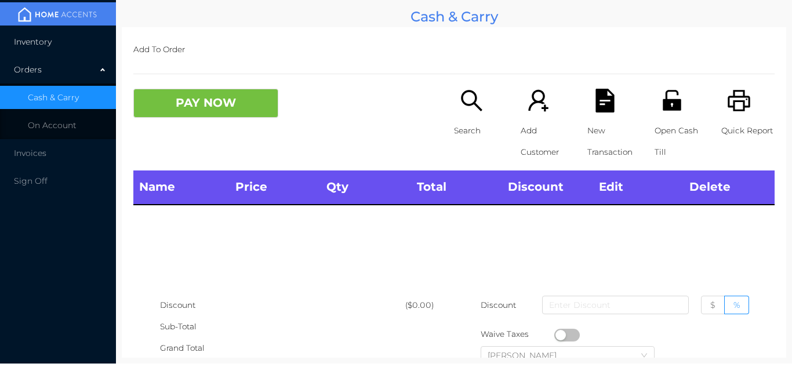
click at [75, 46] on li "Inventory" at bounding box center [58, 41] width 116 height 23
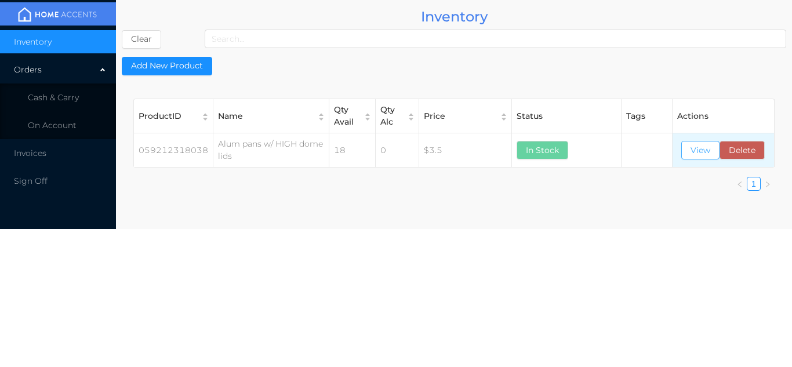
click at [701, 150] on button "View" at bounding box center [700, 150] width 38 height 19
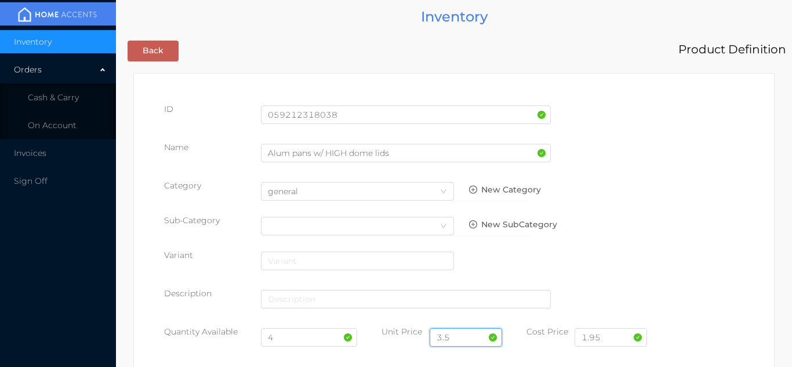
click at [462, 336] on input "3.5" at bounding box center [466, 337] width 72 height 19
type input "3.50"
click at [290, 335] on input "4" at bounding box center [309, 337] width 97 height 19
type input "16"
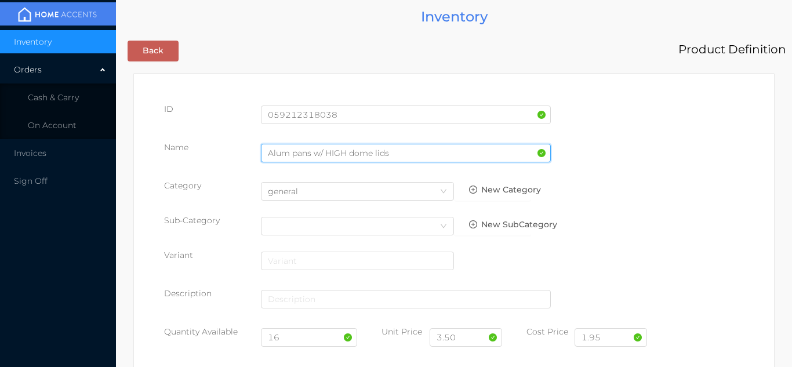
click at [389, 155] on input "Alum pans w/ HIGH dome lids" at bounding box center [406, 153] width 290 height 19
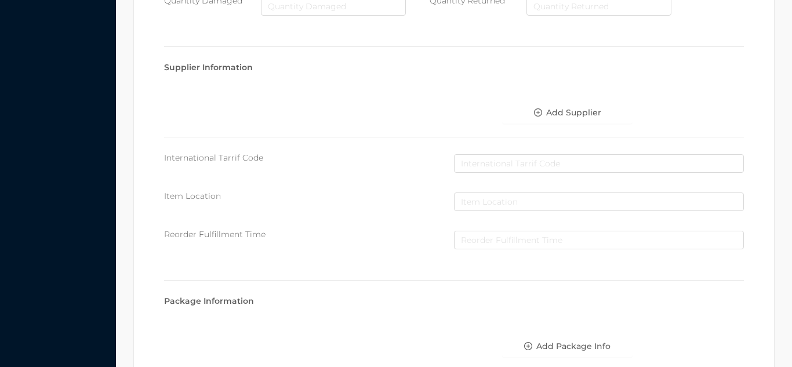
scroll to position [658, 0]
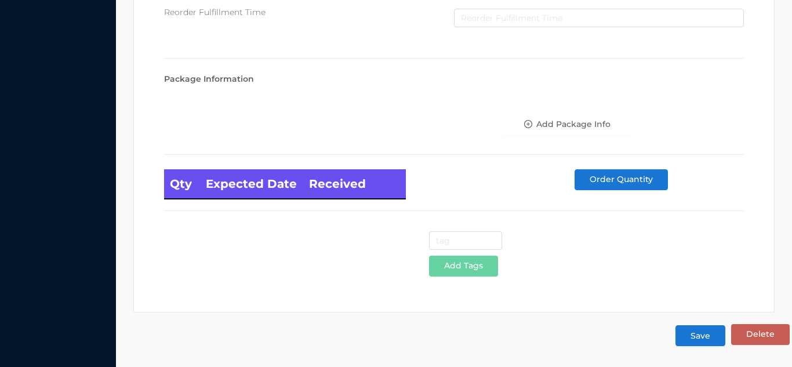
type input "Alum pans w/ HIGH dome lids/2pk"
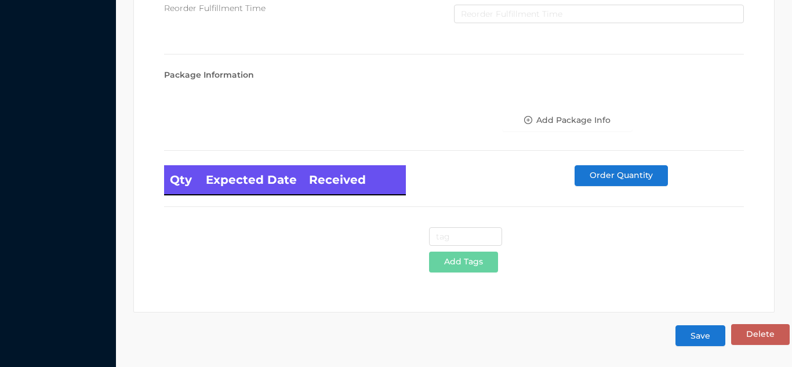
click at [702, 332] on button "Save" at bounding box center [700, 335] width 50 height 21
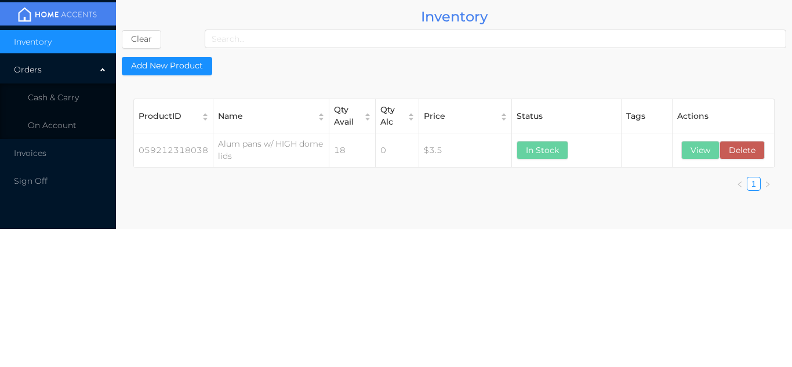
scroll to position [0, 0]
click at [78, 97] on span "Cash & Carry" at bounding box center [53, 97] width 51 height 10
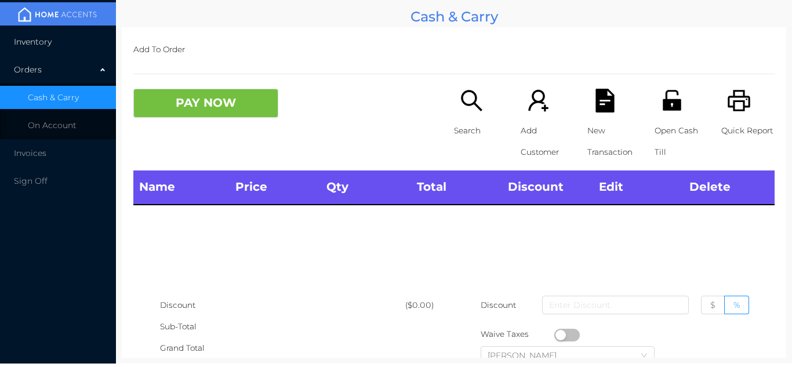
click at [68, 43] on li "Inventory" at bounding box center [58, 41] width 116 height 23
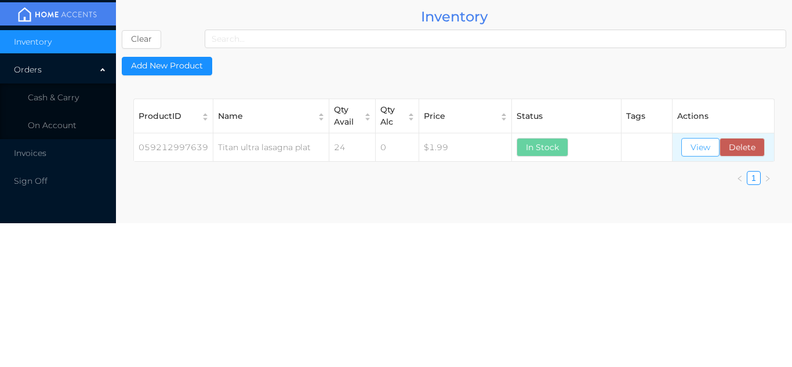
click at [703, 148] on button "View" at bounding box center [700, 147] width 38 height 19
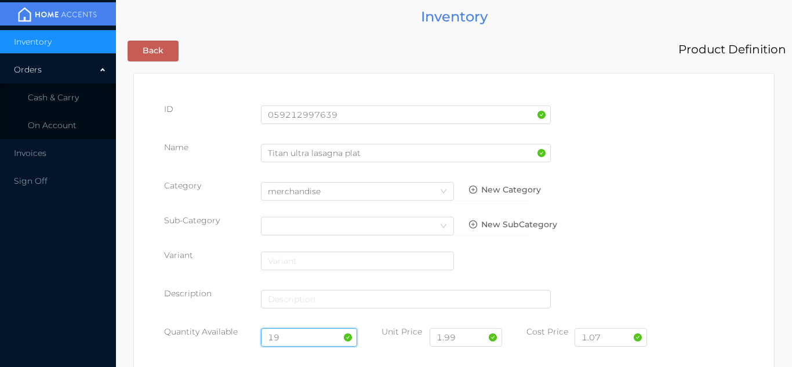
click at [302, 336] on input "19" at bounding box center [309, 337] width 97 height 19
type input "1"
type input "67"
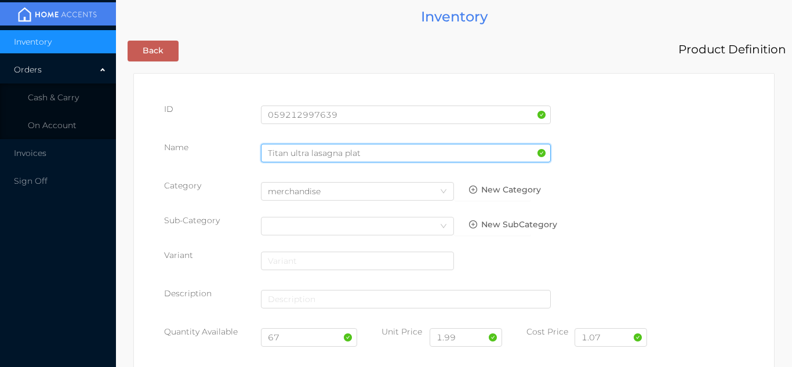
click at [365, 155] on input "Titan ultra lasagna plat" at bounding box center [406, 153] width 290 height 19
click at [347, 155] on input "Titan ultra lasagna pPan" at bounding box center [406, 153] width 290 height 19
click at [364, 155] on input "Titan ultra lasagna Pan" at bounding box center [406, 153] width 290 height 19
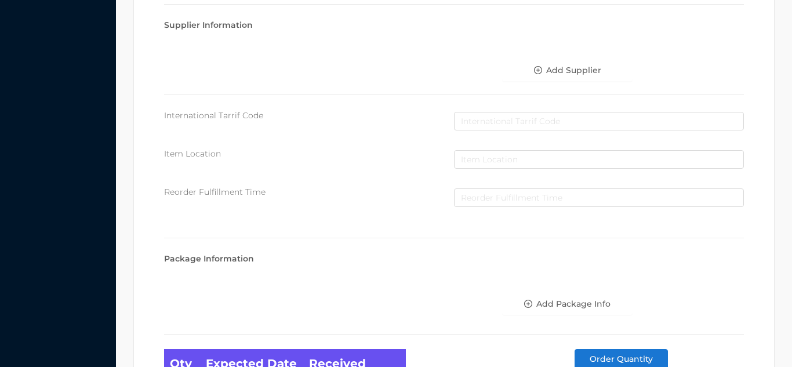
scroll to position [658, 0]
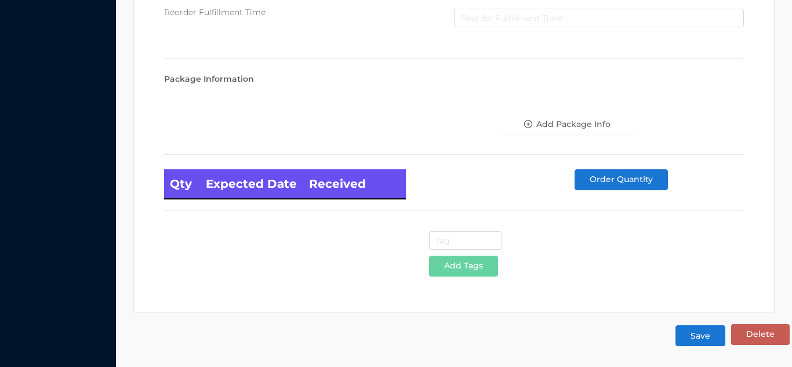
type input "Titan ultra lasagna PAN"
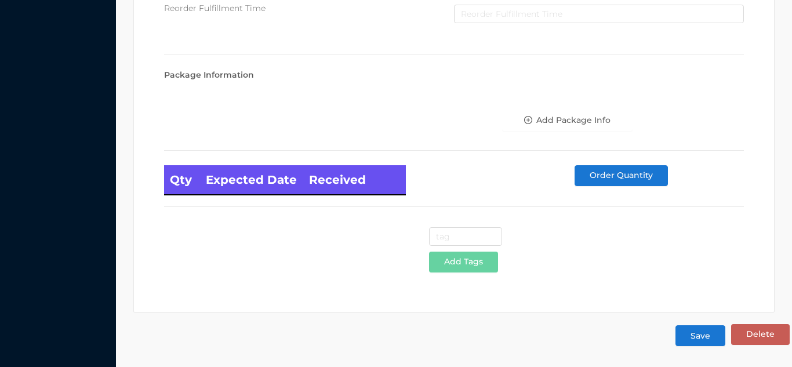
click at [697, 335] on button "Save" at bounding box center [700, 335] width 50 height 21
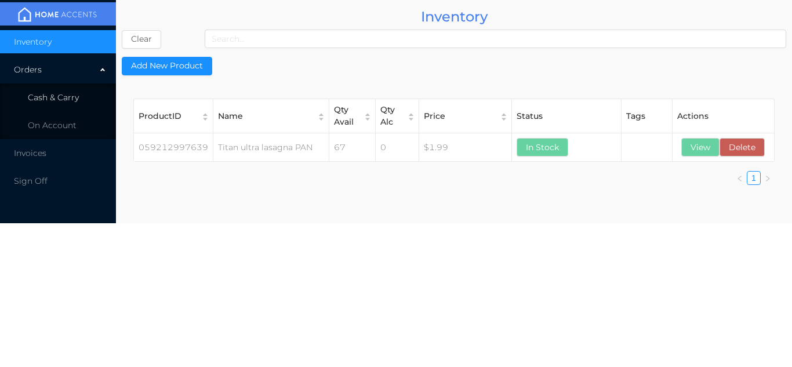
click at [88, 92] on li "Cash & Carry" at bounding box center [58, 97] width 116 height 23
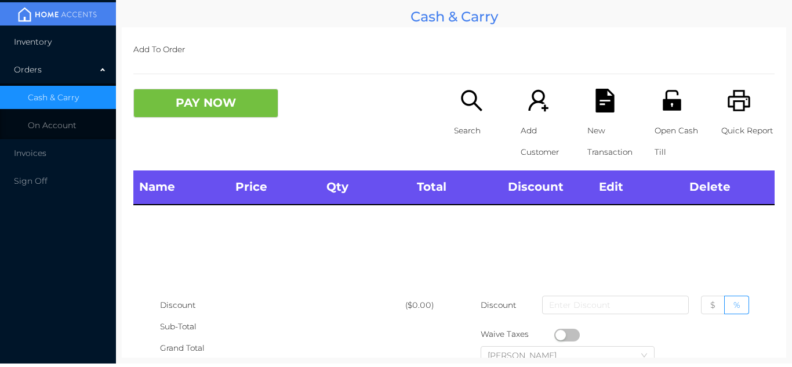
click at [83, 40] on li "Inventory" at bounding box center [58, 41] width 116 height 23
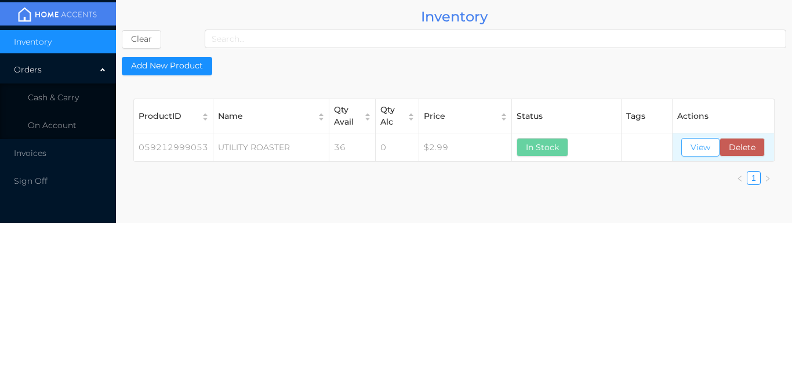
click at [706, 154] on button "View" at bounding box center [700, 147] width 38 height 19
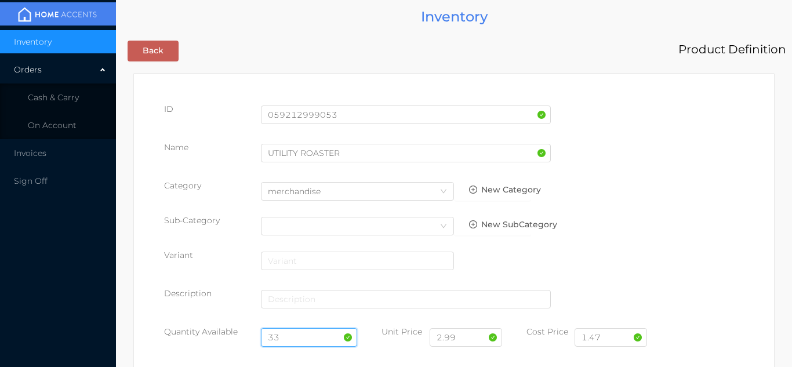
click at [295, 335] on input "33" at bounding box center [309, 337] width 97 height 19
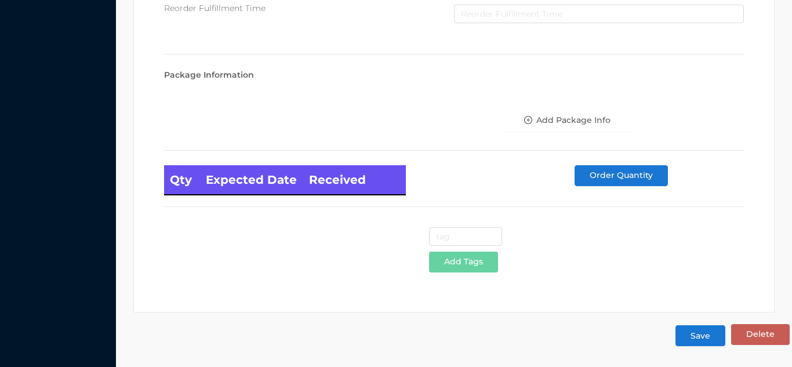
click at [701, 337] on button "Save" at bounding box center [700, 335] width 50 height 21
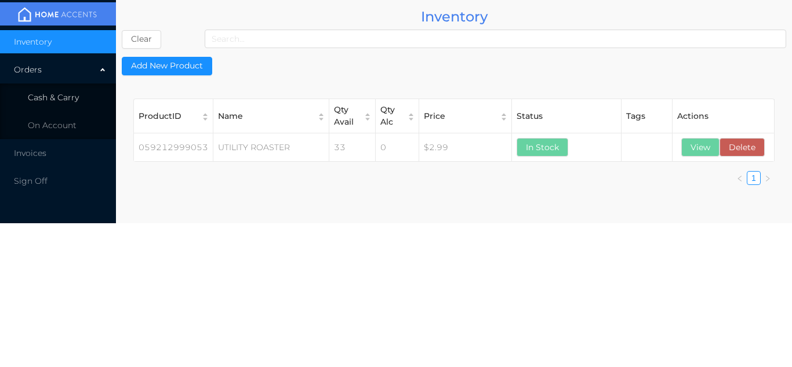
click at [83, 93] on li "Cash & Carry" at bounding box center [58, 97] width 116 height 23
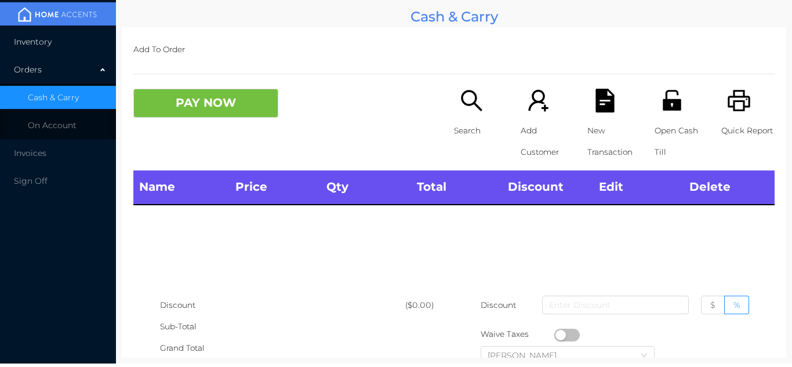
click at [77, 37] on li "Inventory" at bounding box center [58, 41] width 116 height 23
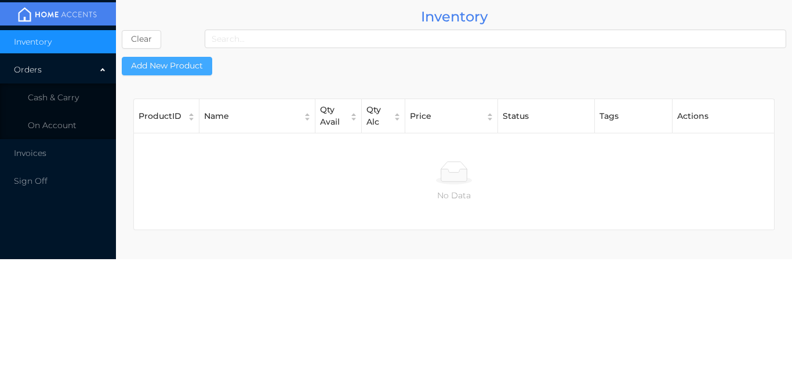
click at [188, 65] on button "Add New Product" at bounding box center [167, 66] width 90 height 19
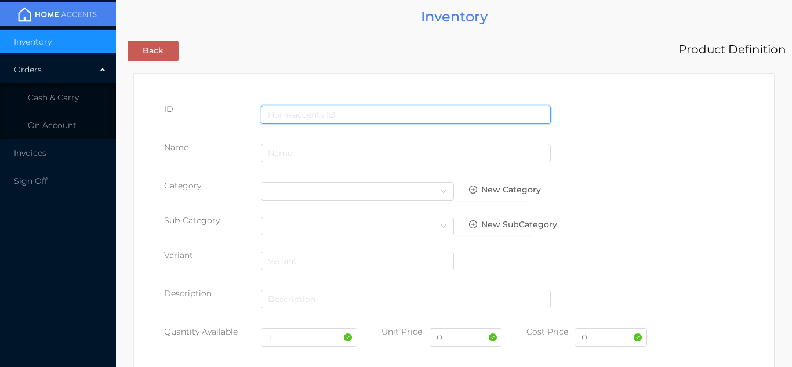
click at [312, 111] on input "text" at bounding box center [406, 115] width 290 height 19
type input "059212321397"
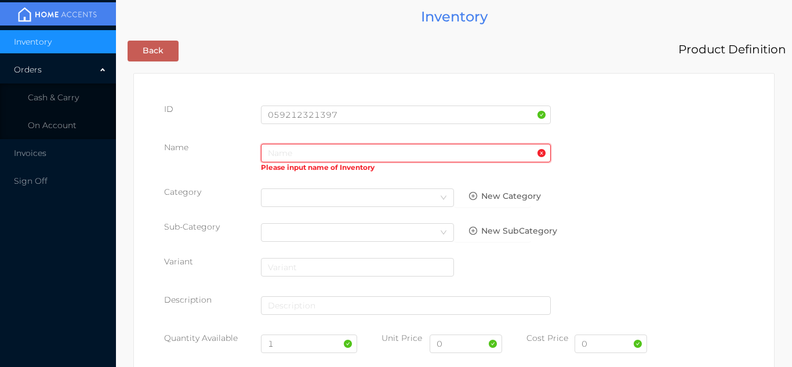
click at [279, 150] on input "text" at bounding box center [406, 153] width 290 height 19
click at [278, 197] on div "Select Category" at bounding box center [357, 197] width 179 height 17
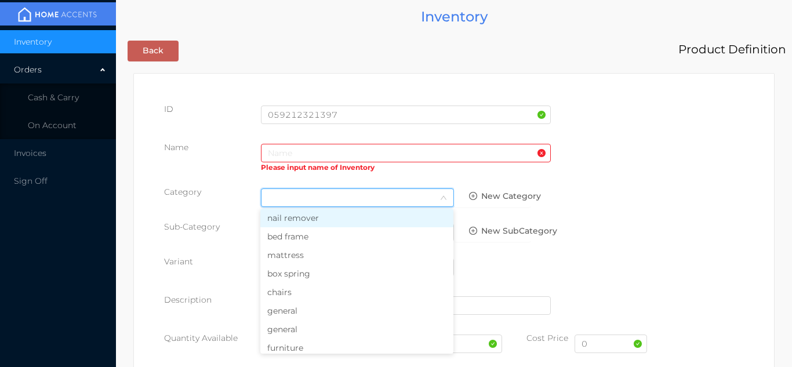
click at [292, 312] on li "general" at bounding box center [356, 310] width 193 height 19
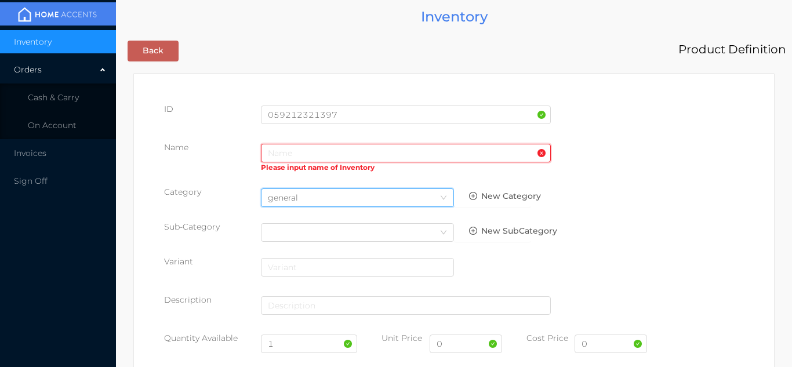
click at [281, 144] on input "text" at bounding box center [406, 153] width 290 height 19
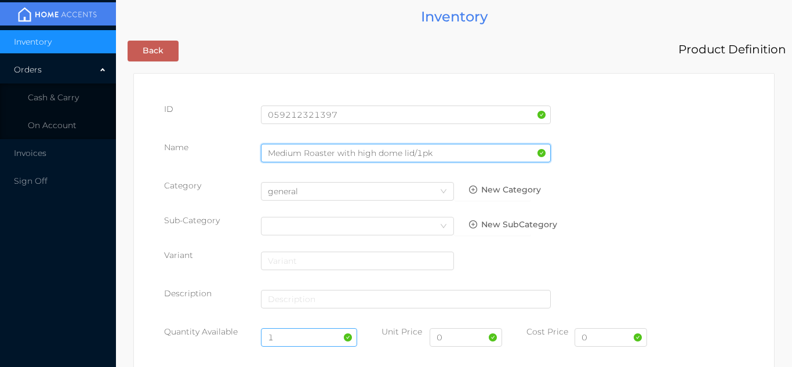
type input "Medium Roaster with high dome lid/1pk"
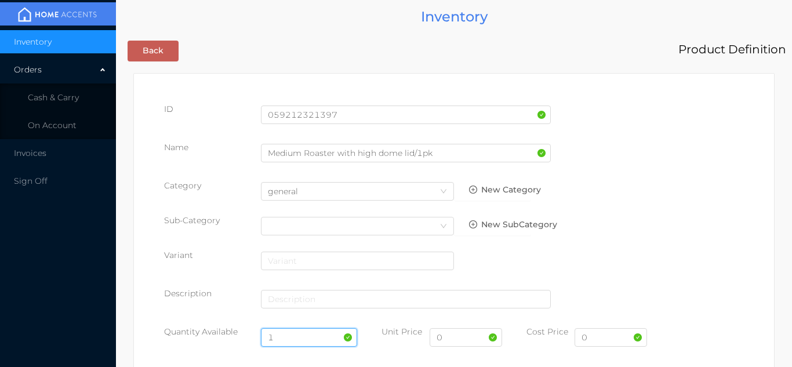
click at [292, 341] on input "1" at bounding box center [309, 337] width 97 height 19
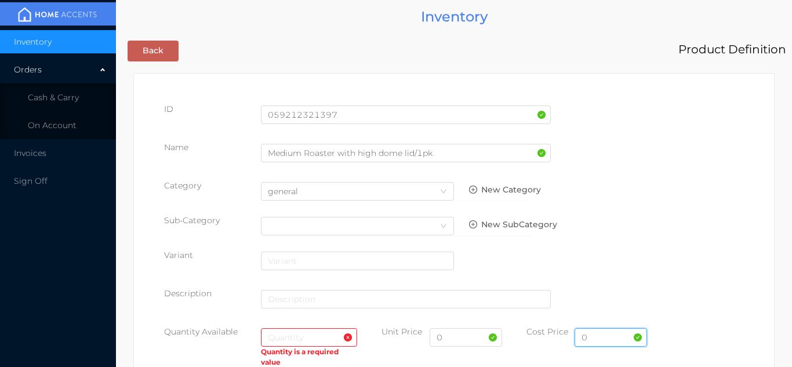
click at [596, 340] on input "0" at bounding box center [611, 337] width 72 height 19
type input "2.30"
click at [296, 340] on input "text" at bounding box center [309, 337] width 97 height 19
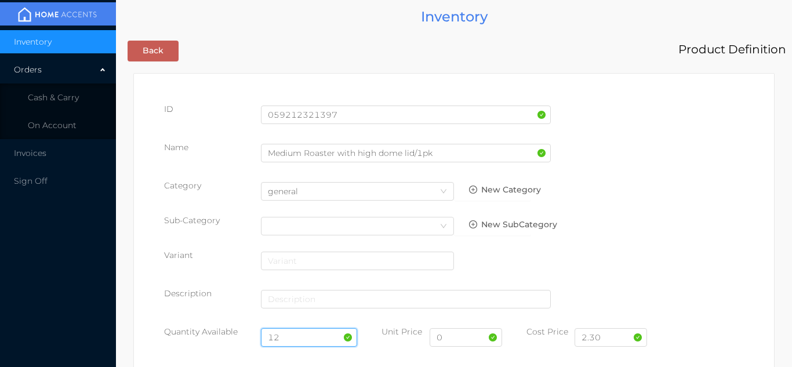
type input "12"
click at [459, 339] on input "0" at bounding box center [466, 337] width 72 height 19
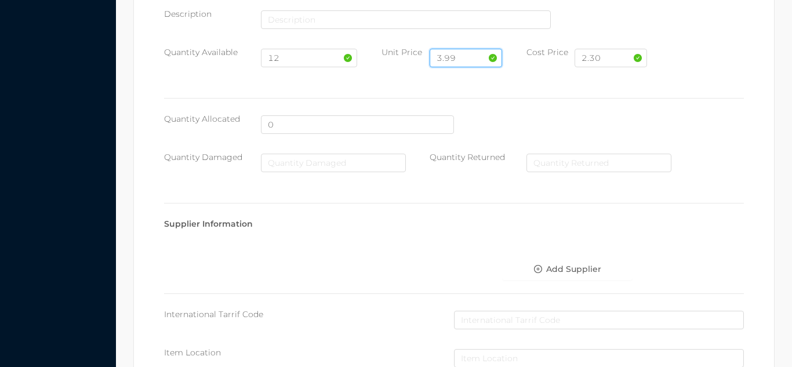
scroll to position [596, 0]
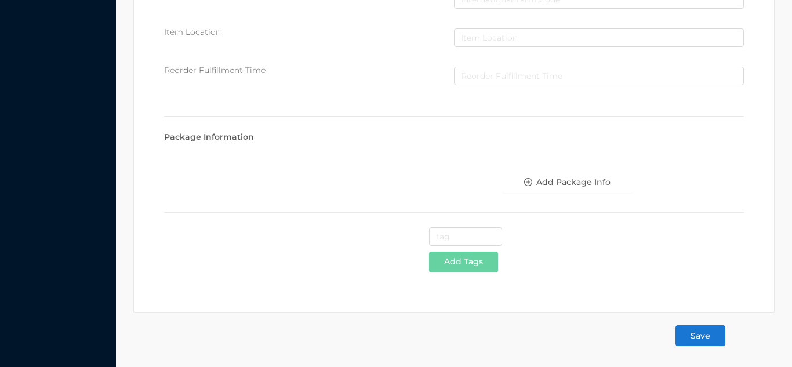
type input "3.99"
click at [706, 335] on button "Save" at bounding box center [700, 335] width 50 height 21
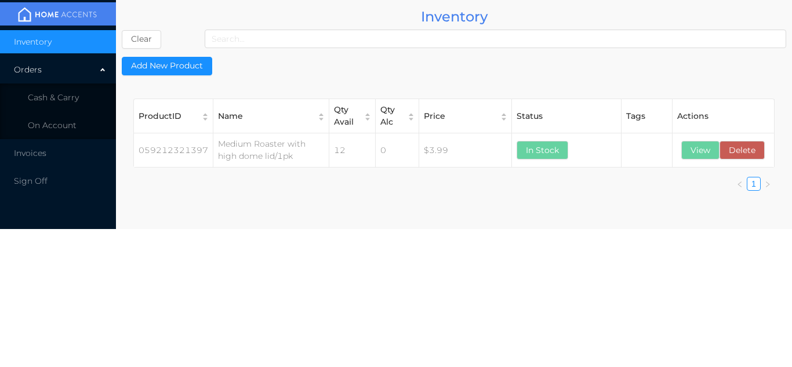
scroll to position [0, 0]
click at [694, 152] on button "View" at bounding box center [700, 150] width 38 height 19
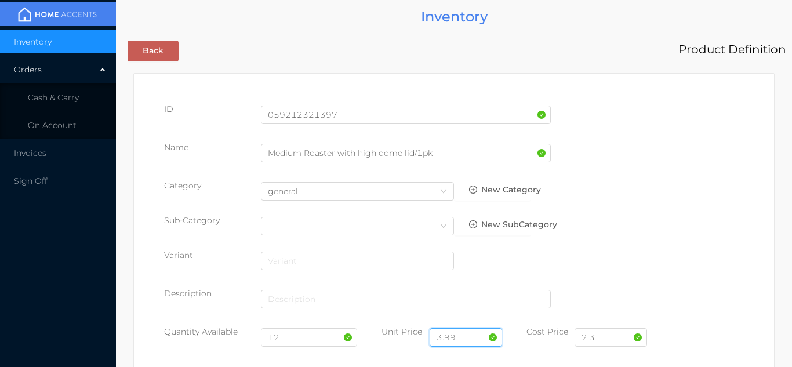
click at [466, 335] on input "3.99" at bounding box center [466, 337] width 72 height 19
type input "3"
type input "5"
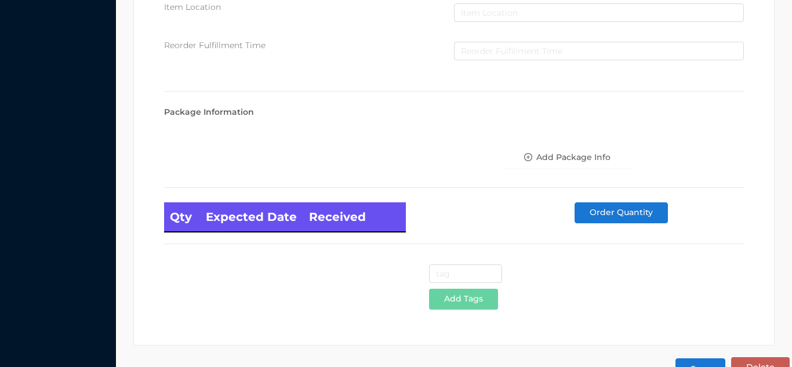
scroll to position [658, 0]
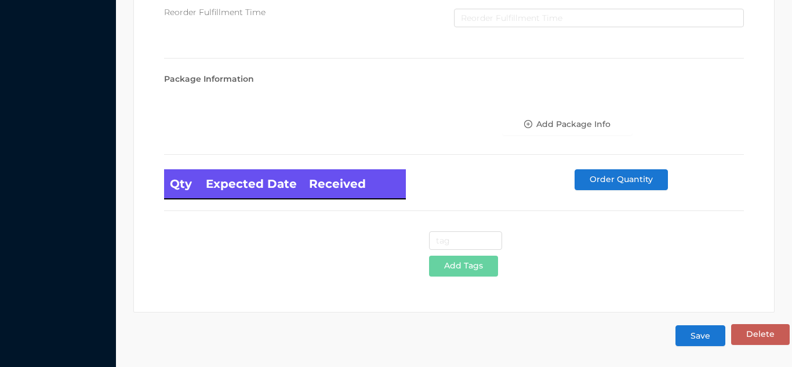
type input "4.50"
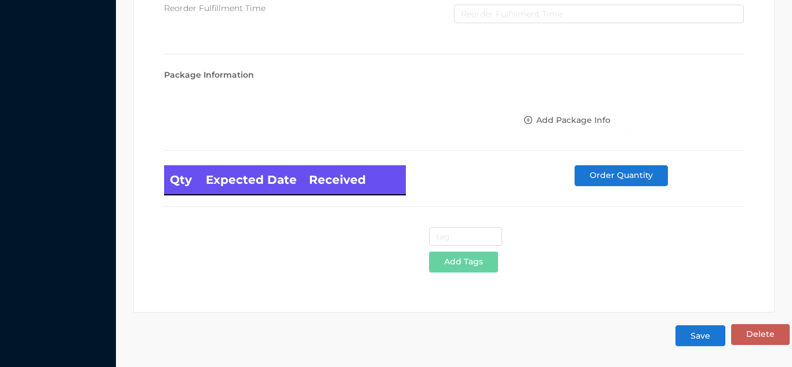
click at [700, 335] on button "Save" at bounding box center [700, 335] width 50 height 21
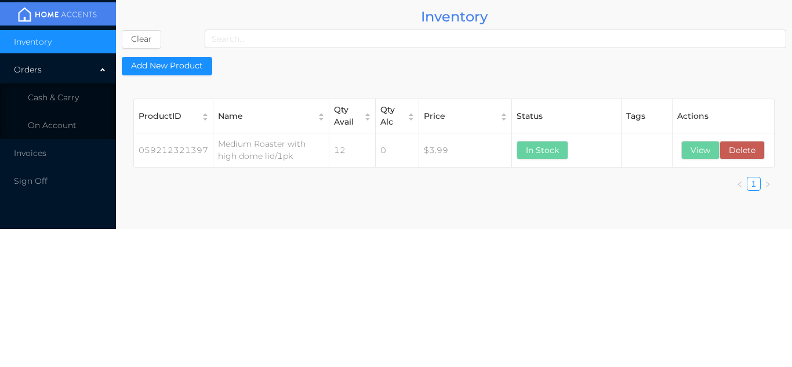
scroll to position [0, 0]
click at [694, 158] on button "View" at bounding box center [700, 150] width 38 height 19
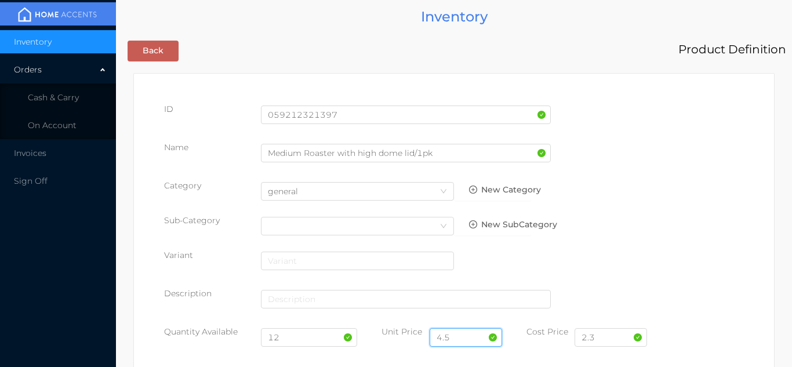
click at [468, 336] on input "4.5" at bounding box center [466, 337] width 72 height 19
type input "4"
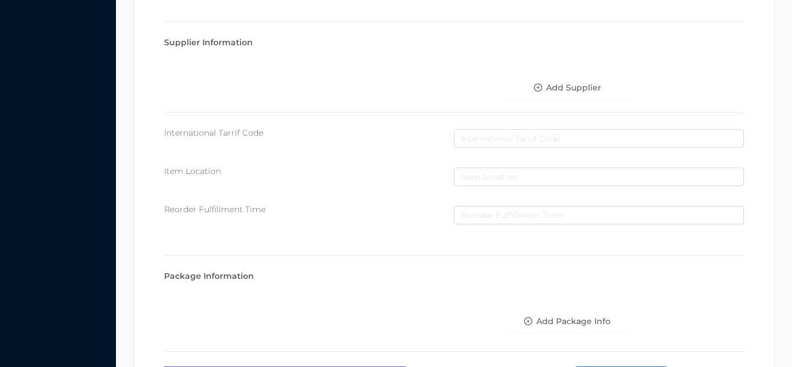
scroll to position [658, 0]
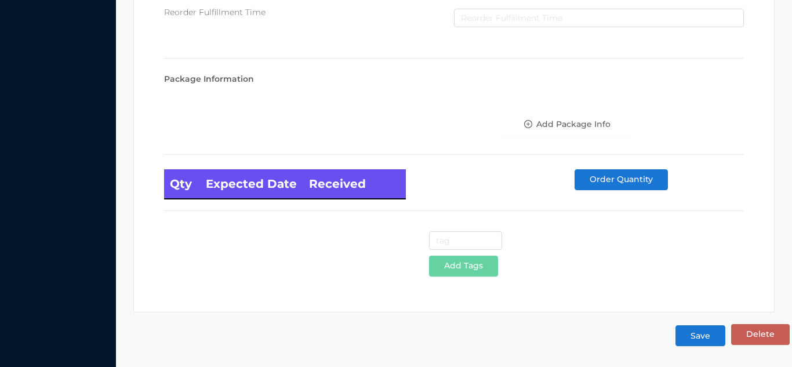
type input "3.99"
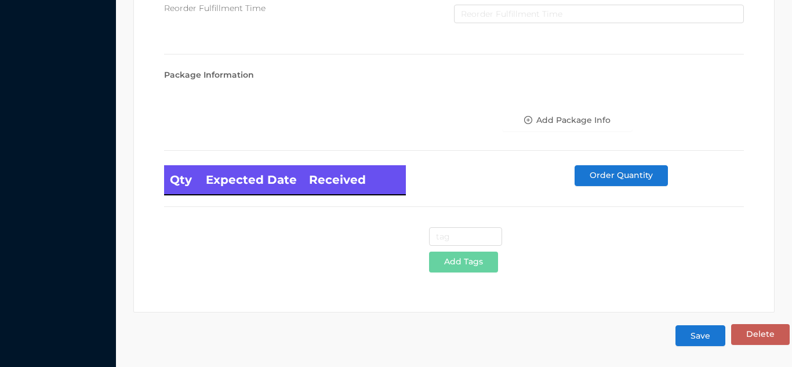
click at [695, 339] on button "Save" at bounding box center [700, 335] width 50 height 21
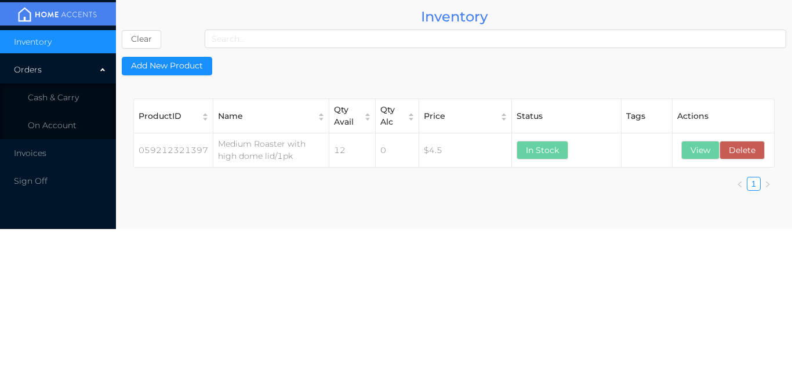
scroll to position [0, 0]
click at [90, 97] on li "Cash & Carry" at bounding box center [58, 97] width 116 height 23
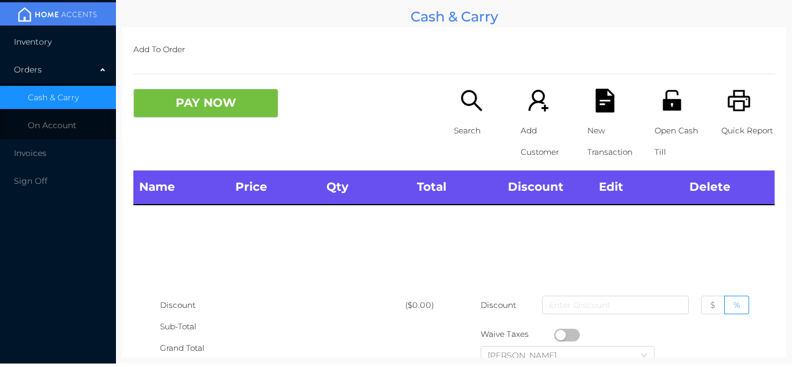
click at [86, 51] on li "Inventory" at bounding box center [58, 41] width 116 height 23
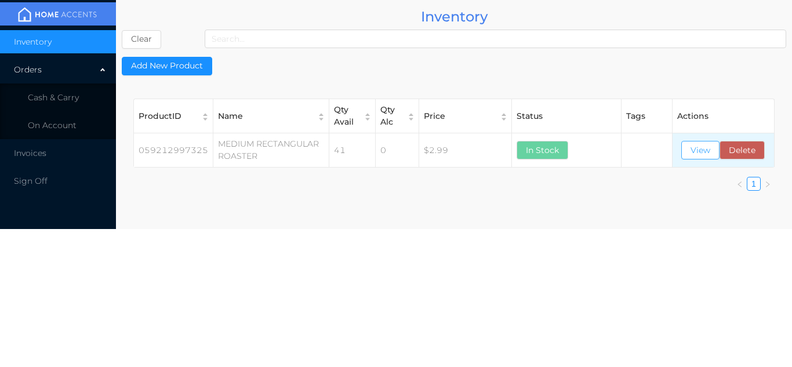
click at [707, 151] on button "View" at bounding box center [700, 150] width 38 height 19
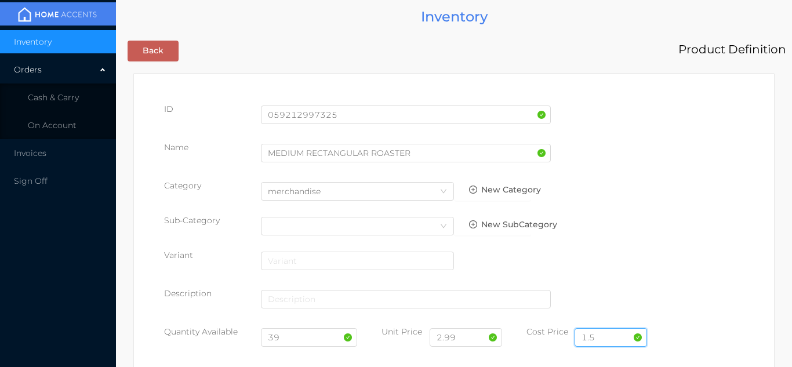
click at [613, 337] on input "1.5" at bounding box center [611, 337] width 72 height 19
type input "1.50"
click at [296, 337] on input "39" at bounding box center [309, 337] width 97 height 19
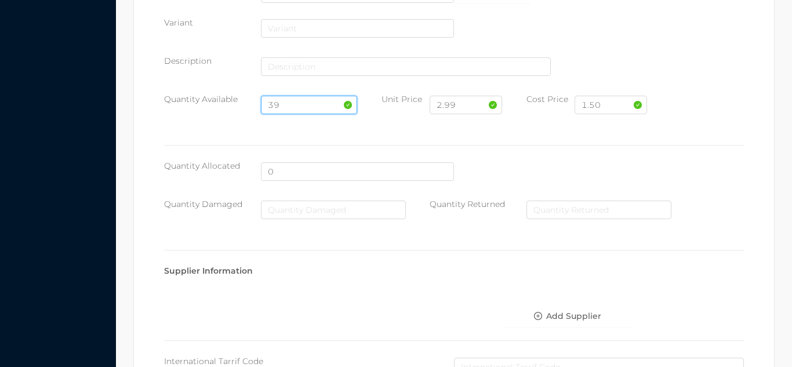
scroll to position [658, 0]
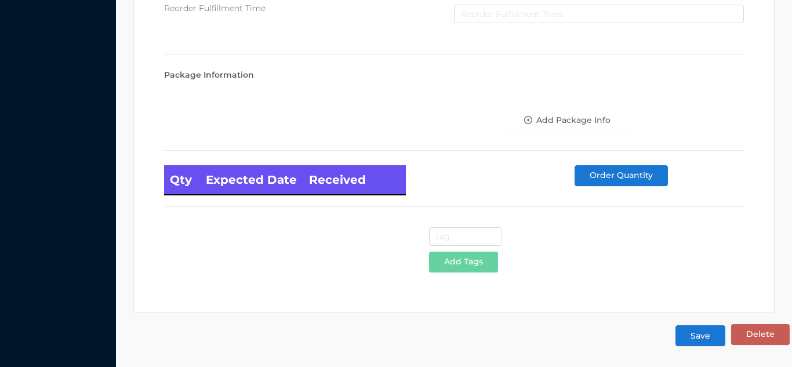
click at [696, 344] on button "Save" at bounding box center [700, 335] width 50 height 21
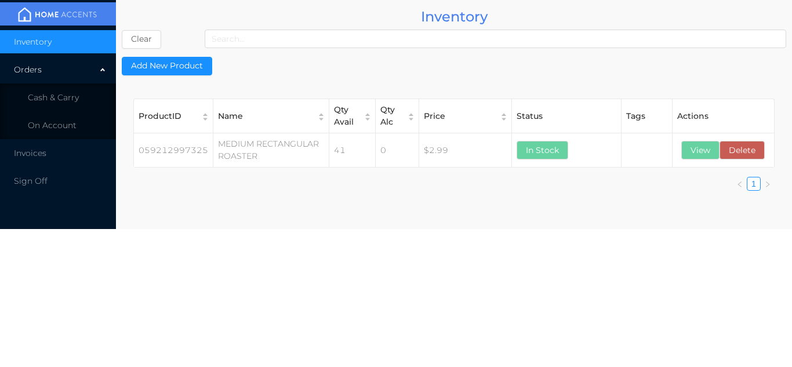
scroll to position [0, 0]
click at [85, 101] on li "Cash & Carry" at bounding box center [58, 97] width 116 height 23
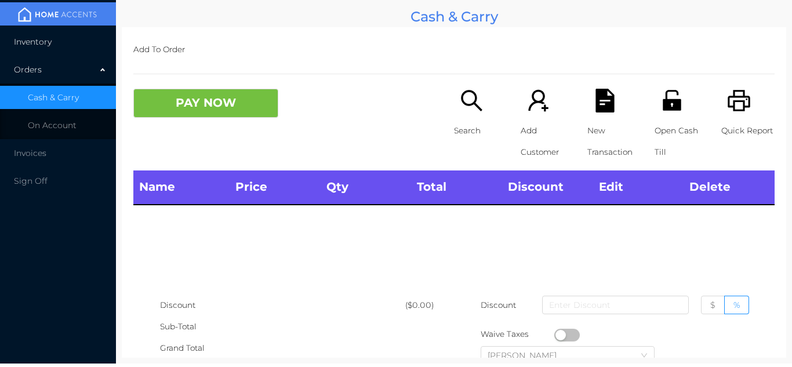
click at [81, 33] on li "Inventory" at bounding box center [58, 41] width 116 height 23
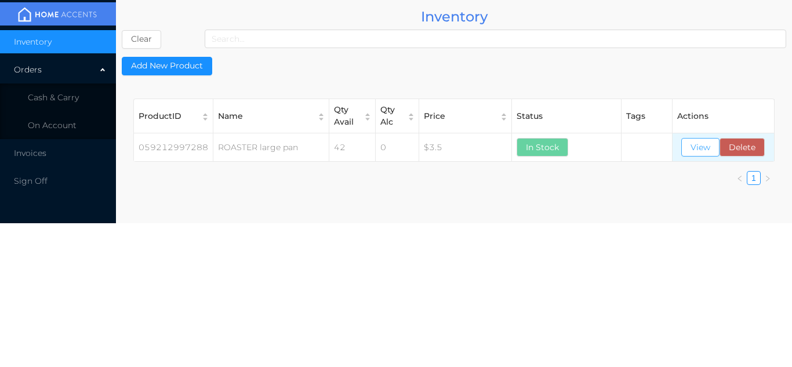
click at [699, 155] on button "View" at bounding box center [700, 147] width 38 height 19
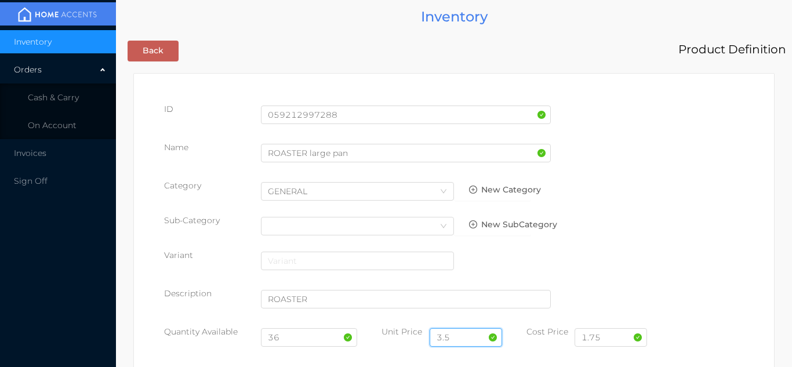
click at [459, 332] on input "3.5" at bounding box center [466, 337] width 72 height 19
type input "3.50"
click at [296, 340] on input "36" at bounding box center [309, 337] width 97 height 19
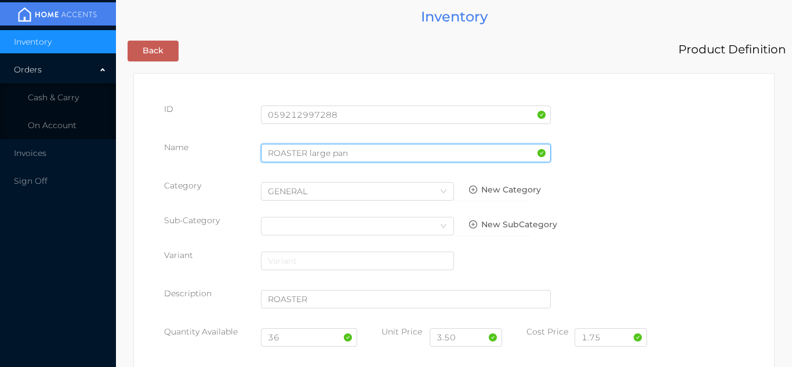
click at [353, 157] on input "ROASTER large pan" at bounding box center [406, 153] width 290 height 19
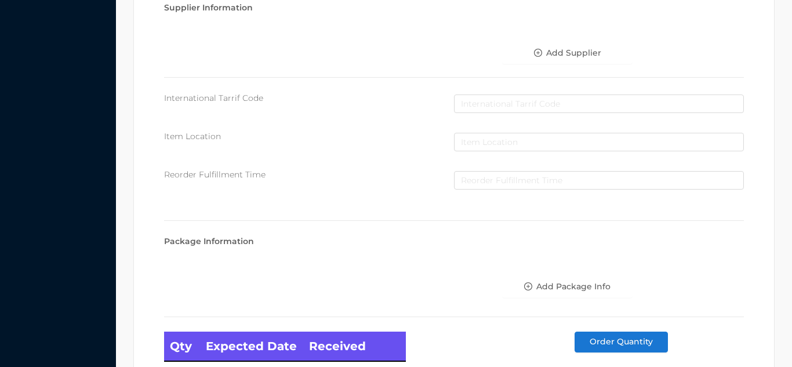
scroll to position [658, 0]
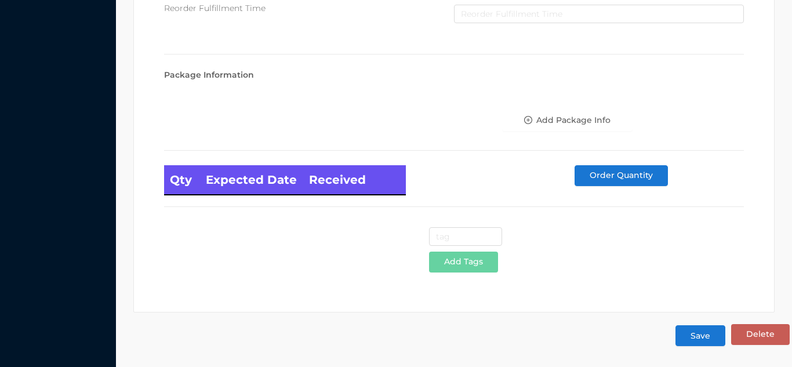
type input "ROASTER large pan/oblong"
click at [693, 336] on button "Save" at bounding box center [700, 335] width 50 height 21
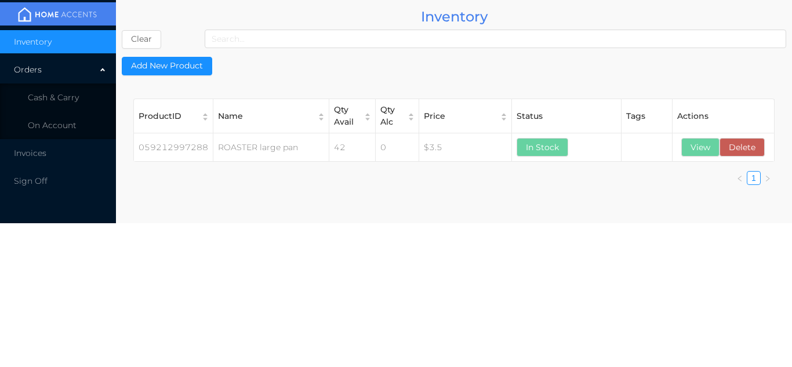
scroll to position [0, 0]
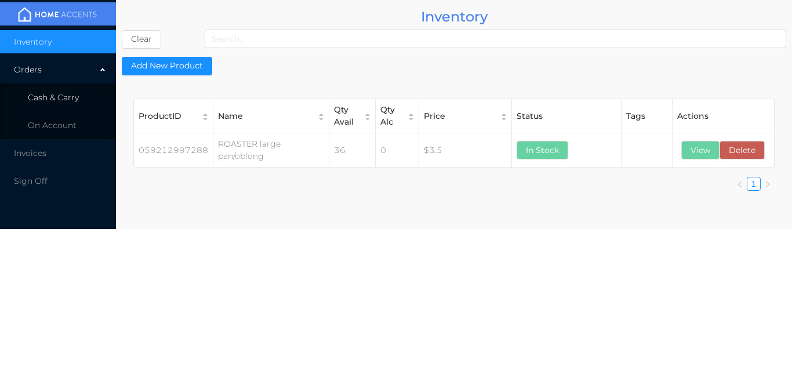
click at [70, 98] on span "Cash & Carry" at bounding box center [53, 97] width 51 height 10
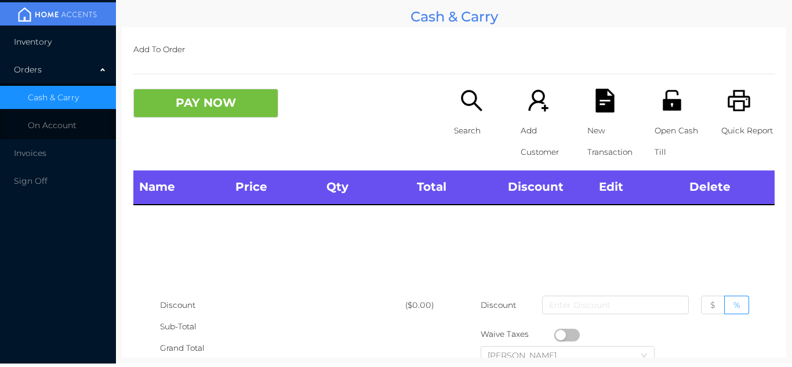
click at [87, 41] on li "Inventory" at bounding box center [58, 41] width 116 height 23
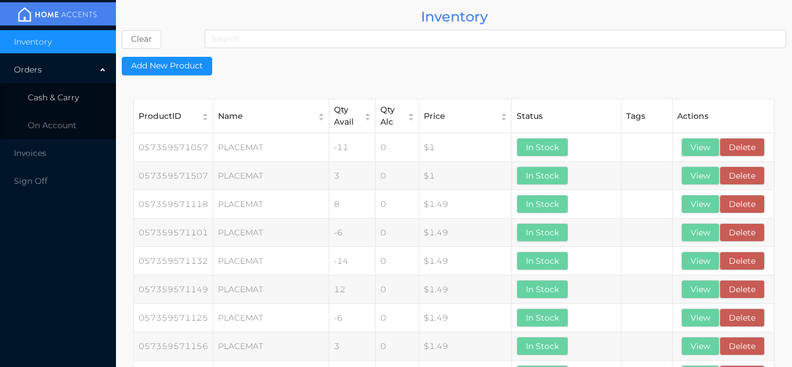
click at [78, 101] on li "Cash & Carry" at bounding box center [58, 97] width 116 height 23
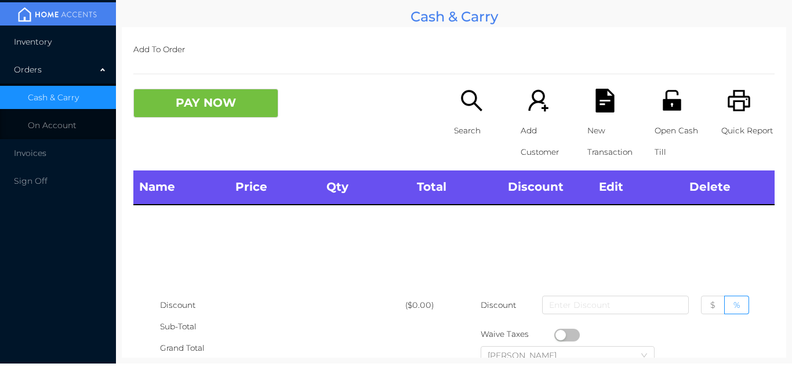
click at [57, 38] on li "Inventory" at bounding box center [58, 41] width 116 height 23
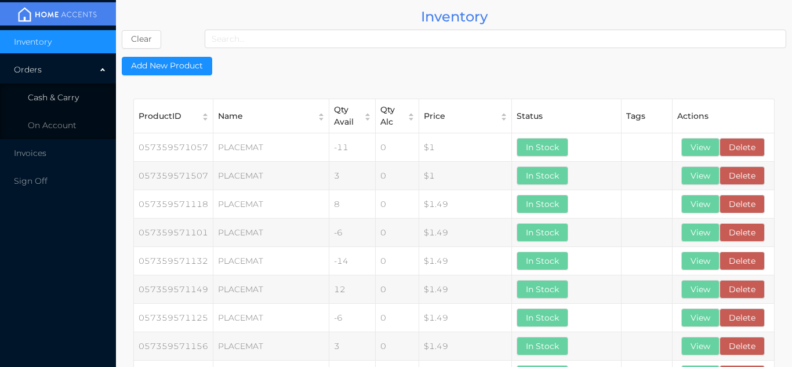
click at [72, 100] on span "Cash & Carry" at bounding box center [53, 97] width 51 height 10
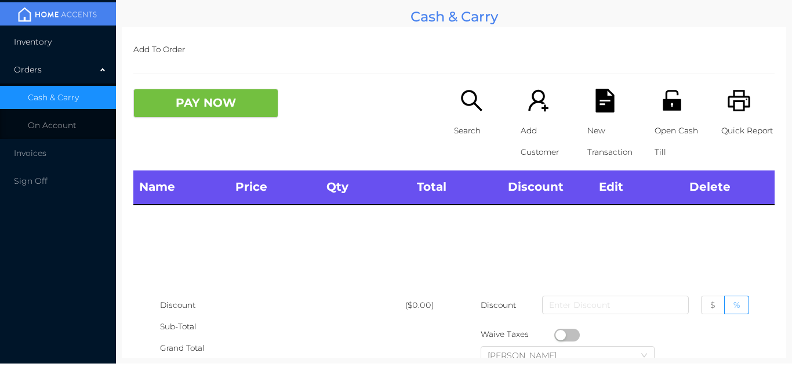
click at [78, 41] on li "Inventory" at bounding box center [58, 41] width 116 height 23
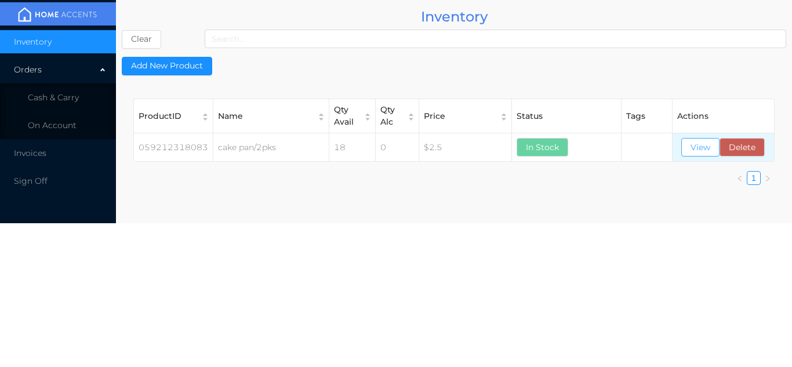
click at [699, 154] on button "View" at bounding box center [700, 147] width 38 height 19
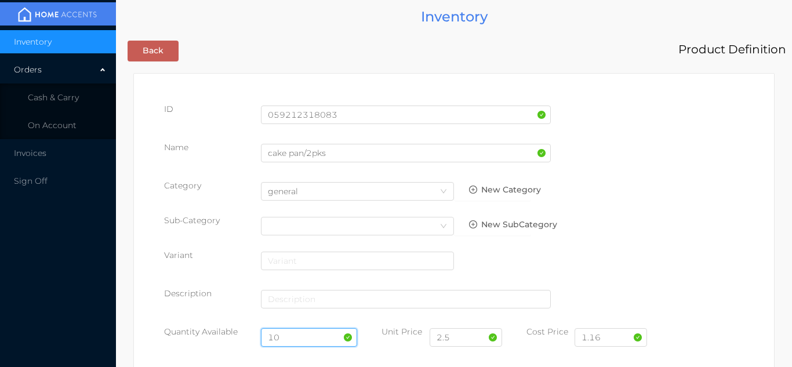
click at [296, 332] on input "10" at bounding box center [309, 337] width 97 height 19
type input "1"
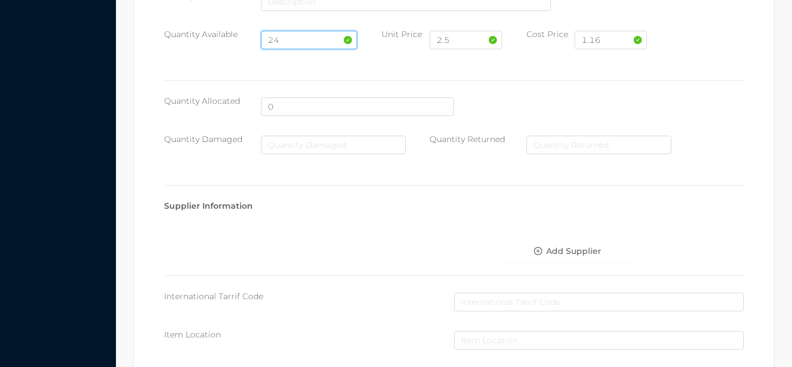
scroll to position [658, 0]
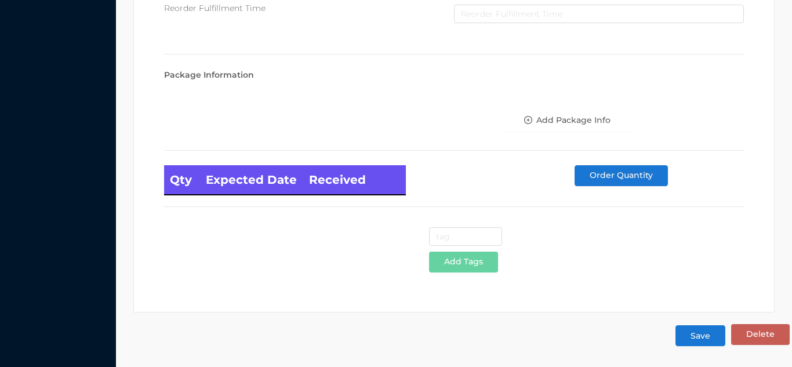
type input "24"
click at [699, 330] on button "Save" at bounding box center [700, 335] width 50 height 21
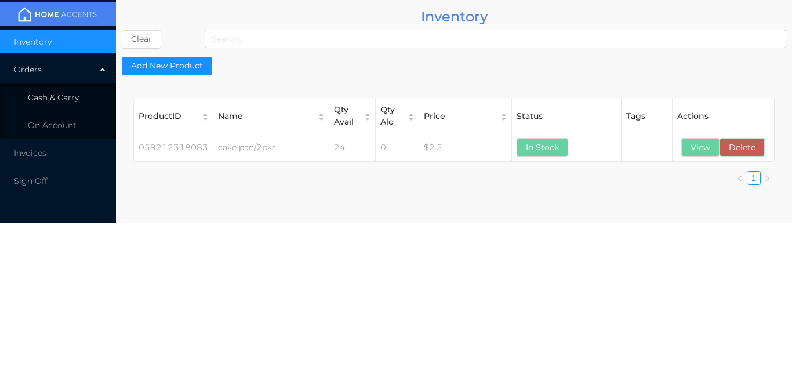
click at [52, 107] on li "Cash & Carry" at bounding box center [58, 97] width 116 height 23
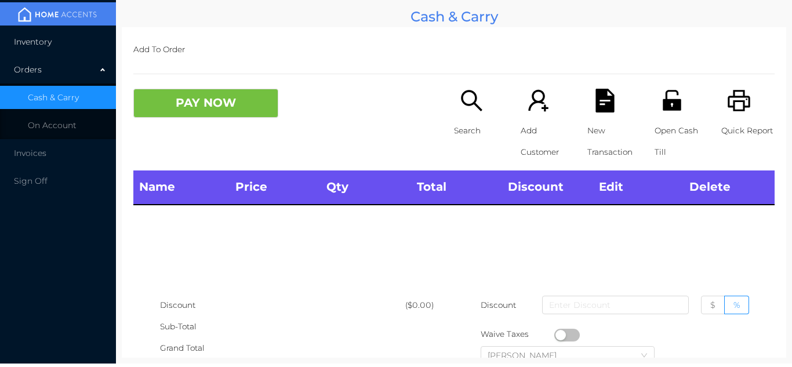
click at [48, 48] on li "Inventory" at bounding box center [58, 41] width 116 height 23
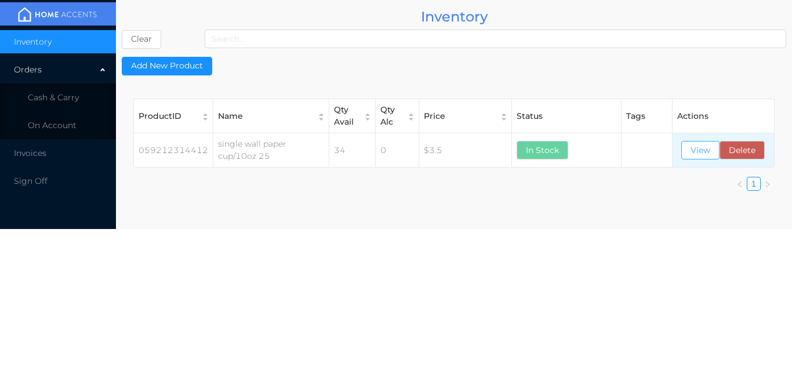
click at [699, 159] on button "View" at bounding box center [700, 150] width 38 height 19
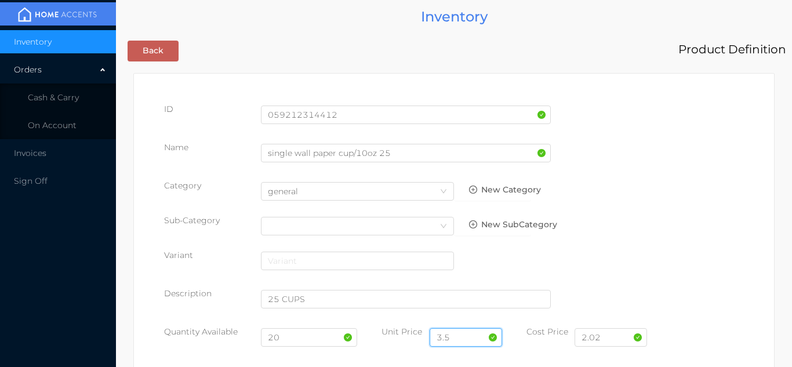
click at [467, 336] on input "3.5" at bounding box center [466, 337] width 72 height 19
type input "3.99"
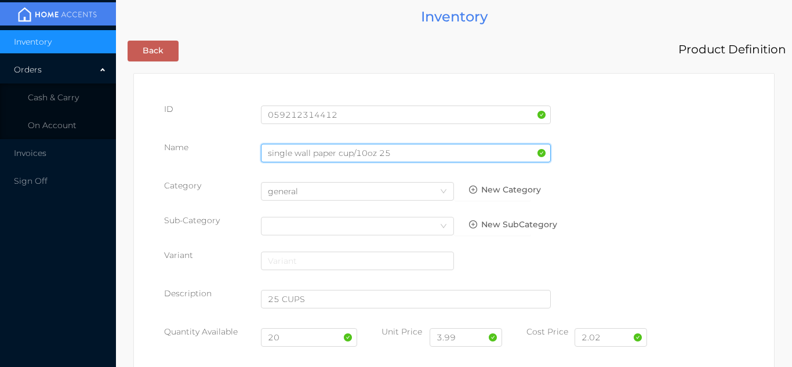
click at [398, 156] on input "single wall paper cup/10oz 25" at bounding box center [406, 153] width 290 height 19
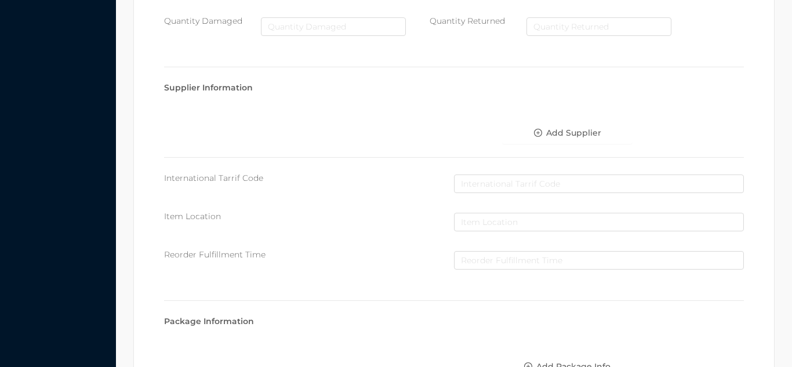
scroll to position [658, 0]
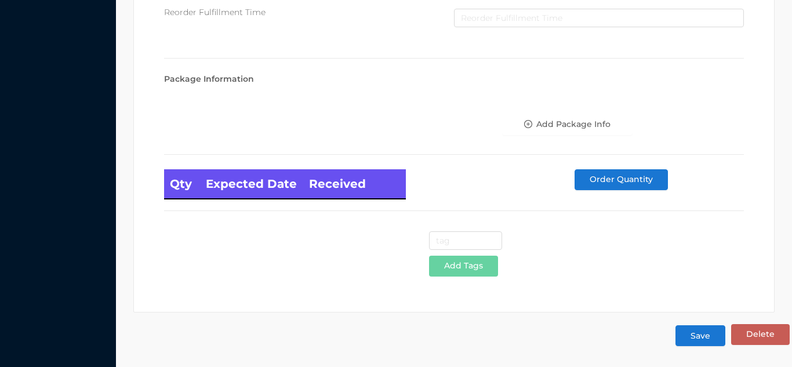
type input "single wall paper cup/10oz 25pcs"
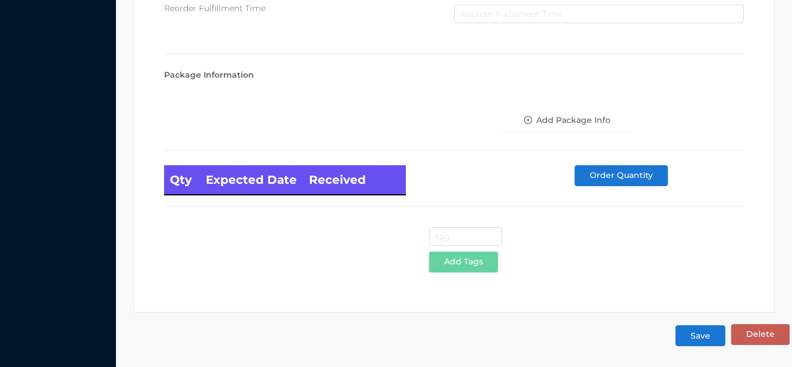
click at [703, 340] on button "Save" at bounding box center [700, 335] width 50 height 21
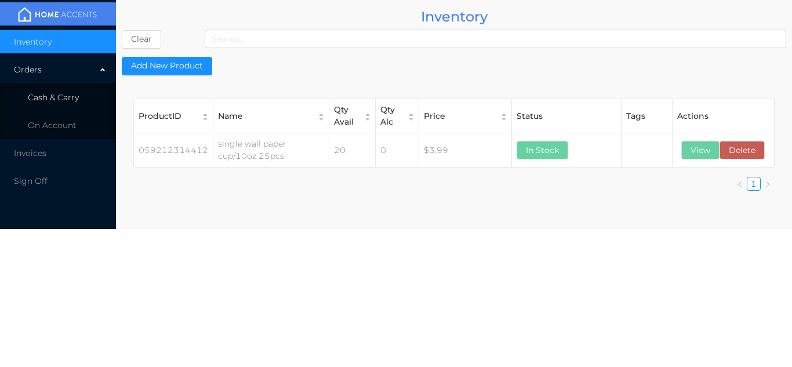
click at [66, 96] on span "Cash & Carry" at bounding box center [53, 97] width 51 height 10
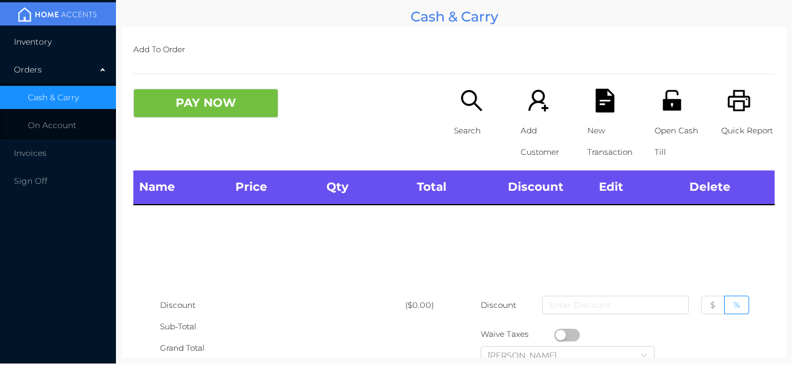
click at [56, 39] on li "Inventory" at bounding box center [58, 41] width 116 height 23
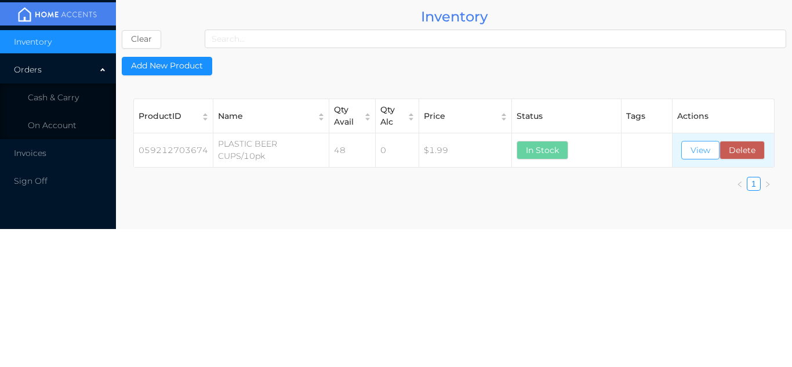
click at [700, 155] on button "View" at bounding box center [700, 150] width 38 height 19
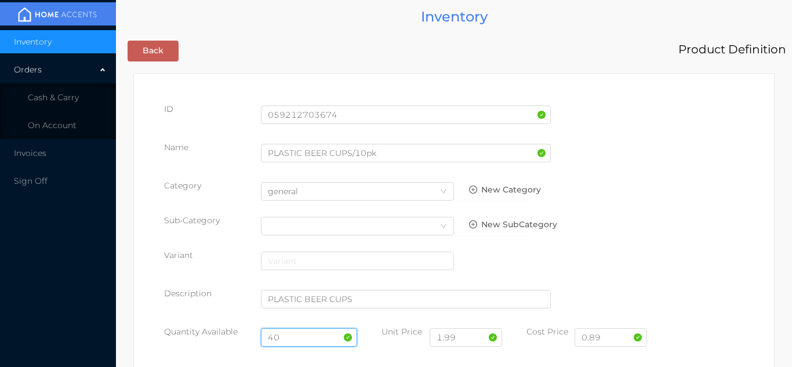
click at [300, 337] on input "40" at bounding box center [309, 337] width 97 height 19
type input "4"
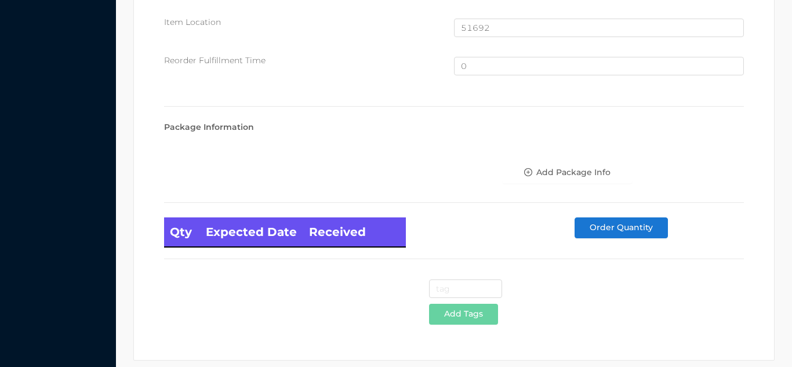
scroll to position [780, 0]
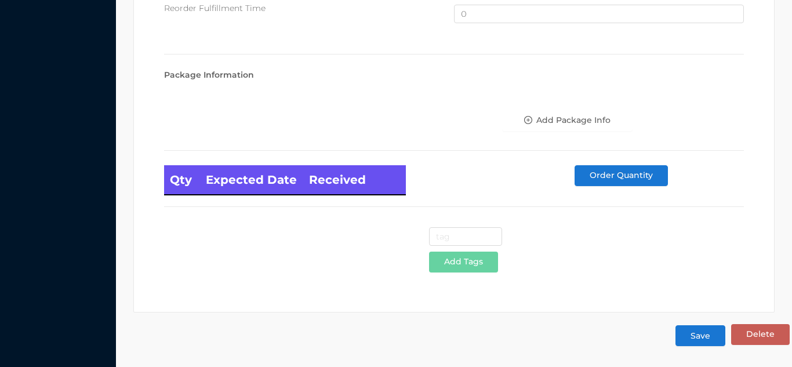
type input "88"
click at [700, 346] on button "Save" at bounding box center [700, 335] width 50 height 21
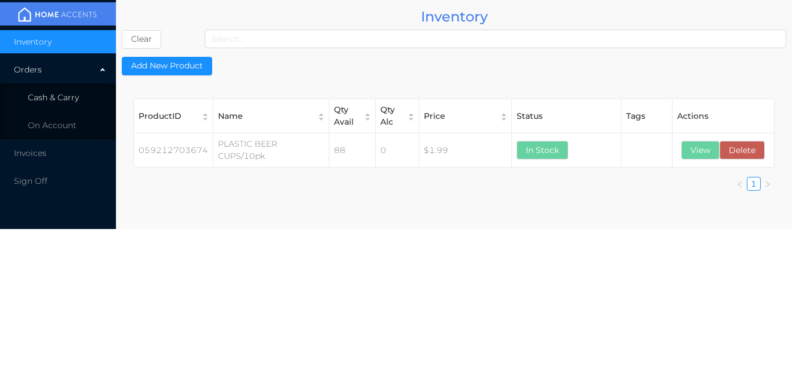
click at [69, 95] on span "Cash & Carry" at bounding box center [53, 97] width 51 height 10
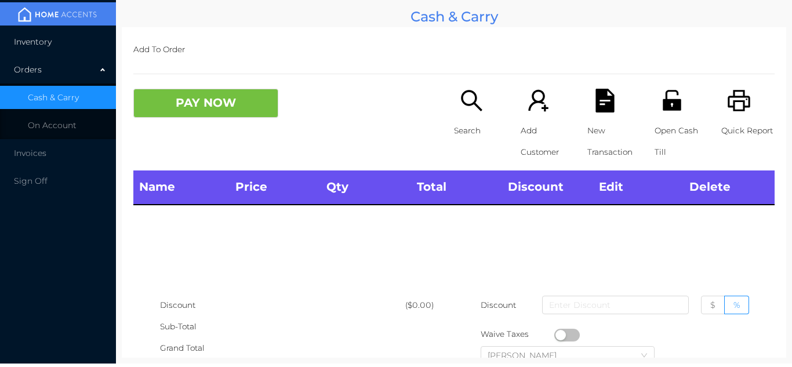
click at [58, 34] on li "Inventory" at bounding box center [58, 41] width 116 height 23
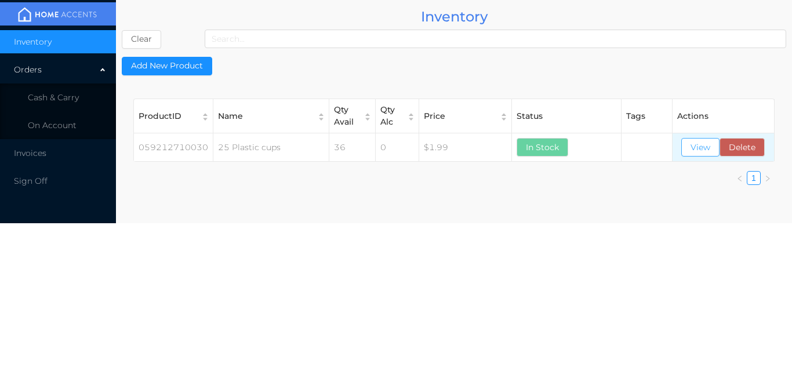
click at [701, 150] on button "View" at bounding box center [700, 147] width 38 height 19
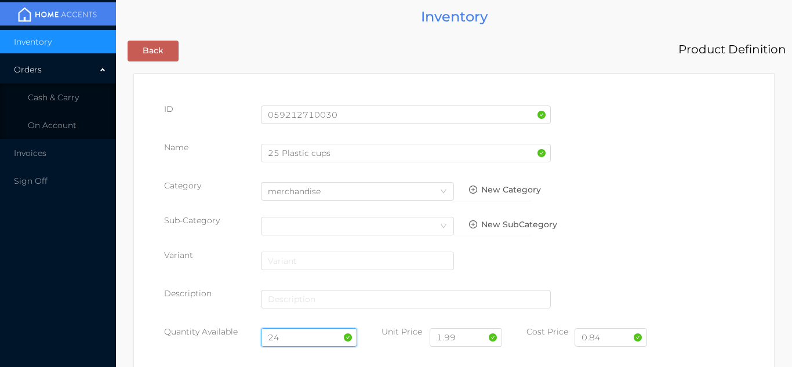
click at [301, 335] on input "24" at bounding box center [309, 337] width 97 height 19
type input "2"
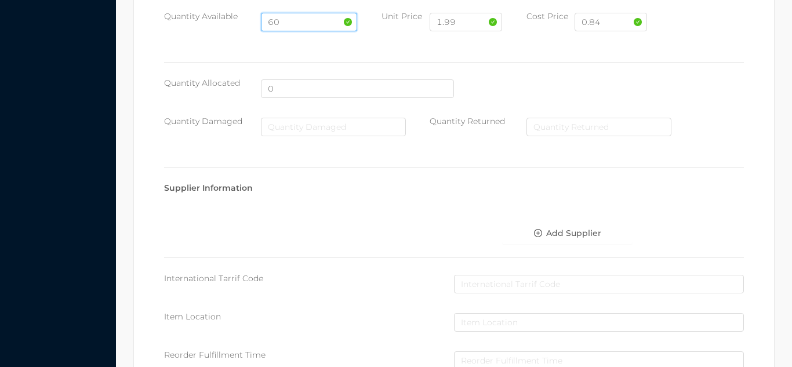
scroll to position [658, 0]
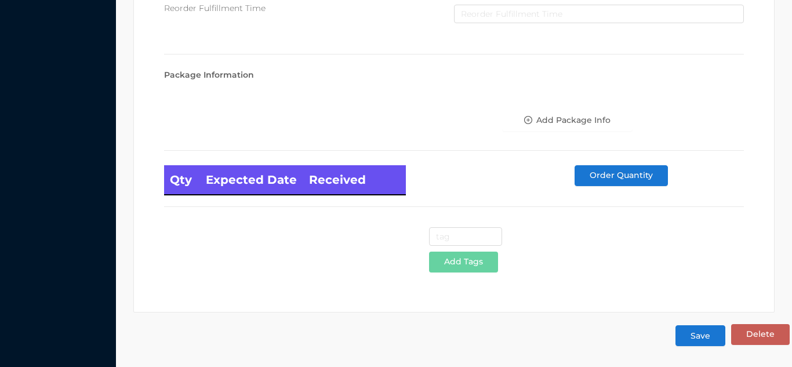
type input "60"
click at [692, 344] on button "Save" at bounding box center [700, 335] width 50 height 21
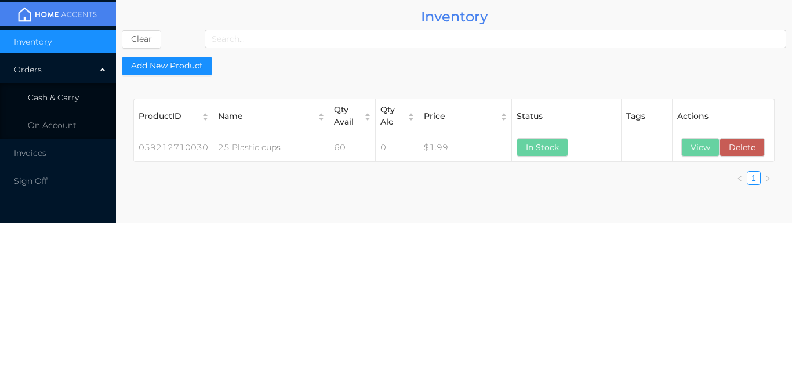
click at [81, 99] on li "Cash & Carry" at bounding box center [58, 97] width 116 height 23
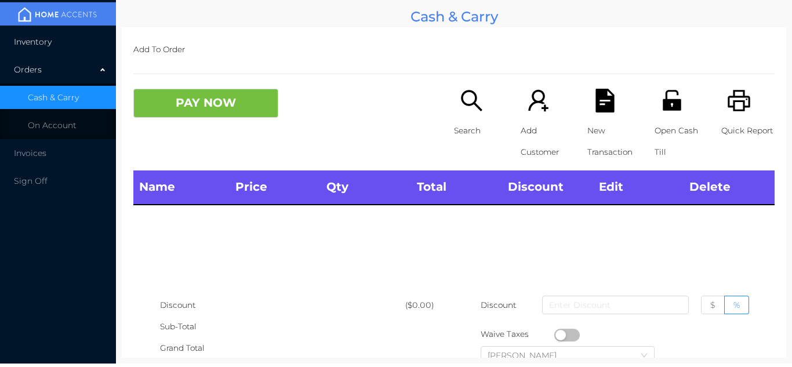
click at [90, 36] on li "Inventory" at bounding box center [58, 41] width 116 height 23
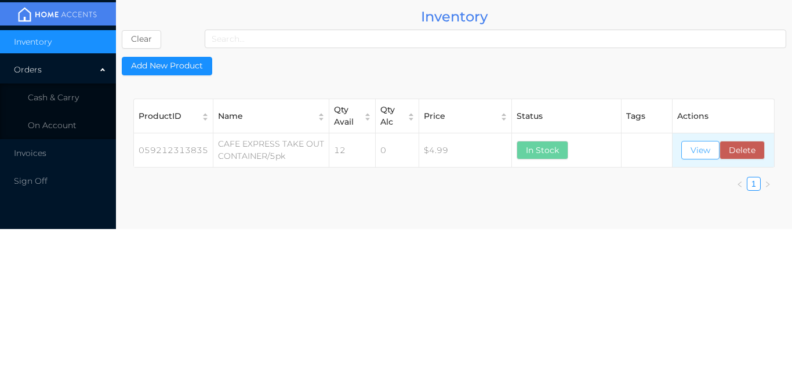
click at [692, 153] on button "View" at bounding box center [700, 150] width 38 height 19
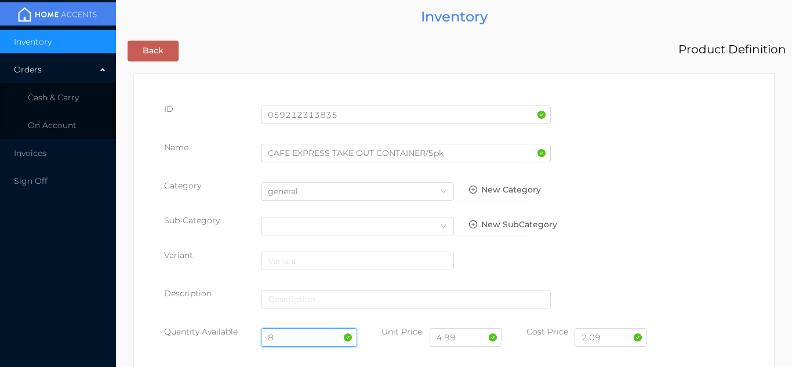
click at [290, 337] on input "8" at bounding box center [309, 337] width 97 height 19
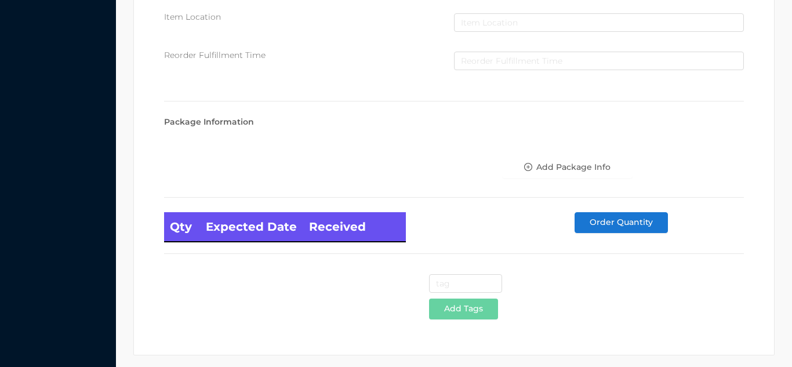
scroll to position [658, 0]
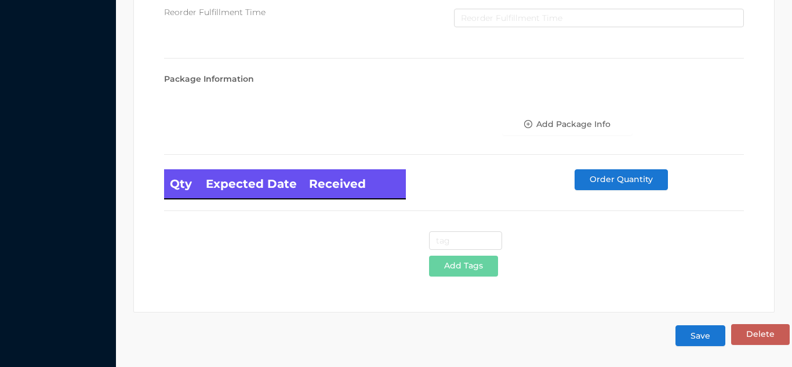
type input "20"
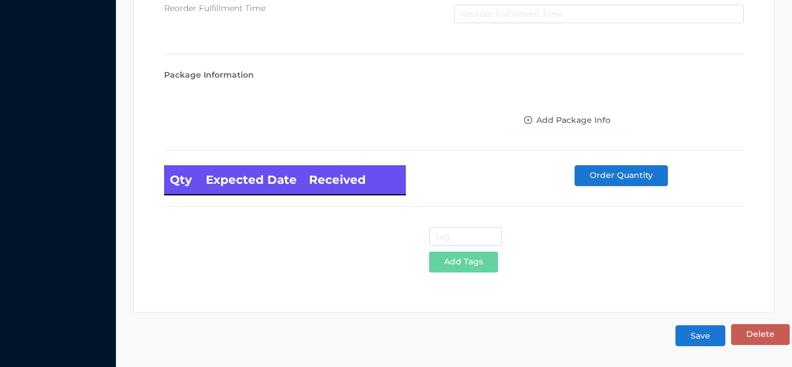
click at [689, 344] on button "Save" at bounding box center [700, 335] width 50 height 21
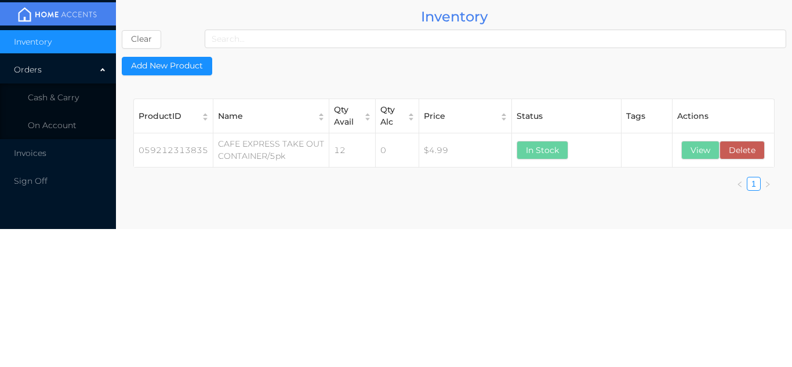
scroll to position [0, 0]
click at [79, 94] on li "Cash & Carry" at bounding box center [58, 97] width 116 height 23
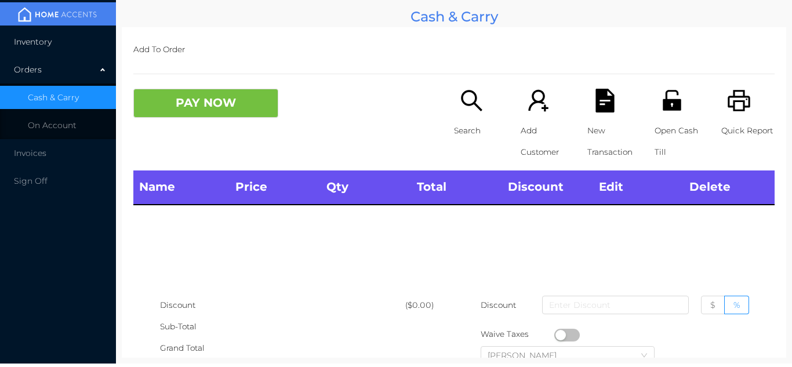
click at [70, 42] on li "Inventory" at bounding box center [58, 41] width 116 height 23
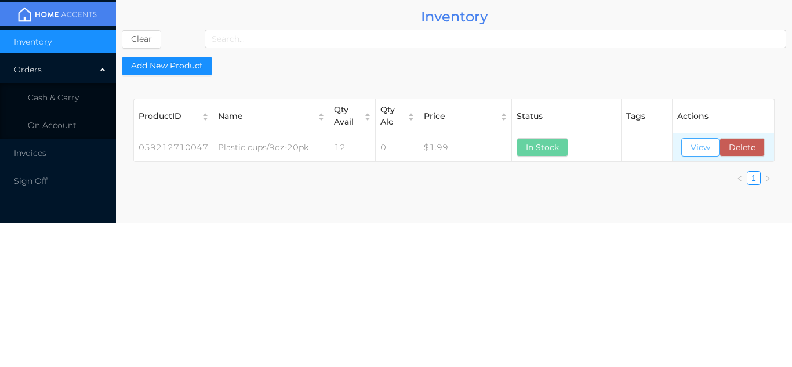
click at [696, 154] on button "View" at bounding box center [700, 147] width 38 height 19
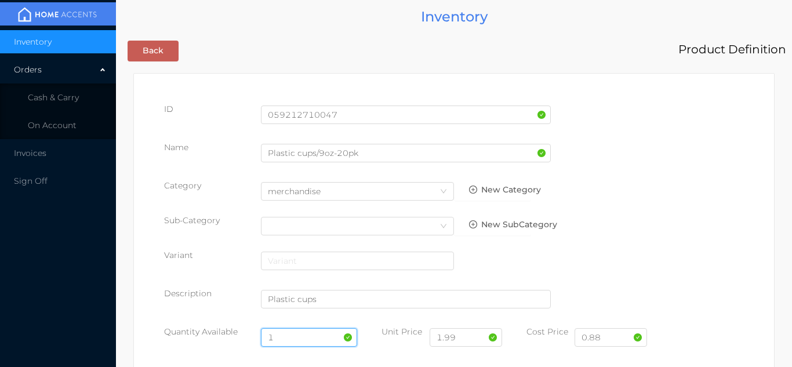
click at [293, 337] on input "1" at bounding box center [309, 337] width 97 height 19
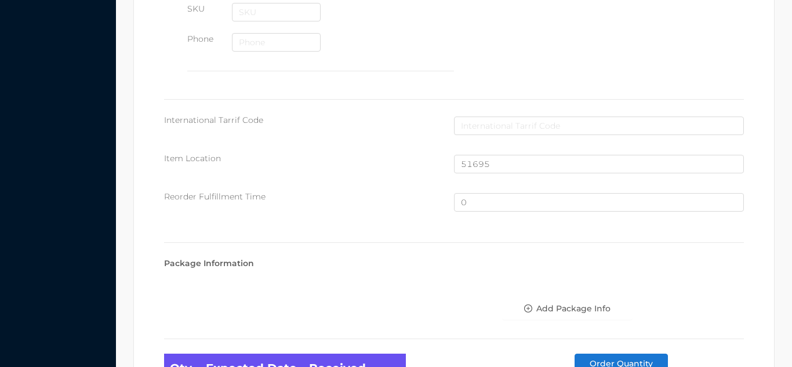
scroll to position [780, 0]
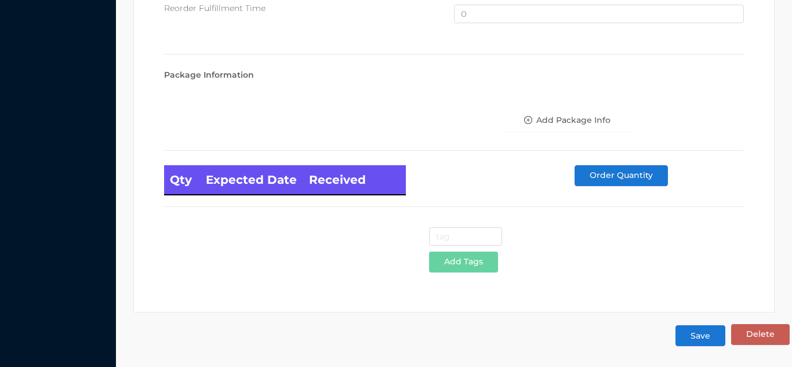
type input "37"
click at [702, 337] on button "Save" at bounding box center [700, 335] width 50 height 21
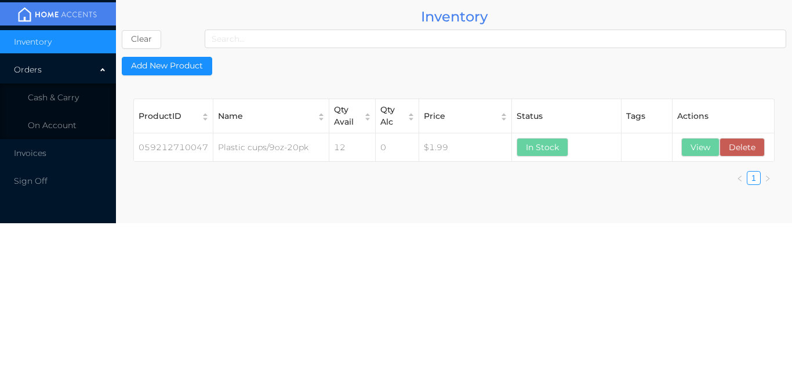
scroll to position [0, 0]
click at [83, 103] on li "Cash & Carry" at bounding box center [58, 97] width 116 height 23
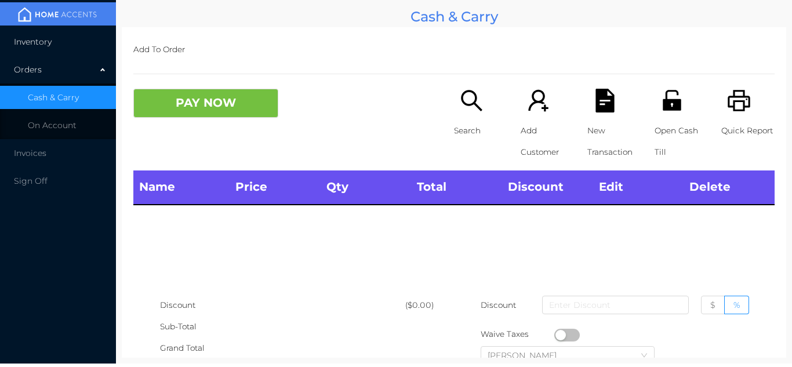
click at [66, 46] on li "Inventory" at bounding box center [58, 41] width 116 height 23
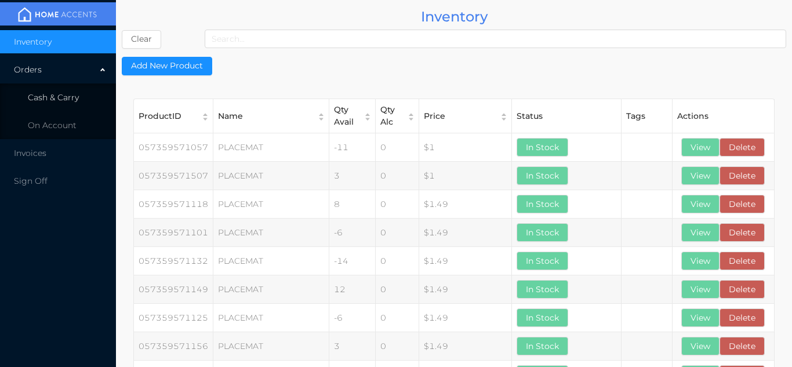
click at [83, 93] on li "Cash & Carry" at bounding box center [58, 97] width 116 height 23
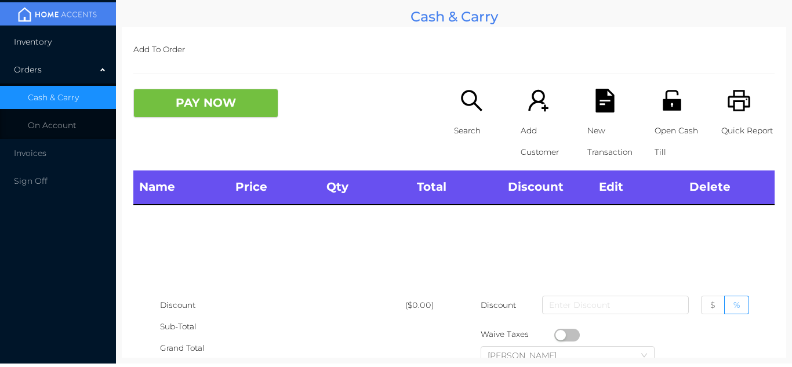
click at [76, 40] on li "Inventory" at bounding box center [58, 41] width 116 height 23
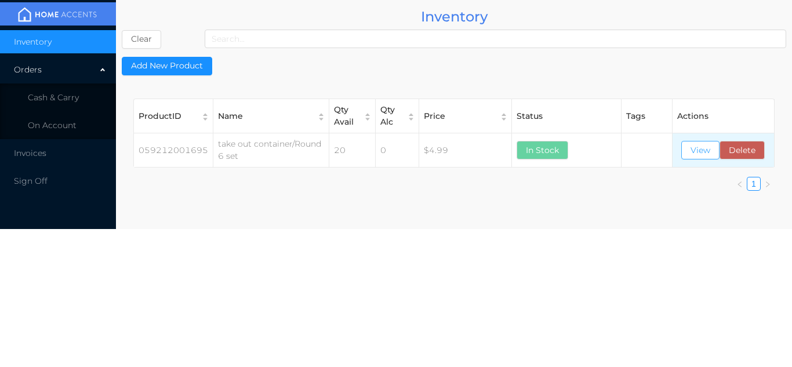
click at [696, 152] on button "View" at bounding box center [700, 150] width 38 height 19
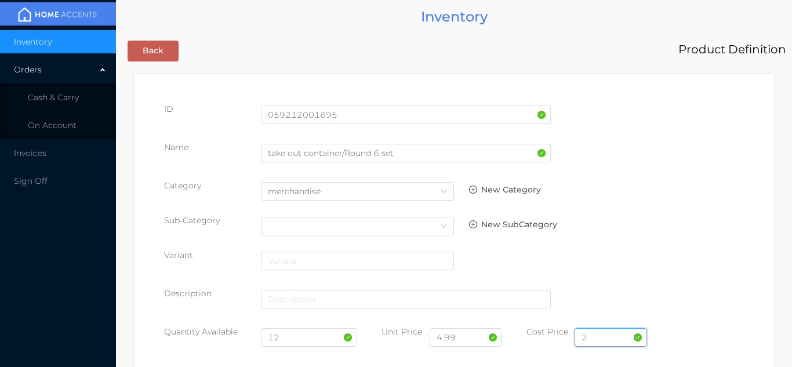
click at [603, 341] on input "2" at bounding box center [611, 337] width 72 height 19
type input "2.00"
click at [296, 335] on input "12" at bounding box center [309, 337] width 97 height 19
type input "1"
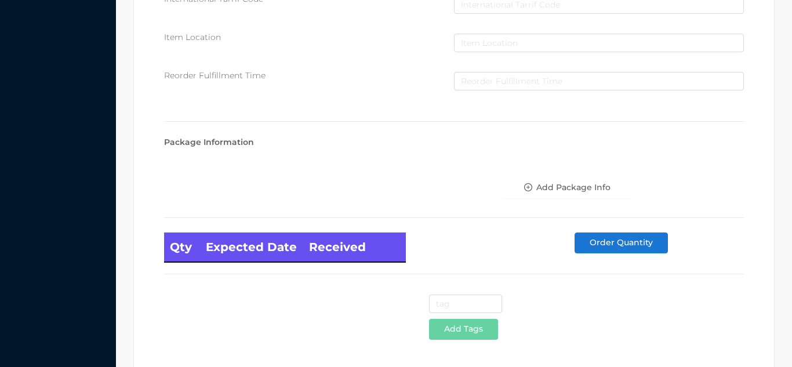
scroll to position [658, 0]
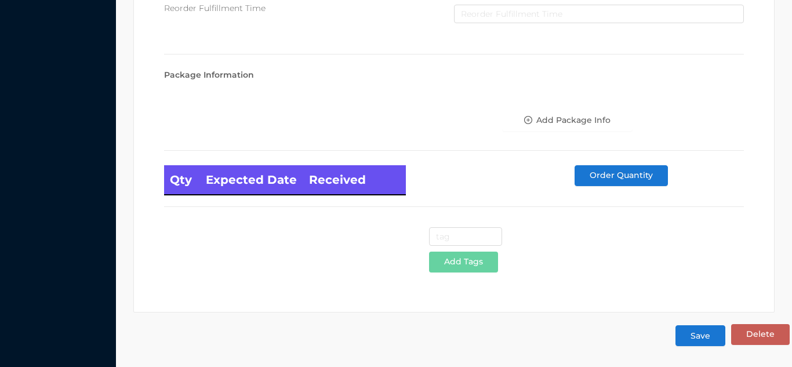
type input "24"
click at [705, 339] on button "Save" at bounding box center [700, 335] width 50 height 21
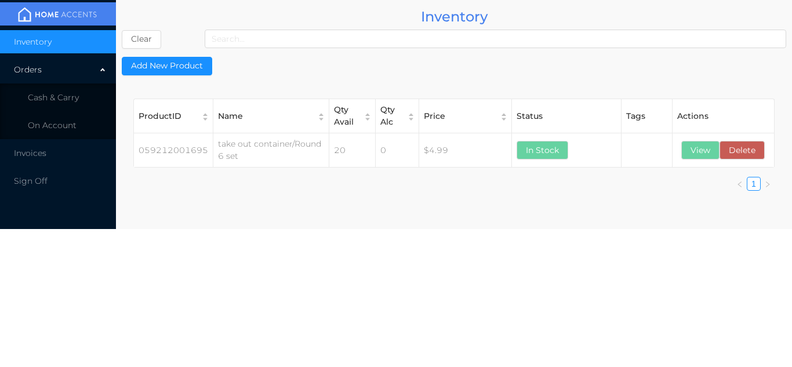
scroll to position [0, 0]
click at [67, 97] on span "Cash & Carry" at bounding box center [53, 97] width 51 height 10
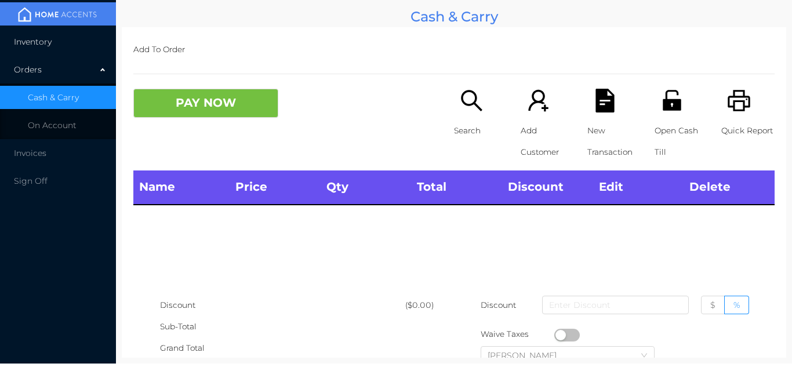
click at [64, 48] on li "Inventory" at bounding box center [58, 41] width 116 height 23
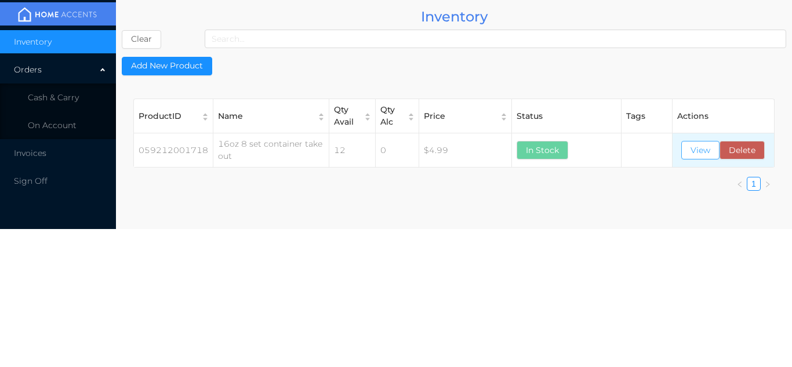
click at [706, 146] on button "View" at bounding box center [700, 150] width 38 height 19
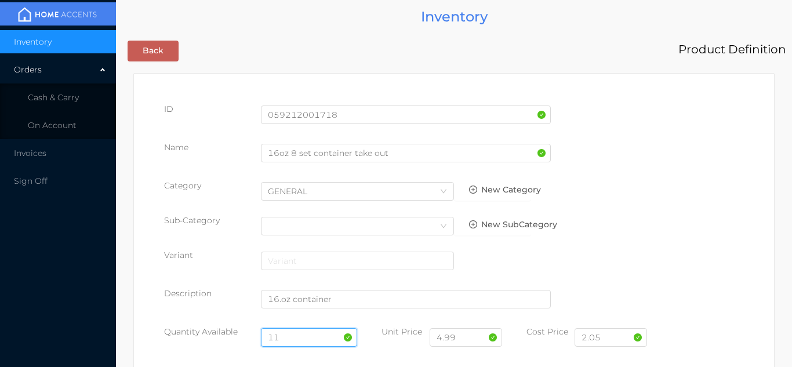
click at [297, 329] on input "11" at bounding box center [309, 337] width 97 height 19
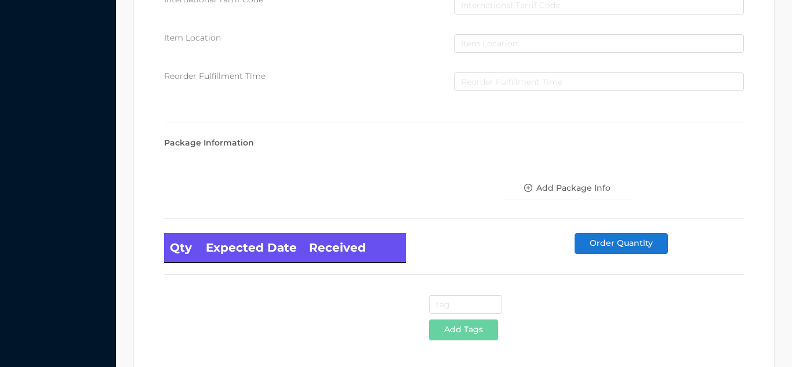
scroll to position [658, 0]
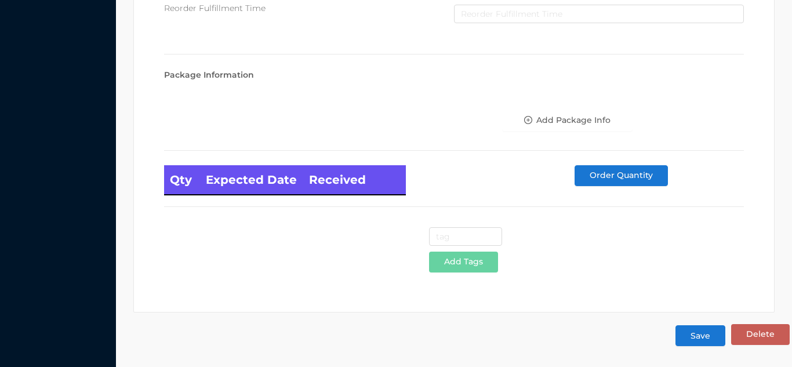
click at [708, 344] on button "Save" at bounding box center [700, 335] width 50 height 21
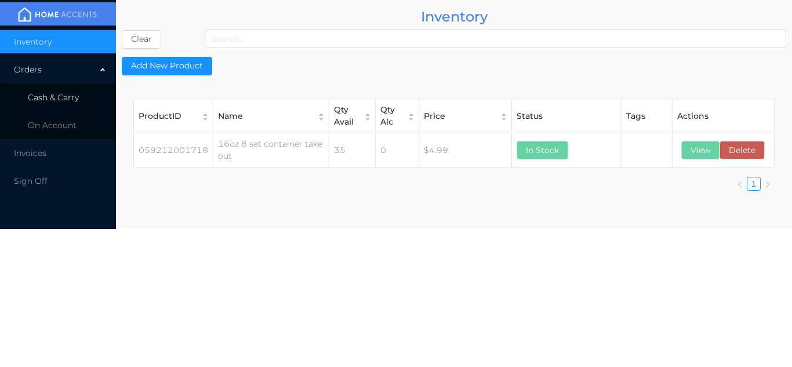
click at [77, 96] on span "Cash & Carry" at bounding box center [53, 97] width 51 height 10
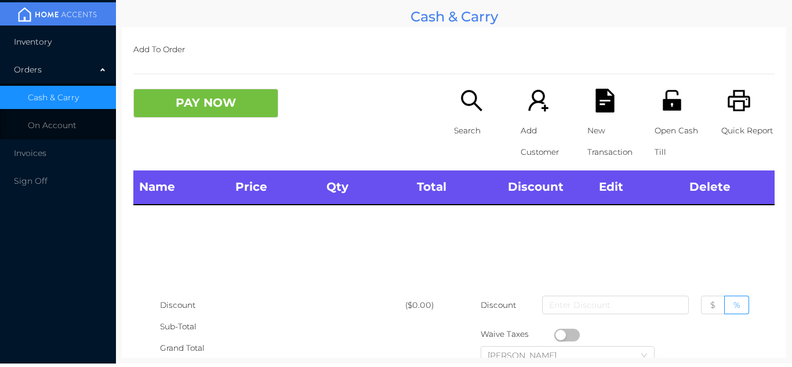
click at [77, 38] on li "Inventory" at bounding box center [58, 41] width 116 height 23
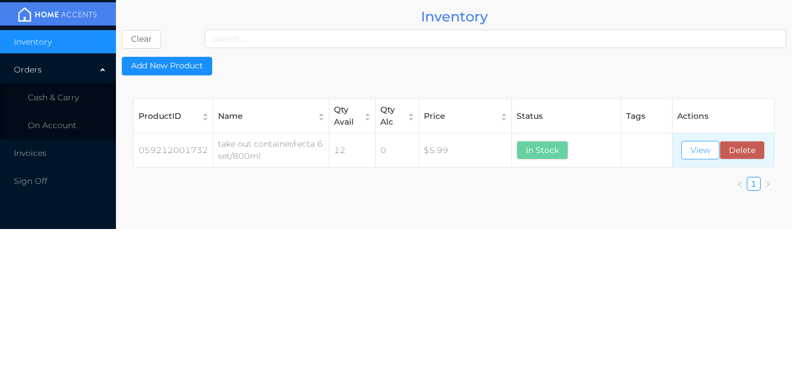
click at [700, 158] on button "View" at bounding box center [700, 150] width 38 height 19
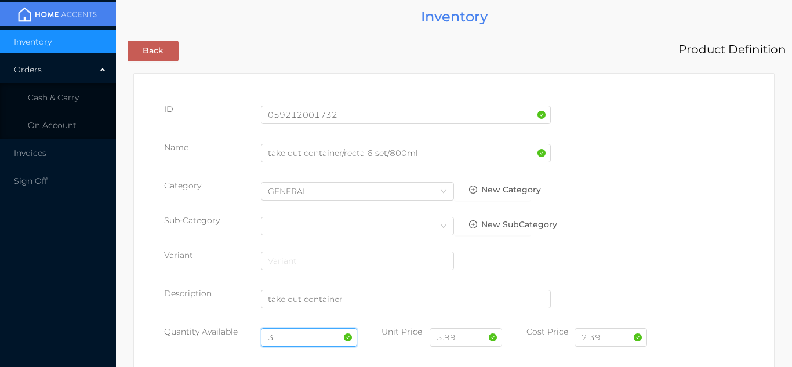
click at [291, 332] on input "3" at bounding box center [309, 337] width 97 height 19
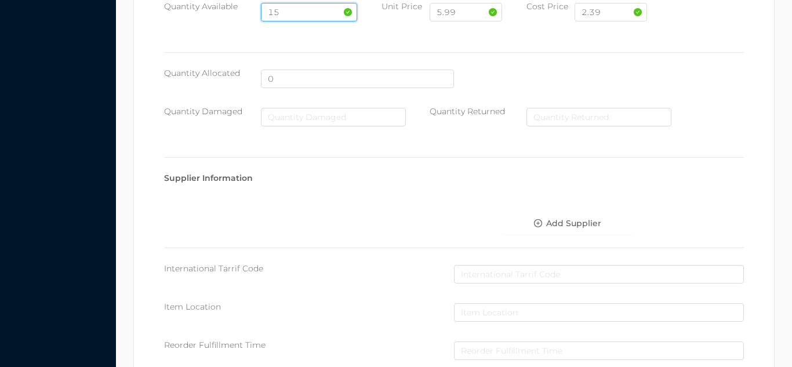
scroll to position [658, 0]
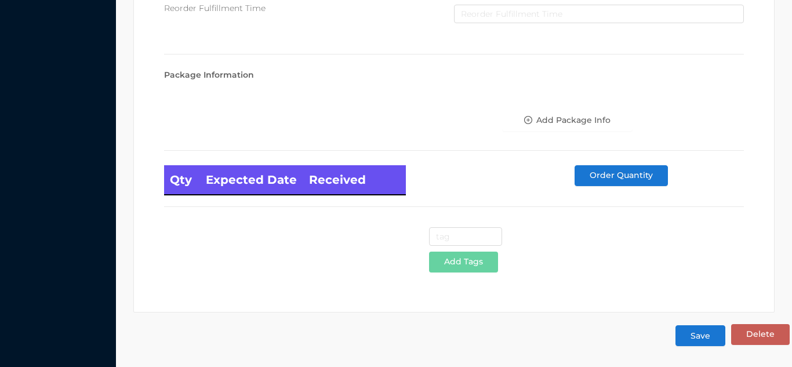
click at [699, 337] on button "Save" at bounding box center [700, 335] width 50 height 21
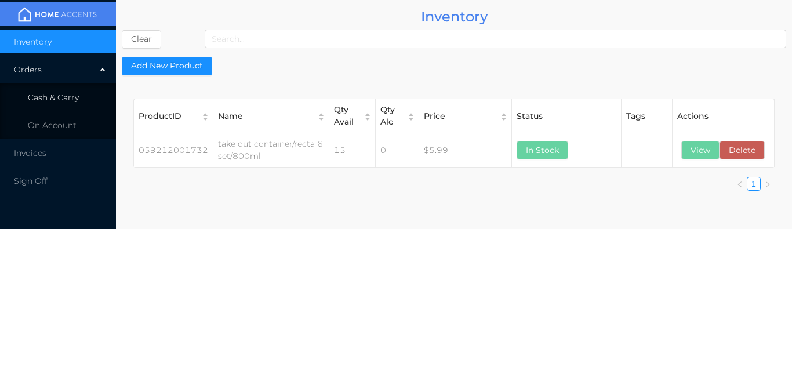
click at [77, 88] on li "Cash & Carry" at bounding box center [58, 97] width 116 height 23
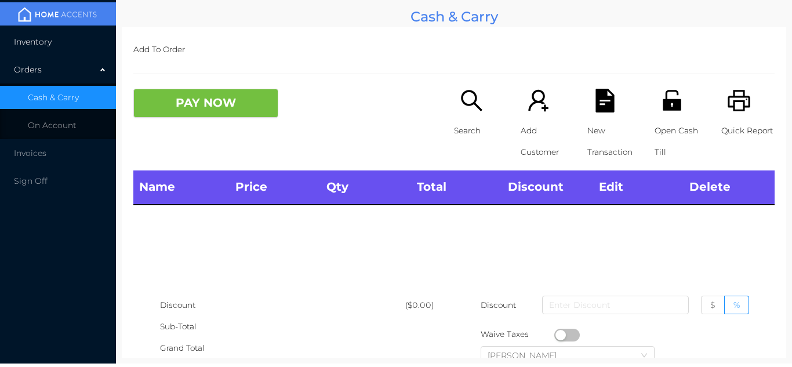
click at [67, 37] on li "Inventory" at bounding box center [58, 41] width 116 height 23
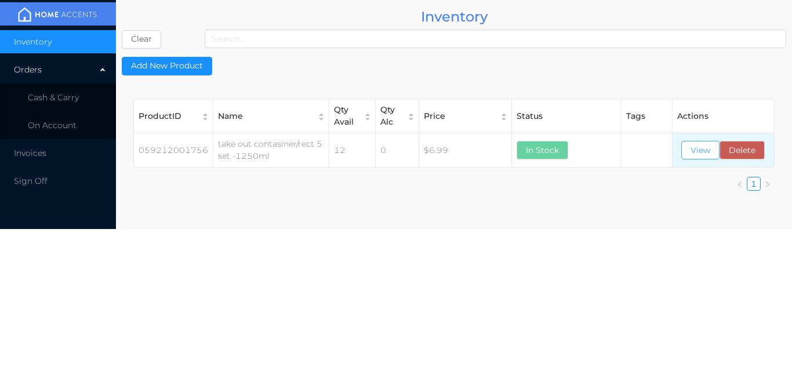
click at [693, 151] on button "View" at bounding box center [700, 150] width 38 height 19
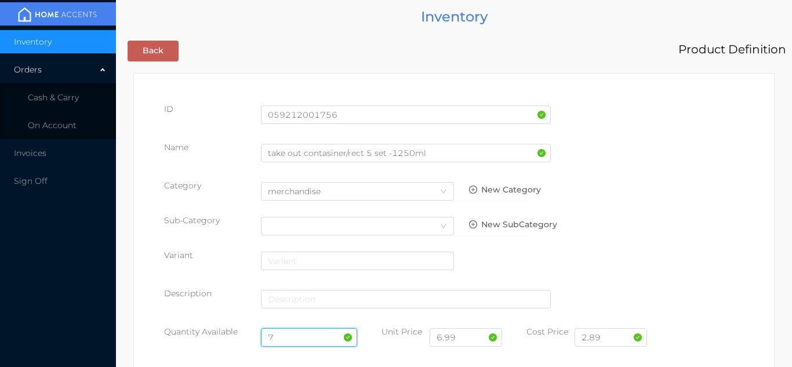
click at [286, 336] on input "7" at bounding box center [309, 337] width 97 height 19
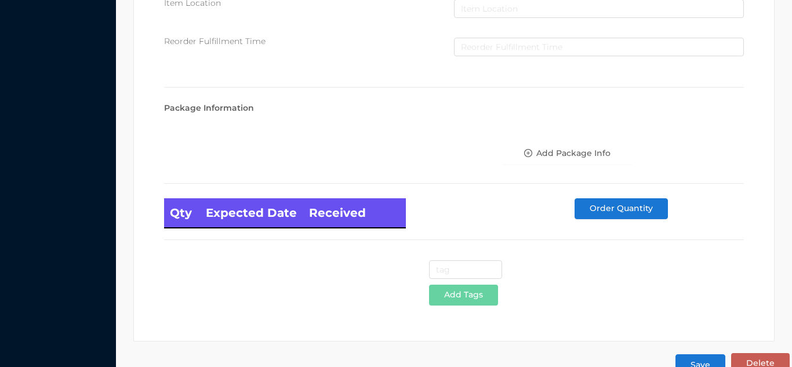
scroll to position [658, 0]
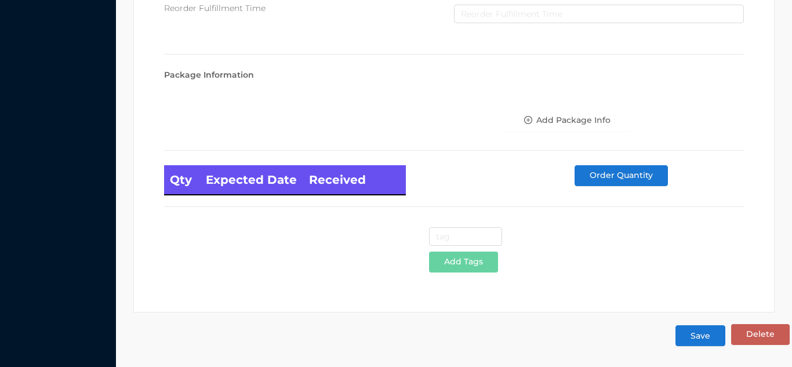
click at [706, 333] on button "Save" at bounding box center [700, 335] width 50 height 21
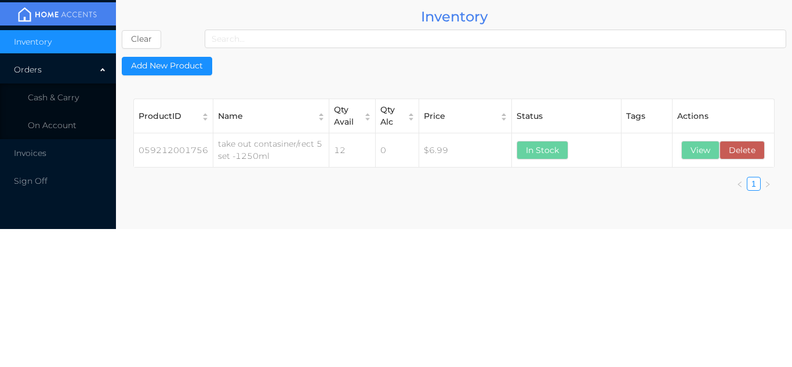
click at [72, 95] on span "Cash & Carry" at bounding box center [53, 97] width 51 height 10
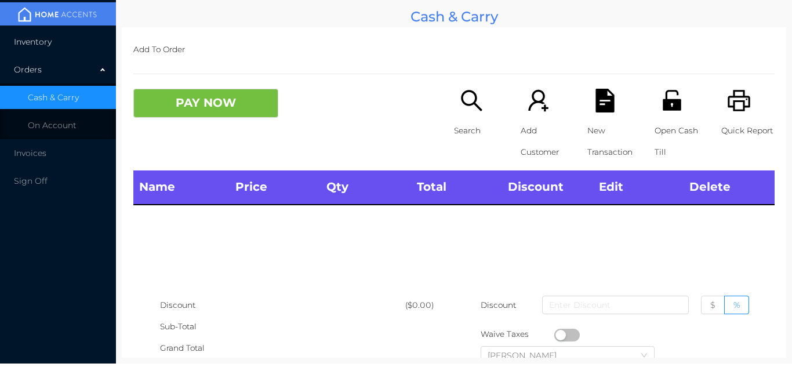
click at [60, 46] on li "Inventory" at bounding box center [58, 41] width 116 height 23
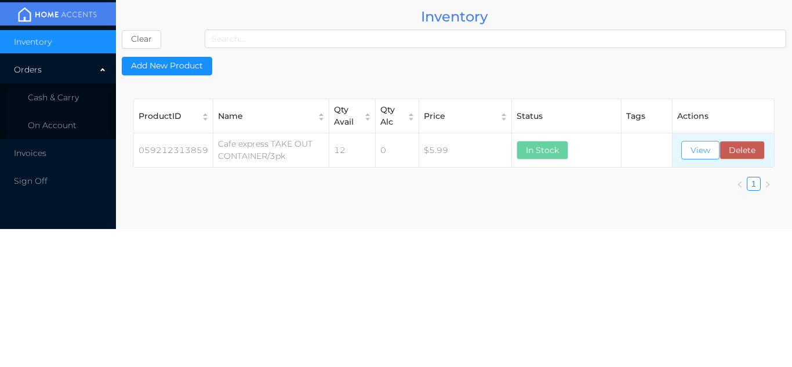
click at [695, 153] on button "View" at bounding box center [700, 150] width 38 height 19
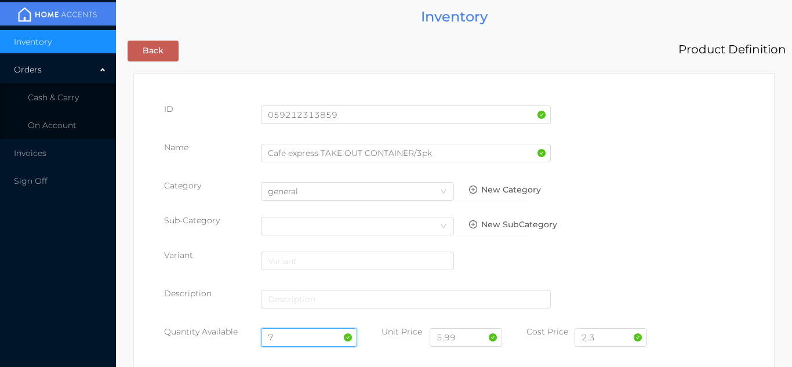
click at [295, 336] on input "7" at bounding box center [309, 337] width 97 height 19
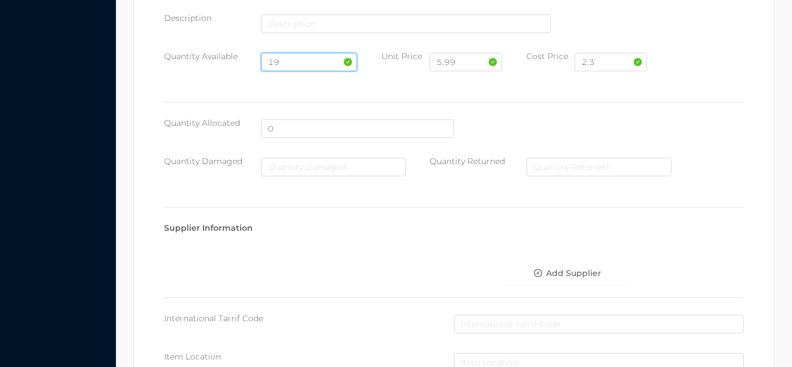
scroll to position [658, 0]
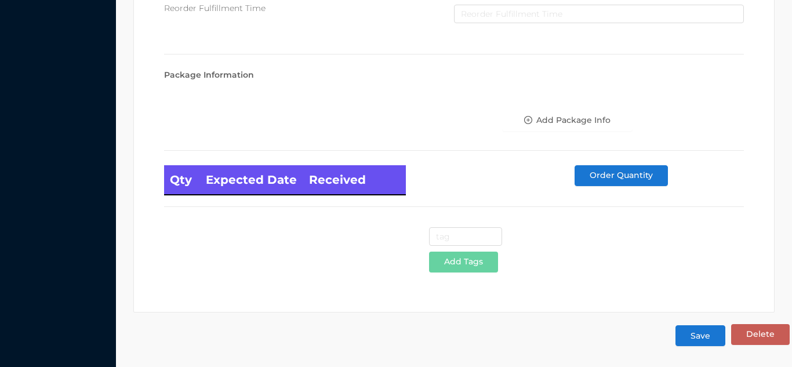
click at [703, 339] on button "Save" at bounding box center [700, 335] width 50 height 21
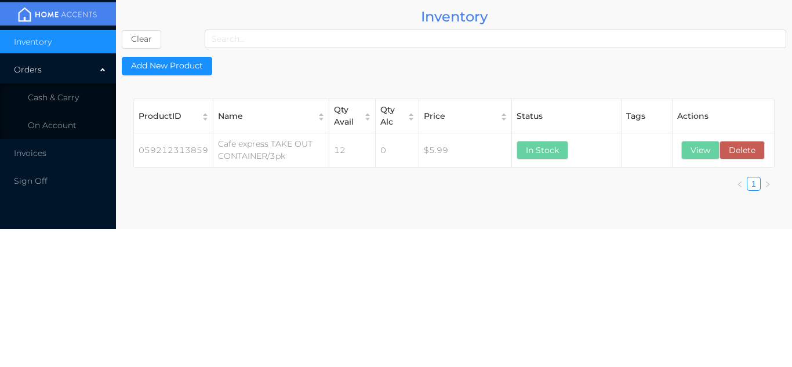
scroll to position [0, 0]
click at [74, 94] on span "Cash & Carry" at bounding box center [53, 97] width 51 height 10
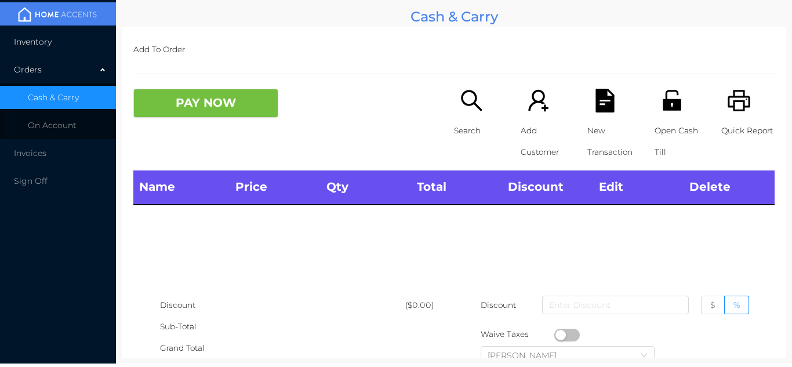
click at [69, 40] on li "Inventory" at bounding box center [58, 41] width 116 height 23
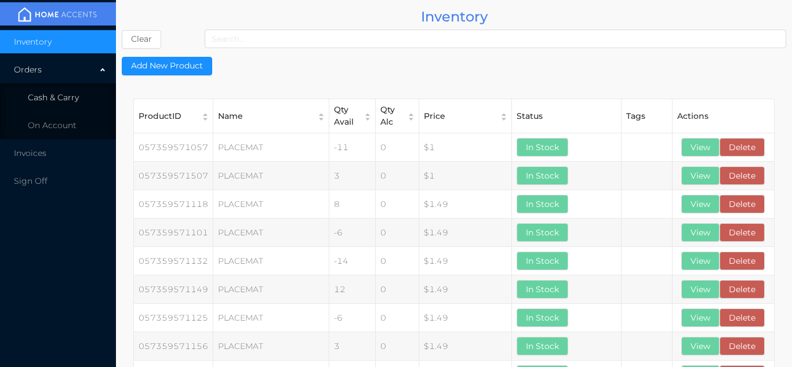
click at [79, 89] on li "Cash & Carry" at bounding box center [58, 97] width 116 height 23
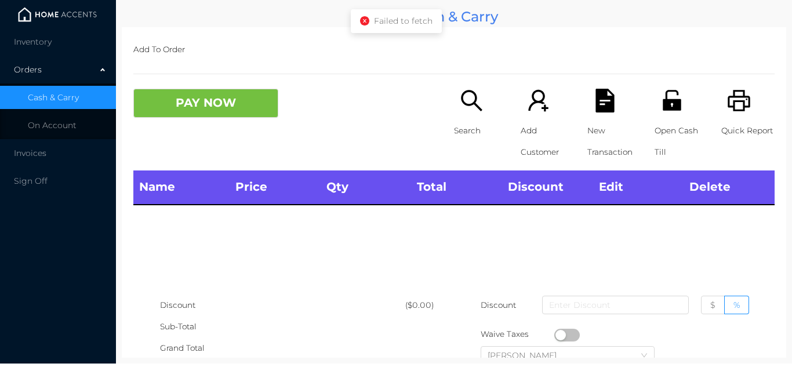
click at [70, 24] on li at bounding box center [58, 13] width 116 height 23
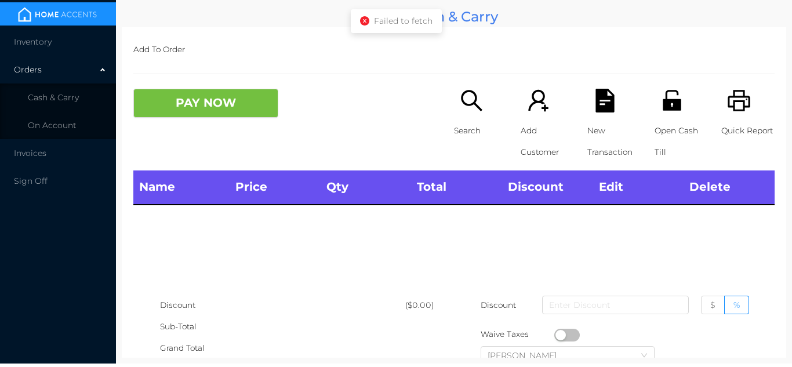
click at [362, 33] on div "Add To Order PAY NOW Search Add Customer New Transaction Open Cash Till Quick R…" at bounding box center [454, 192] width 664 height 330
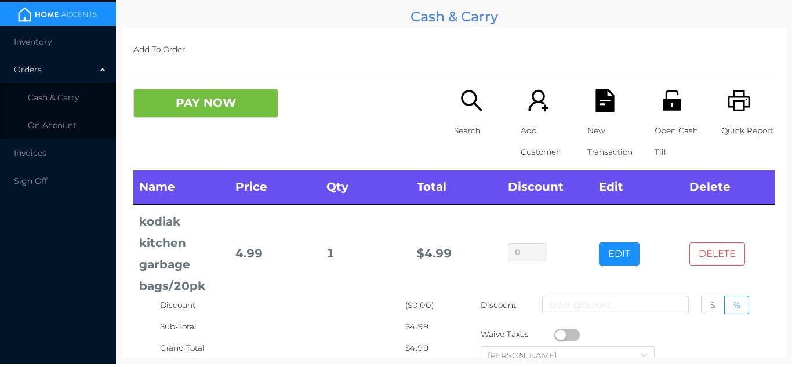
click at [715, 246] on button "DELETE" at bounding box center [717, 253] width 56 height 23
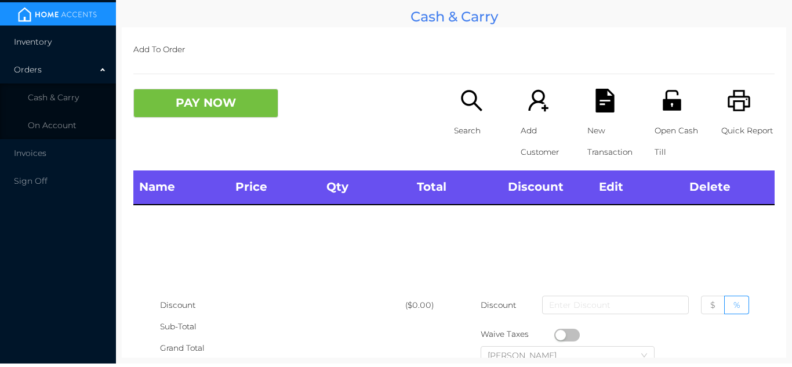
click at [69, 41] on li "Inventory" at bounding box center [58, 41] width 116 height 23
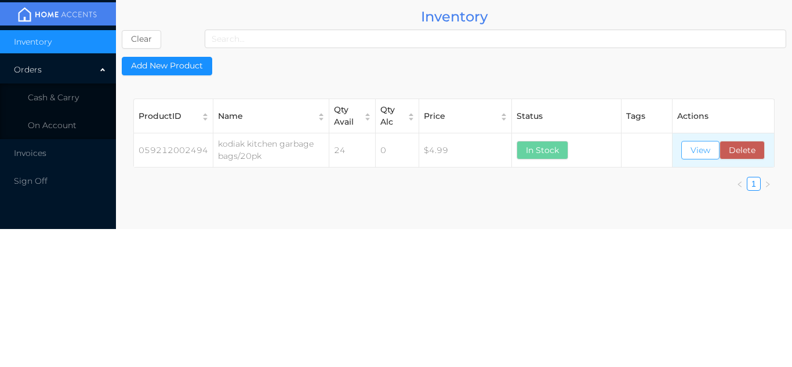
click at [700, 154] on button "View" at bounding box center [700, 150] width 38 height 19
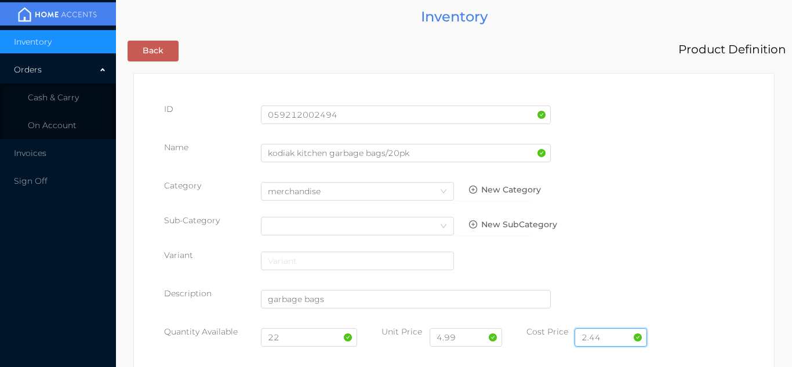
click at [613, 332] on input "2.44" at bounding box center [611, 337] width 72 height 19
click at [295, 337] on input "22" at bounding box center [309, 337] width 97 height 19
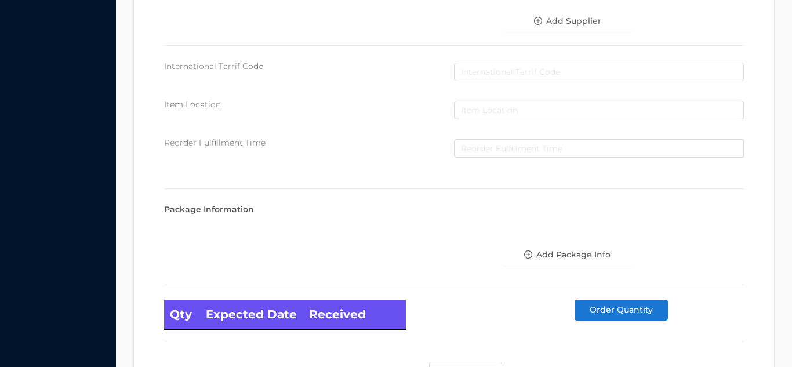
scroll to position [658, 0]
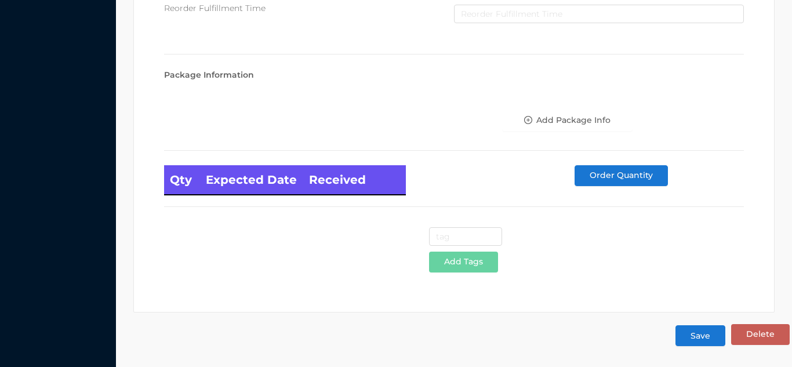
click at [695, 336] on button "Save" at bounding box center [700, 335] width 50 height 21
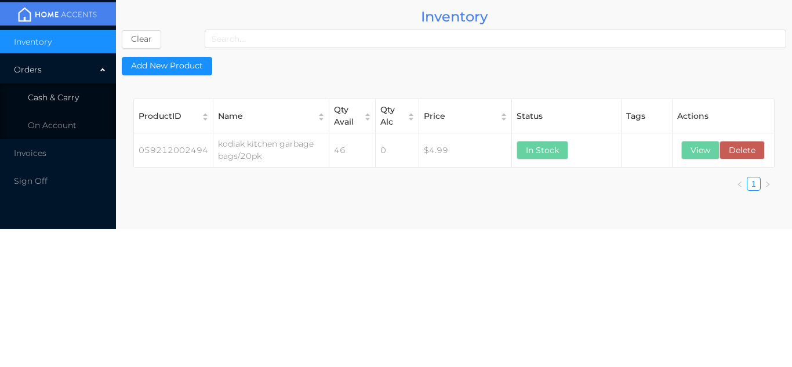
click at [86, 103] on li "Cash & Carry" at bounding box center [58, 97] width 116 height 23
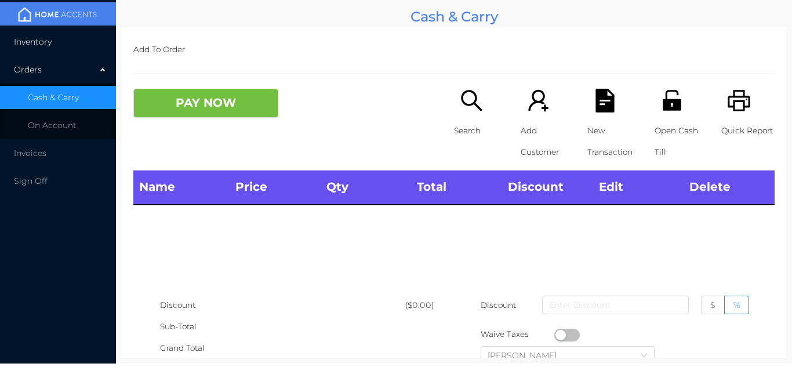
click at [65, 41] on li "Inventory" at bounding box center [58, 41] width 116 height 23
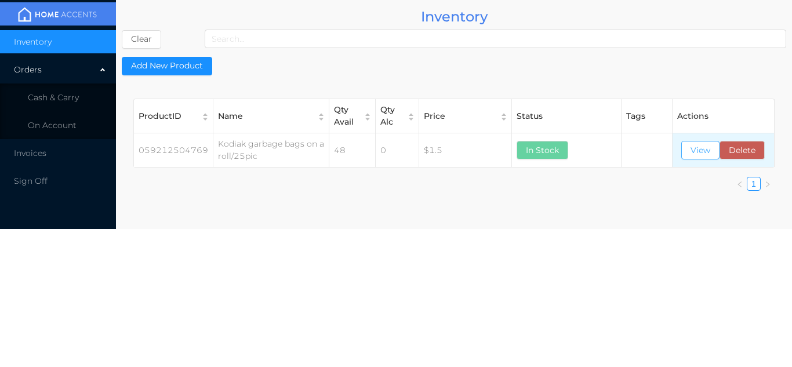
click at [700, 158] on button "View" at bounding box center [700, 150] width 38 height 19
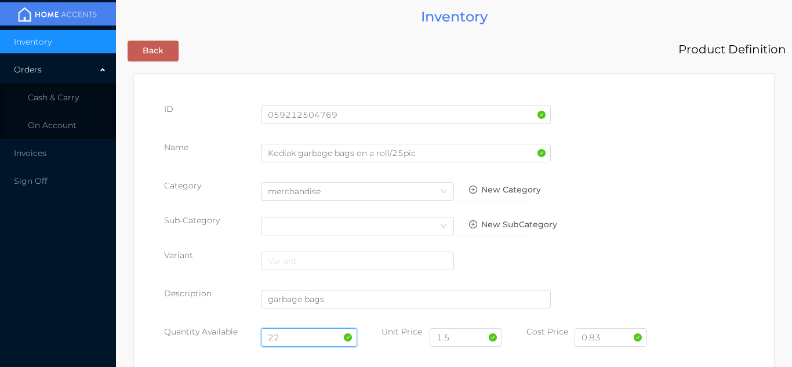
click at [296, 335] on input "22" at bounding box center [309, 337] width 97 height 19
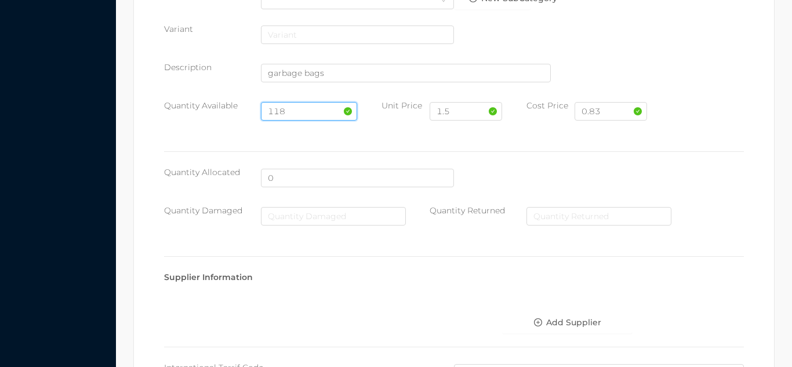
scroll to position [658, 0]
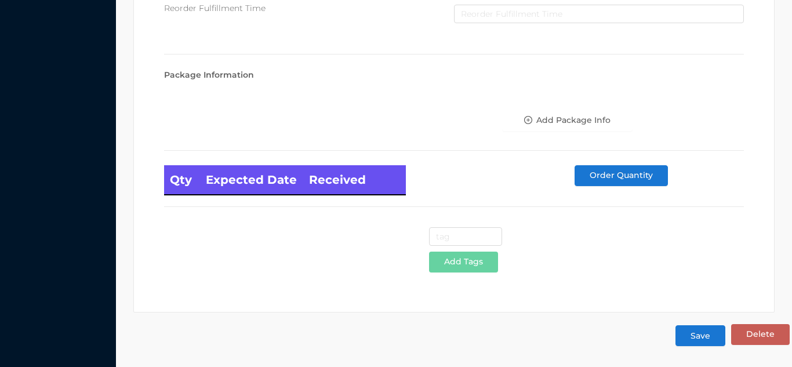
click at [701, 342] on button "Save" at bounding box center [700, 335] width 50 height 21
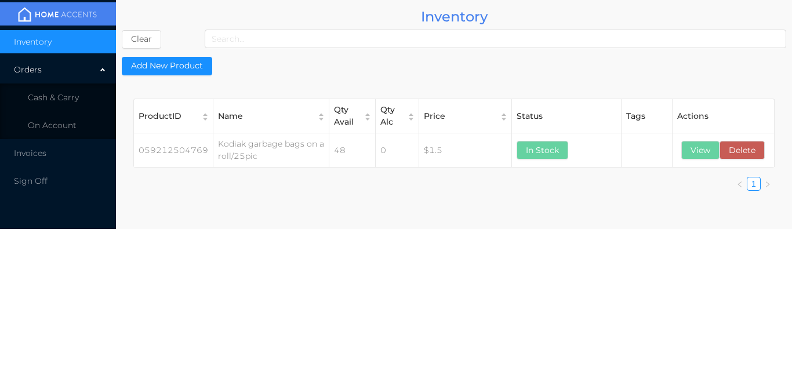
scroll to position [0, 0]
click at [72, 94] on span "Cash & Carry" at bounding box center [53, 97] width 51 height 10
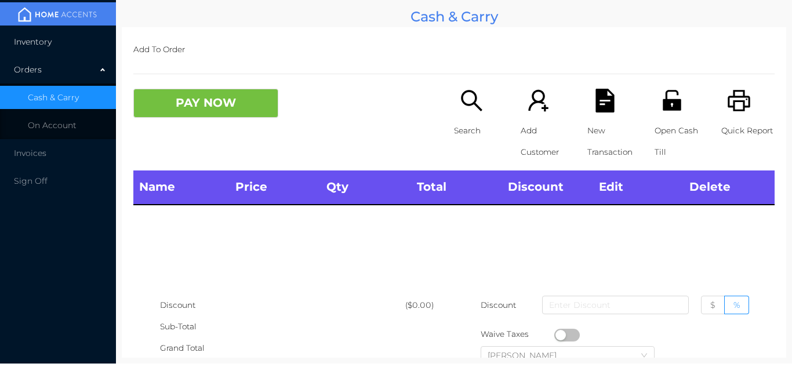
click at [68, 40] on li "Inventory" at bounding box center [58, 41] width 116 height 23
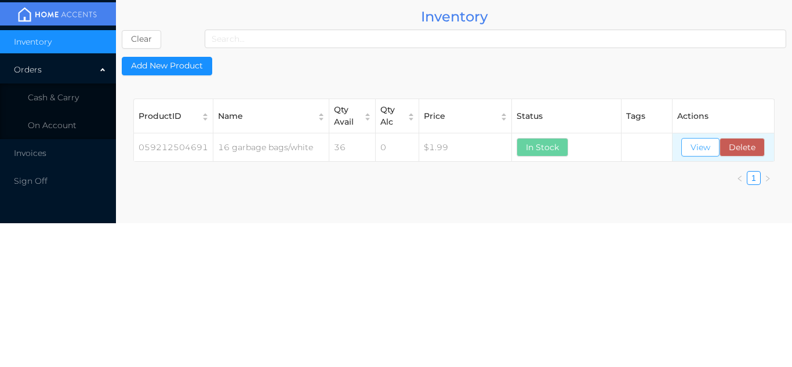
click at [704, 152] on button "View" at bounding box center [700, 147] width 38 height 19
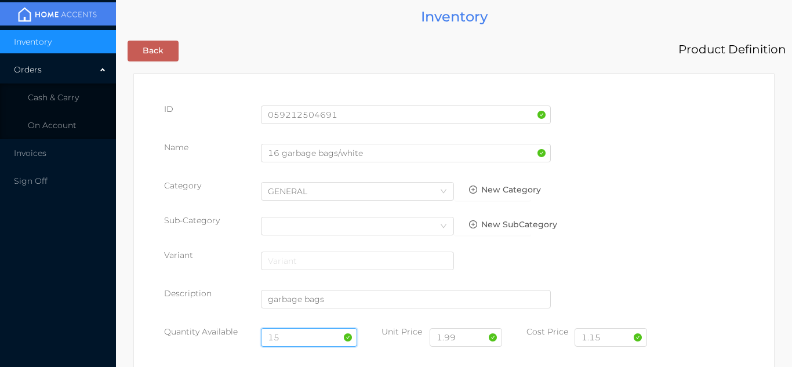
click at [302, 332] on input "15" at bounding box center [309, 337] width 97 height 19
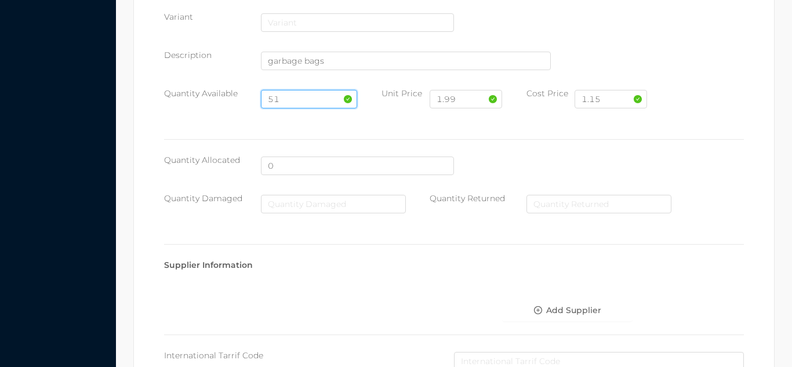
scroll to position [658, 0]
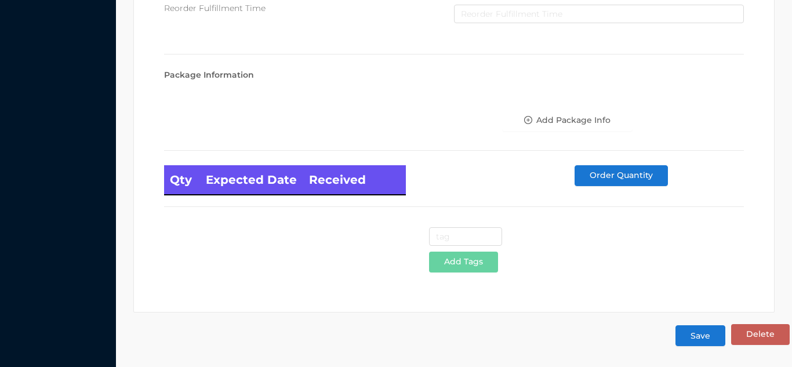
click at [709, 330] on button "Save" at bounding box center [700, 335] width 50 height 21
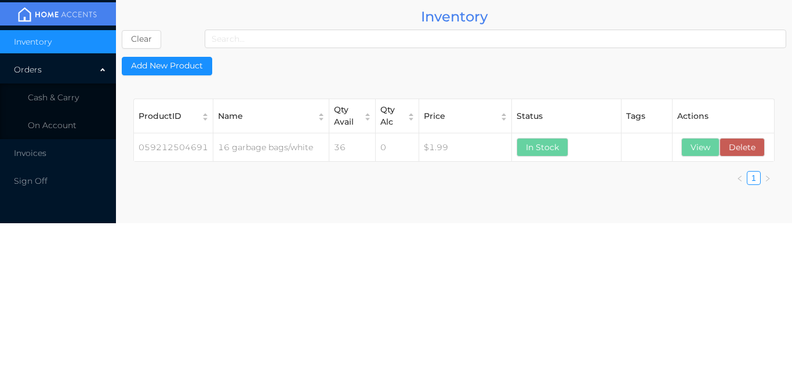
scroll to position [0, 0]
click at [82, 97] on li "Cash & Carry" at bounding box center [58, 97] width 116 height 23
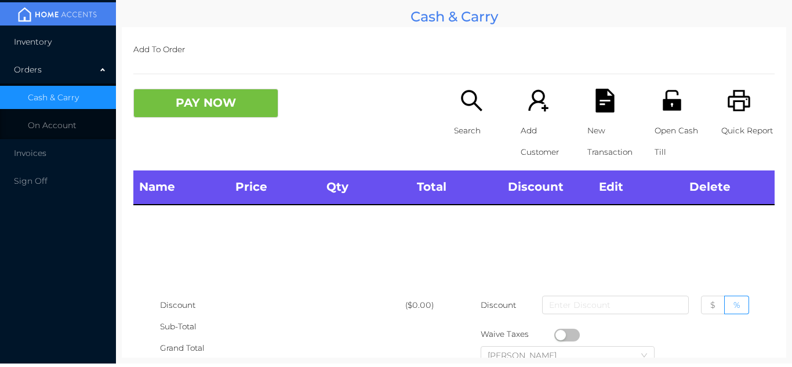
click at [75, 39] on li "Inventory" at bounding box center [58, 41] width 116 height 23
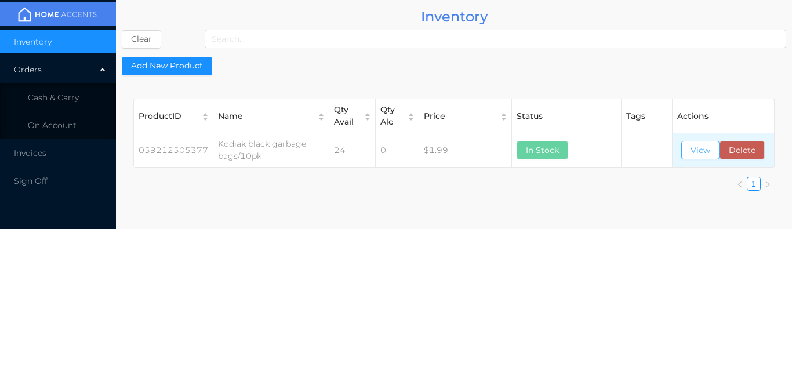
click at [699, 144] on button "View" at bounding box center [700, 150] width 38 height 19
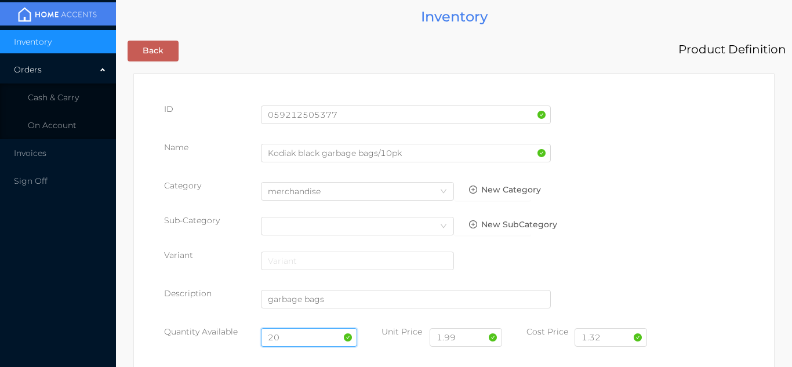
click at [292, 335] on input "20" at bounding box center [309, 337] width 97 height 19
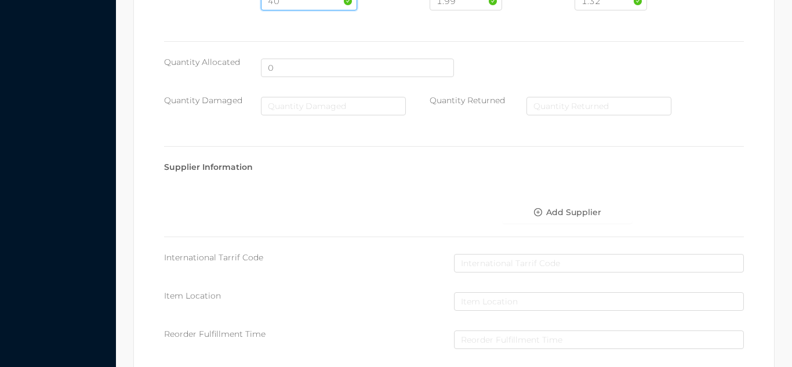
scroll to position [658, 0]
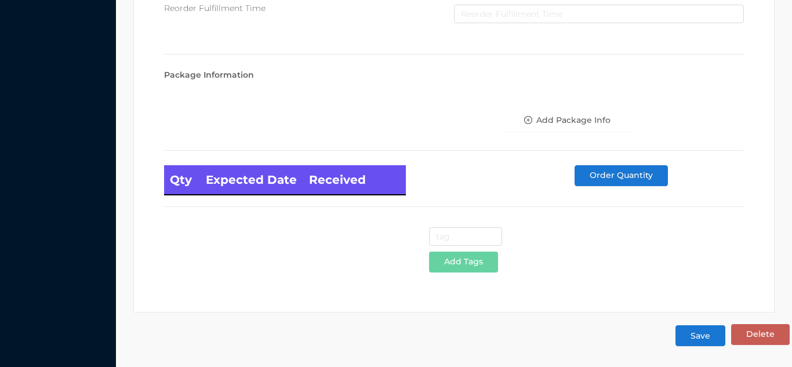
click at [697, 336] on button "Save" at bounding box center [700, 335] width 50 height 21
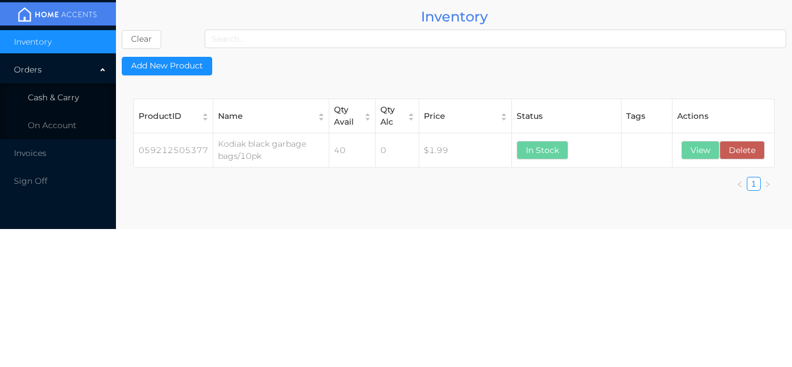
click at [77, 91] on li "Cash & Carry" at bounding box center [58, 97] width 116 height 23
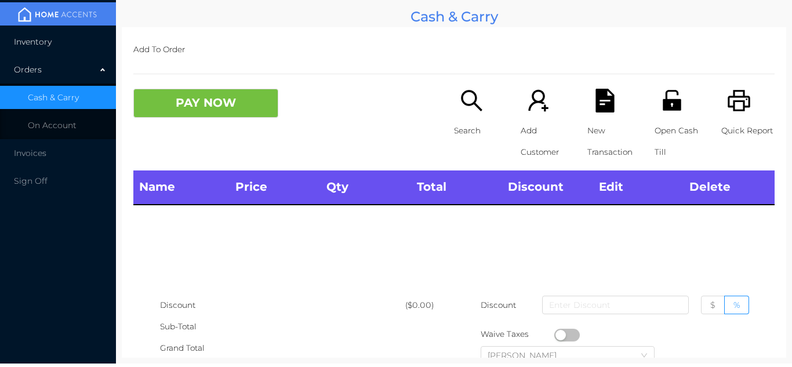
click at [70, 31] on li "Inventory" at bounding box center [58, 41] width 116 height 23
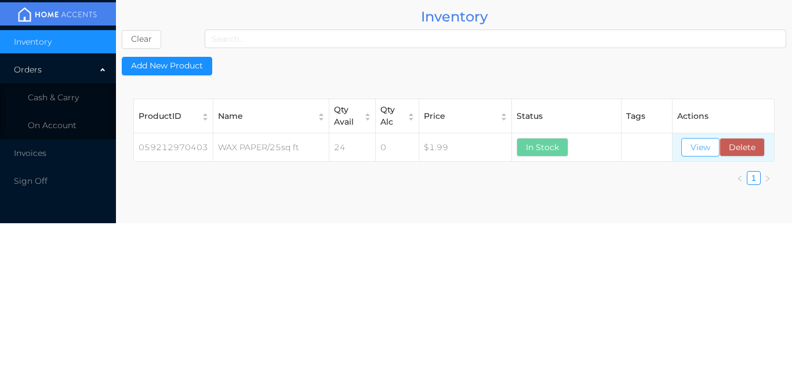
click at [701, 147] on button "View" at bounding box center [700, 147] width 38 height 19
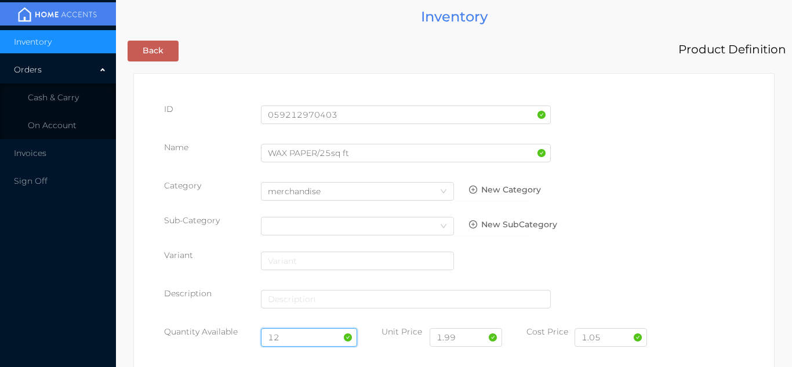
click at [296, 337] on input "12" at bounding box center [309, 337] width 97 height 19
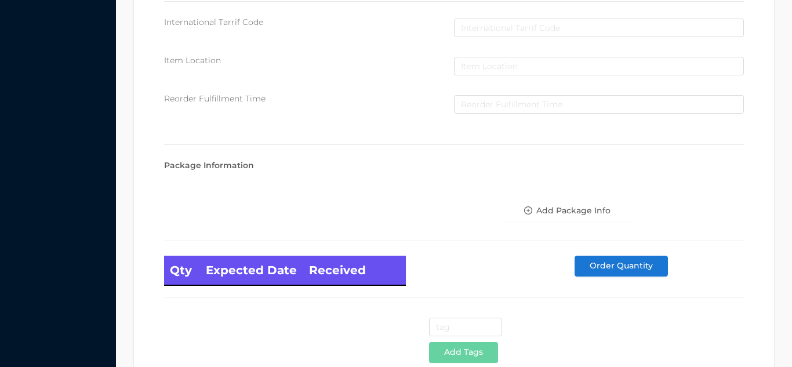
scroll to position [658, 0]
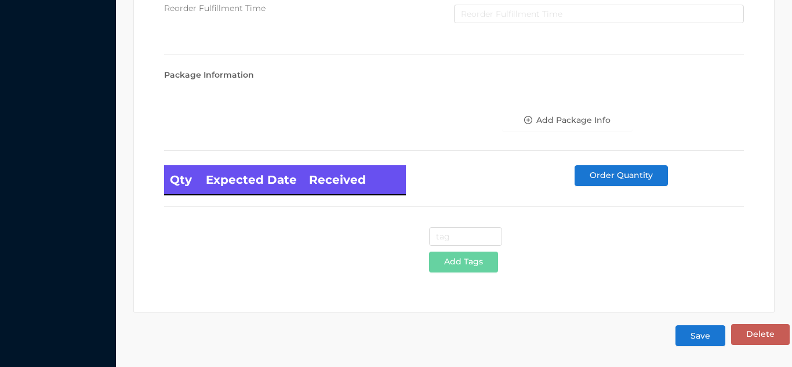
click at [699, 333] on button "Save" at bounding box center [700, 335] width 50 height 21
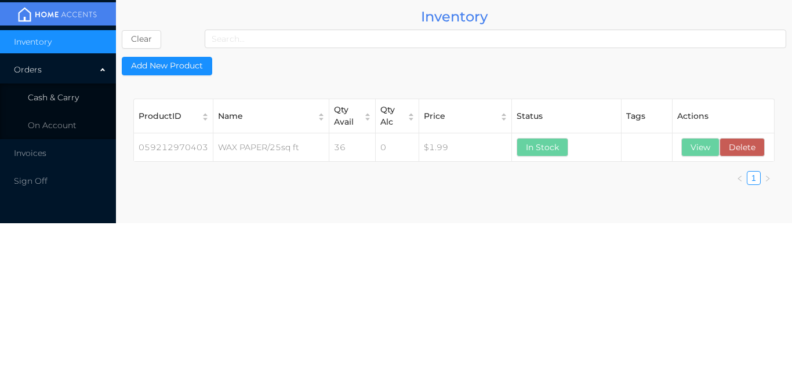
click at [84, 86] on li "Cash & Carry" at bounding box center [58, 97] width 116 height 23
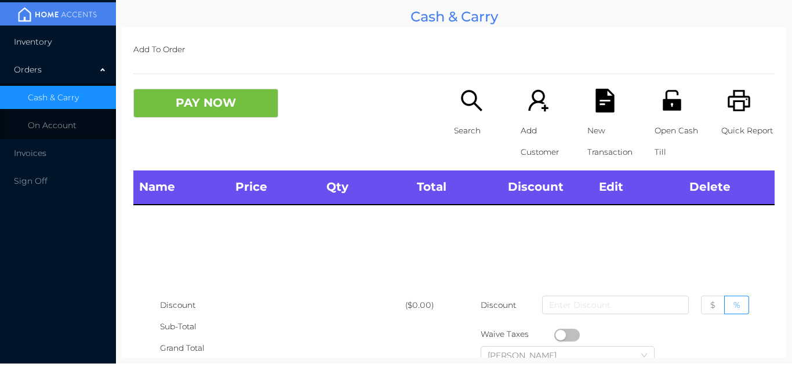
click at [72, 37] on li "Inventory" at bounding box center [58, 41] width 116 height 23
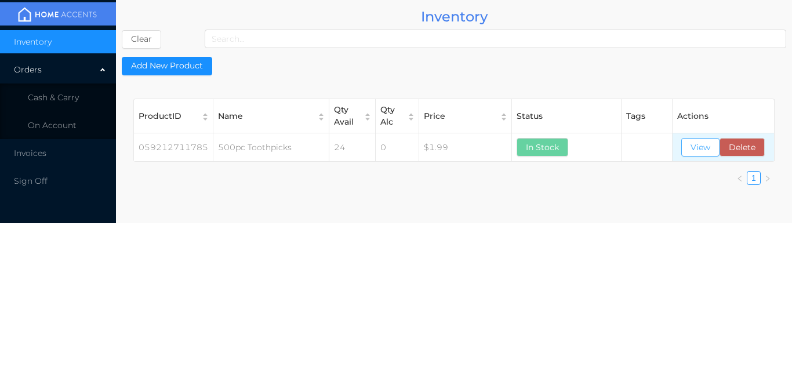
click at [693, 154] on button "View" at bounding box center [700, 147] width 38 height 19
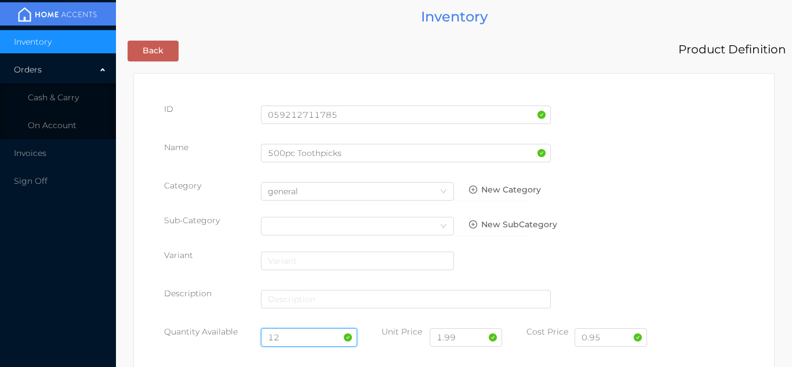
click at [292, 337] on input "12" at bounding box center [309, 337] width 97 height 19
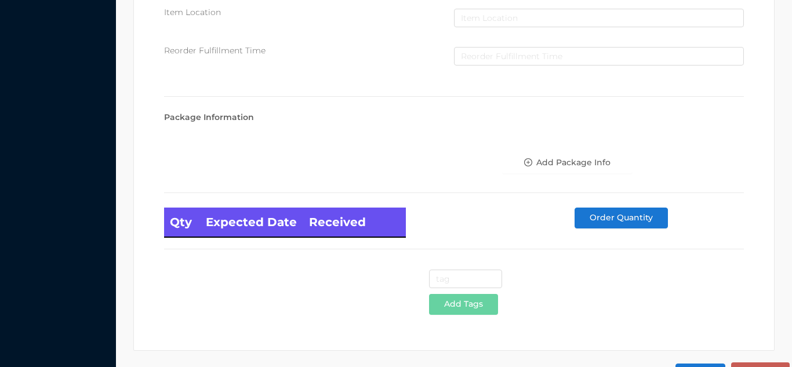
scroll to position [658, 0]
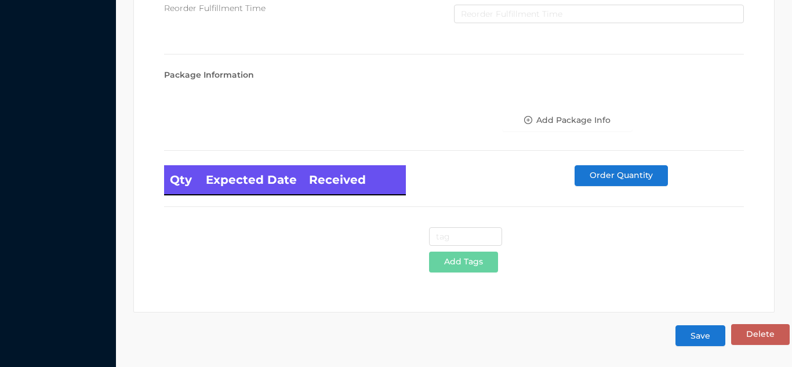
click at [701, 335] on button "Save" at bounding box center [700, 335] width 50 height 21
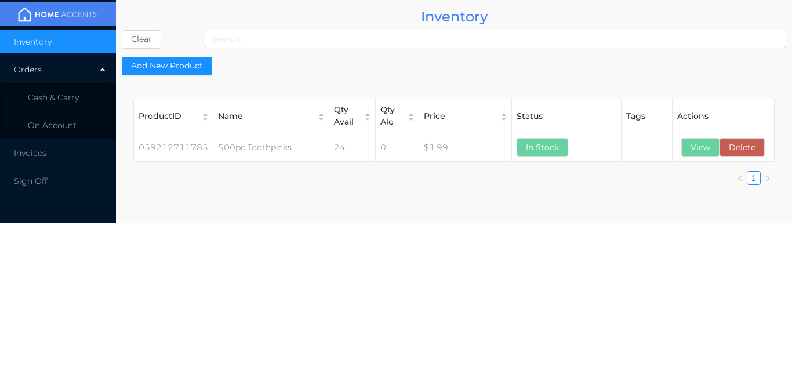
scroll to position [0, 0]
click at [60, 96] on span "Cash & Carry" at bounding box center [53, 97] width 51 height 10
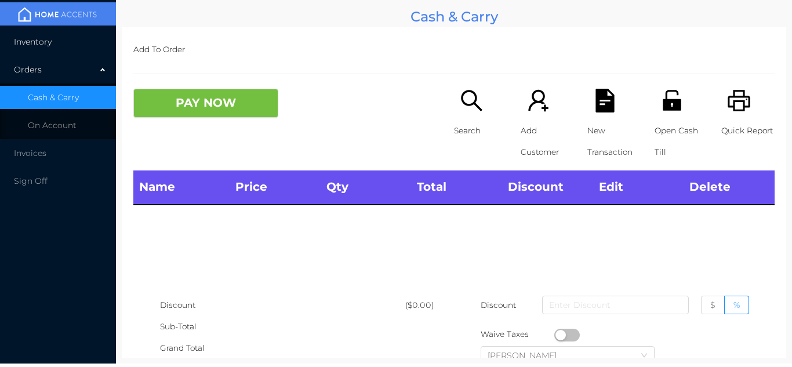
click at [56, 39] on li "Inventory" at bounding box center [58, 41] width 116 height 23
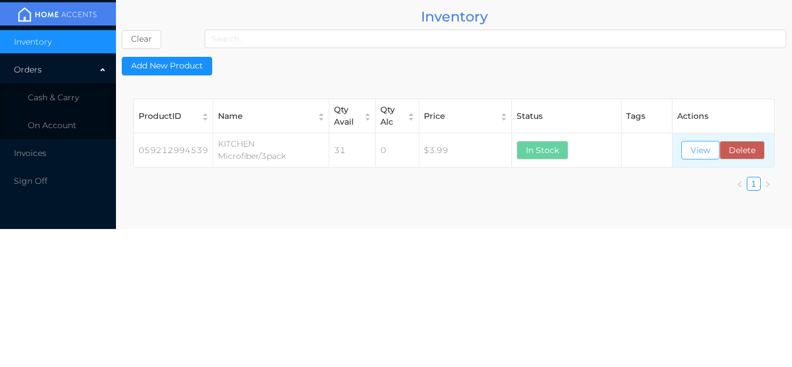
click at [697, 158] on button "View" at bounding box center [700, 150] width 38 height 19
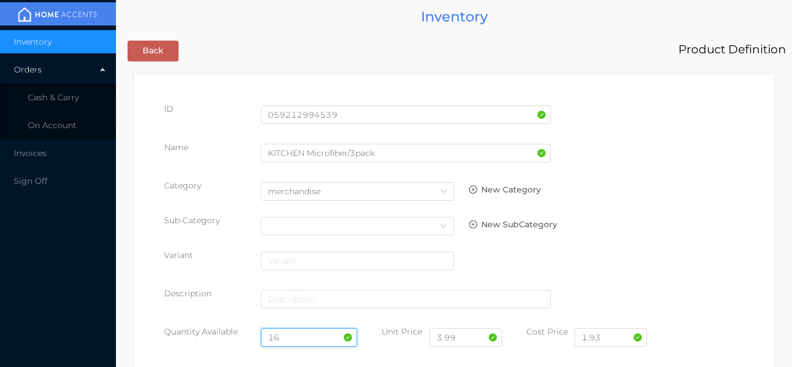
click at [296, 336] on input "16" at bounding box center [309, 337] width 97 height 19
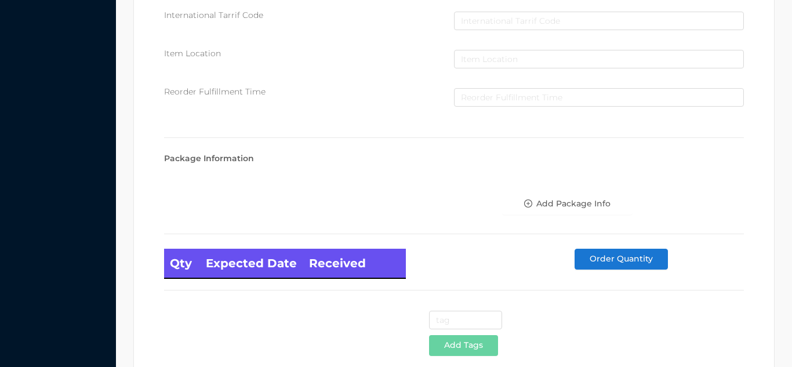
scroll to position [658, 0]
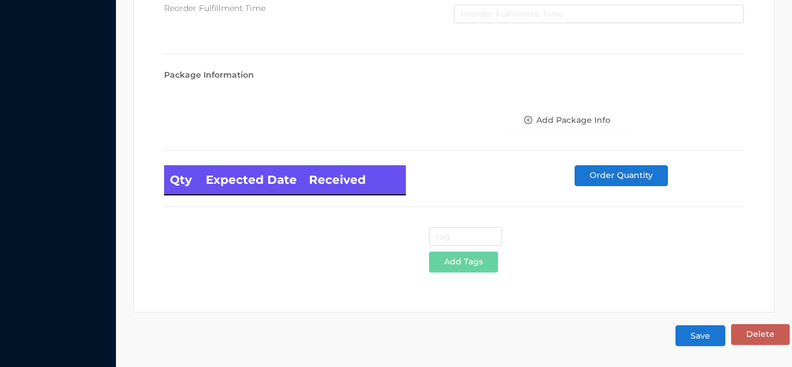
click at [696, 337] on button "Save" at bounding box center [700, 335] width 50 height 21
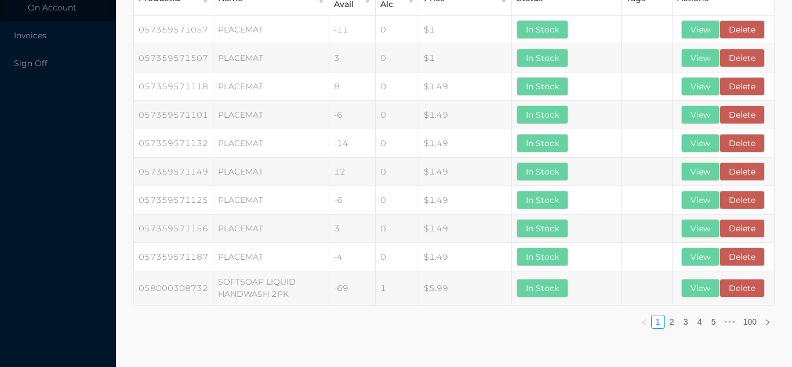
scroll to position [0, 0]
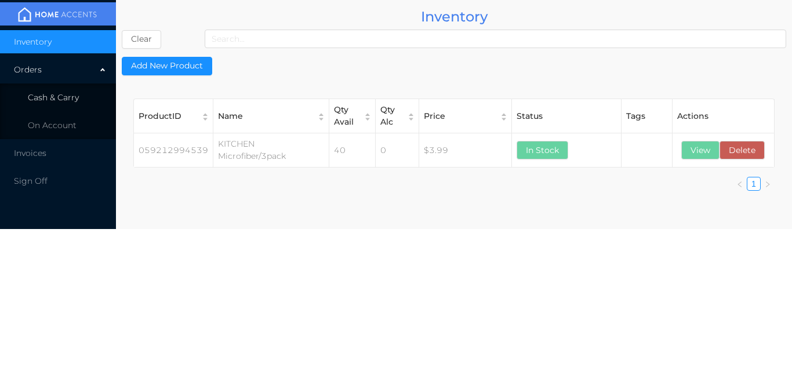
click at [85, 90] on li "Cash & Carry" at bounding box center [58, 97] width 116 height 23
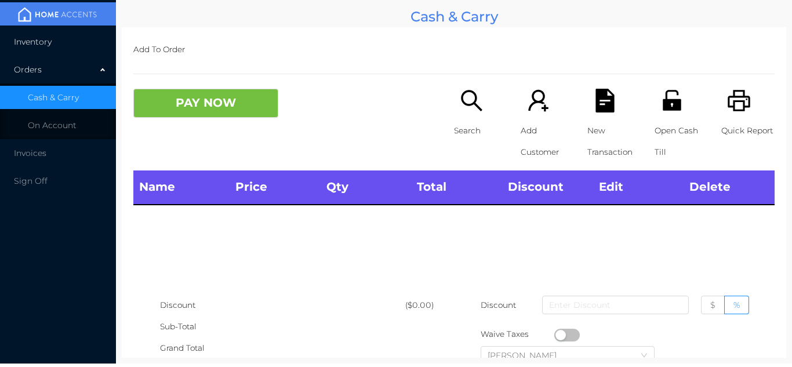
click at [78, 35] on li "Inventory" at bounding box center [58, 41] width 116 height 23
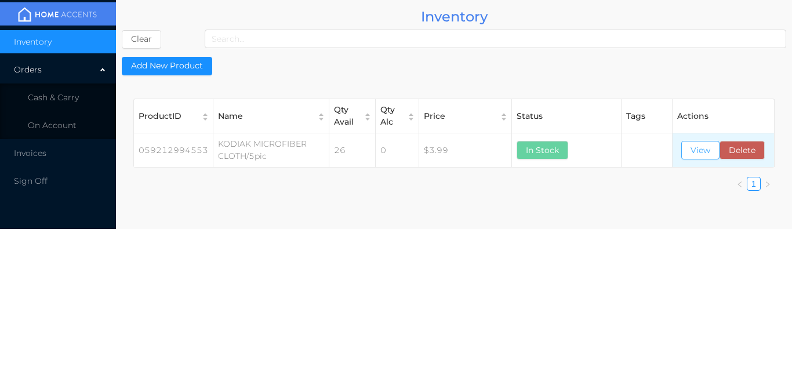
click at [699, 148] on button "View" at bounding box center [700, 150] width 38 height 19
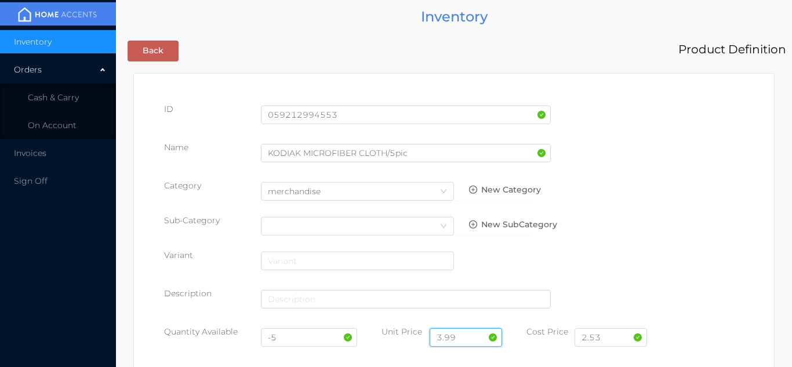
click at [475, 330] on input "3.99" at bounding box center [466, 337] width 72 height 19
click at [288, 341] on input "-5" at bounding box center [309, 337] width 97 height 19
click at [468, 336] on input "4.99" at bounding box center [466, 337] width 72 height 19
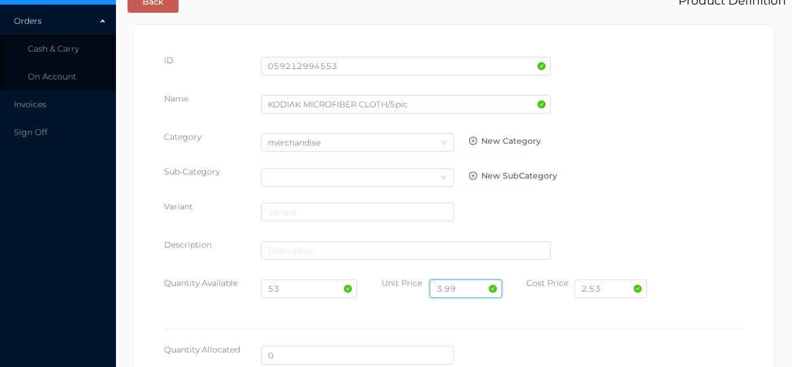
scroll to position [658, 0]
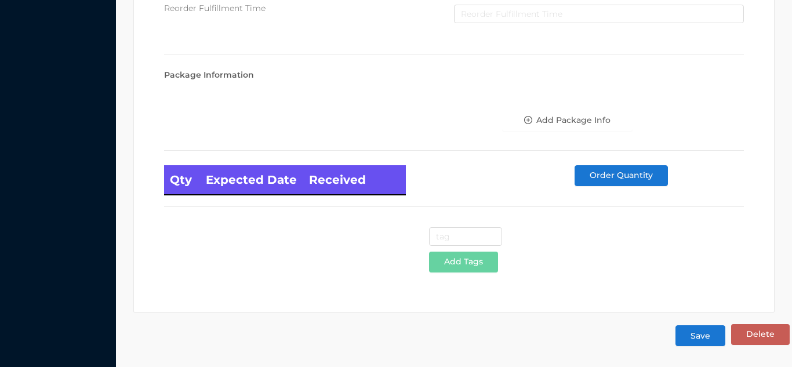
click at [703, 335] on button "Save" at bounding box center [700, 335] width 50 height 21
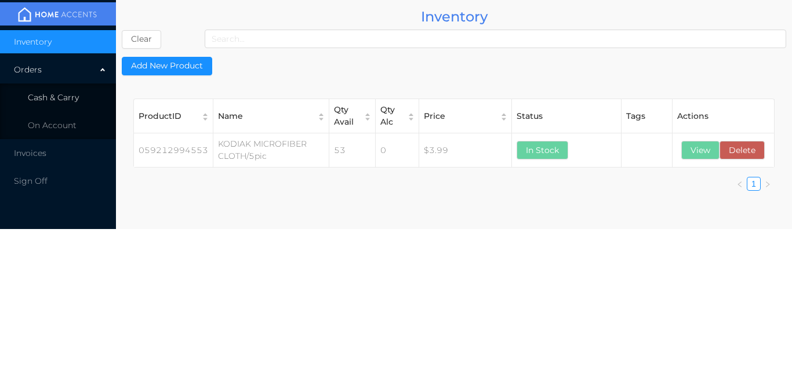
click at [79, 94] on li "Cash & Carry" at bounding box center [58, 97] width 116 height 23
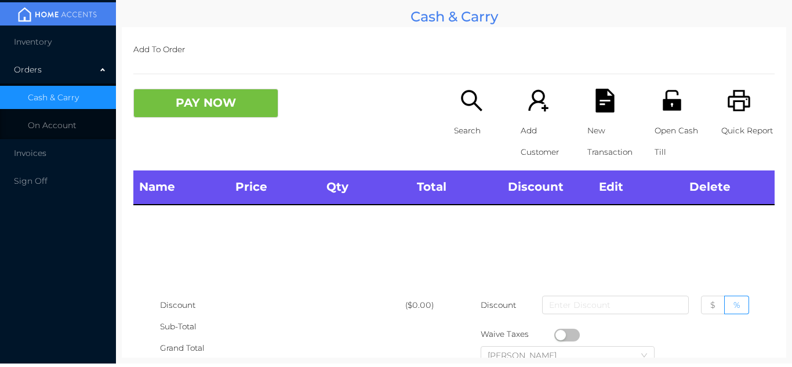
click at [75, 41] on li "Inventory" at bounding box center [58, 41] width 116 height 23
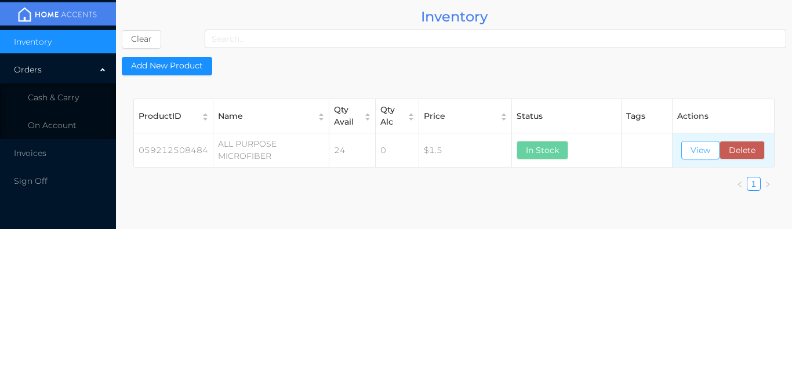
click at [695, 152] on button "View" at bounding box center [700, 150] width 38 height 19
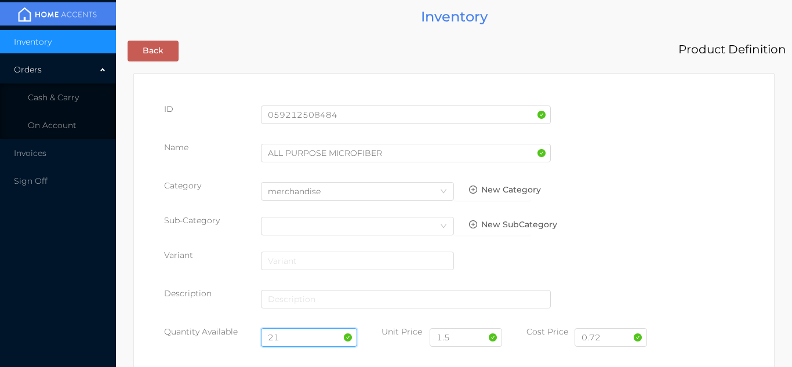
click at [296, 336] on input "21" at bounding box center [309, 337] width 97 height 19
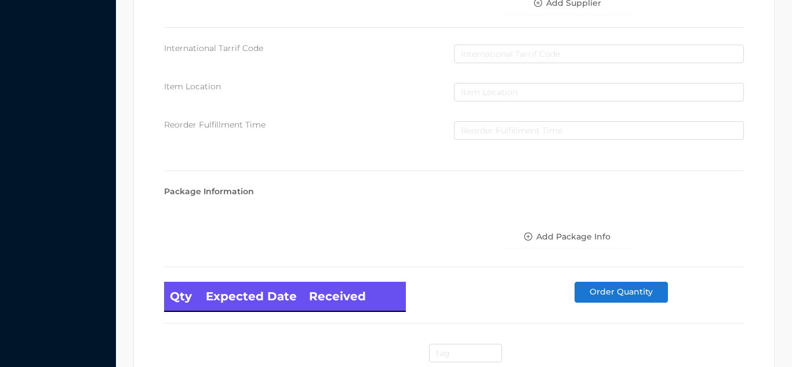
scroll to position [658, 0]
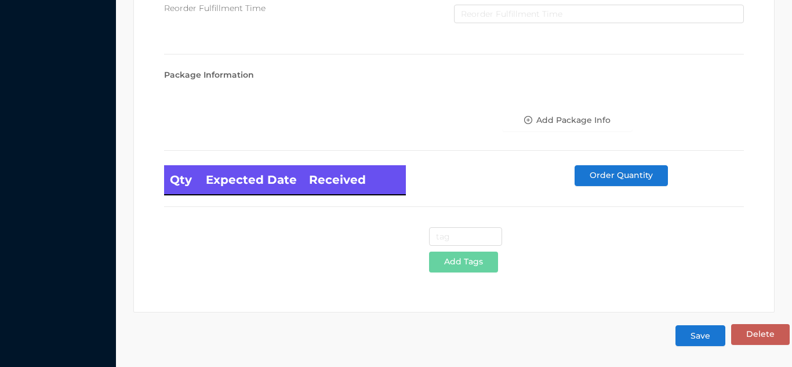
click at [703, 340] on button "Save" at bounding box center [700, 335] width 50 height 21
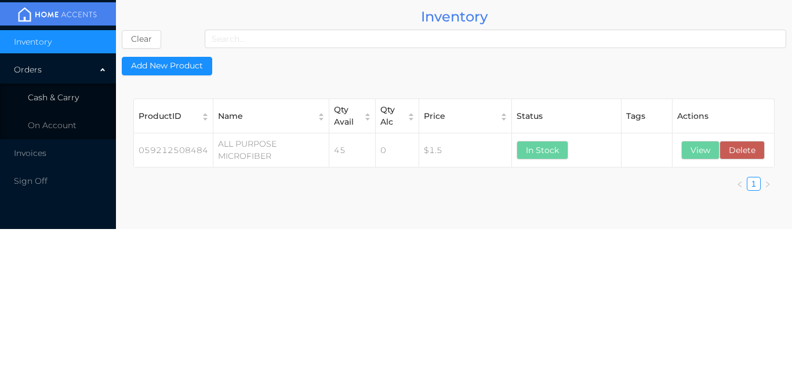
click at [81, 88] on li "Cash & Carry" at bounding box center [58, 97] width 116 height 23
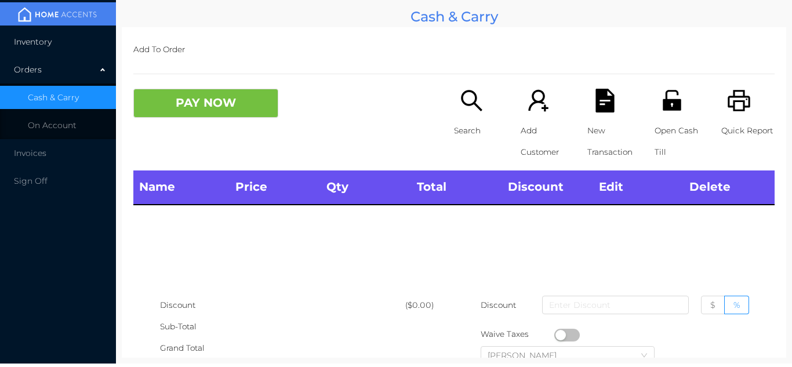
click at [78, 31] on li "Inventory" at bounding box center [58, 41] width 116 height 23
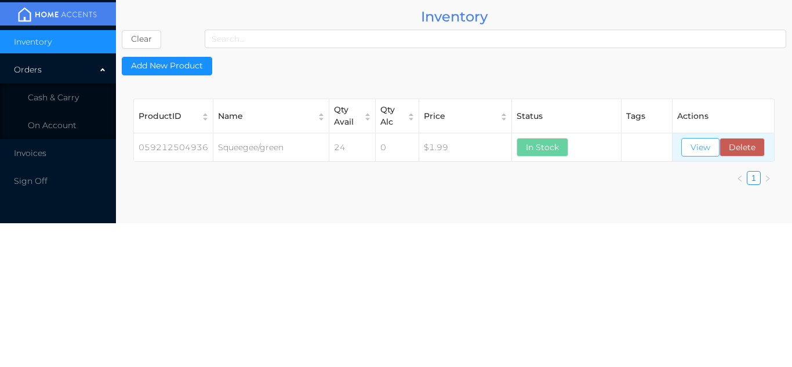
click at [699, 143] on button "View" at bounding box center [700, 147] width 38 height 19
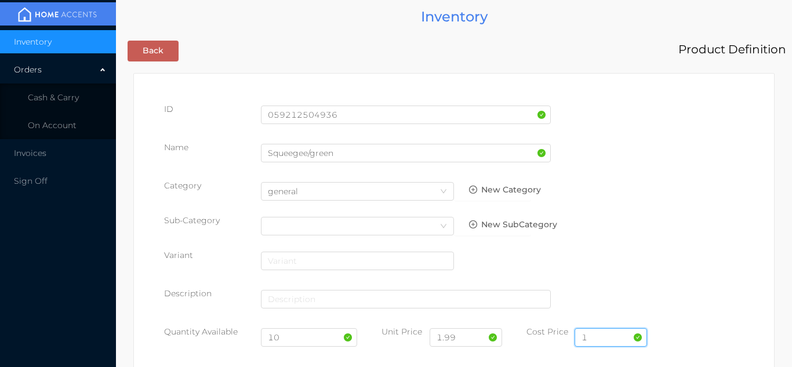
click at [597, 342] on input "1" at bounding box center [611, 337] width 72 height 19
click at [297, 339] on input "10" at bounding box center [309, 337] width 97 height 19
click at [296, 336] on input "10" at bounding box center [309, 337] width 97 height 19
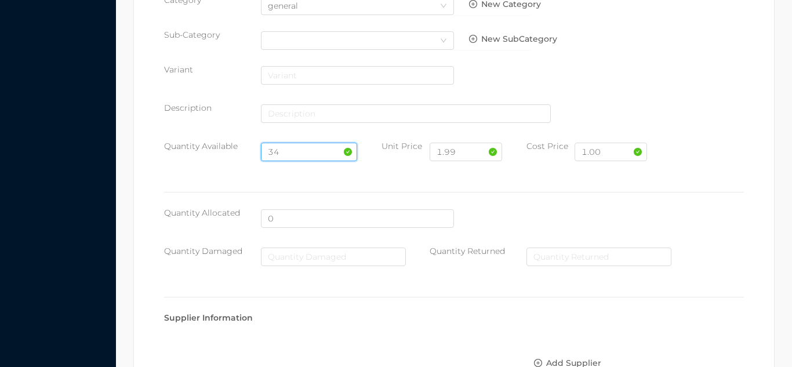
scroll to position [658, 0]
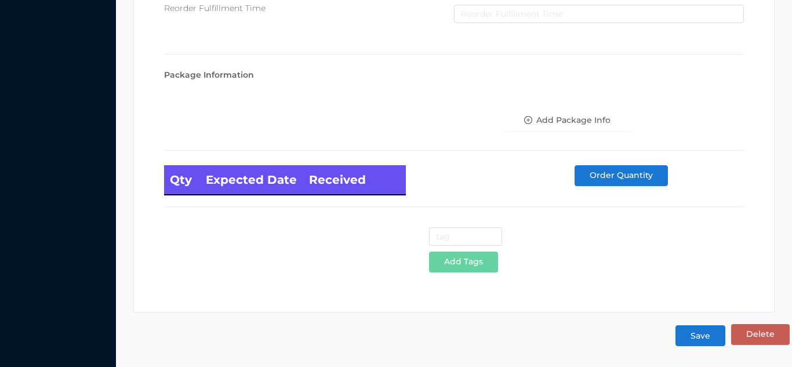
click at [707, 343] on button "Save" at bounding box center [700, 335] width 50 height 21
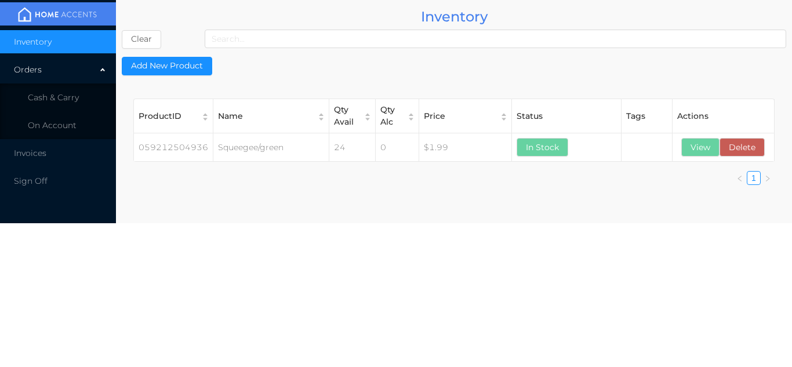
scroll to position [0, 0]
click at [79, 103] on li "Cash & Carry" at bounding box center [58, 97] width 116 height 23
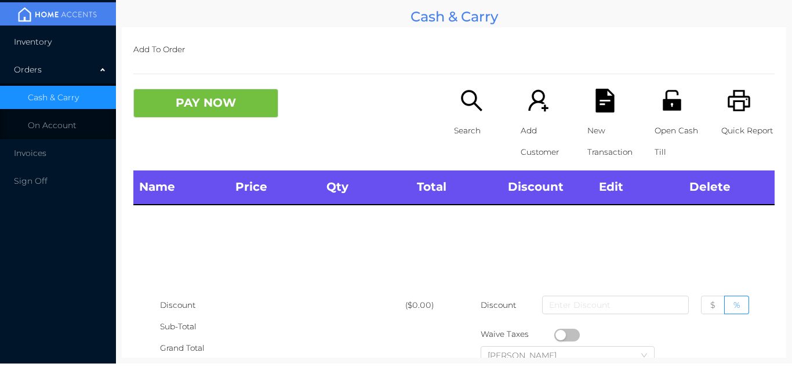
click at [81, 37] on li "Inventory" at bounding box center [58, 41] width 116 height 23
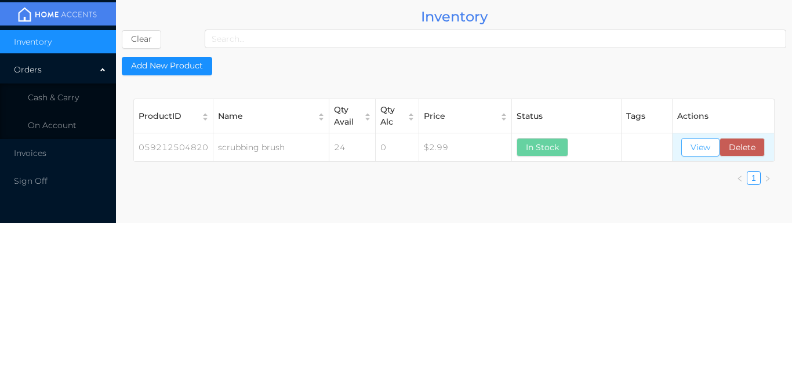
click at [697, 149] on button "View" at bounding box center [700, 147] width 38 height 19
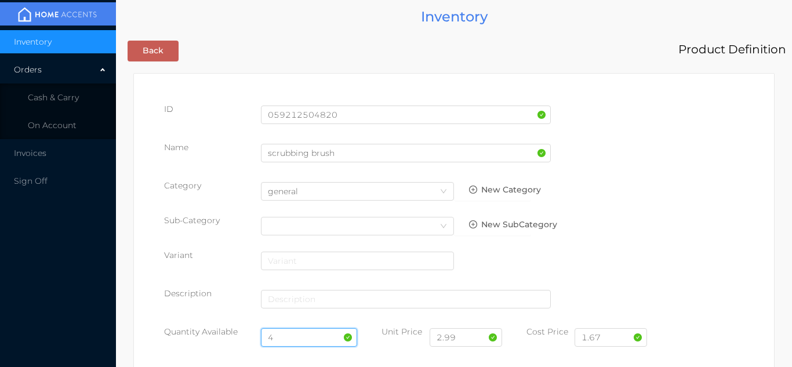
click at [290, 336] on input "4" at bounding box center [309, 337] width 97 height 19
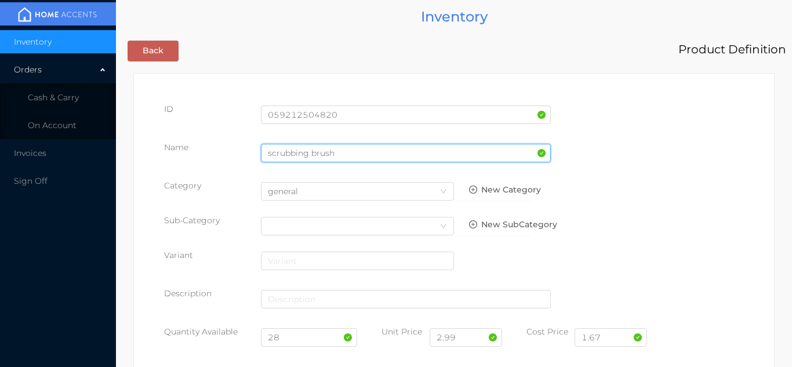
click at [337, 155] on input "scrubbing brush" at bounding box center [406, 153] width 290 height 19
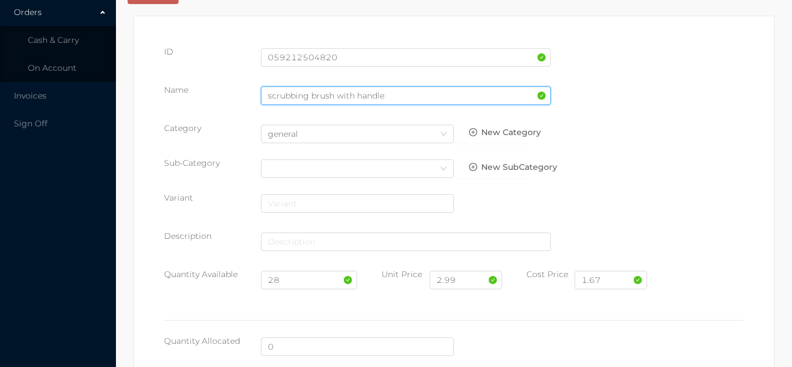
scroll to position [658, 0]
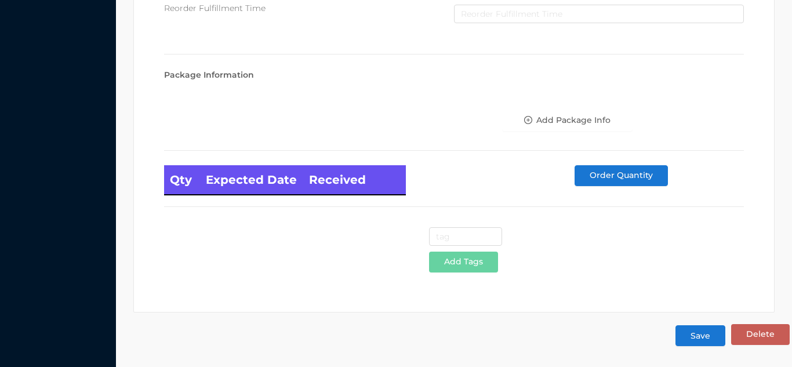
click at [706, 340] on button "Save" at bounding box center [700, 335] width 50 height 21
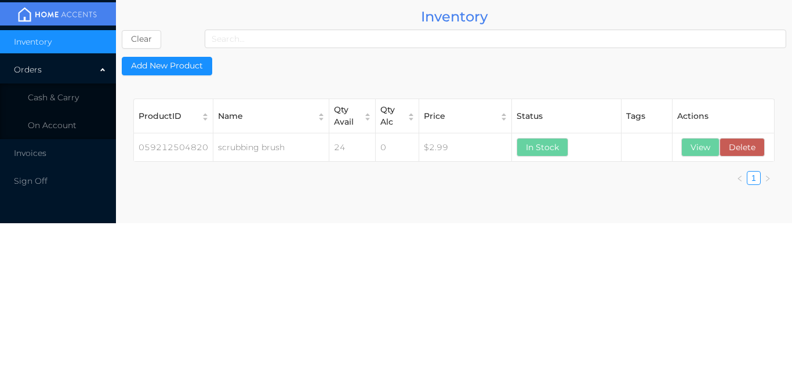
scroll to position [0, 0]
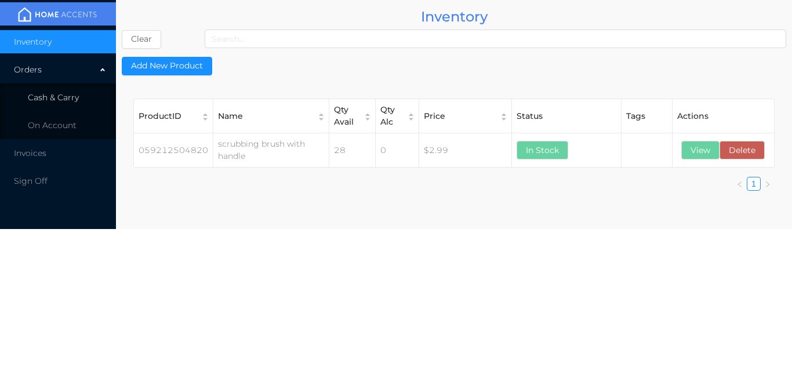
click at [63, 94] on span "Cash & Carry" at bounding box center [53, 97] width 51 height 10
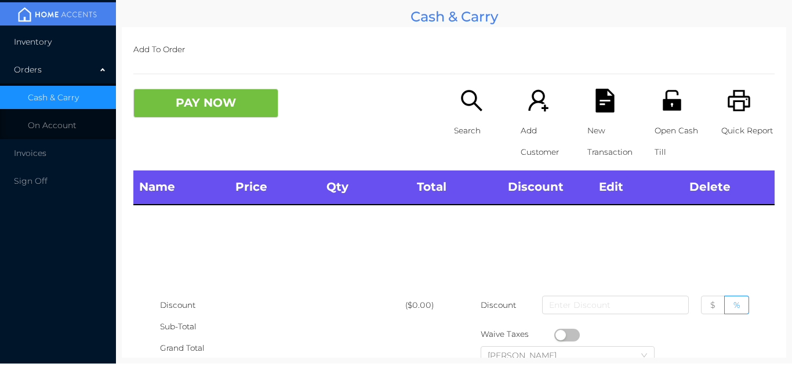
click at [59, 46] on li "Inventory" at bounding box center [58, 41] width 116 height 23
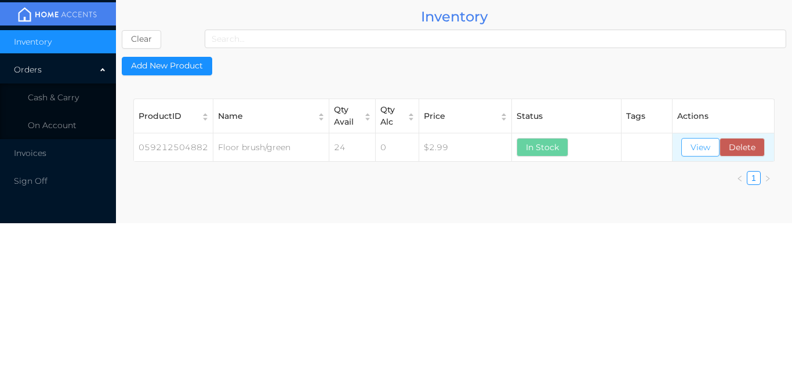
click at [696, 151] on button "View" at bounding box center [700, 147] width 38 height 19
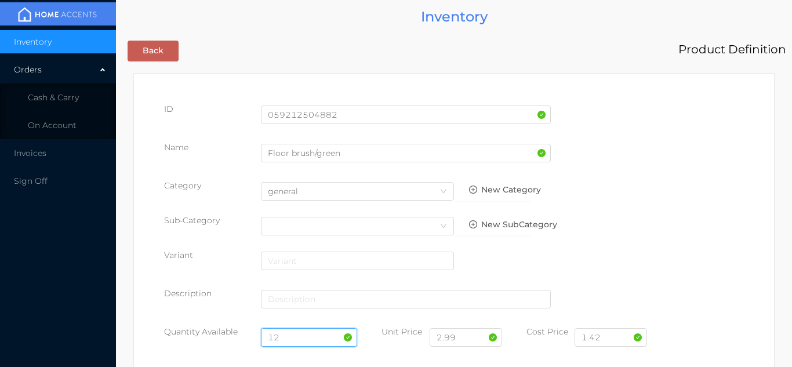
click at [295, 336] on input "12" at bounding box center [309, 337] width 97 height 19
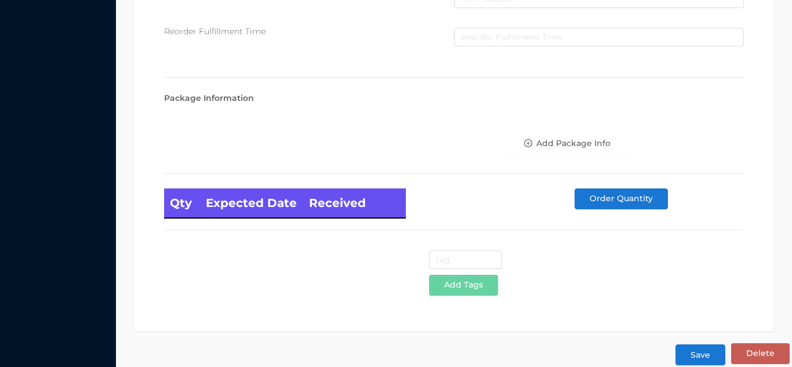
scroll to position [658, 0]
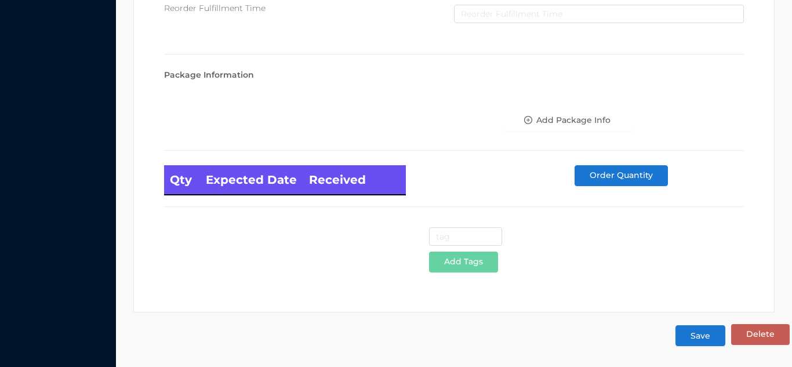
click at [704, 333] on button "Save" at bounding box center [700, 335] width 50 height 21
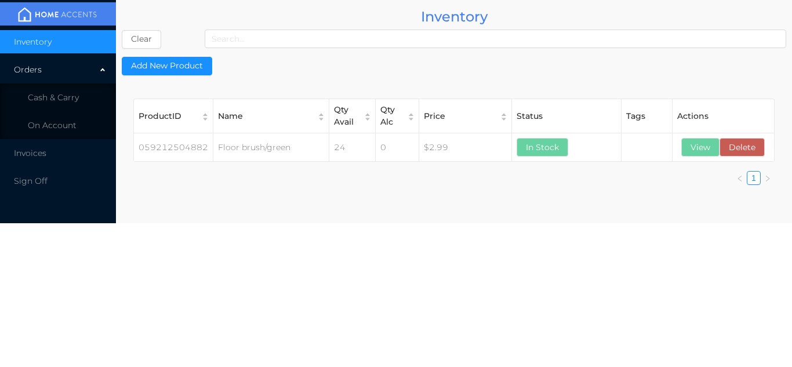
scroll to position [0, 0]
click at [79, 104] on li "Cash & Carry" at bounding box center [58, 97] width 116 height 23
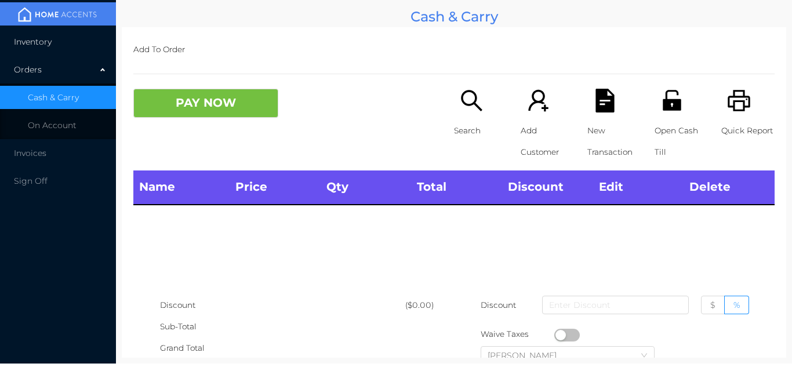
click at [78, 38] on li "Inventory" at bounding box center [58, 41] width 116 height 23
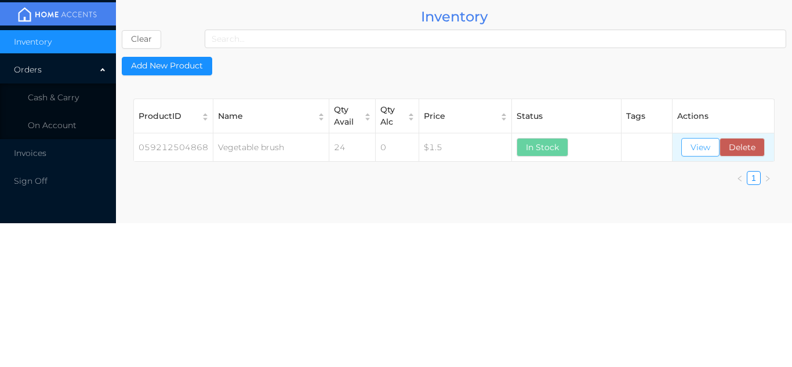
click at [708, 152] on button "View" at bounding box center [700, 147] width 38 height 19
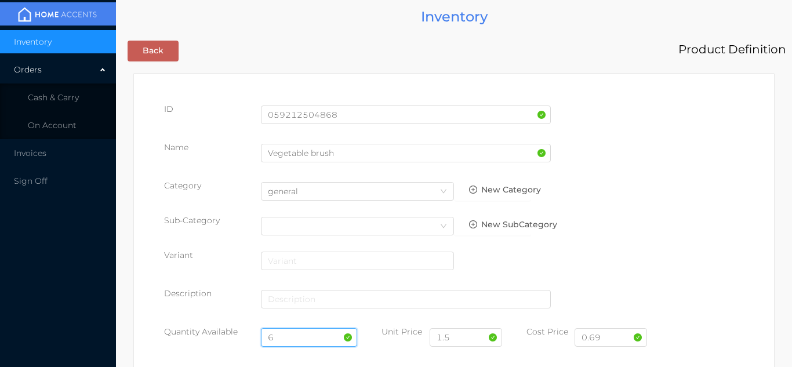
click at [285, 333] on input "6" at bounding box center [309, 337] width 97 height 19
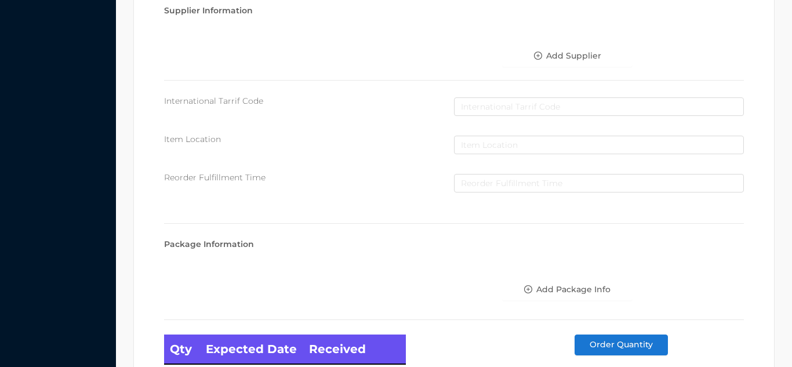
scroll to position [658, 0]
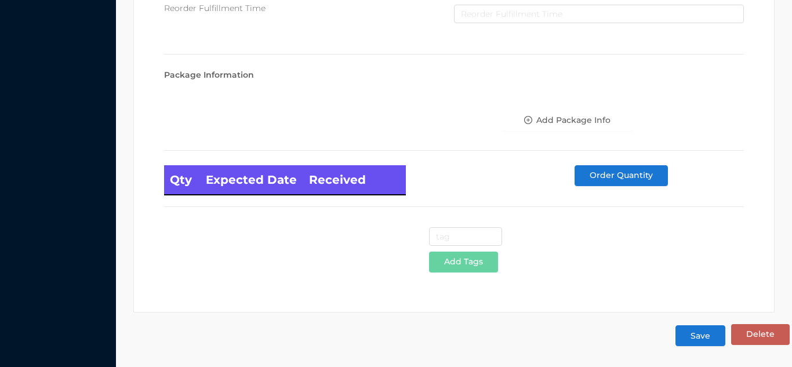
click at [707, 335] on button "Save" at bounding box center [700, 335] width 50 height 21
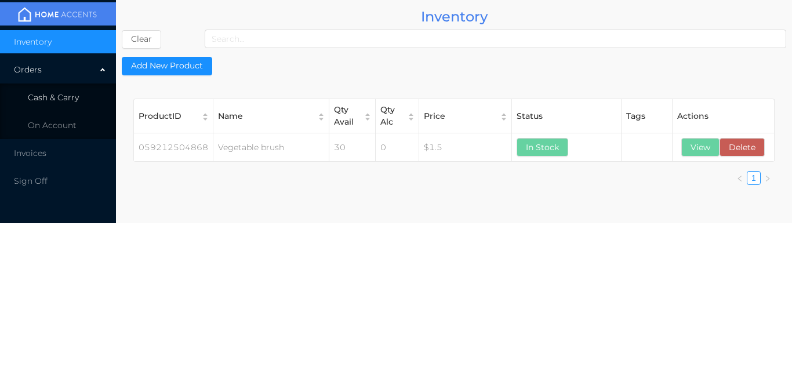
click at [51, 90] on li "Cash & Carry" at bounding box center [58, 97] width 116 height 23
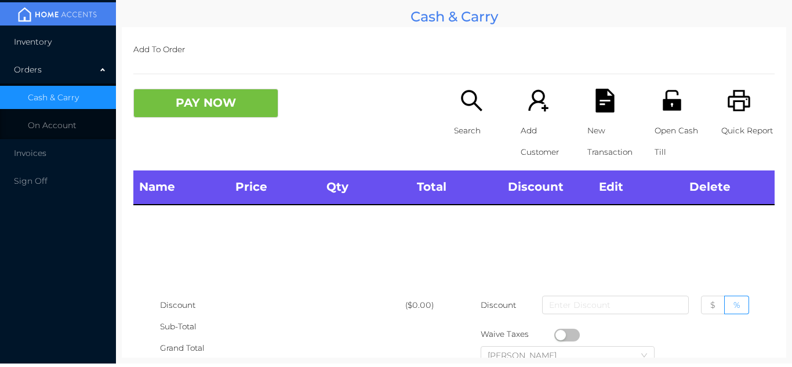
click at [68, 42] on li "Inventory" at bounding box center [58, 41] width 116 height 23
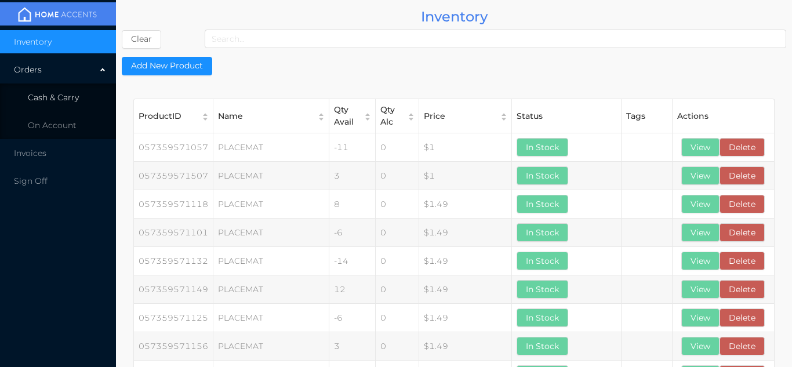
click at [77, 101] on span "Cash & Carry" at bounding box center [53, 97] width 51 height 10
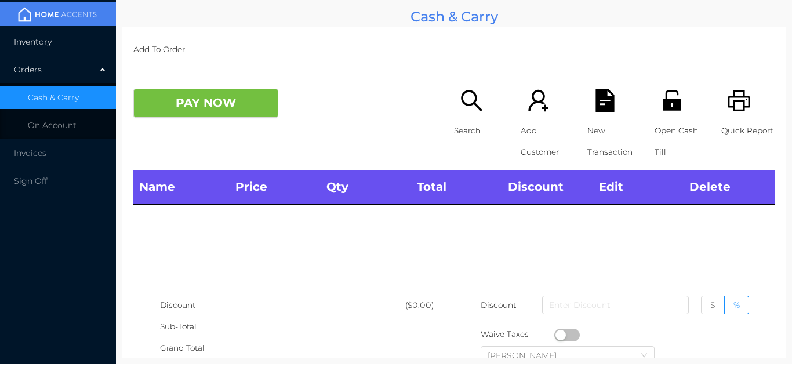
click at [68, 49] on li "Inventory" at bounding box center [58, 41] width 116 height 23
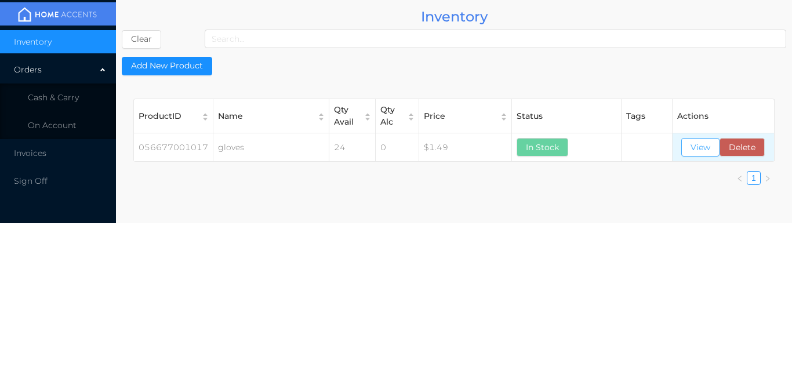
click at [699, 149] on button "View" at bounding box center [700, 147] width 38 height 19
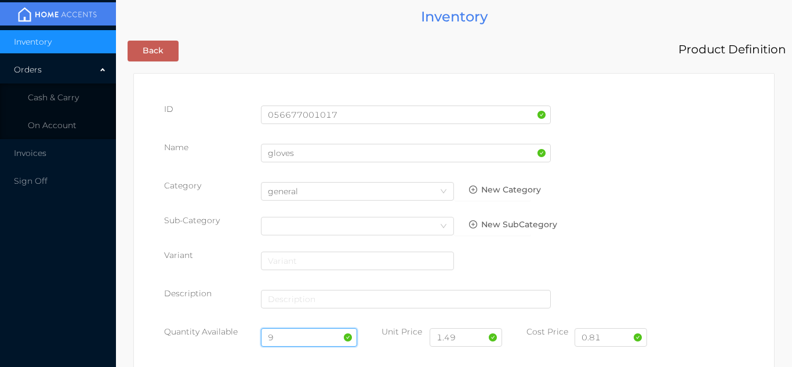
click at [300, 335] on input "9" at bounding box center [309, 337] width 97 height 19
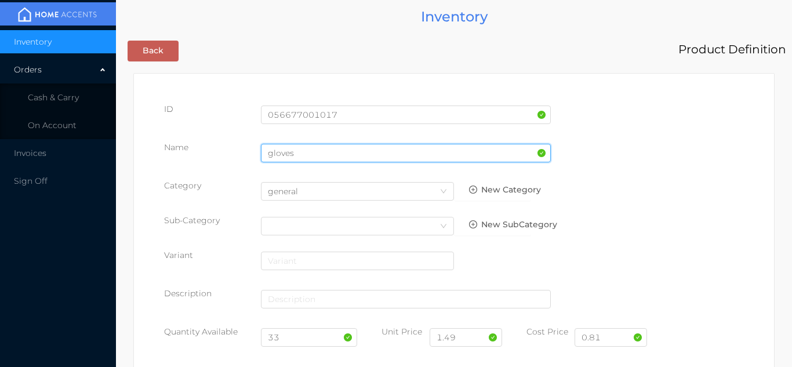
click at [298, 155] on input "gloves" at bounding box center [406, 153] width 290 height 19
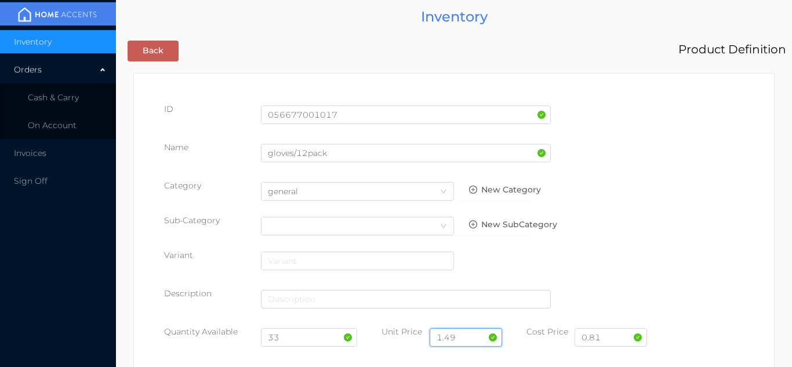
click at [474, 340] on input "1.49" at bounding box center [466, 337] width 72 height 19
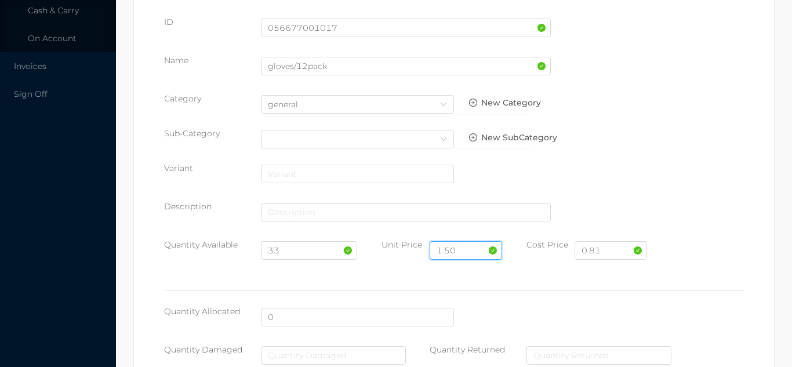
scroll to position [658, 0]
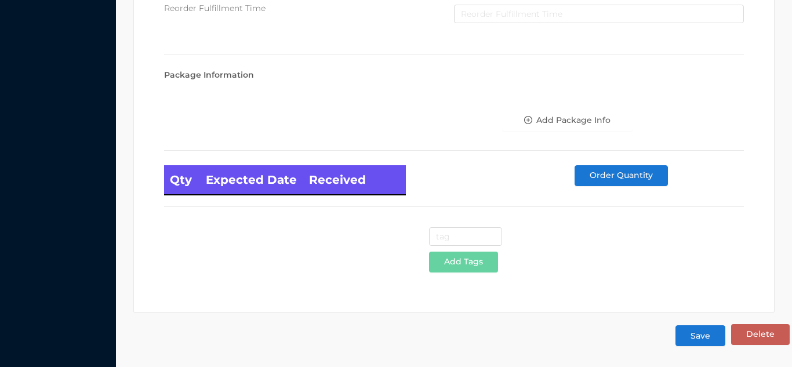
click at [707, 337] on button "Save" at bounding box center [700, 335] width 50 height 21
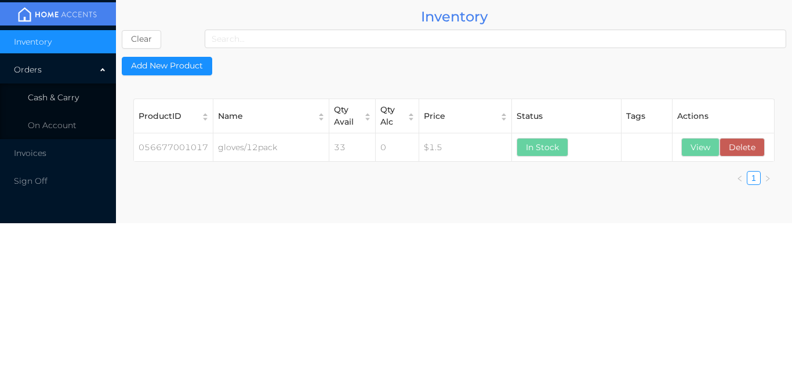
click at [72, 101] on span "Cash & Carry" at bounding box center [53, 97] width 51 height 10
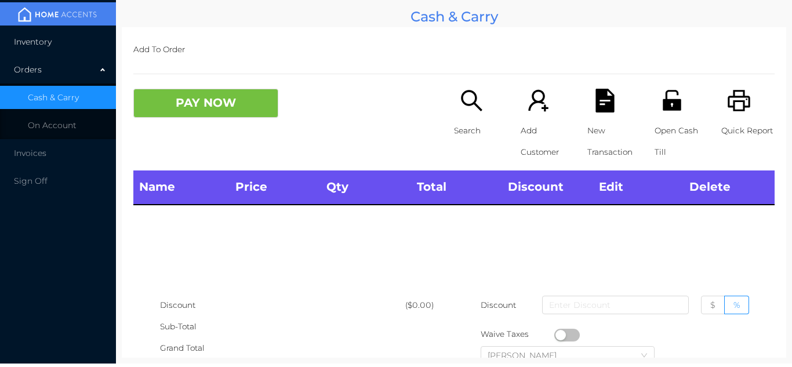
click at [86, 35] on li "Inventory" at bounding box center [58, 41] width 116 height 23
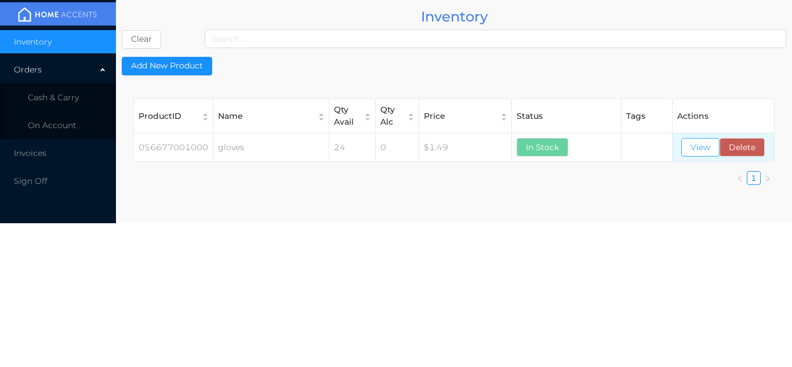
click at [694, 147] on button "View" at bounding box center [700, 147] width 38 height 19
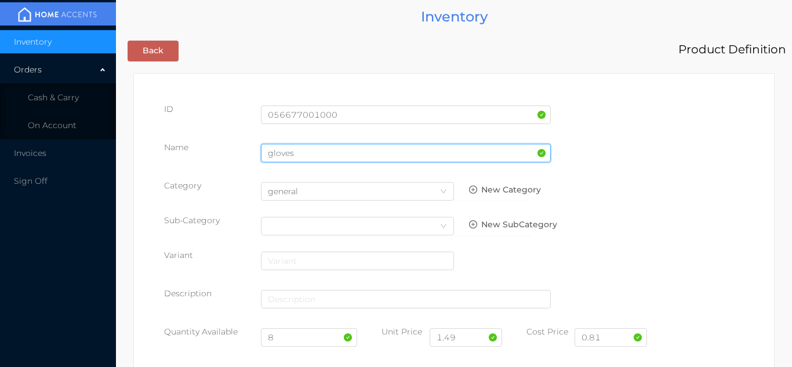
click at [294, 151] on input "gloves" at bounding box center [406, 153] width 290 height 19
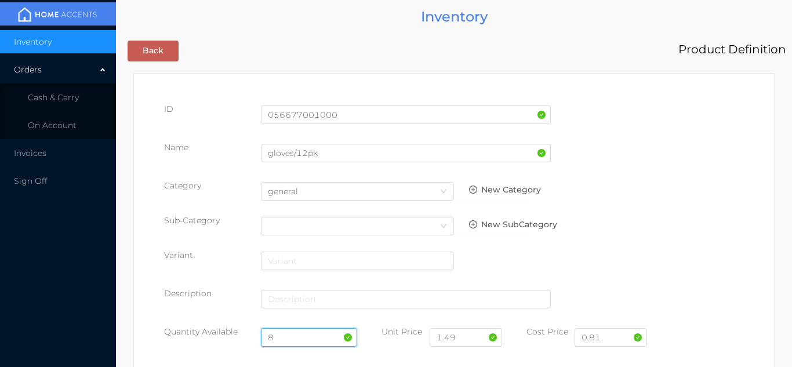
click at [294, 338] on input "8" at bounding box center [309, 337] width 97 height 19
click at [475, 341] on input "1.49" at bounding box center [466, 337] width 72 height 19
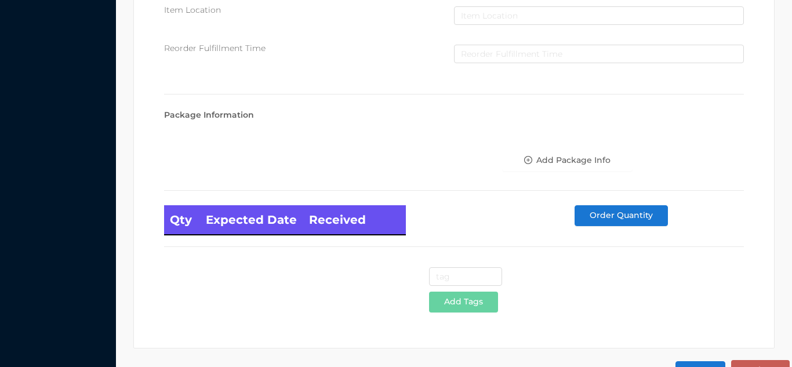
scroll to position [658, 0]
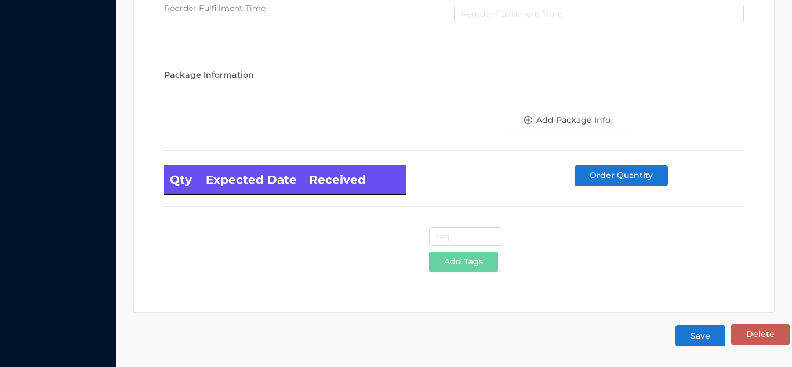
click at [698, 344] on button "Save" at bounding box center [700, 335] width 50 height 21
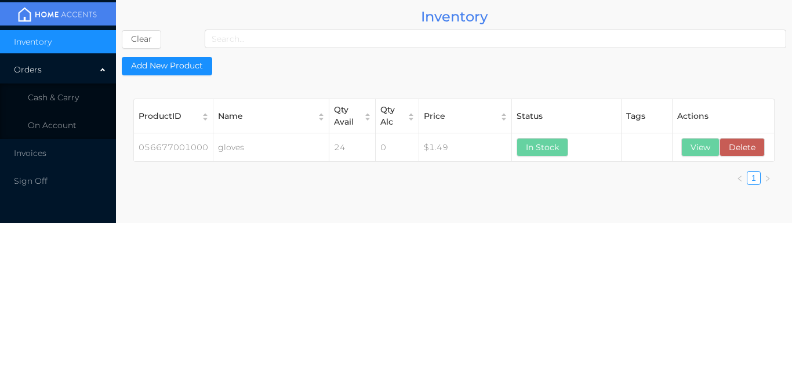
scroll to position [0, 0]
click at [75, 101] on span "Cash & Carry" at bounding box center [53, 97] width 51 height 10
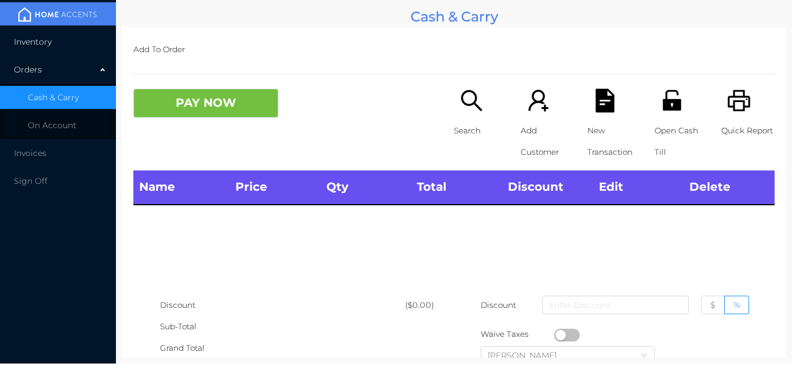
click at [78, 34] on li "Inventory" at bounding box center [58, 41] width 116 height 23
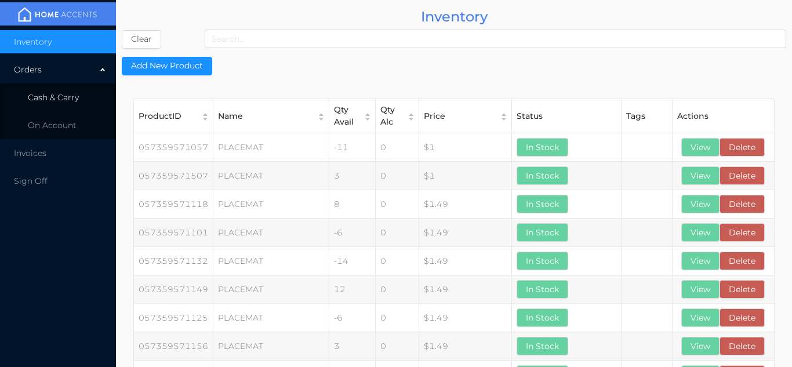
click at [93, 93] on li "Cash & Carry" at bounding box center [58, 97] width 116 height 23
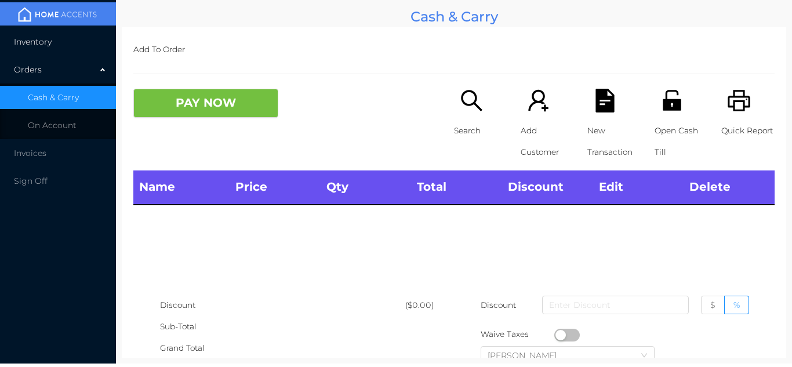
click at [78, 34] on li "Inventory" at bounding box center [58, 41] width 116 height 23
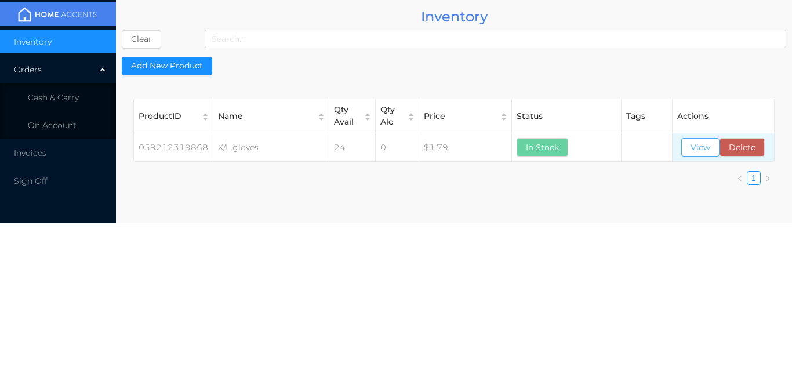
click at [694, 152] on button "View" at bounding box center [700, 147] width 38 height 19
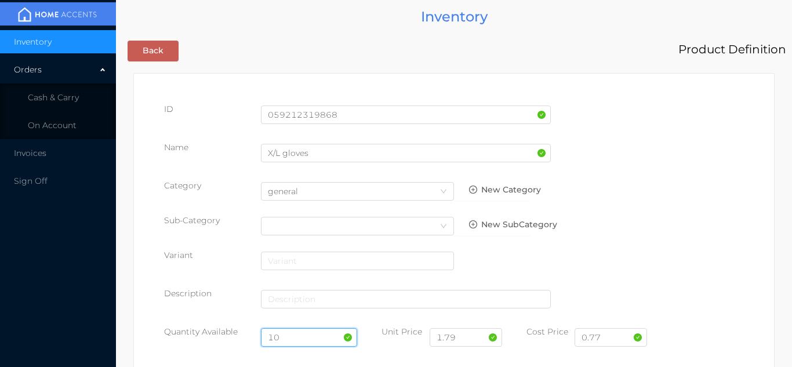
click at [296, 337] on input "10" at bounding box center [309, 337] width 97 height 19
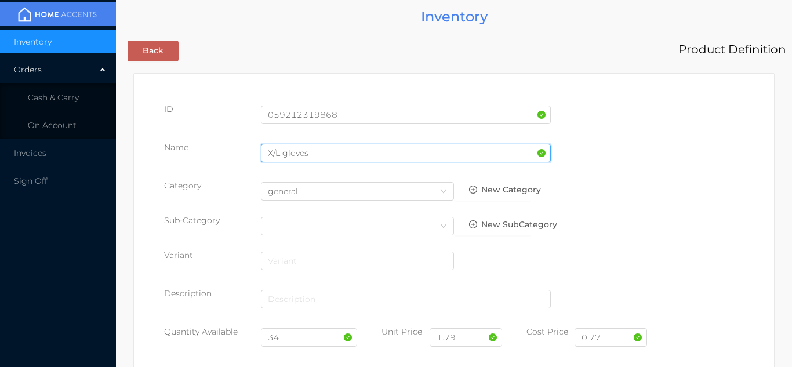
click at [310, 155] on input "X/L gloves" at bounding box center [406, 153] width 290 height 19
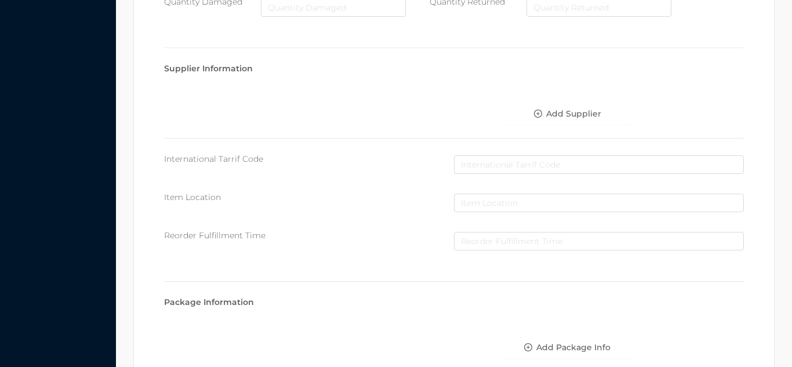
scroll to position [658, 0]
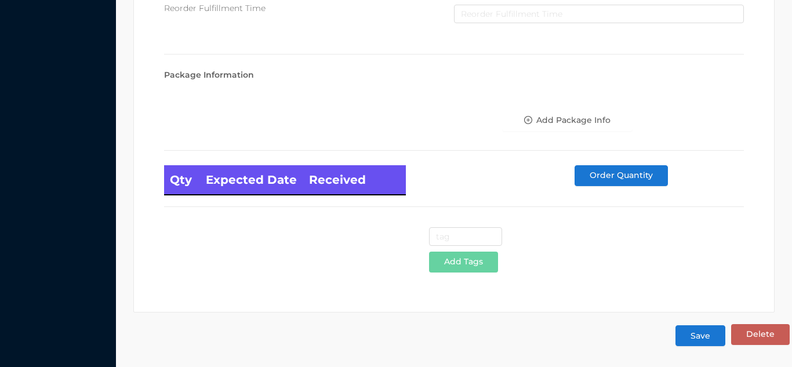
click at [707, 335] on button "Save" at bounding box center [700, 335] width 50 height 21
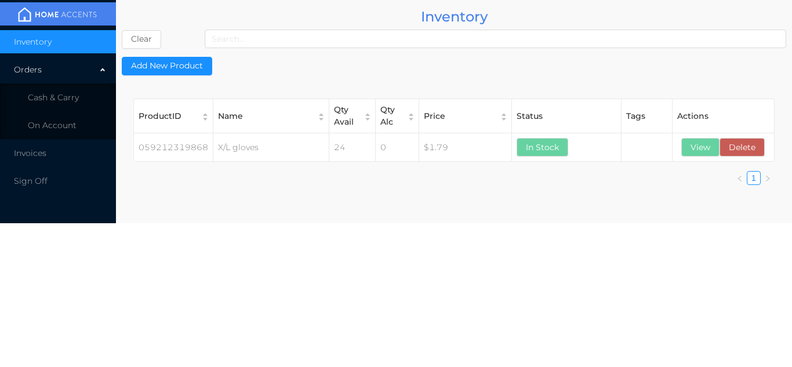
scroll to position [0, 0]
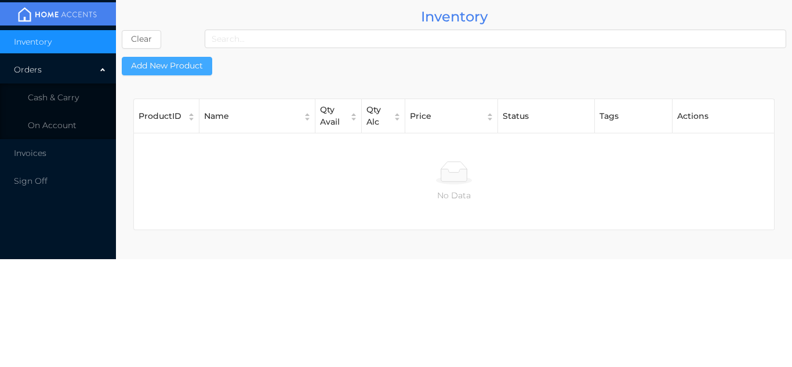
click at [181, 57] on button "Add New Product" at bounding box center [167, 66] width 90 height 19
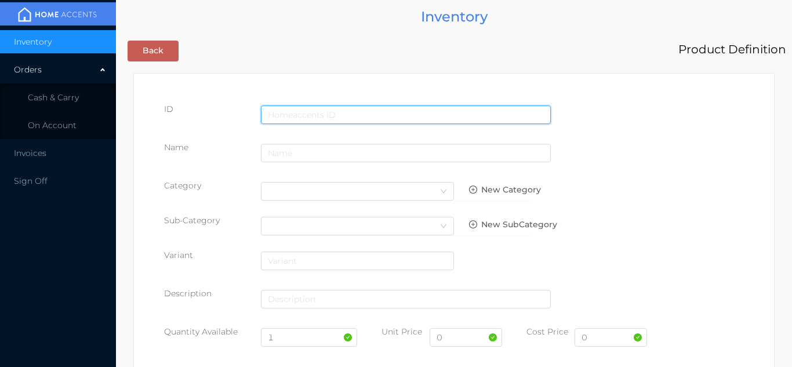
click at [296, 111] on input "text" at bounding box center [406, 115] width 290 height 19
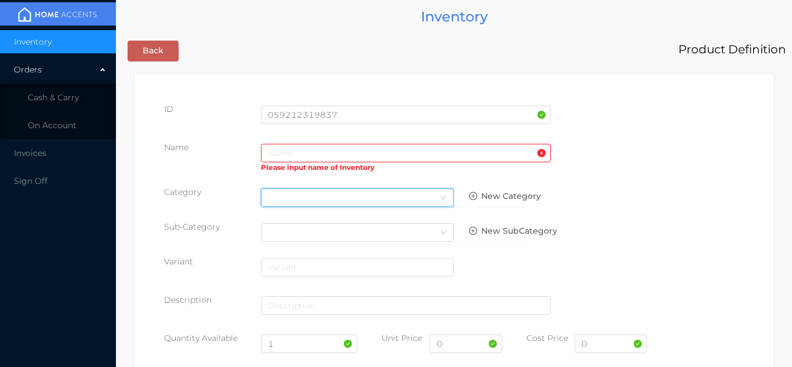
click at [277, 189] on div "Select Category" at bounding box center [357, 197] width 179 height 17
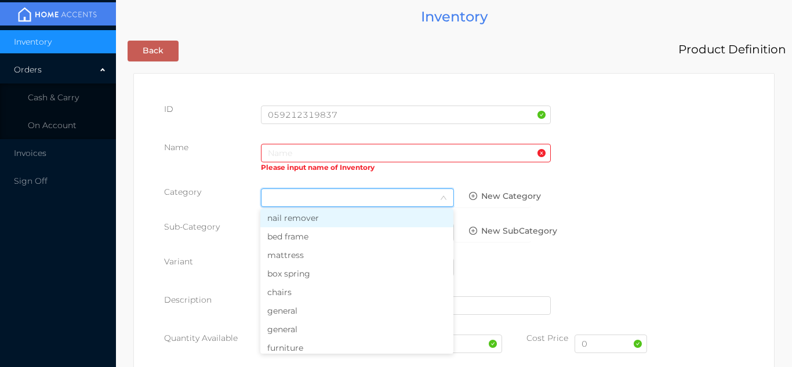
click at [287, 308] on li "general" at bounding box center [356, 310] width 193 height 19
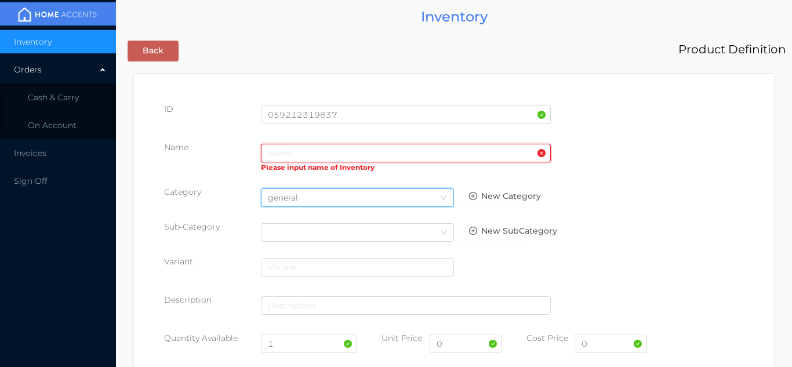
click at [274, 144] on input "text" at bounding box center [406, 153] width 290 height 19
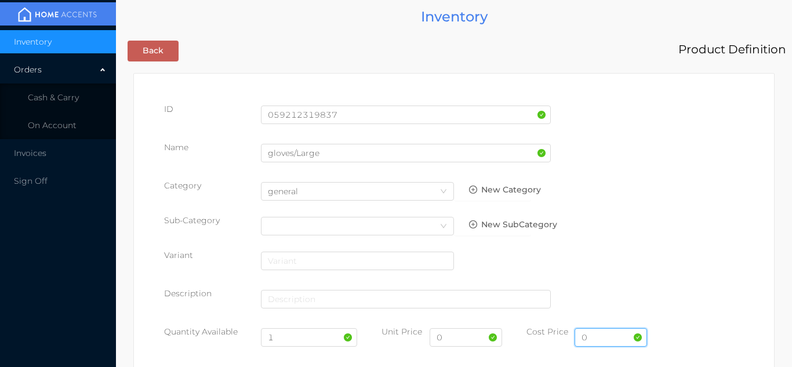
click at [601, 337] on input "0" at bounding box center [611, 337] width 72 height 19
click at [454, 342] on input "0" at bounding box center [466, 337] width 72 height 19
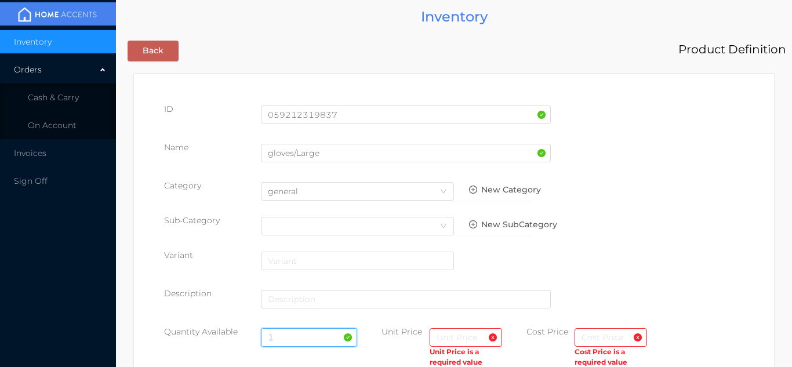
click at [286, 340] on input "1" at bounding box center [309, 337] width 97 height 19
click at [586, 344] on input "text" at bounding box center [611, 337] width 72 height 19
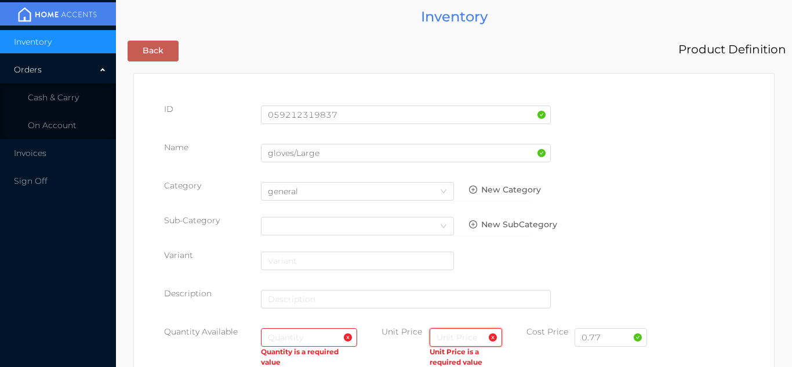
click at [459, 340] on input "text" at bounding box center [466, 337] width 72 height 19
click at [280, 340] on input "text" at bounding box center [309, 337] width 97 height 19
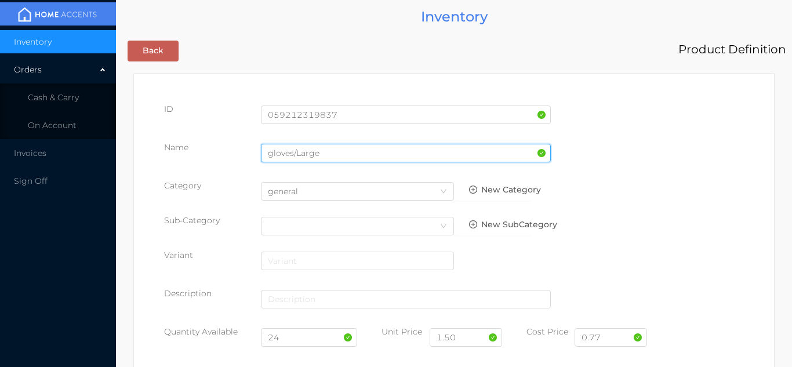
click at [328, 155] on input "gloves/Large" at bounding box center [406, 153] width 290 height 19
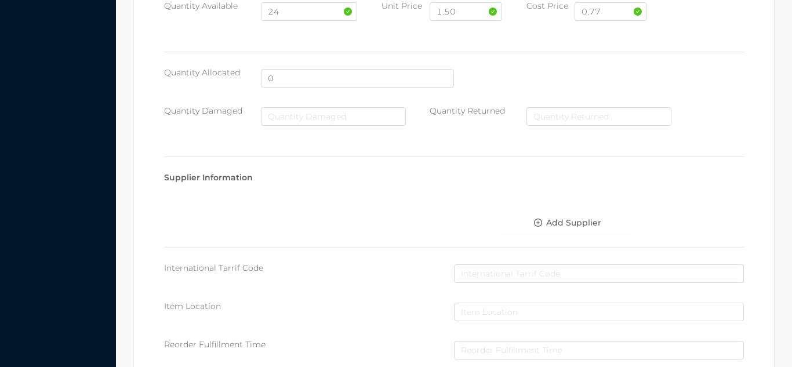
scroll to position [596, 0]
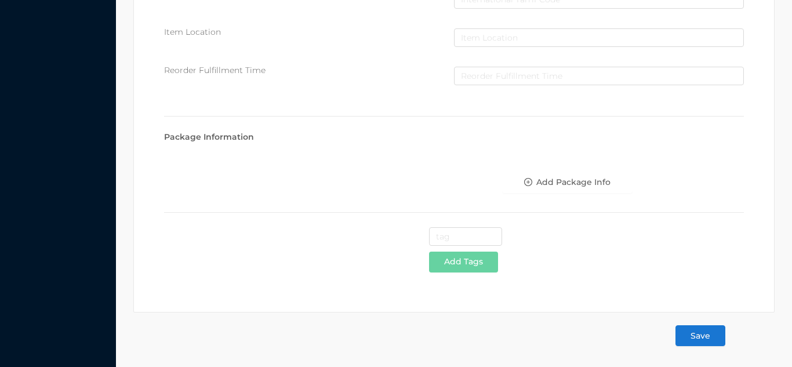
click at [706, 342] on button "Save" at bounding box center [700, 335] width 50 height 21
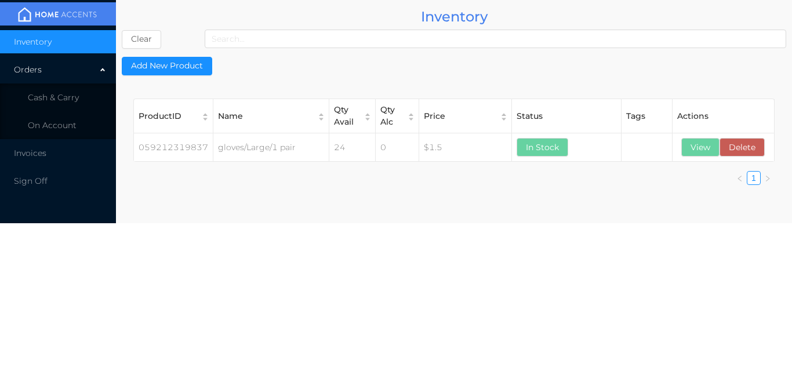
scroll to position [0, 0]
click at [76, 100] on span "Cash & Carry" at bounding box center [53, 97] width 51 height 10
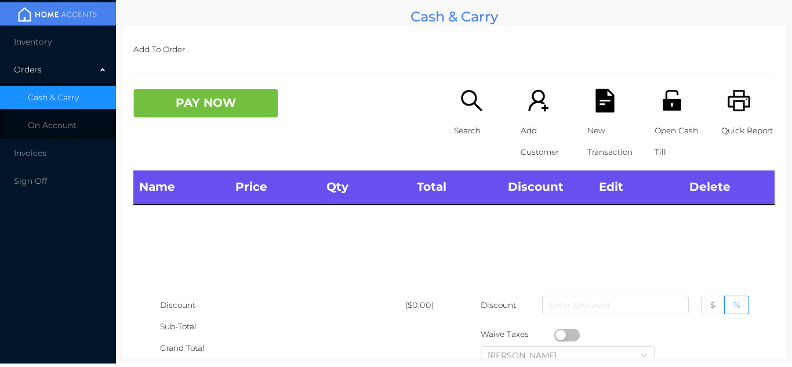
click at [75, 44] on li "Inventory" at bounding box center [58, 41] width 116 height 23
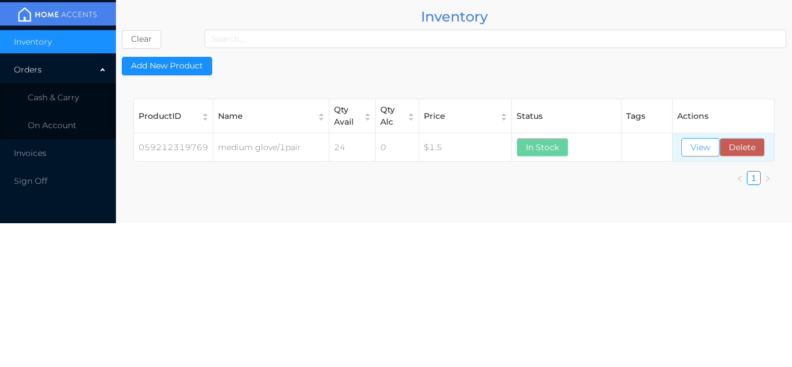
click at [700, 143] on button "View" at bounding box center [700, 147] width 38 height 19
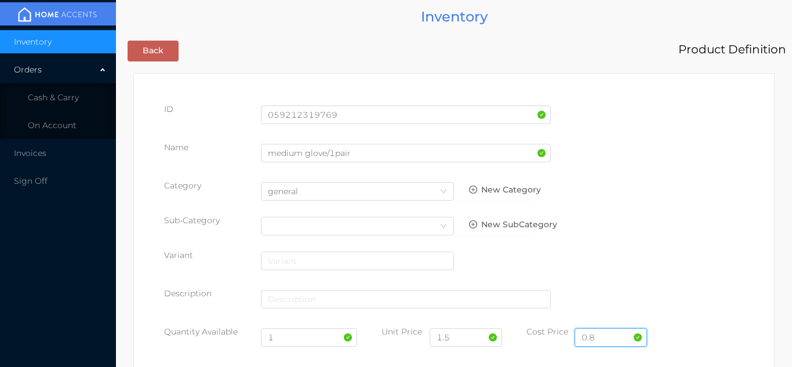
click at [613, 341] on input "0.8" at bounding box center [611, 337] width 72 height 19
click at [463, 338] on input "1.5" at bounding box center [466, 337] width 72 height 19
click at [285, 342] on input "1" at bounding box center [309, 337] width 97 height 19
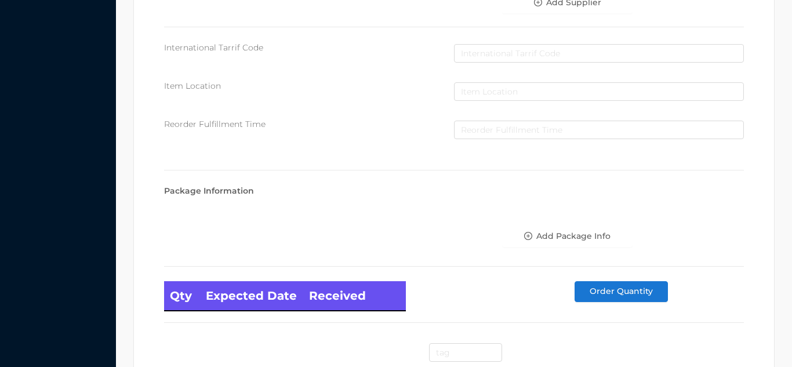
scroll to position [658, 0]
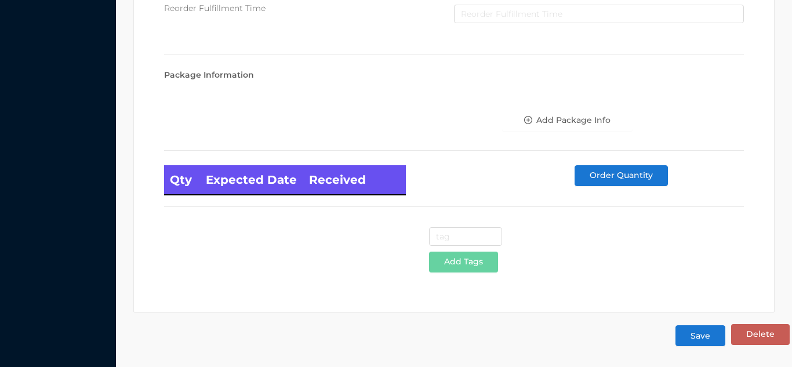
click at [707, 338] on button "Save" at bounding box center [700, 335] width 50 height 21
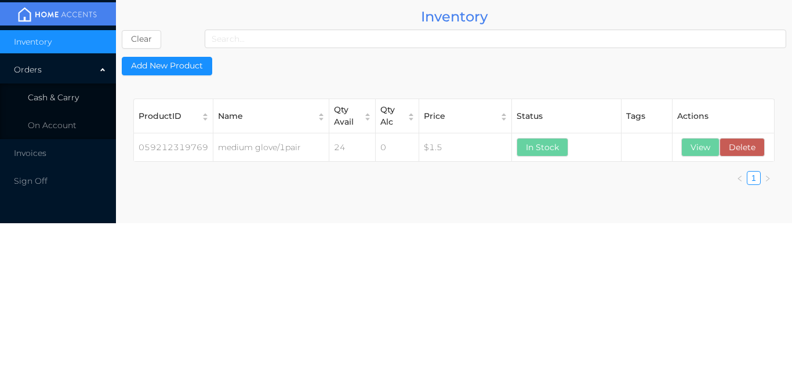
click at [79, 105] on li "Cash & Carry" at bounding box center [58, 97] width 116 height 23
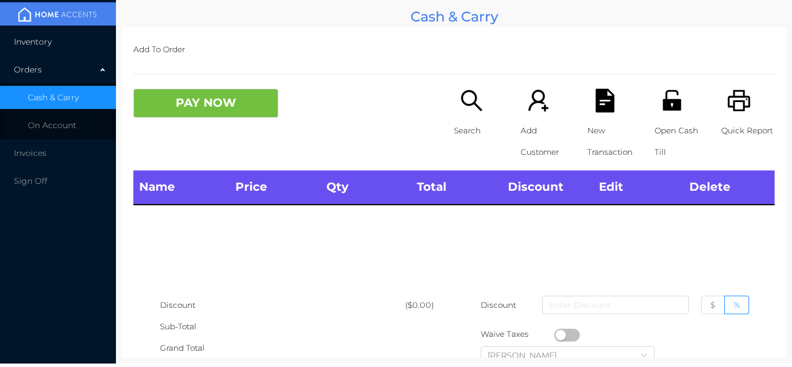
click at [85, 42] on li "Inventory" at bounding box center [58, 41] width 116 height 23
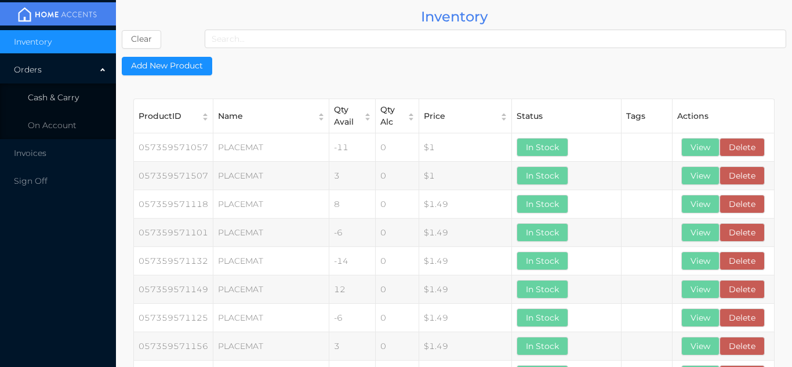
click at [80, 94] on li "Cash & Carry" at bounding box center [58, 97] width 116 height 23
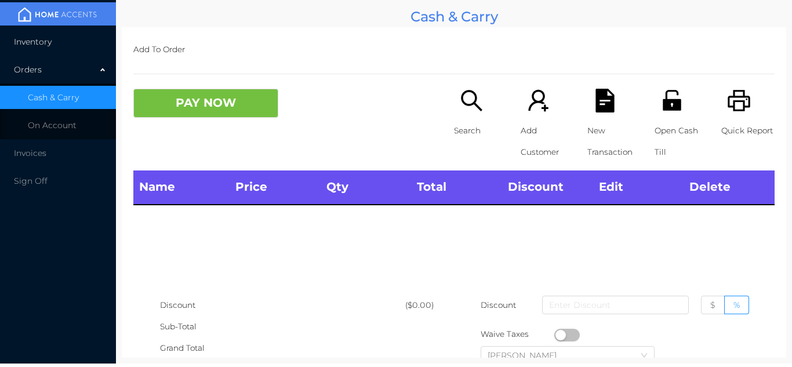
click at [78, 48] on li "Inventory" at bounding box center [58, 41] width 116 height 23
